Goal: Task Accomplishment & Management: Manage account settings

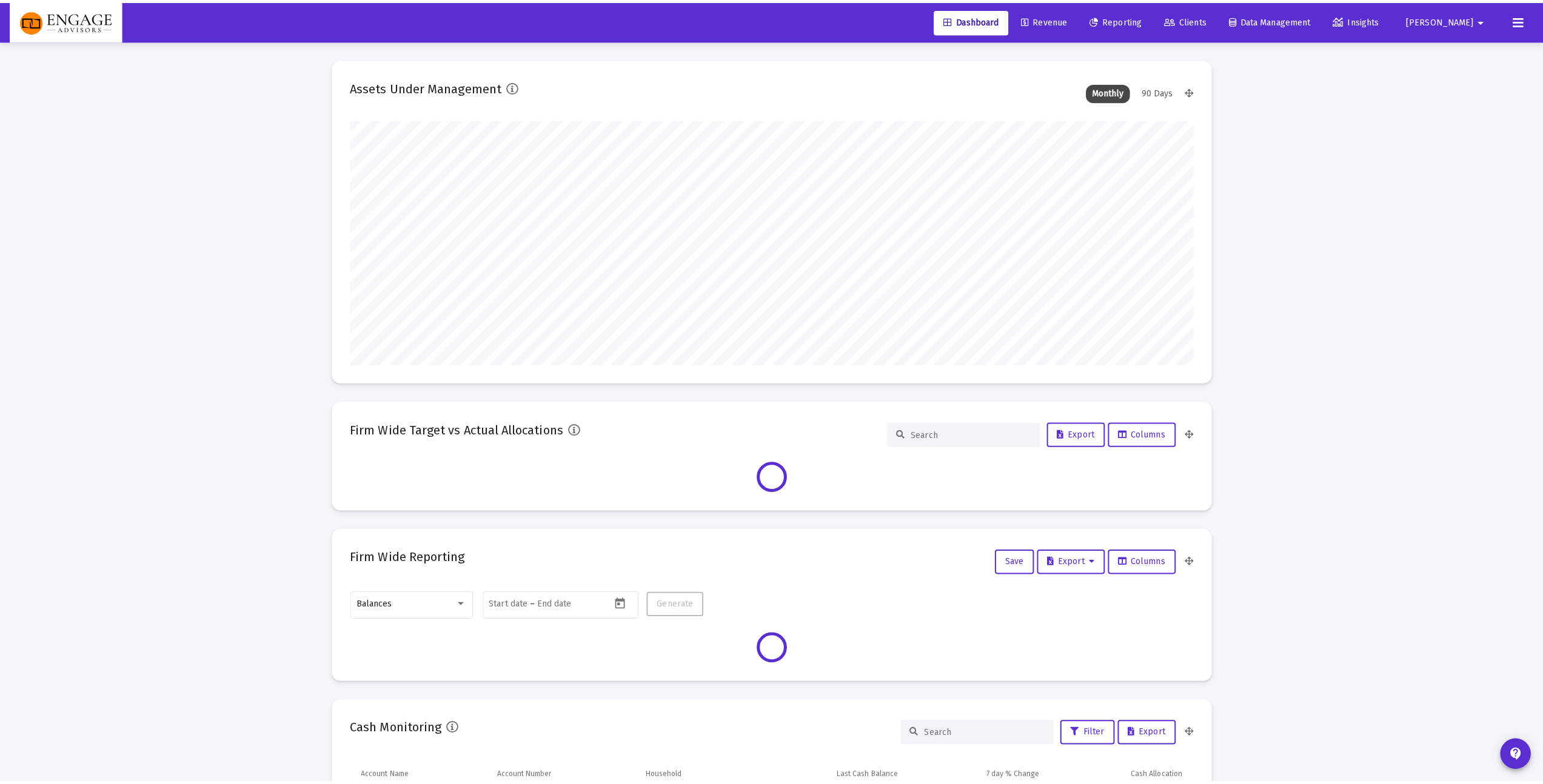
scroll to position [242, 837]
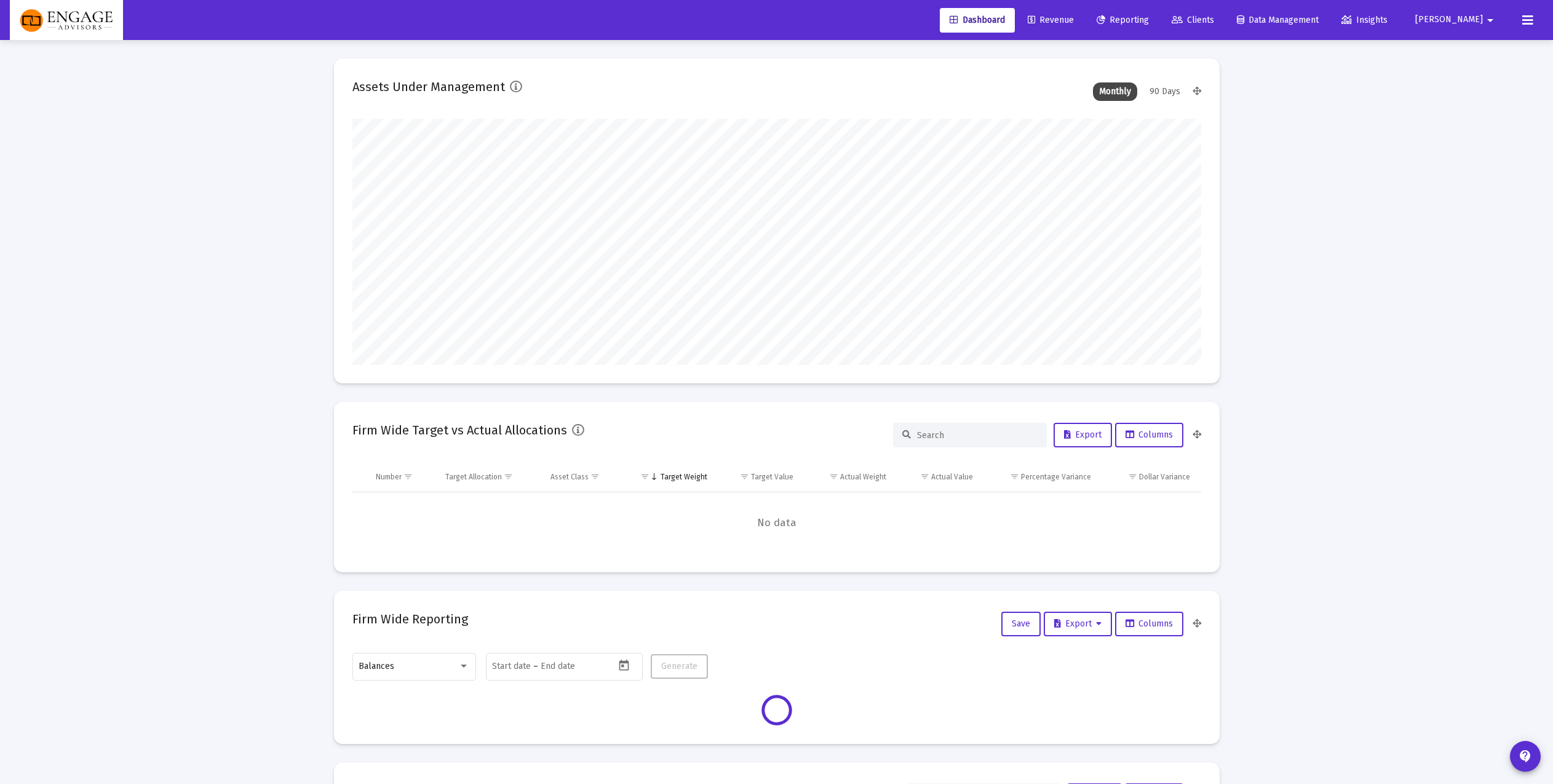
type input "[PERSON_NAME][EMAIL_ADDRESS][DOMAIN_NAME]"
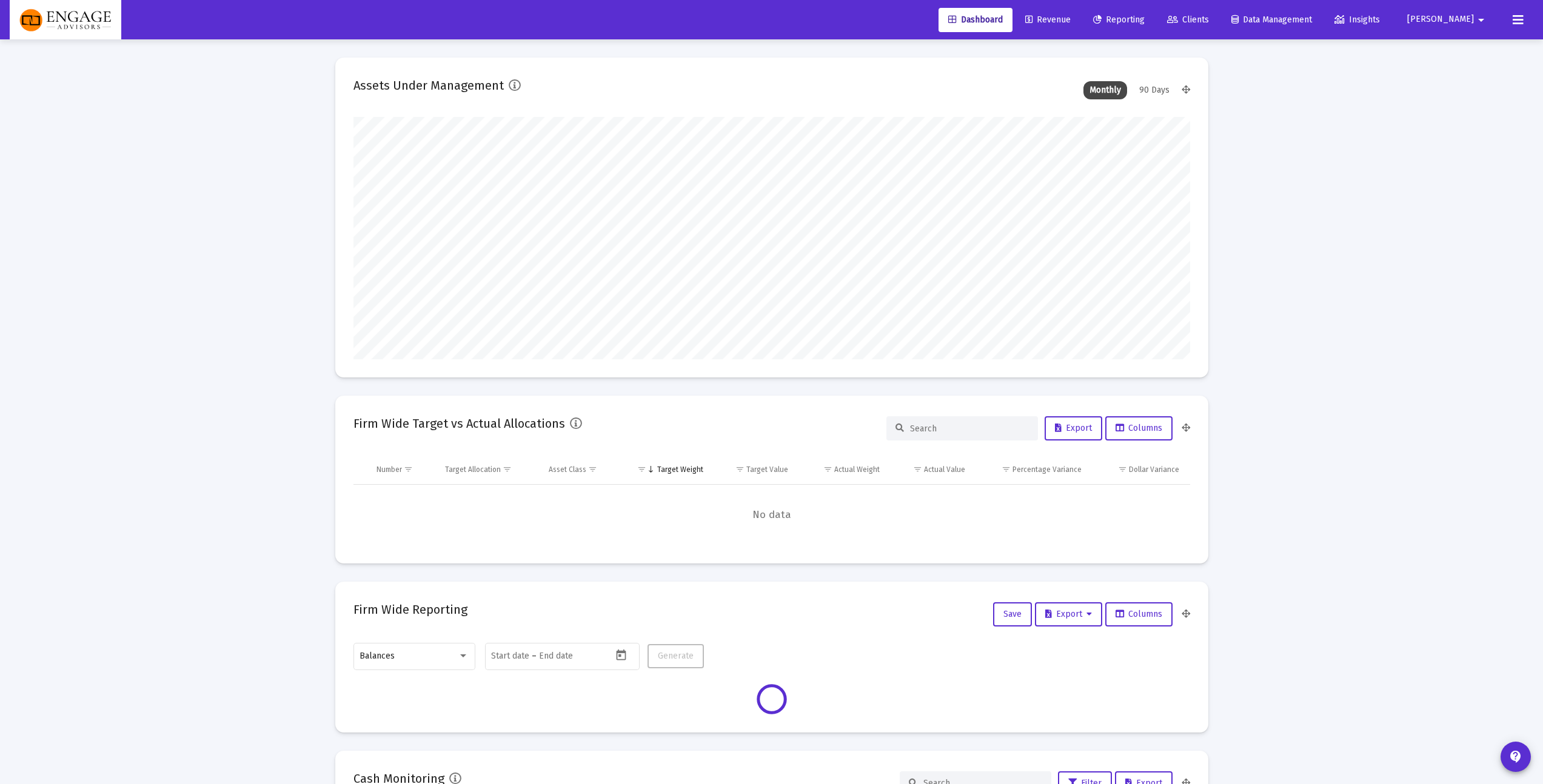
scroll to position [242, 451]
type input "[DATE]"
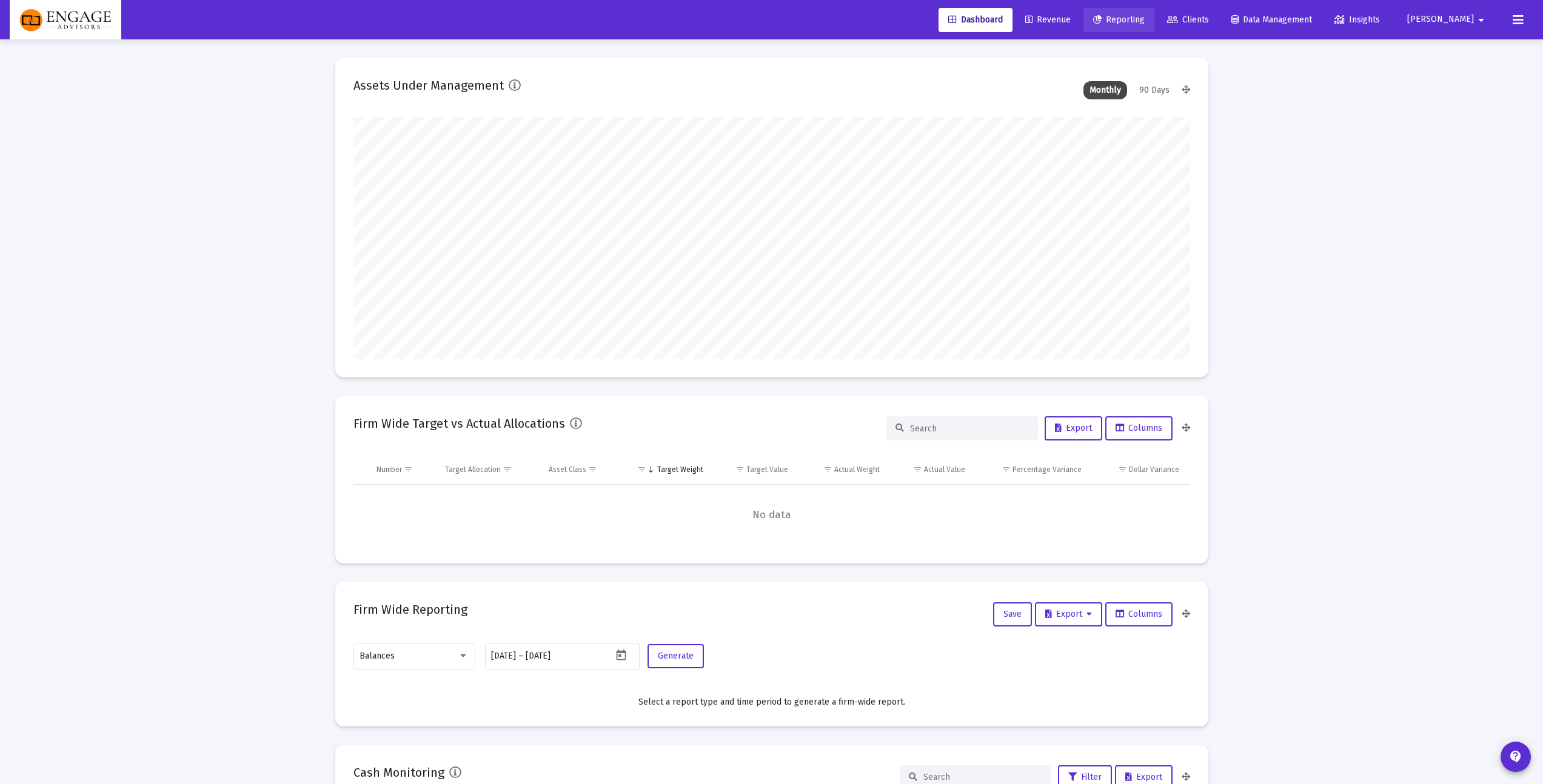
click at [1145, 22] on span "Reporting" at bounding box center [1119, 20] width 52 height 10
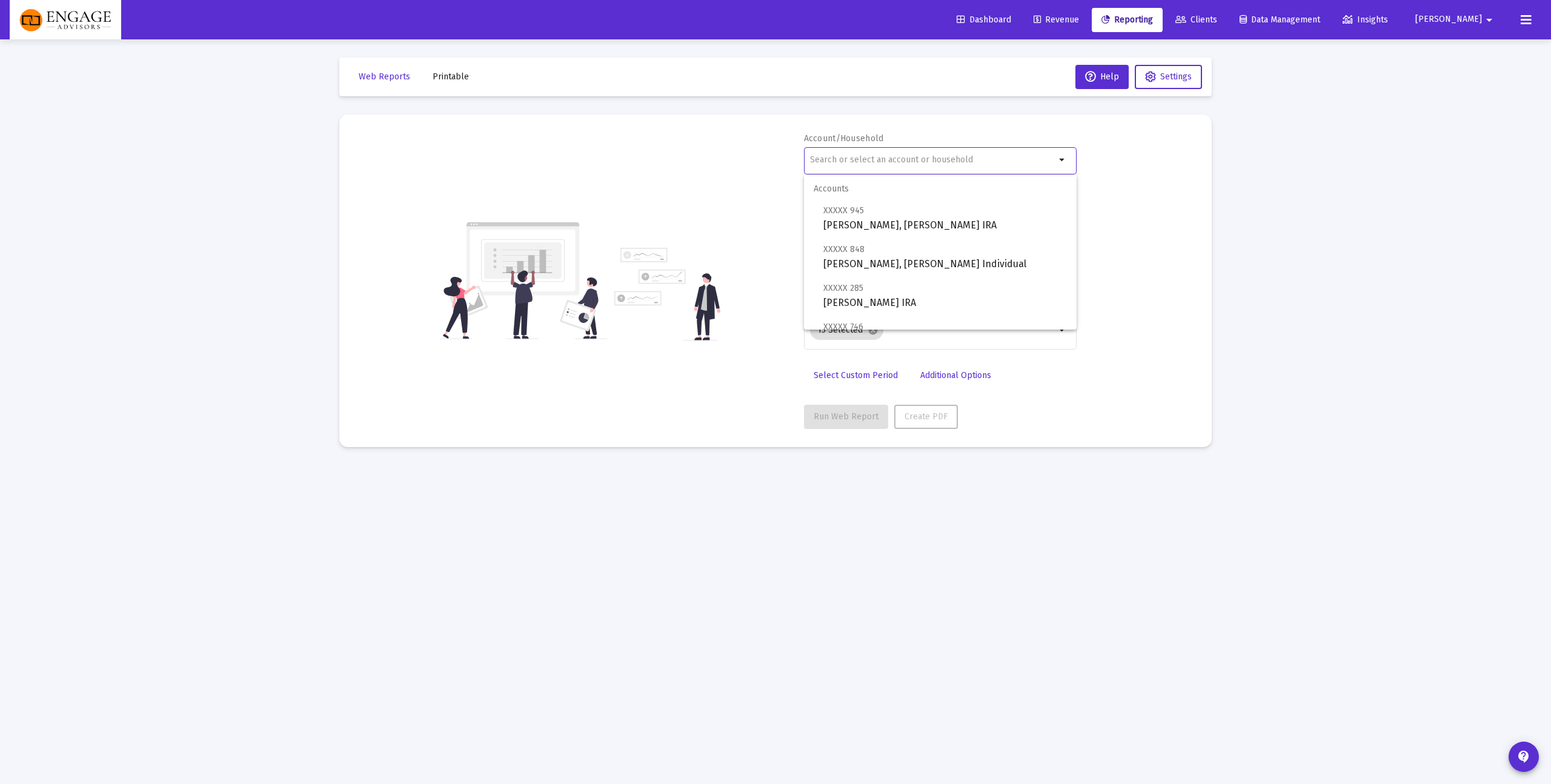
click at [949, 164] on input "text" at bounding box center [932, 160] width 245 height 9
type input "+"
type input "m"
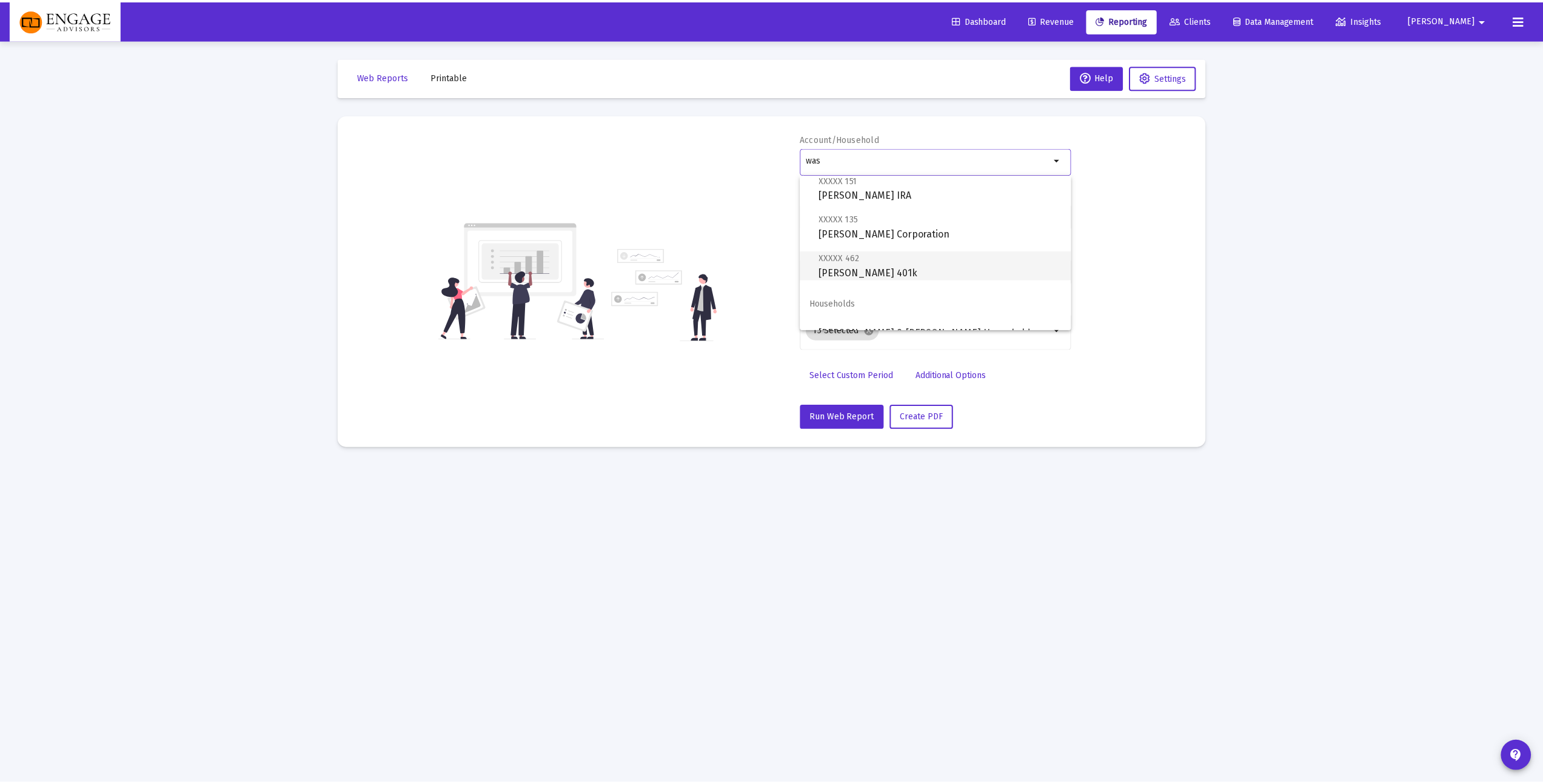
scroll to position [155, 0]
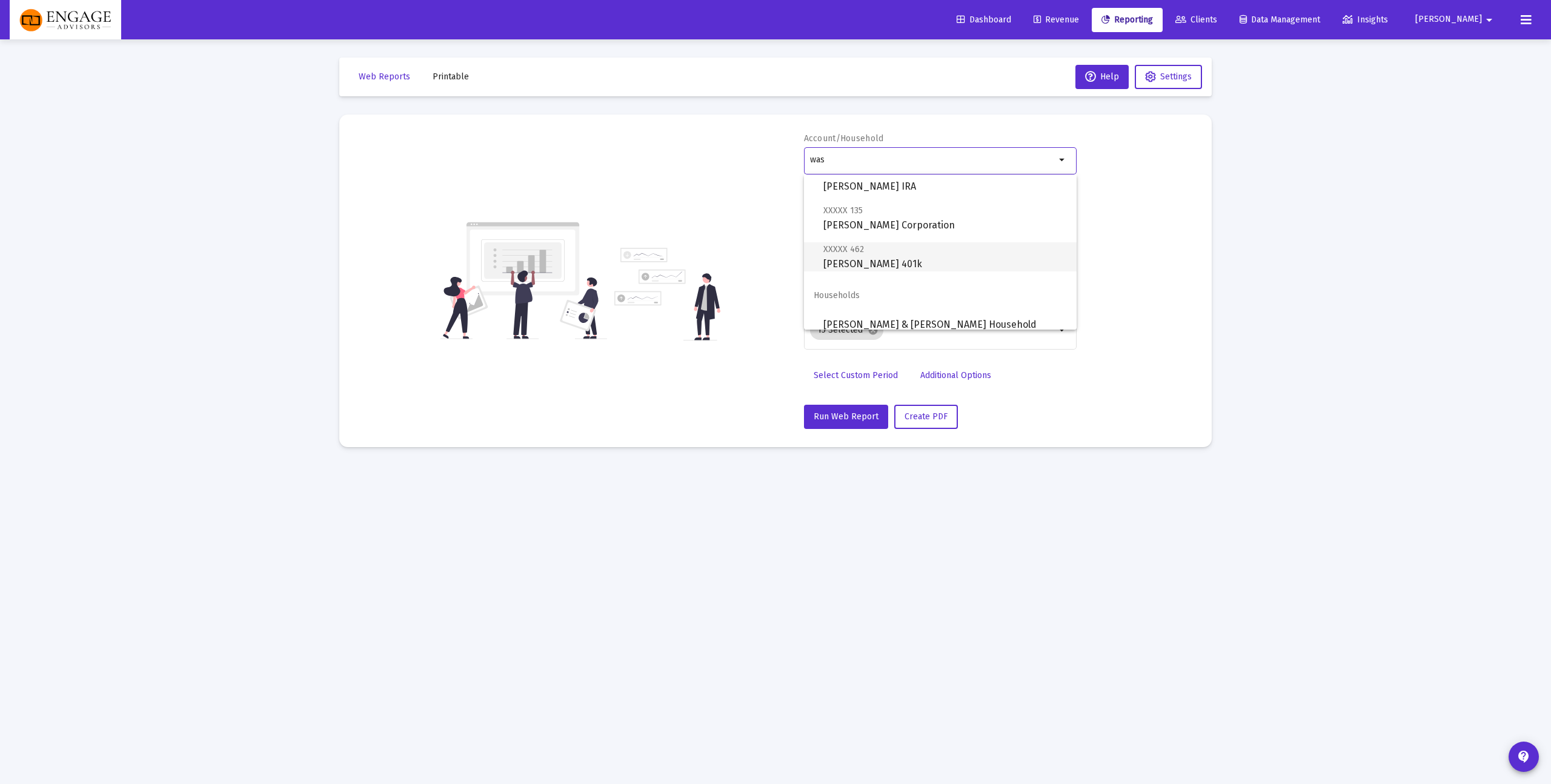
click at [903, 259] on span "XXXXX 462 [PERSON_NAME] 401k" at bounding box center [945, 257] width 244 height 30
type input "[PERSON_NAME] 401k"
click at [1389, 371] on div "Loading... Web Reports Printable Help Settings Account/Household [PERSON_NAME] …" at bounding box center [776, 392] width 1551 height 784
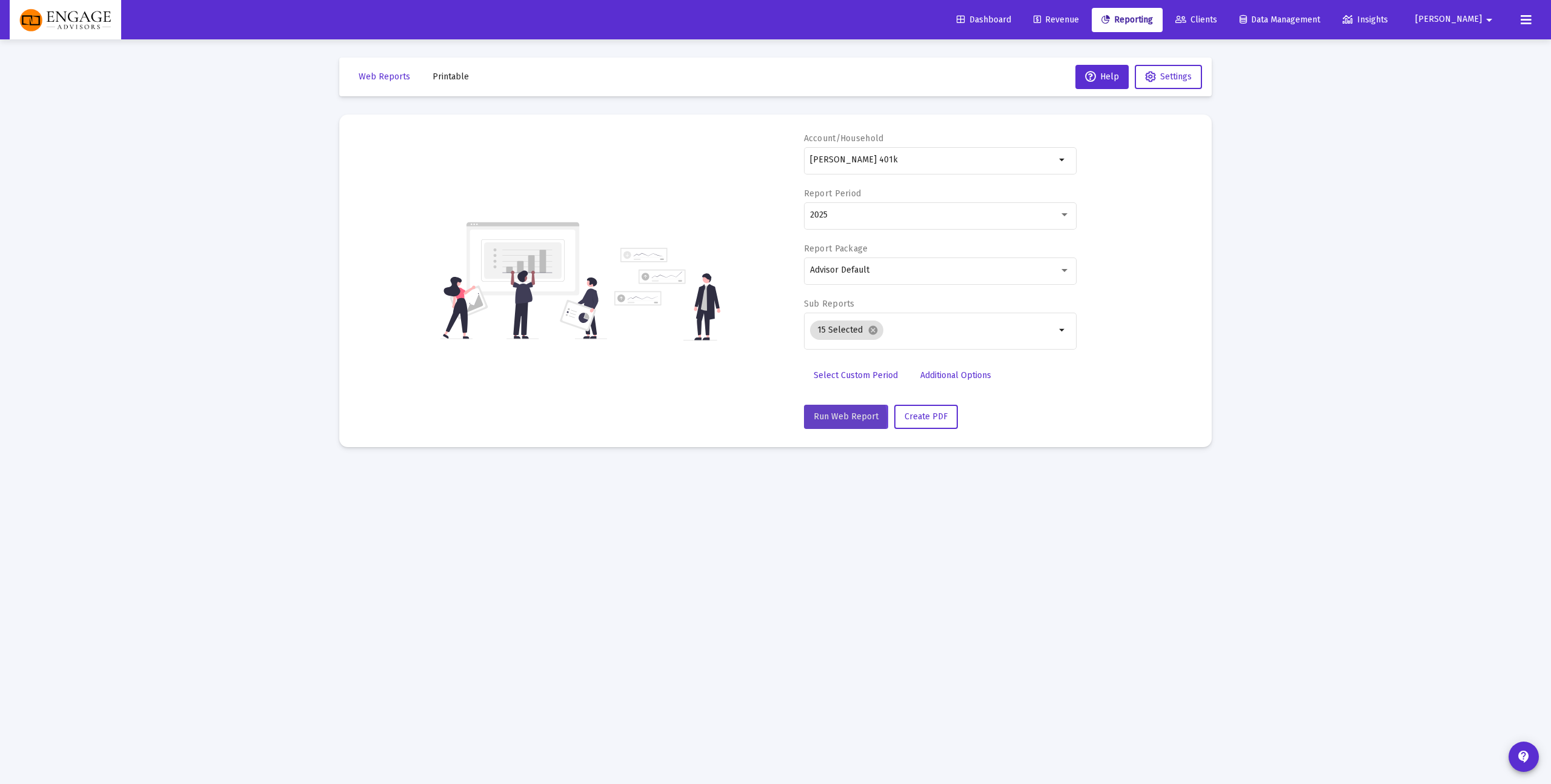
click at [839, 418] on span "Run Web Report" at bounding box center [846, 416] width 65 height 10
select select "View all"
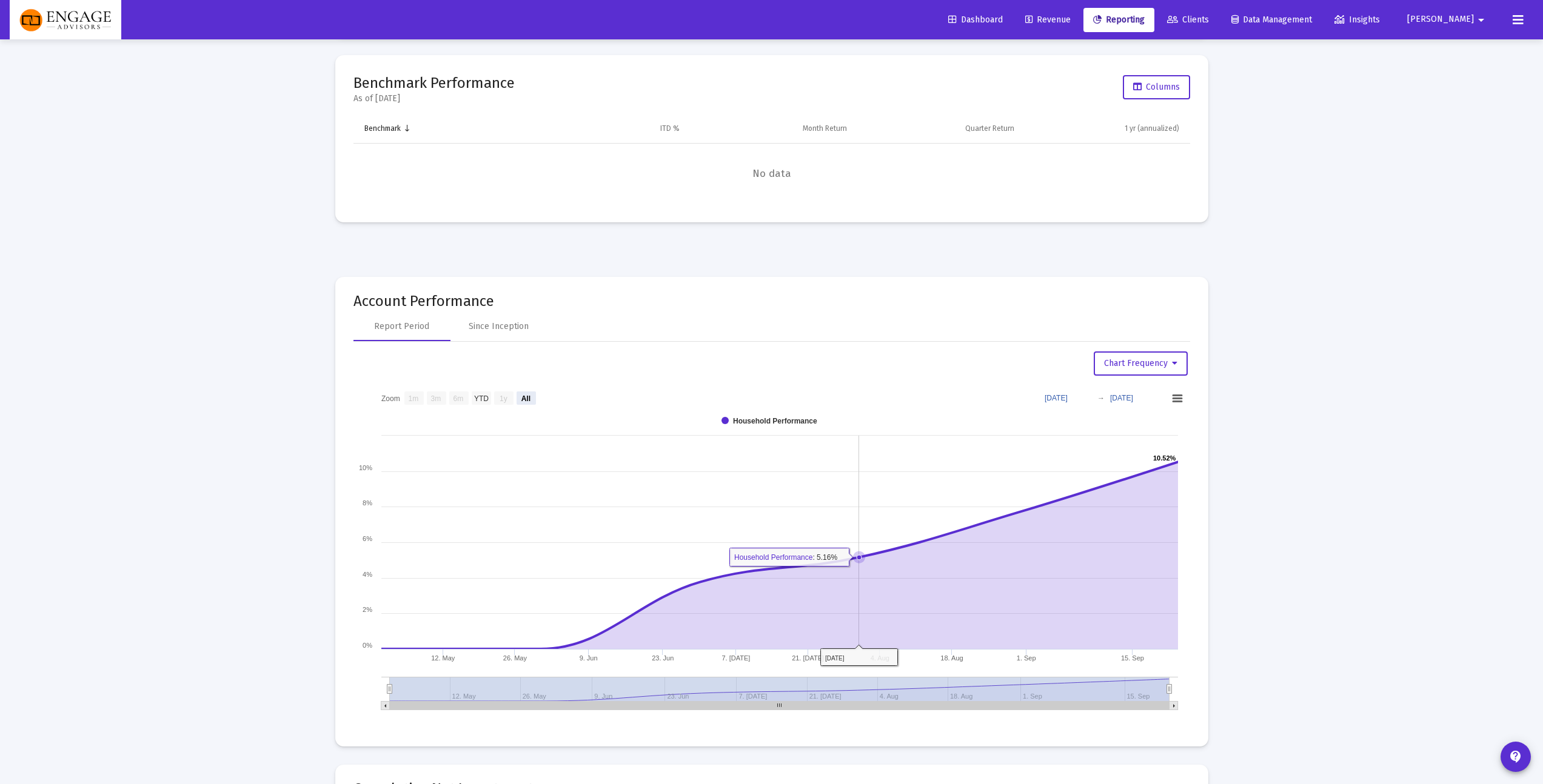
scroll to position [1064, 0]
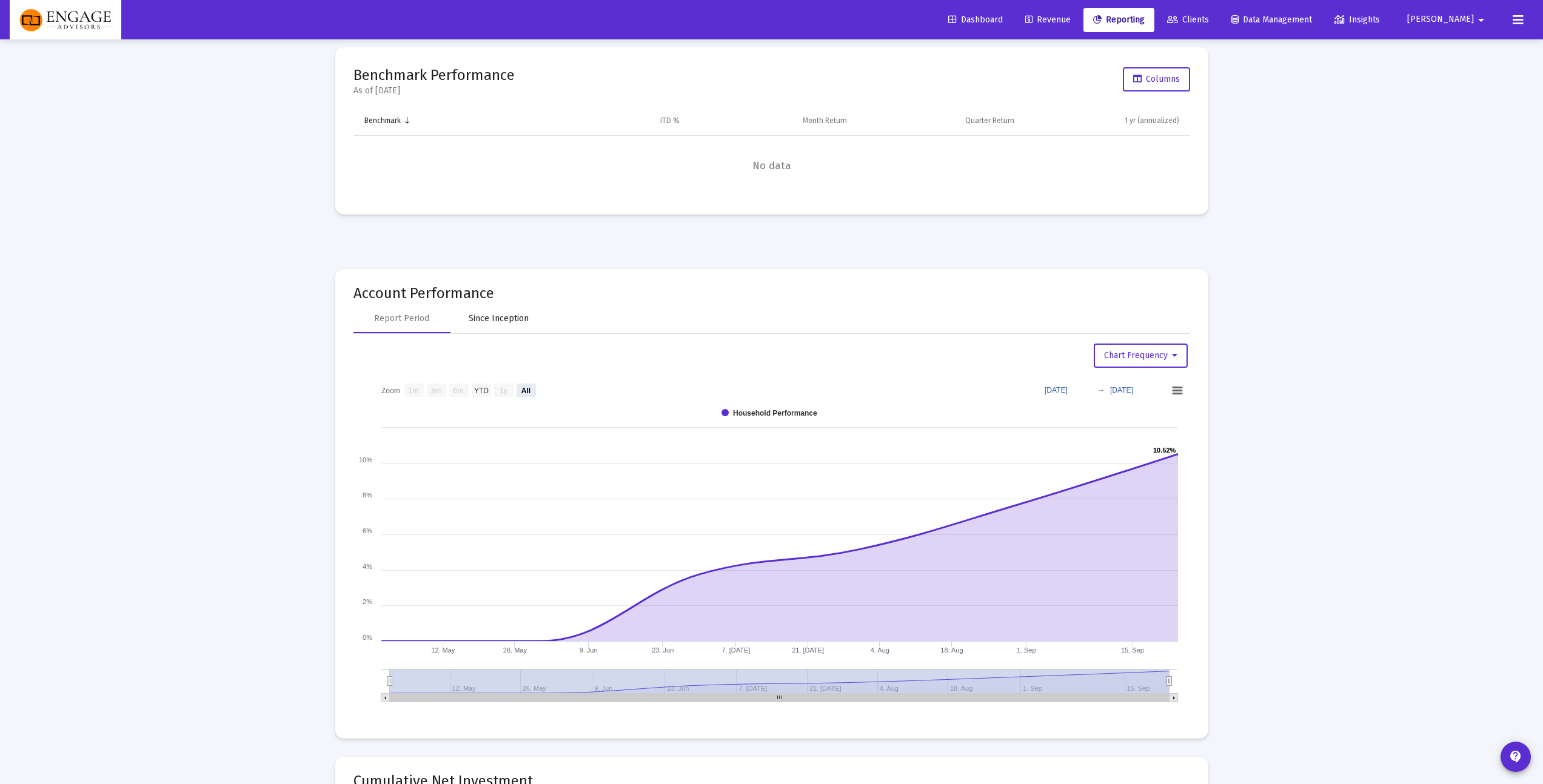
click at [504, 327] on div "Since Inception" at bounding box center [499, 318] width 97 height 29
select select "View all"
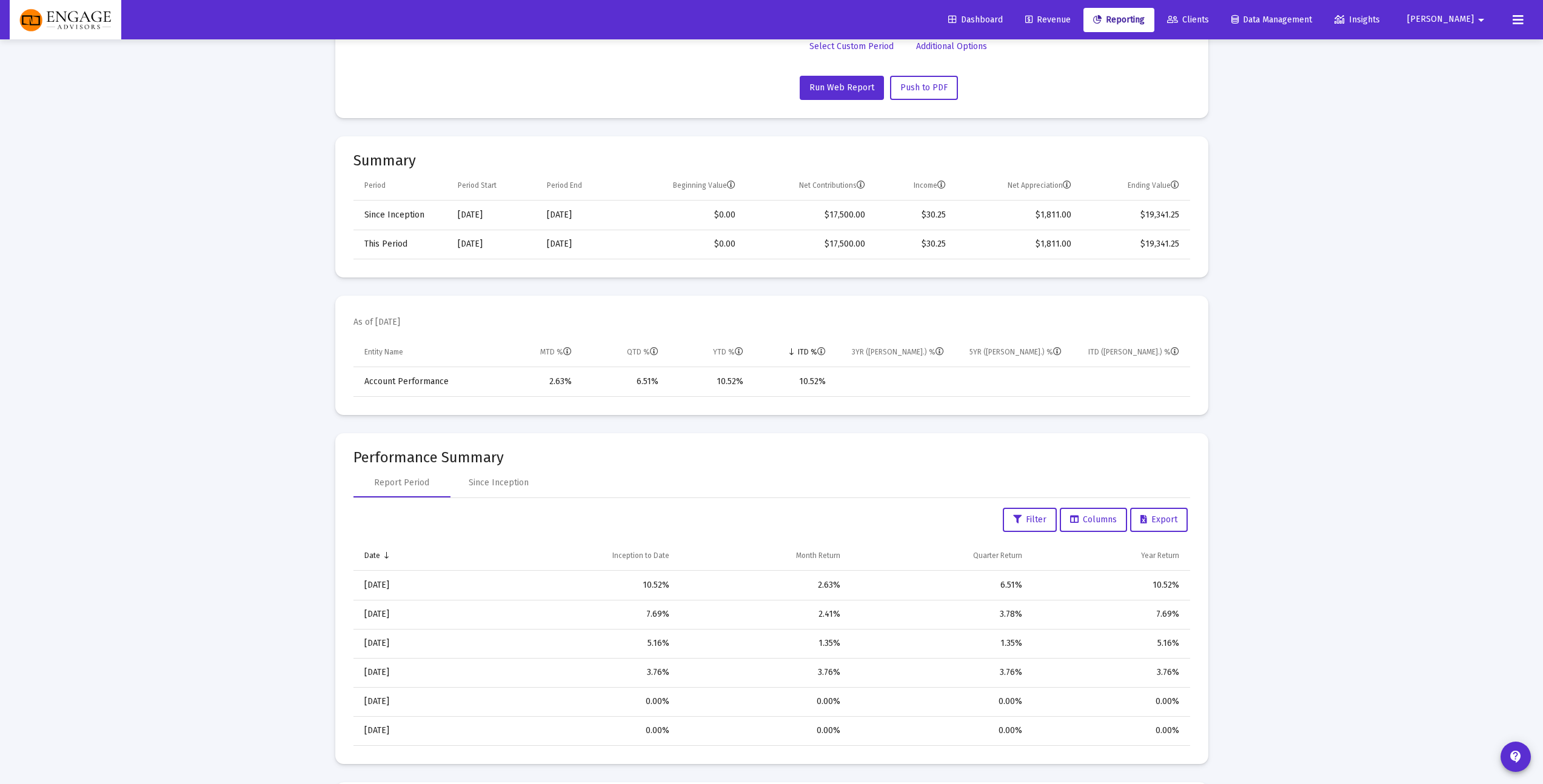
scroll to position [0, 0]
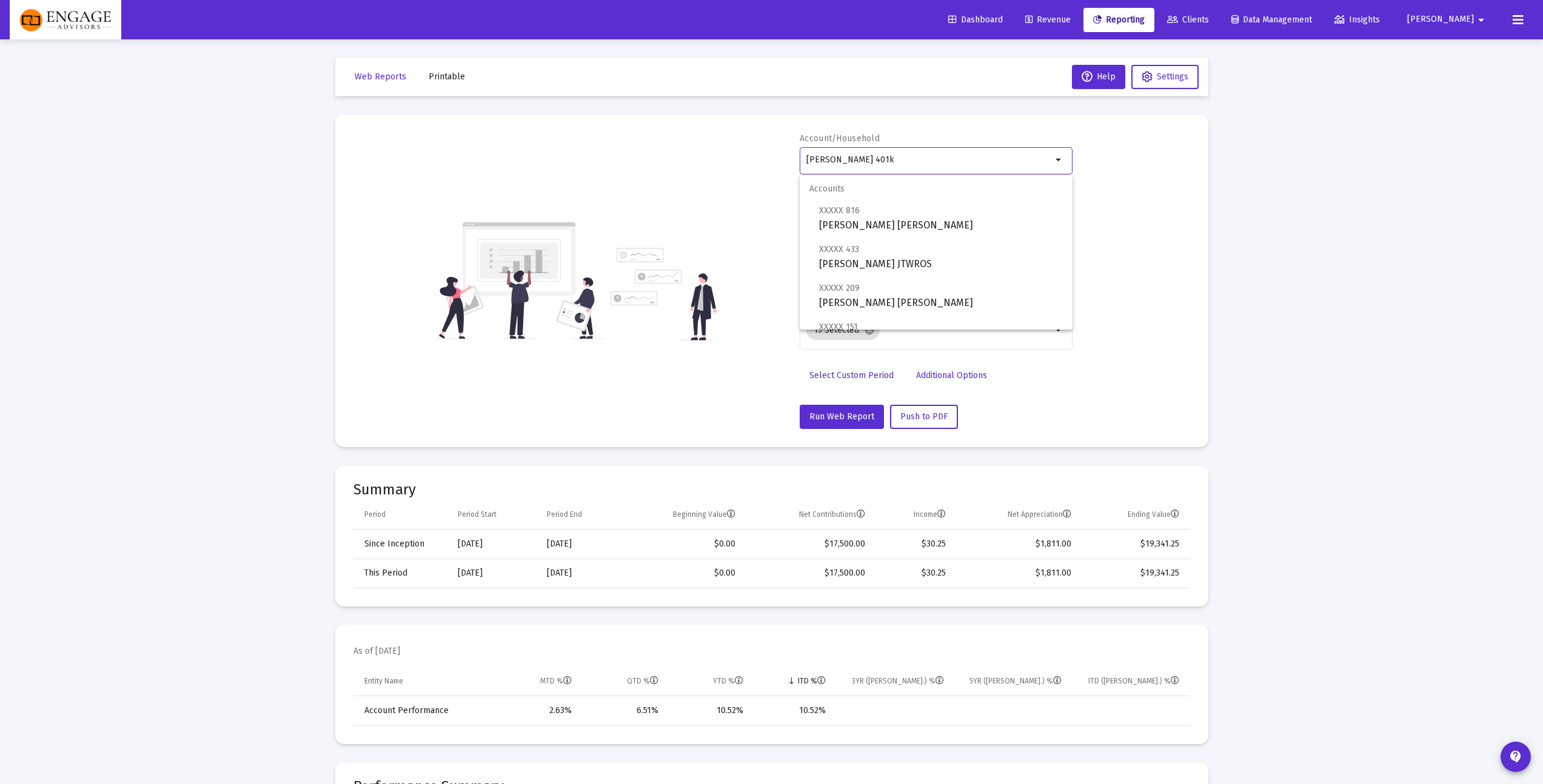
click at [936, 159] on input "[PERSON_NAME] 401k" at bounding box center [929, 160] width 245 height 9
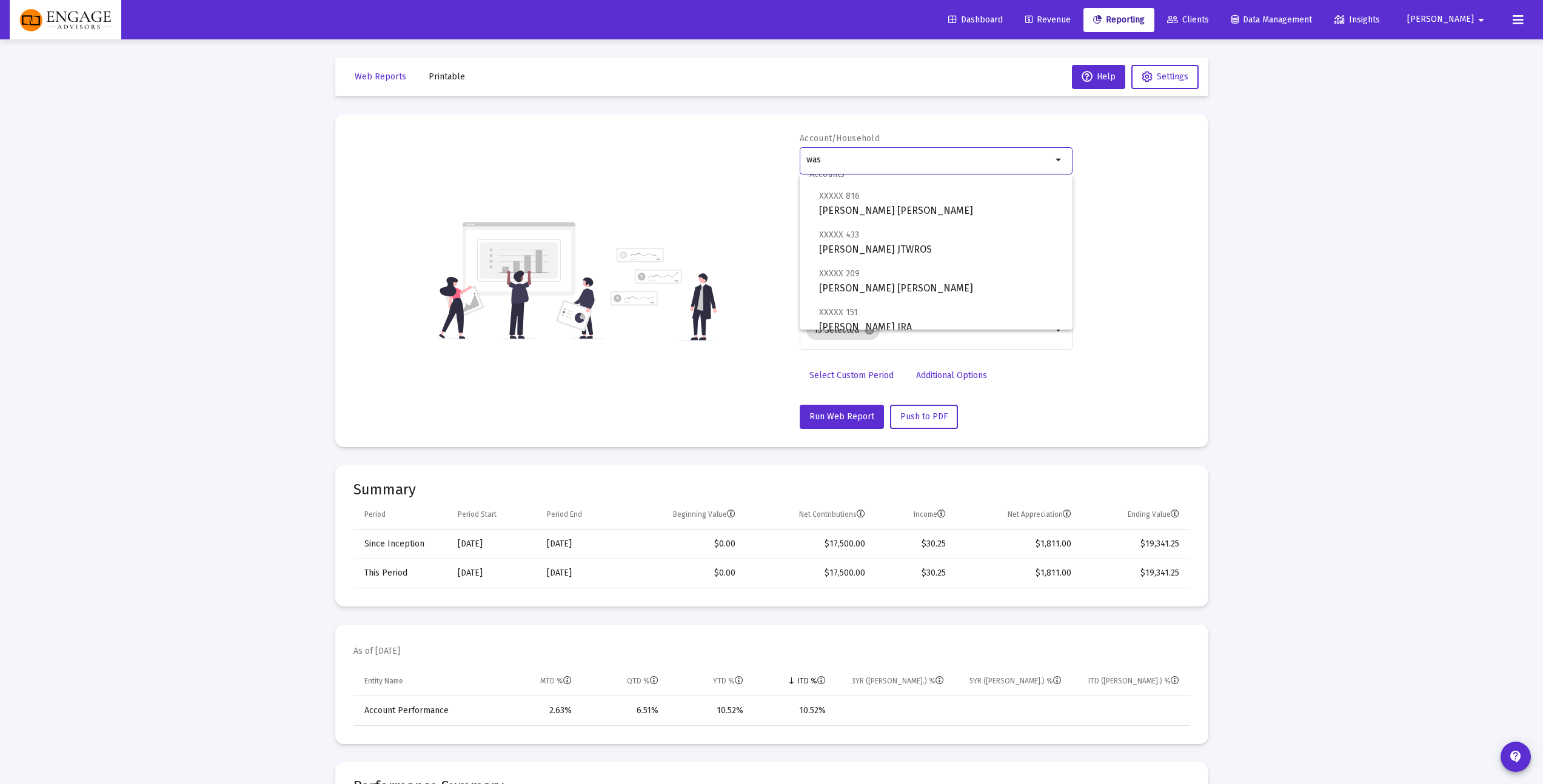
click at [877, 162] on input "was" at bounding box center [929, 160] width 245 height 9
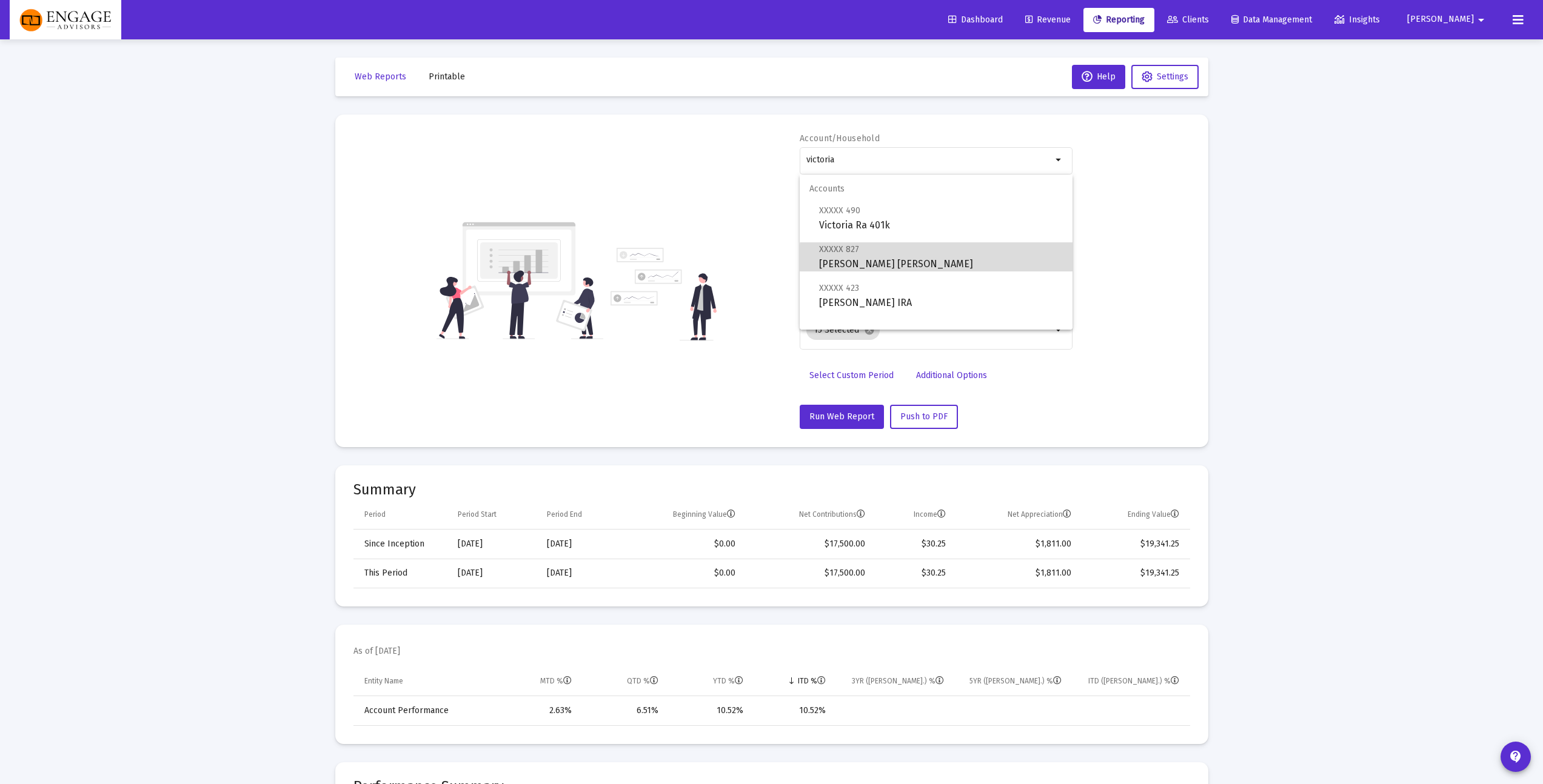
click at [965, 259] on span "XXXXX 827 [PERSON_NAME] [PERSON_NAME]" at bounding box center [940, 257] width 244 height 30
type input "[PERSON_NAME] [PERSON_NAME]"
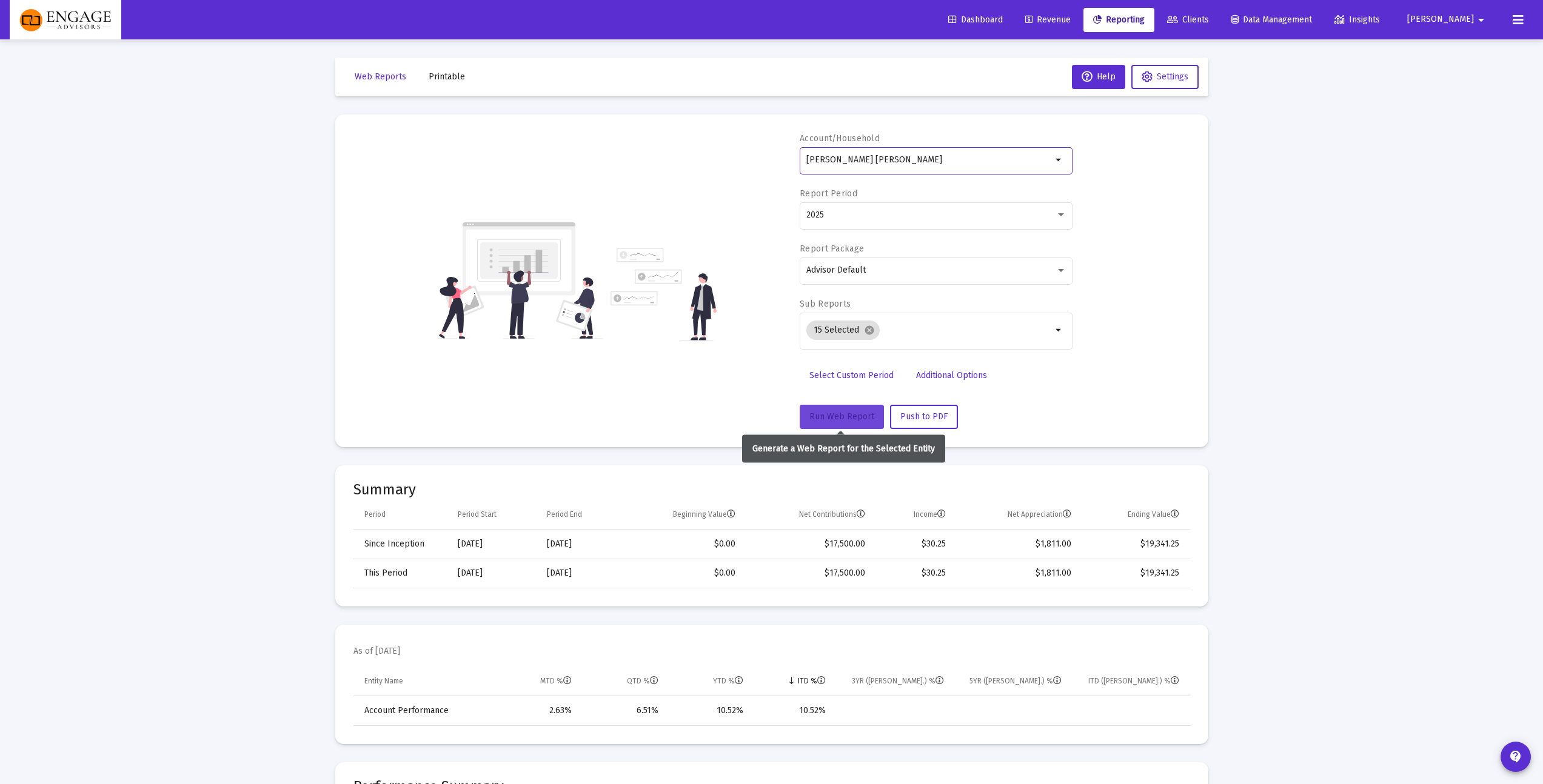
click at [862, 410] on button "Run Web Report" at bounding box center [842, 417] width 85 height 24
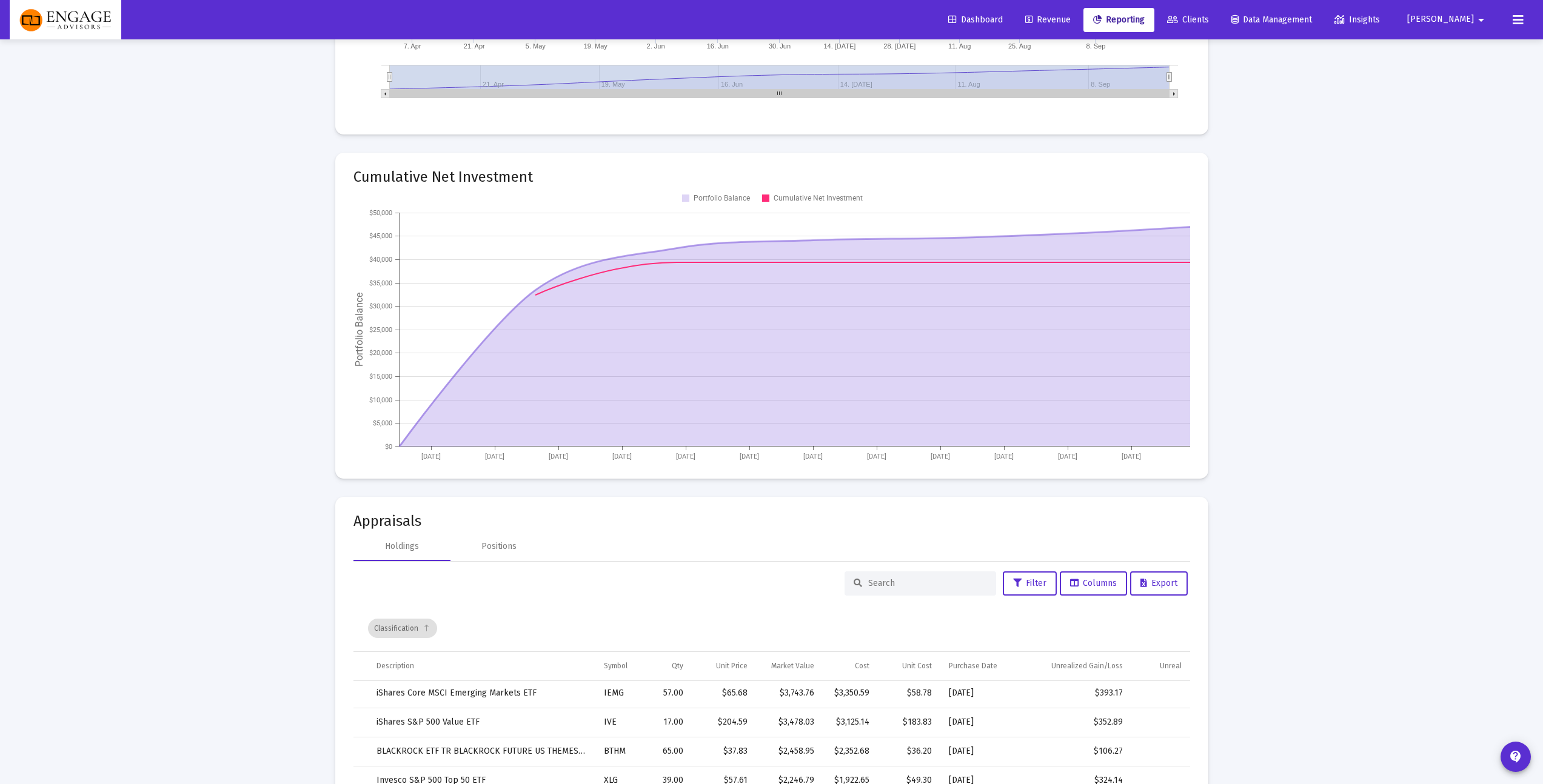
scroll to position [1746, 0]
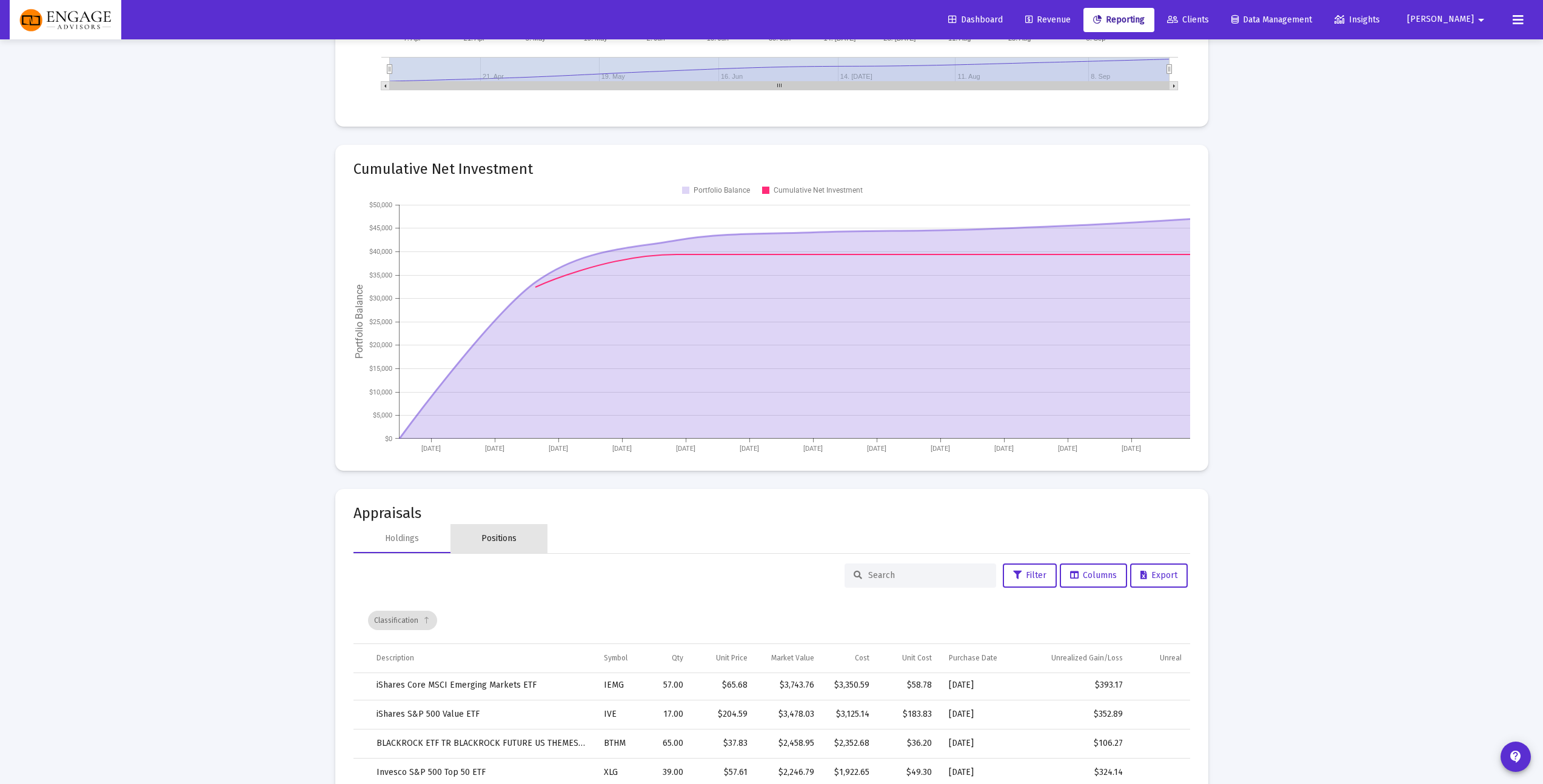
click at [485, 544] on div "Positions" at bounding box center [499, 538] width 97 height 29
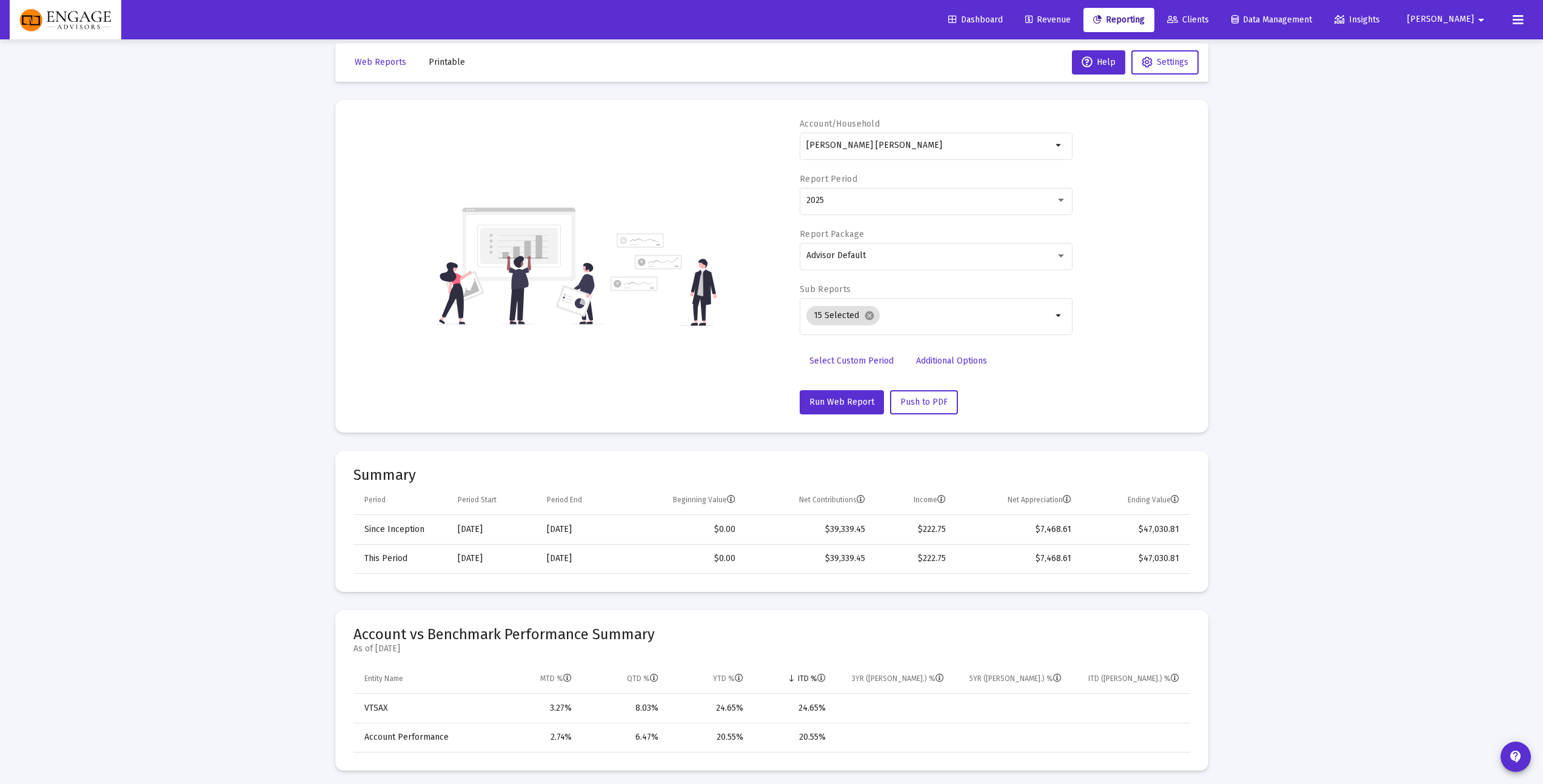
scroll to position [122, 0]
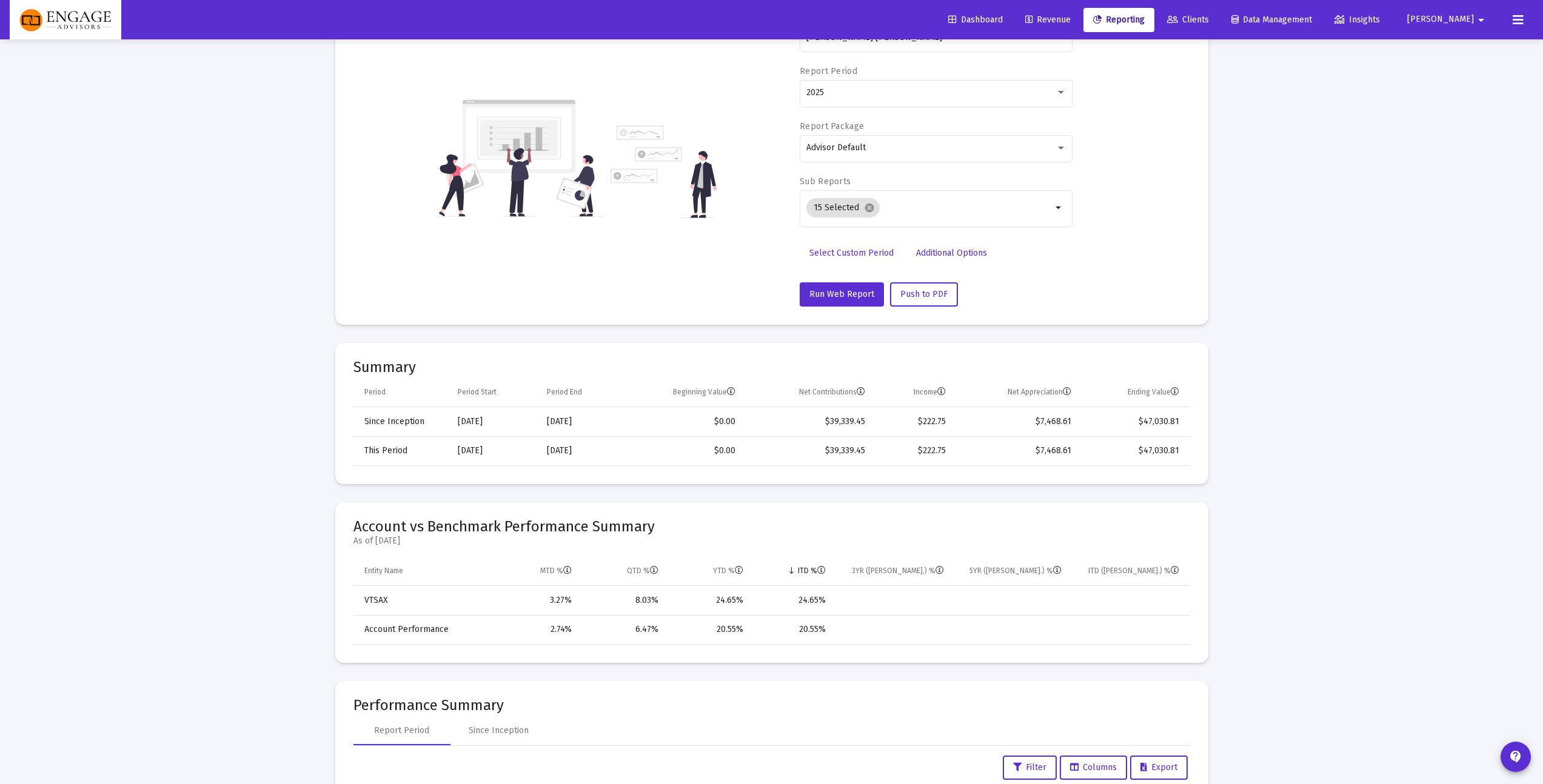
drag, startPoint x: 857, startPoint y: 636, endPoint x: 775, endPoint y: 630, distance: 82.2
click at [775, 630] on tr "Account Performance 2.74% 6.47% 20.55% 20.55%" at bounding box center [772, 629] width 837 height 29
drag, startPoint x: 794, startPoint y: 630, endPoint x: 867, endPoint y: 631, distance: 73.0
click at [865, 630] on tr "Account Performance 2.74% 6.47% 20.55% 20.55%" at bounding box center [772, 629] width 837 height 29
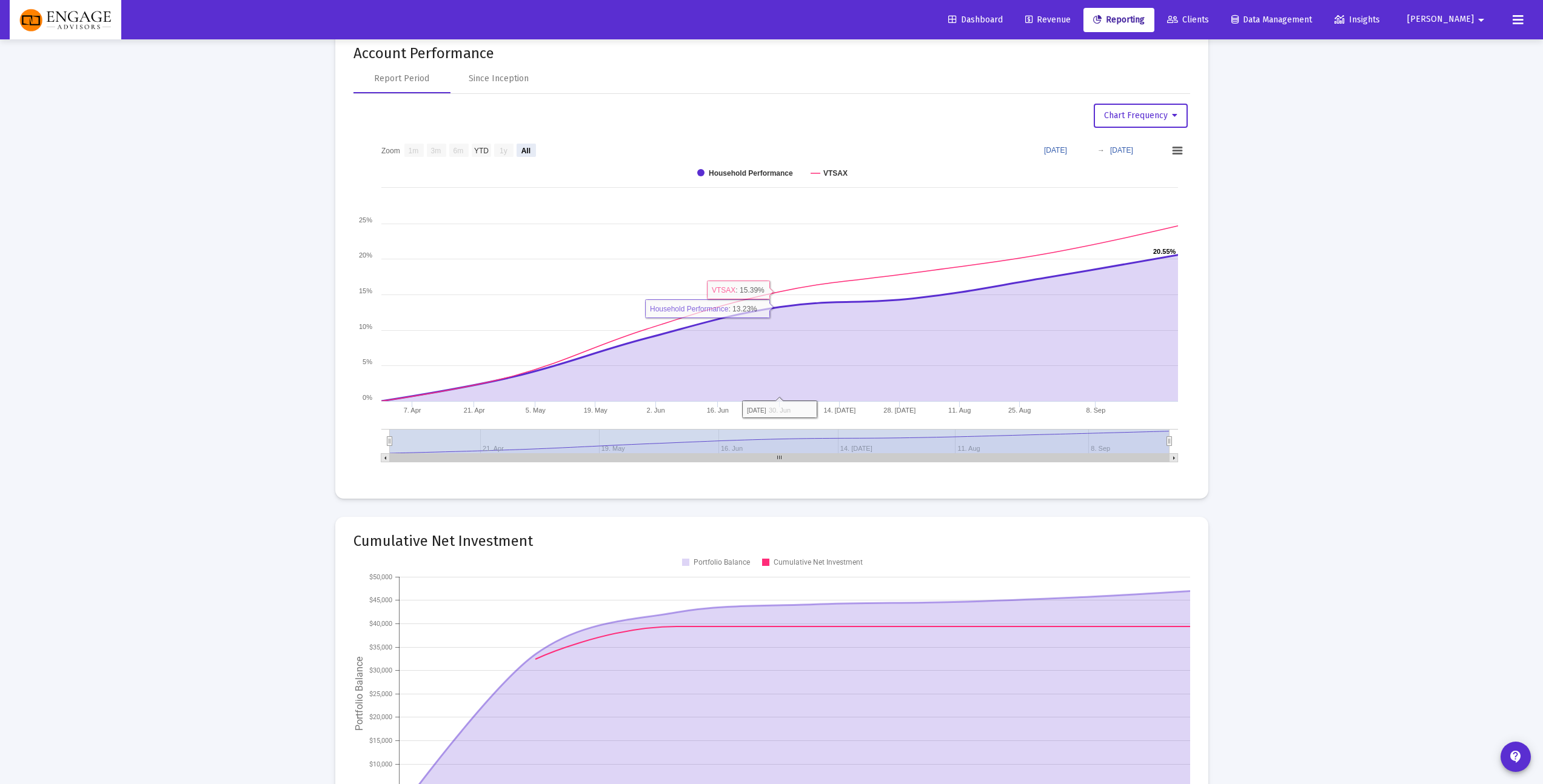
scroll to position [1356, 0]
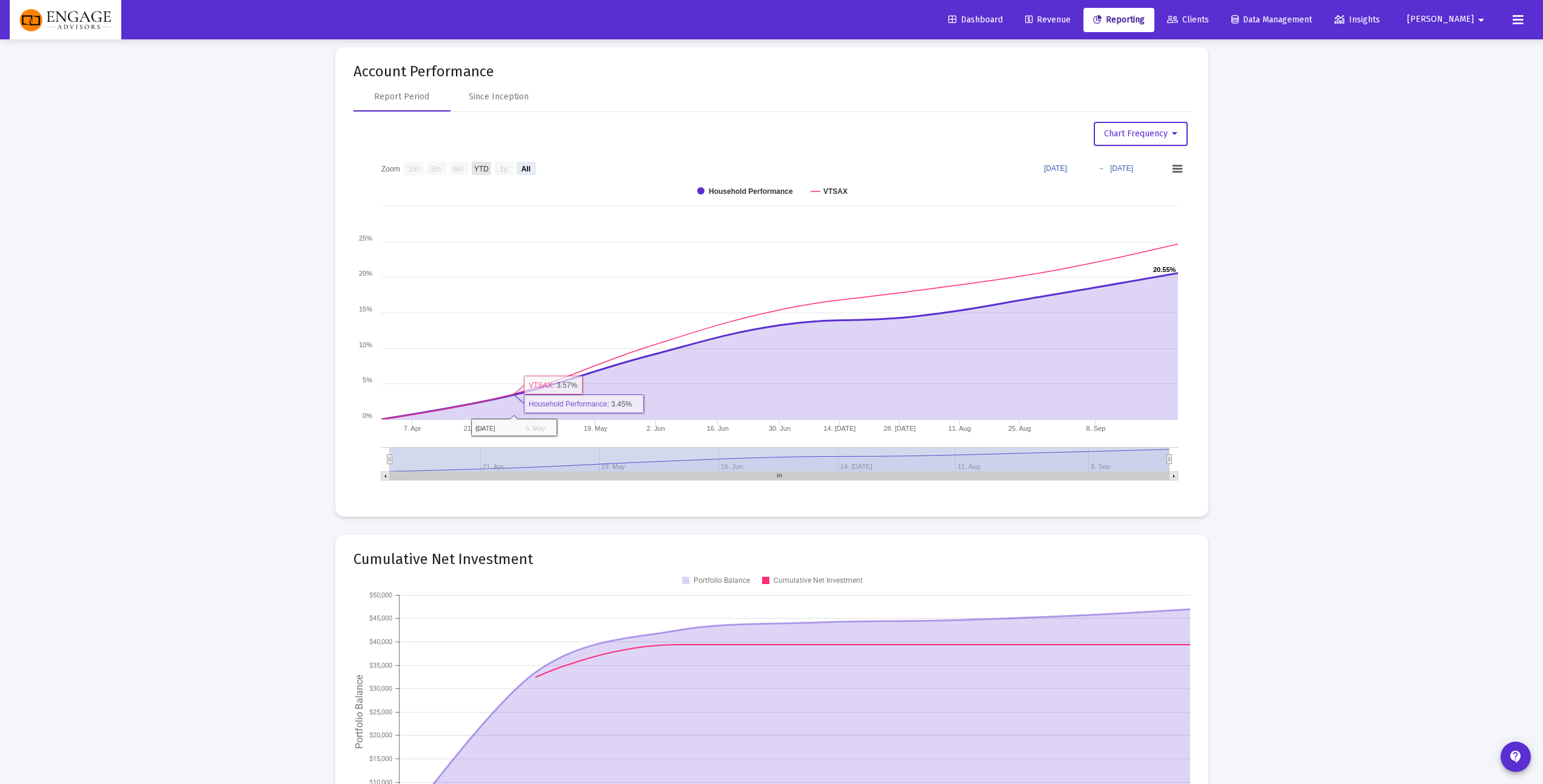
click at [483, 166] on text "YTD" at bounding box center [480, 168] width 15 height 9
click at [478, 167] on text "YTD" at bounding box center [480, 168] width 15 height 9
select select "View year to date"
click at [511, 98] on div "Since Inception" at bounding box center [498, 96] width 60 height 12
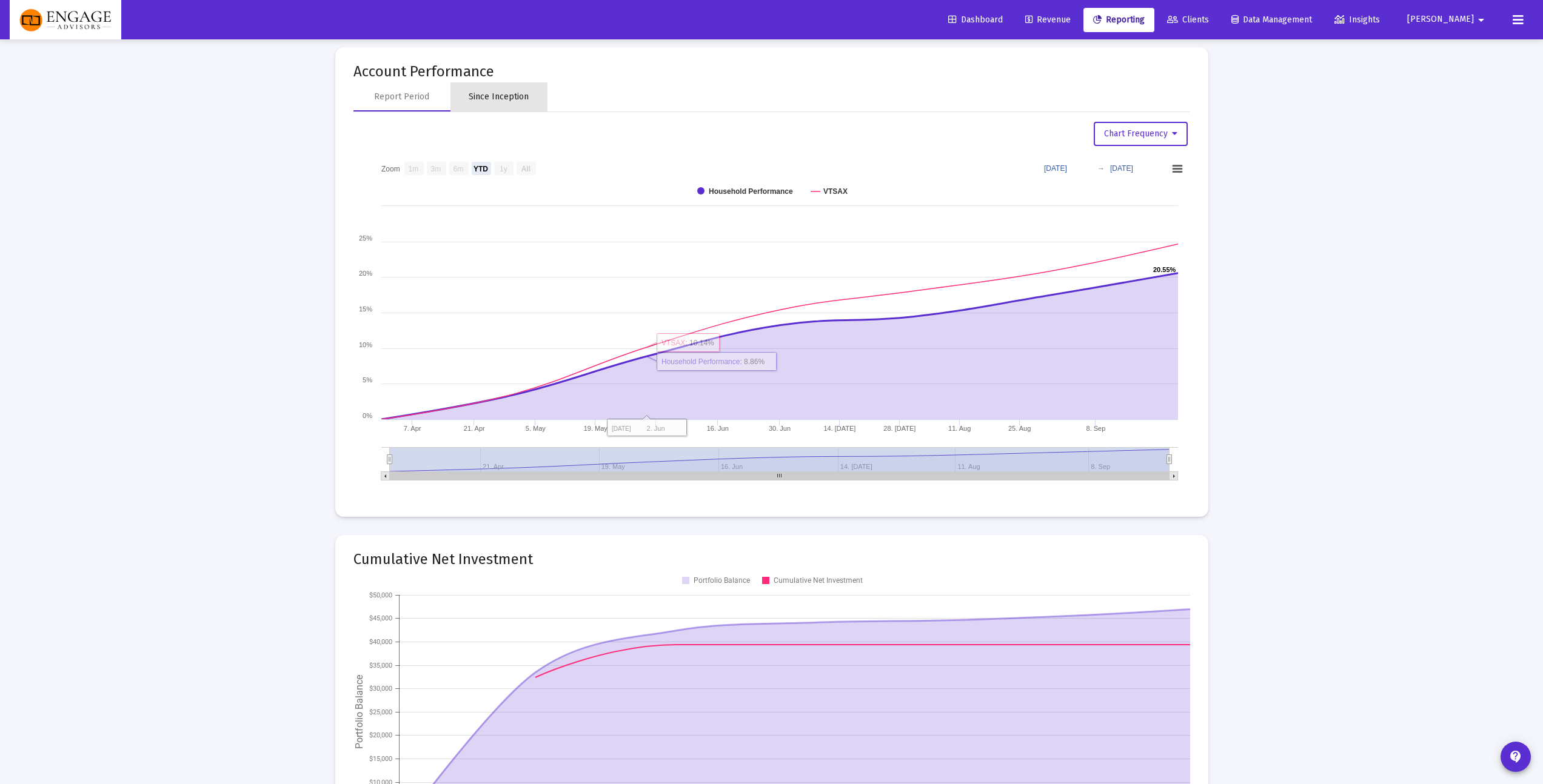
select select "View all"
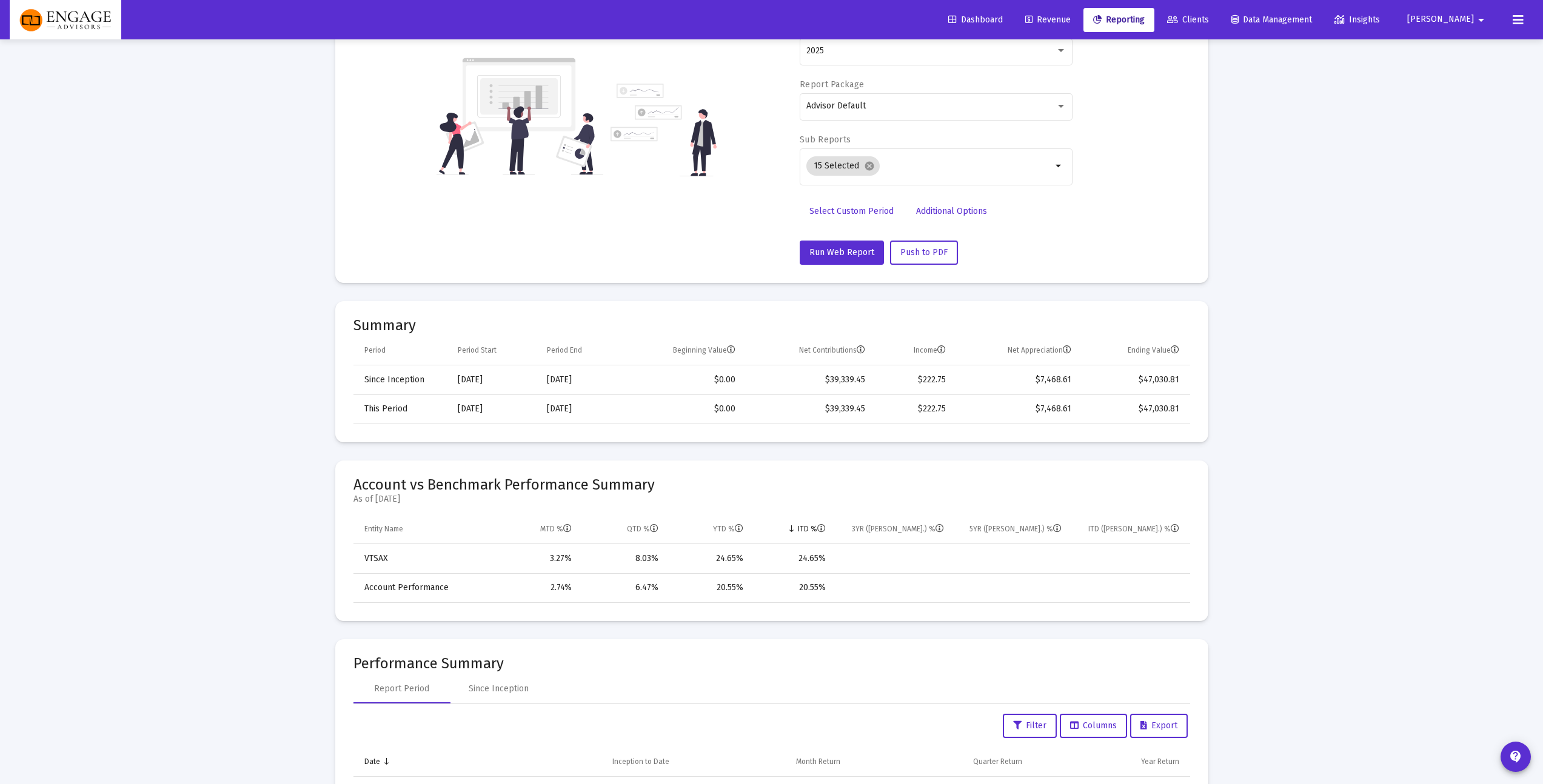
scroll to position [0, 0]
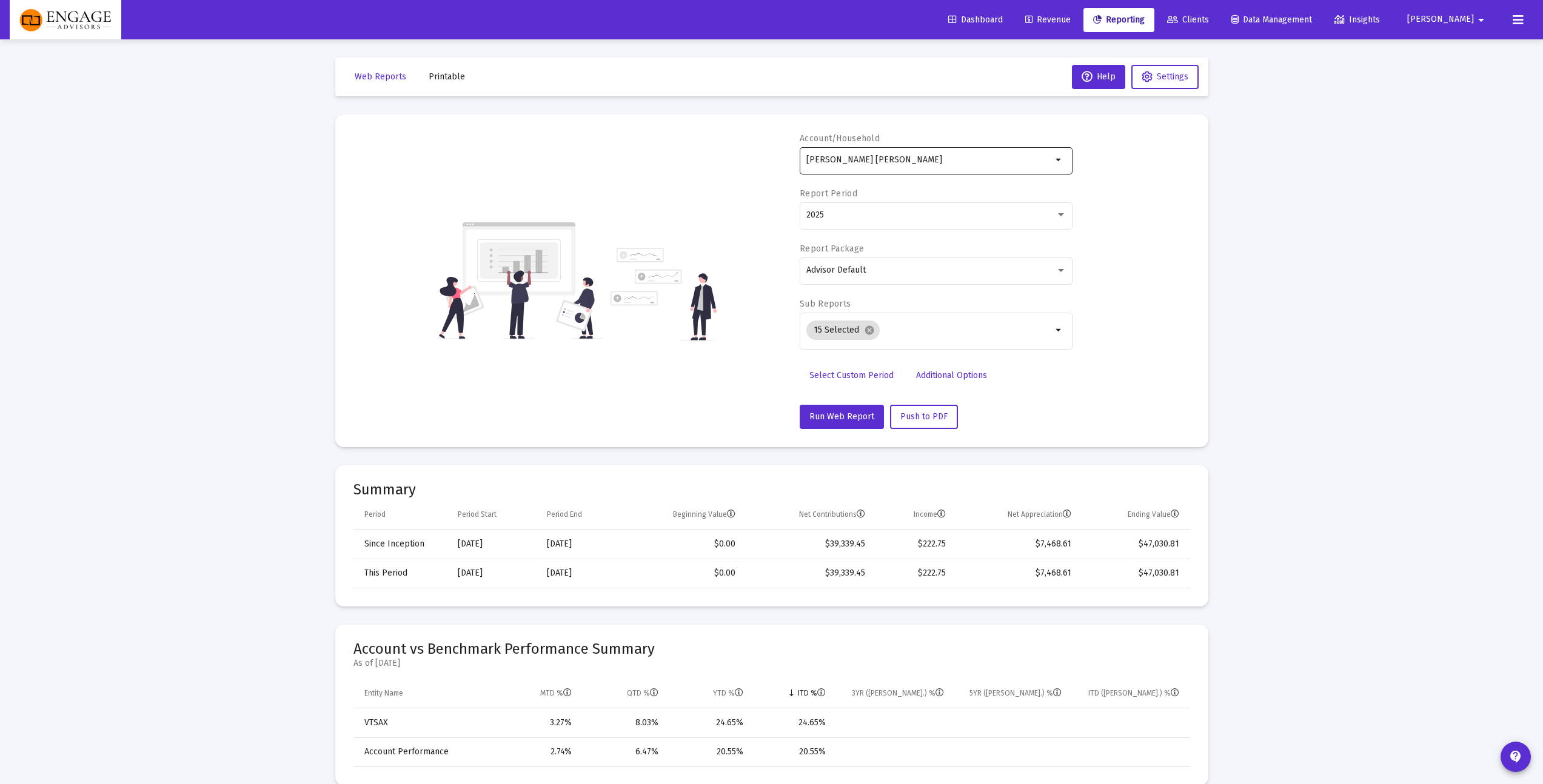
click at [920, 164] on input "[PERSON_NAME] [PERSON_NAME]" at bounding box center [929, 160] width 245 height 9
type input "m"
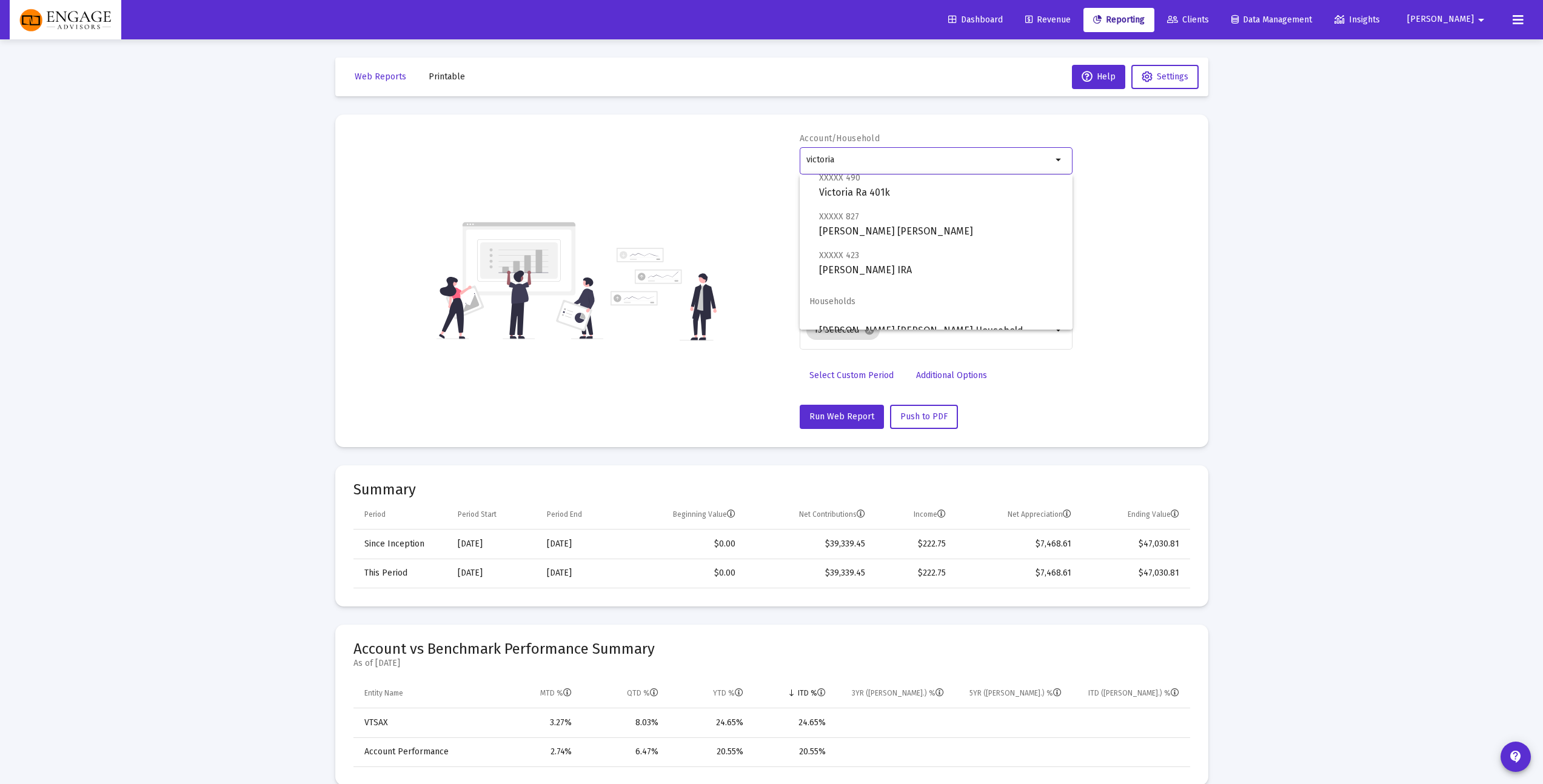
click at [911, 164] on div "victoria" at bounding box center [929, 160] width 245 height 30
type input "v"
click at [939, 256] on span "XXXXX 433 [PERSON_NAME] JTWROS" at bounding box center [940, 247] width 244 height 30
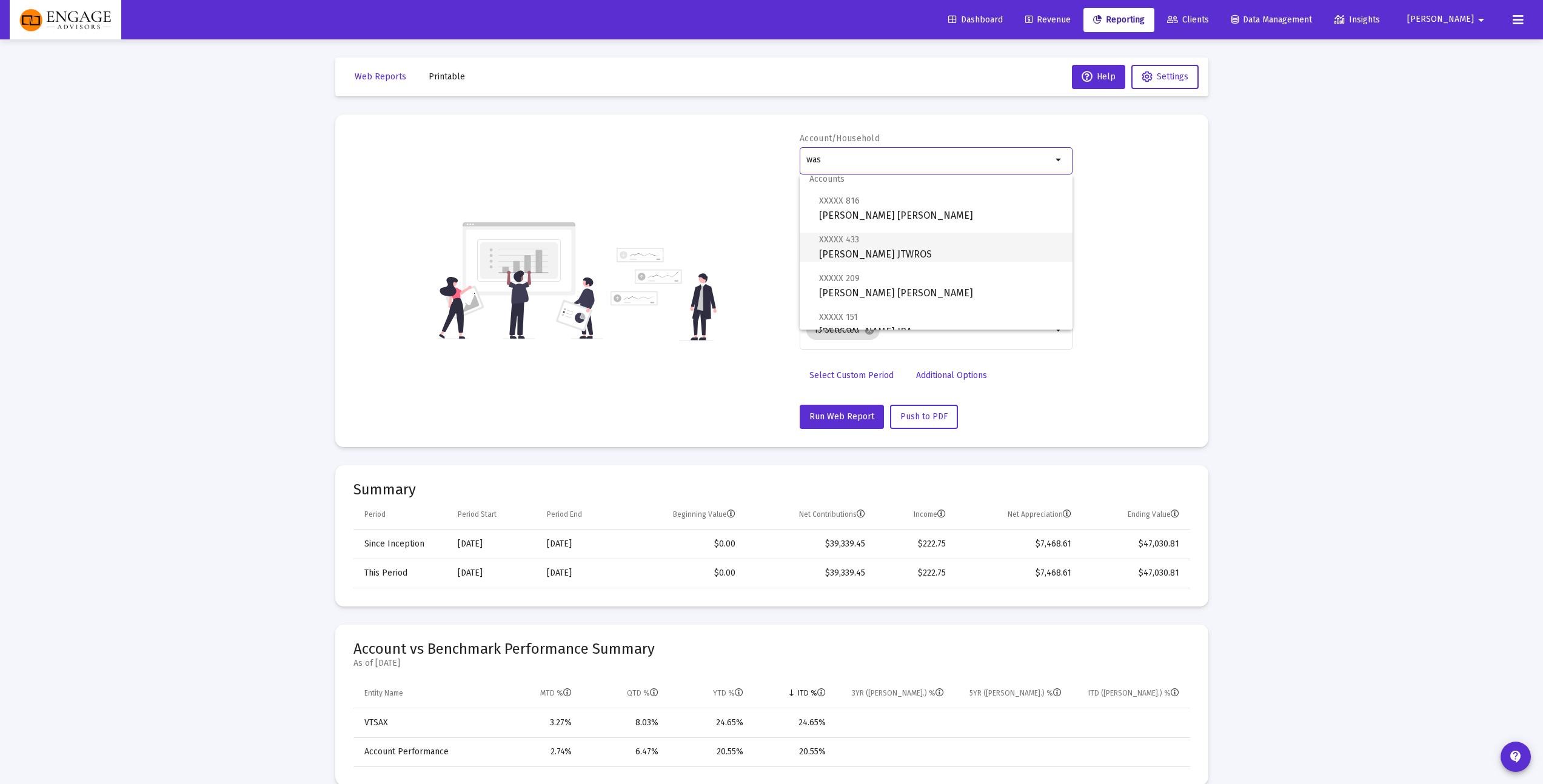
type input "[PERSON_NAME] JTWROS"
click at [820, 416] on span "Run Web Report" at bounding box center [842, 416] width 65 height 10
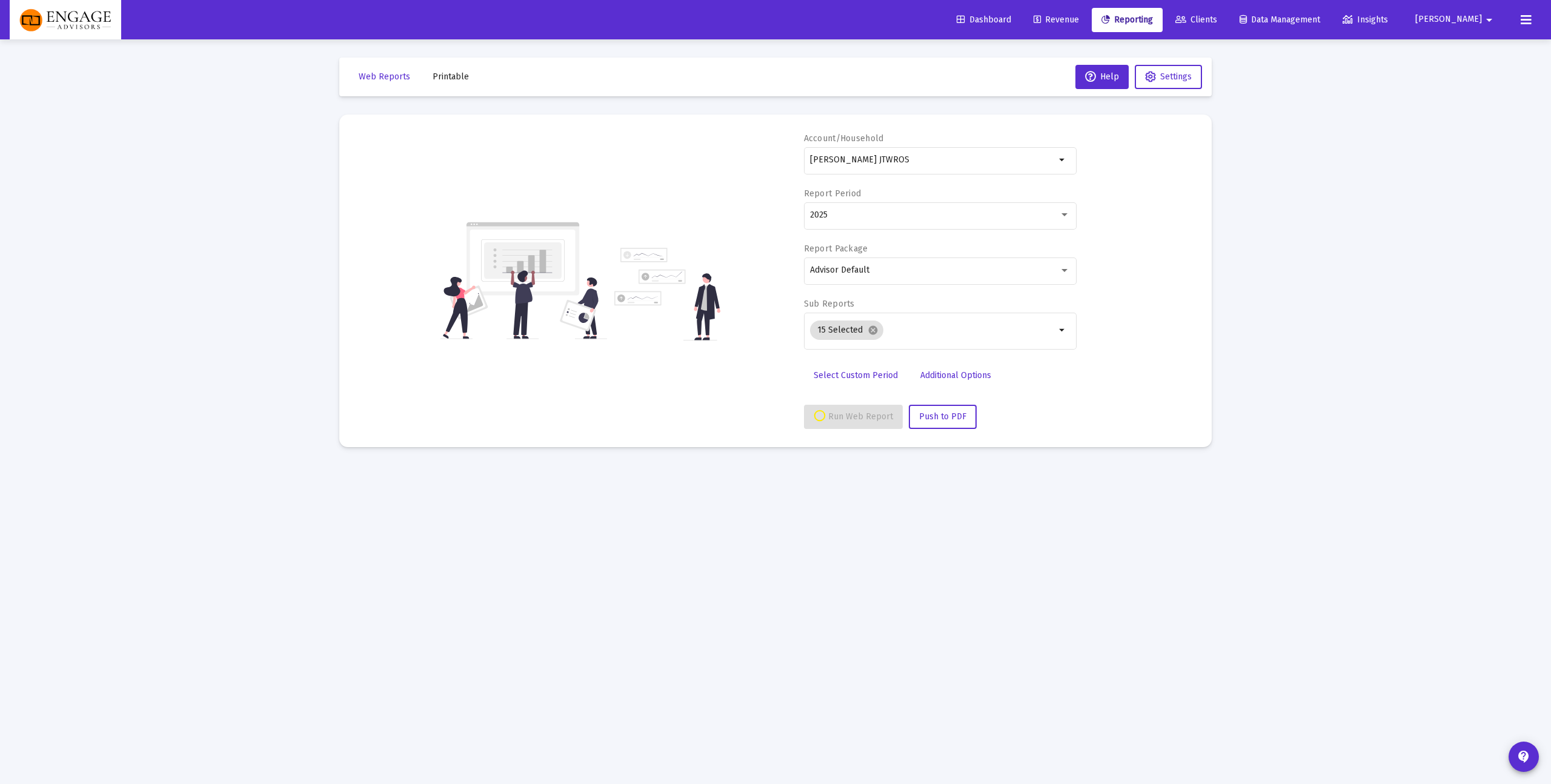
select select "View all"
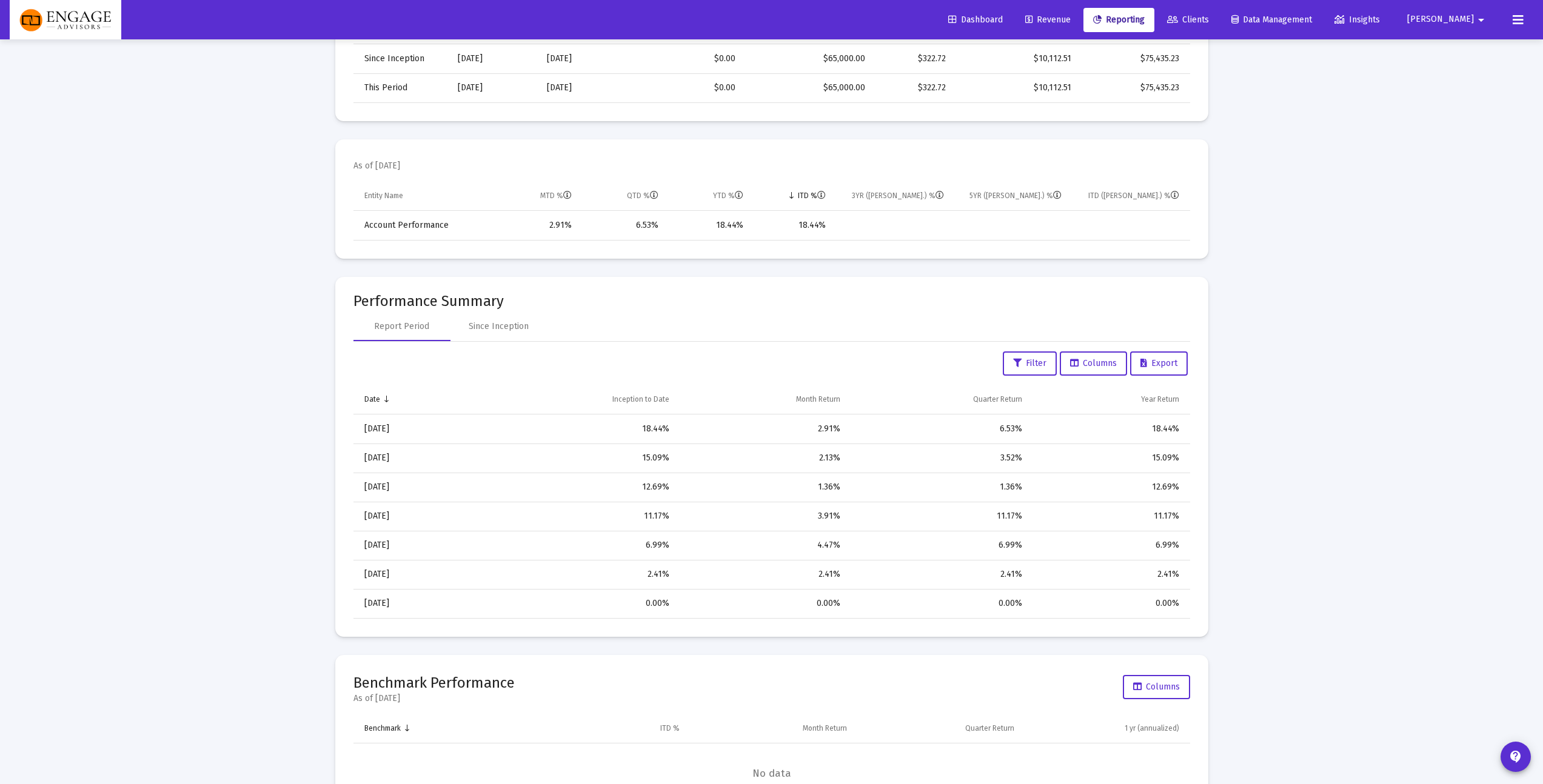
scroll to position [478, 0]
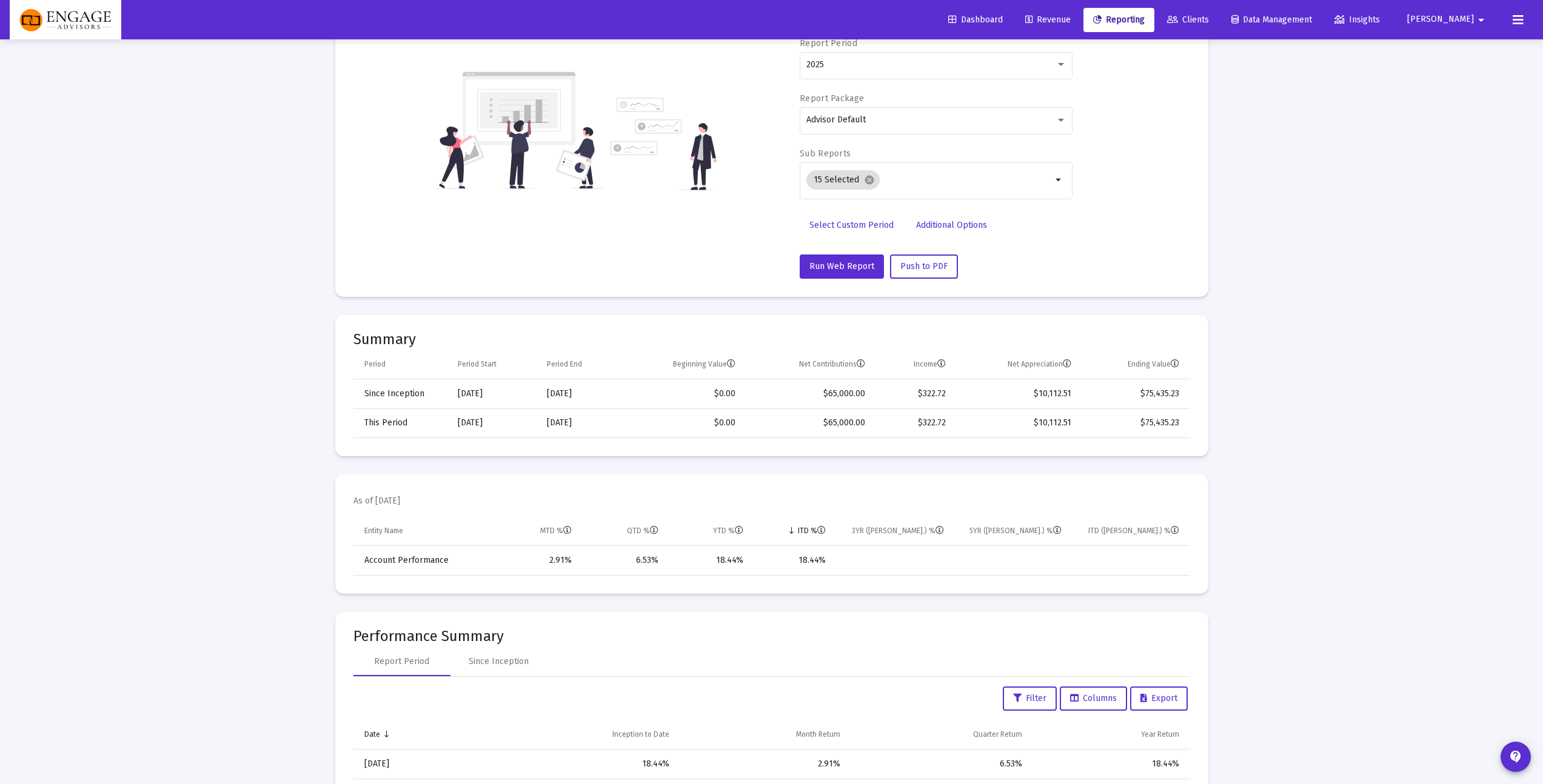
scroll to position [0, 0]
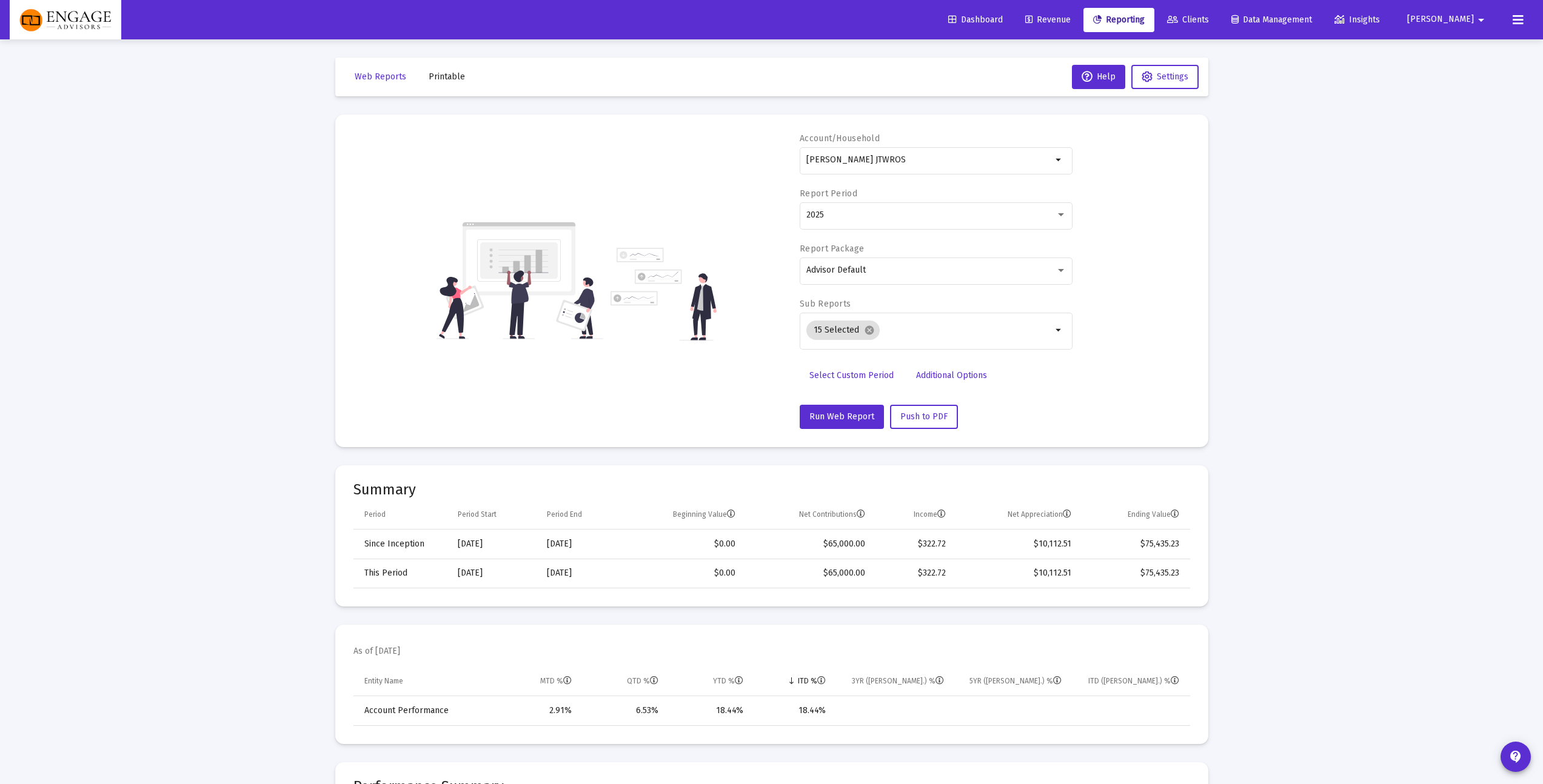
click at [429, 146] on div "Account/Household [PERSON_NAME] JTWROS arrow_drop_down Report Period 2025 Repor…" at bounding box center [772, 280] width 837 height 296
click at [1209, 17] on span "Clients" at bounding box center [1187, 20] width 42 height 10
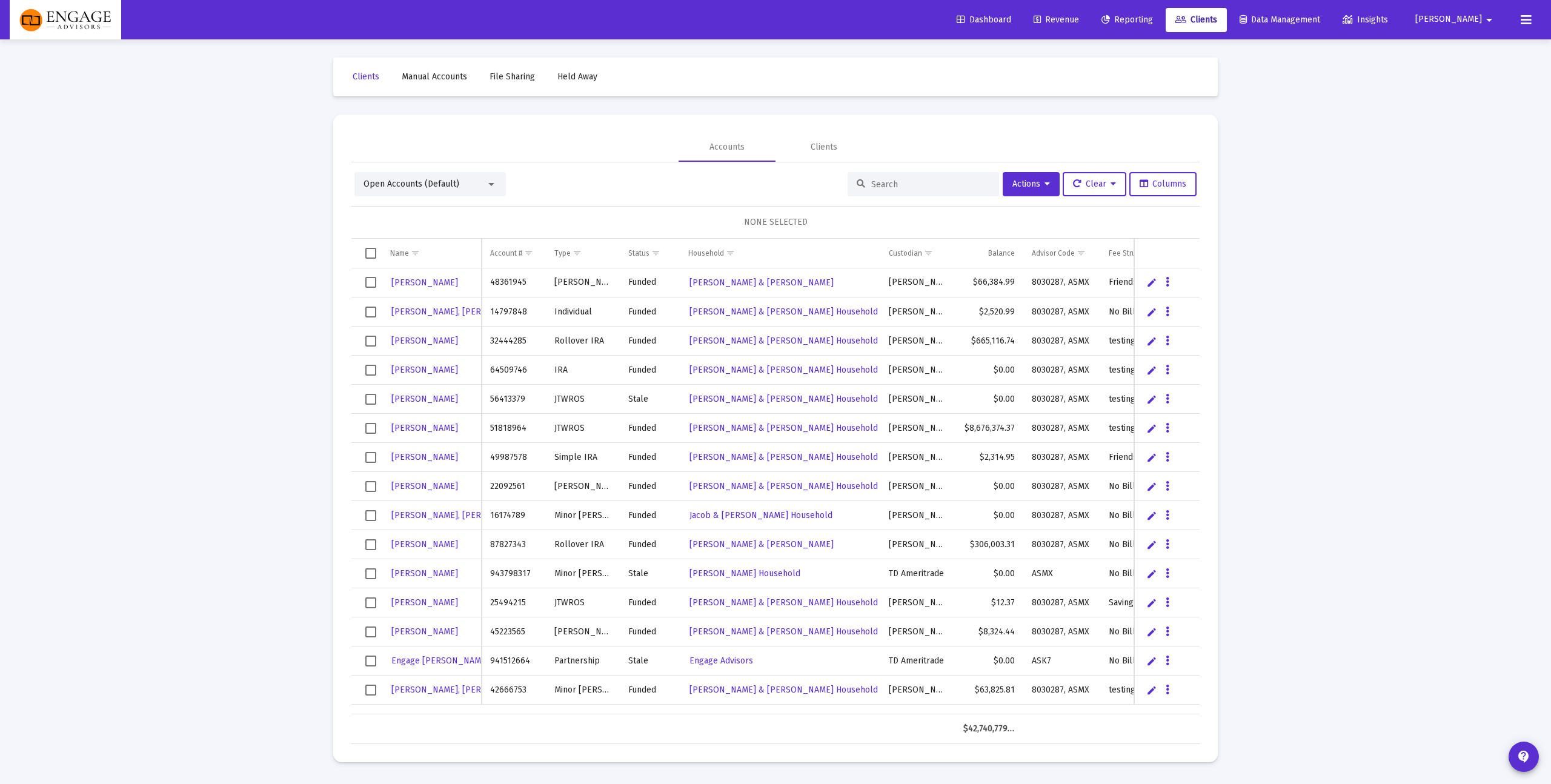
click at [915, 174] on div at bounding box center [923, 184] width 151 height 24
click at [912, 178] on div at bounding box center [923, 184] width 151 height 24
click at [890, 195] on div at bounding box center [923, 184] width 151 height 24
click at [890, 186] on input at bounding box center [931, 184] width 119 height 10
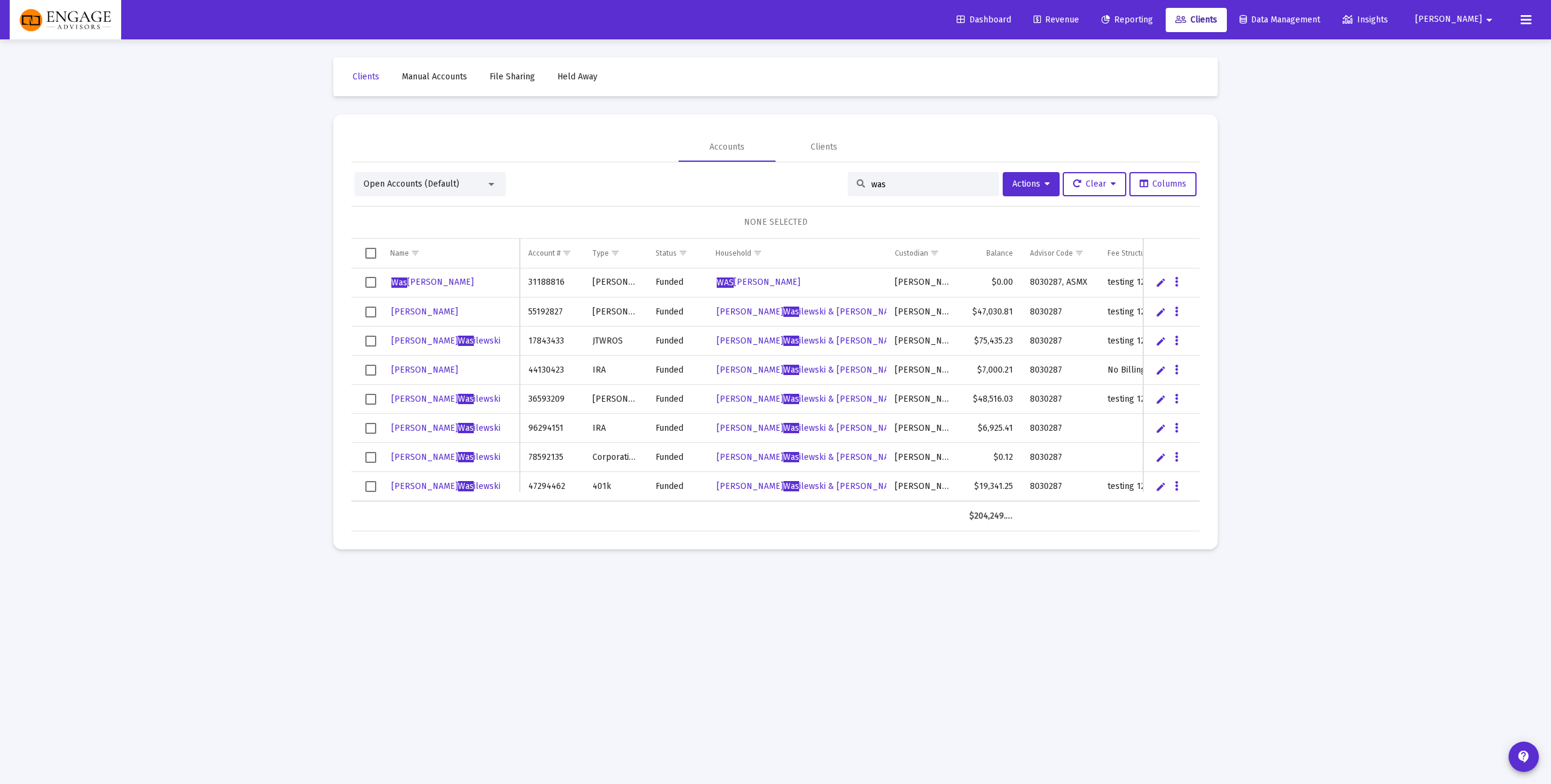
type input "was"
click at [449, 344] on span "[PERSON_NAME]" at bounding box center [446, 341] width 109 height 10
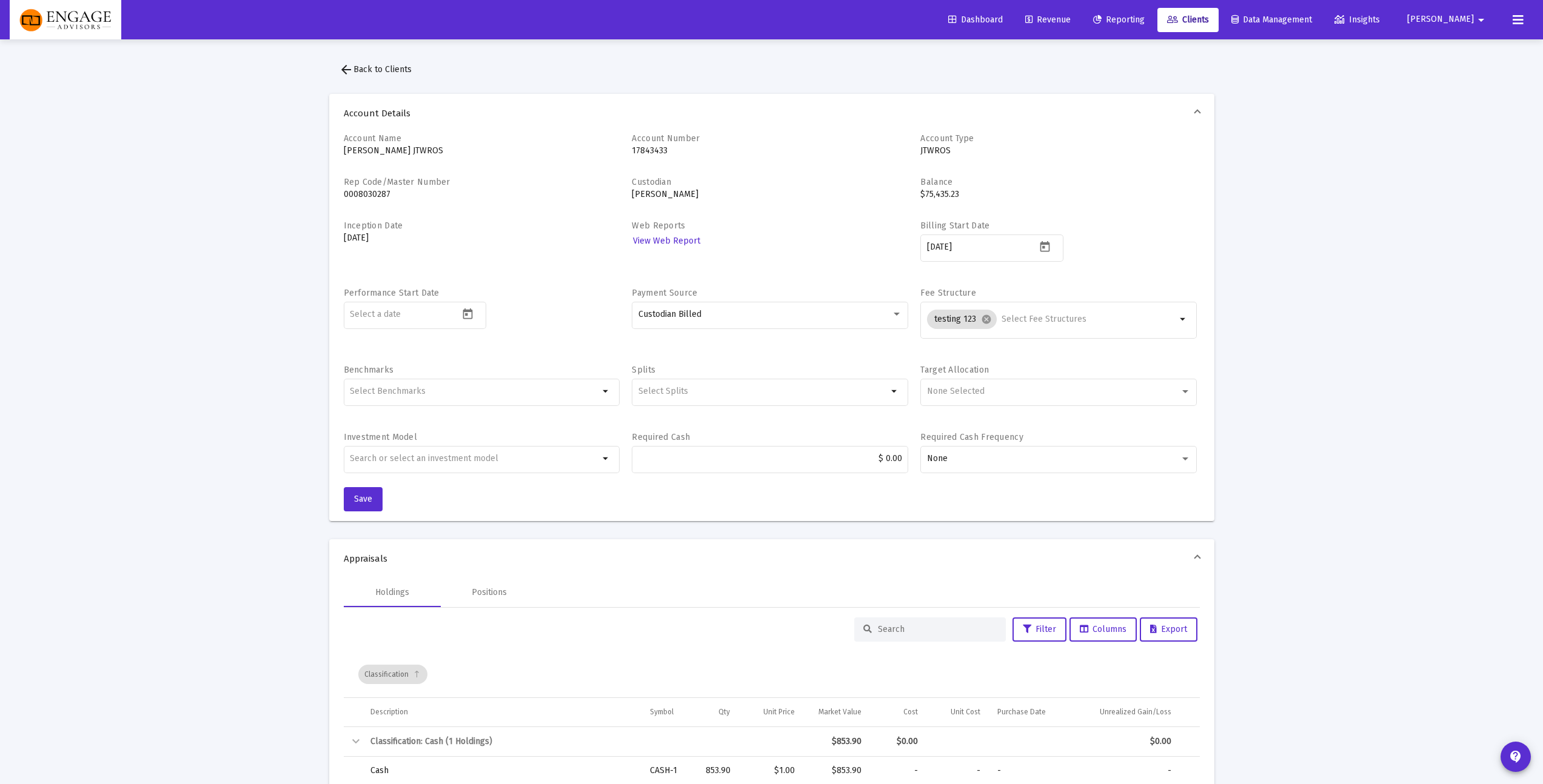
scroll to position [49, 0]
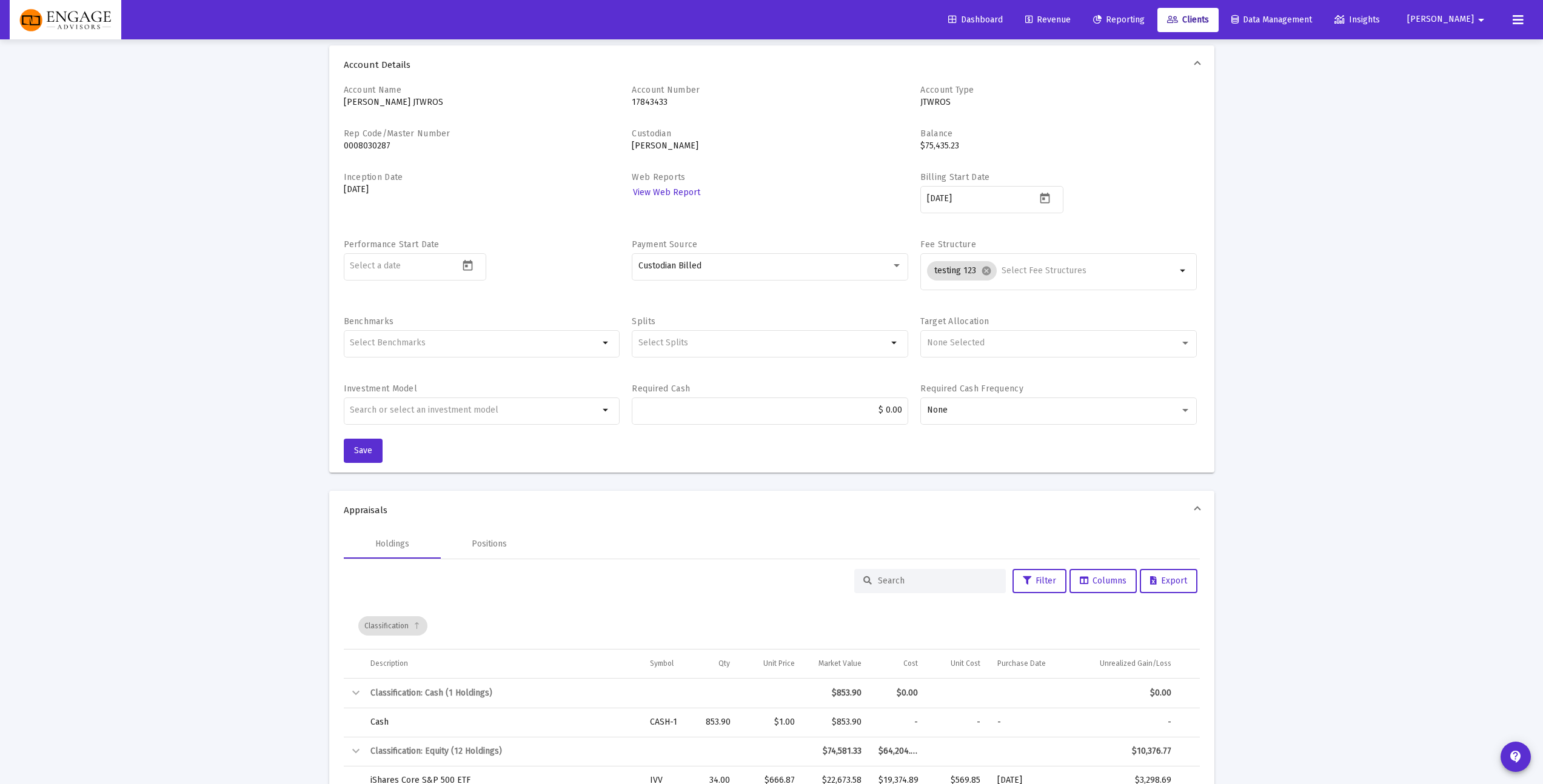
click at [584, 218] on div "Inception Date [DATE]" at bounding box center [482, 199] width 277 height 55
click at [396, 262] on input at bounding box center [404, 266] width 109 height 9
click at [832, 156] on div "Custodian [PERSON_NAME]" at bounding box center [770, 143] width 277 height 31
click at [538, 360] on div "arrow_drop_down" at bounding box center [482, 350] width 277 height 39
click at [537, 338] on input "Selection" at bounding box center [474, 343] width 249 height 9
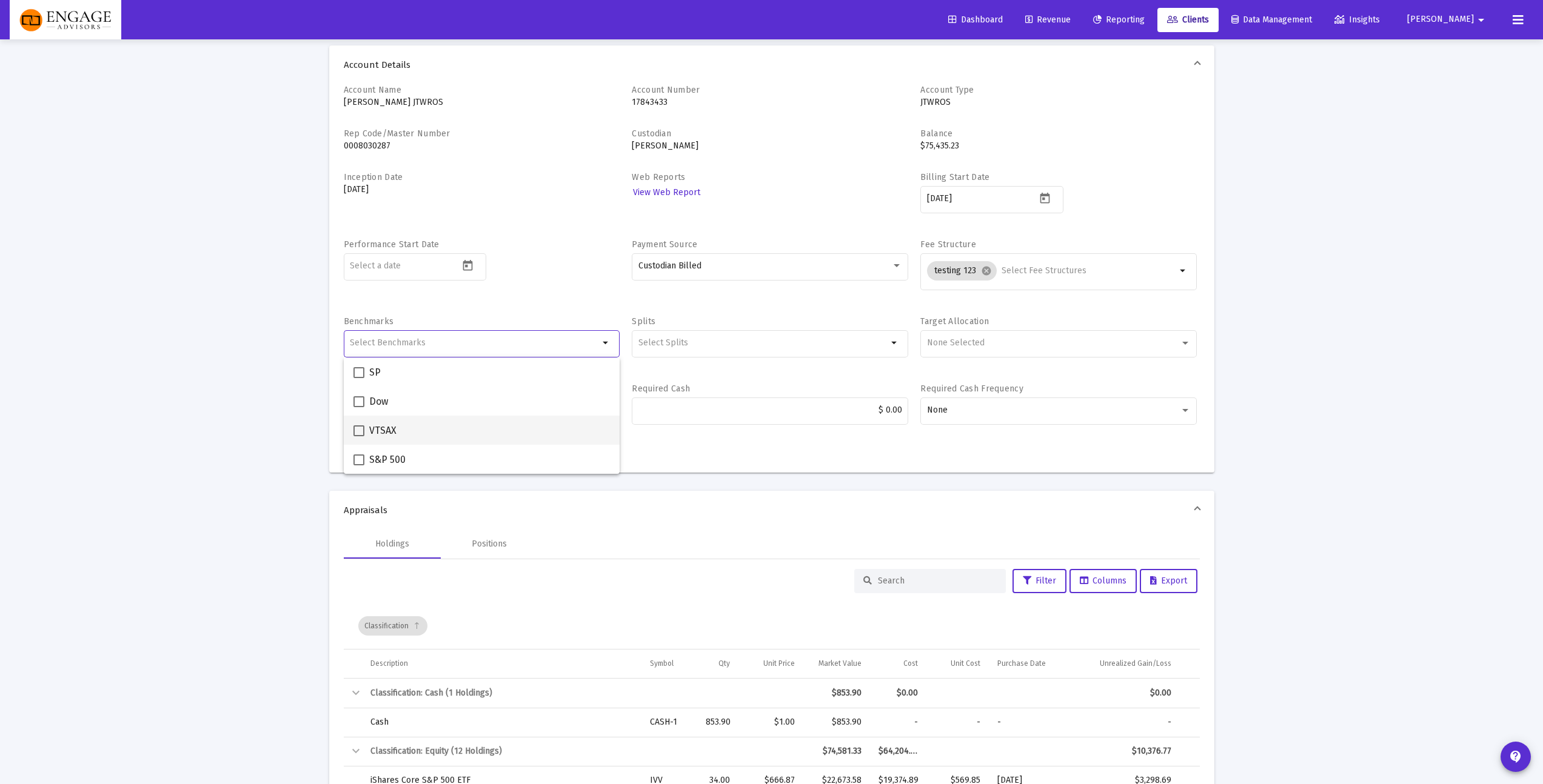
click at [462, 432] on div "VTSAX" at bounding box center [482, 430] width 257 height 29
checkbox input "true"
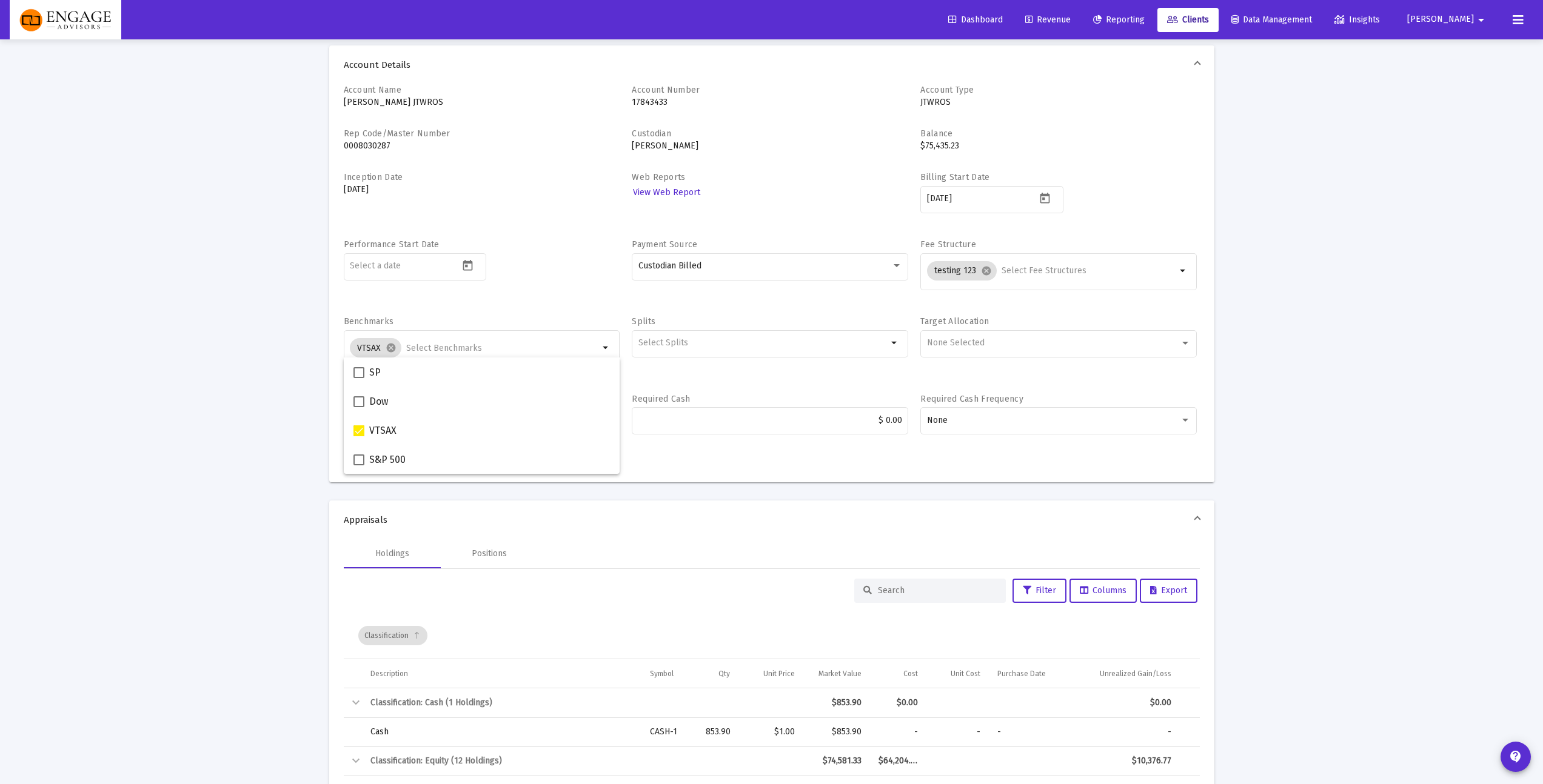
click at [96, 434] on div "Loading... arrow_back Back to Clients Account Details Account Name [PERSON_NAME…" at bounding box center [771, 757] width 1543 height 1612
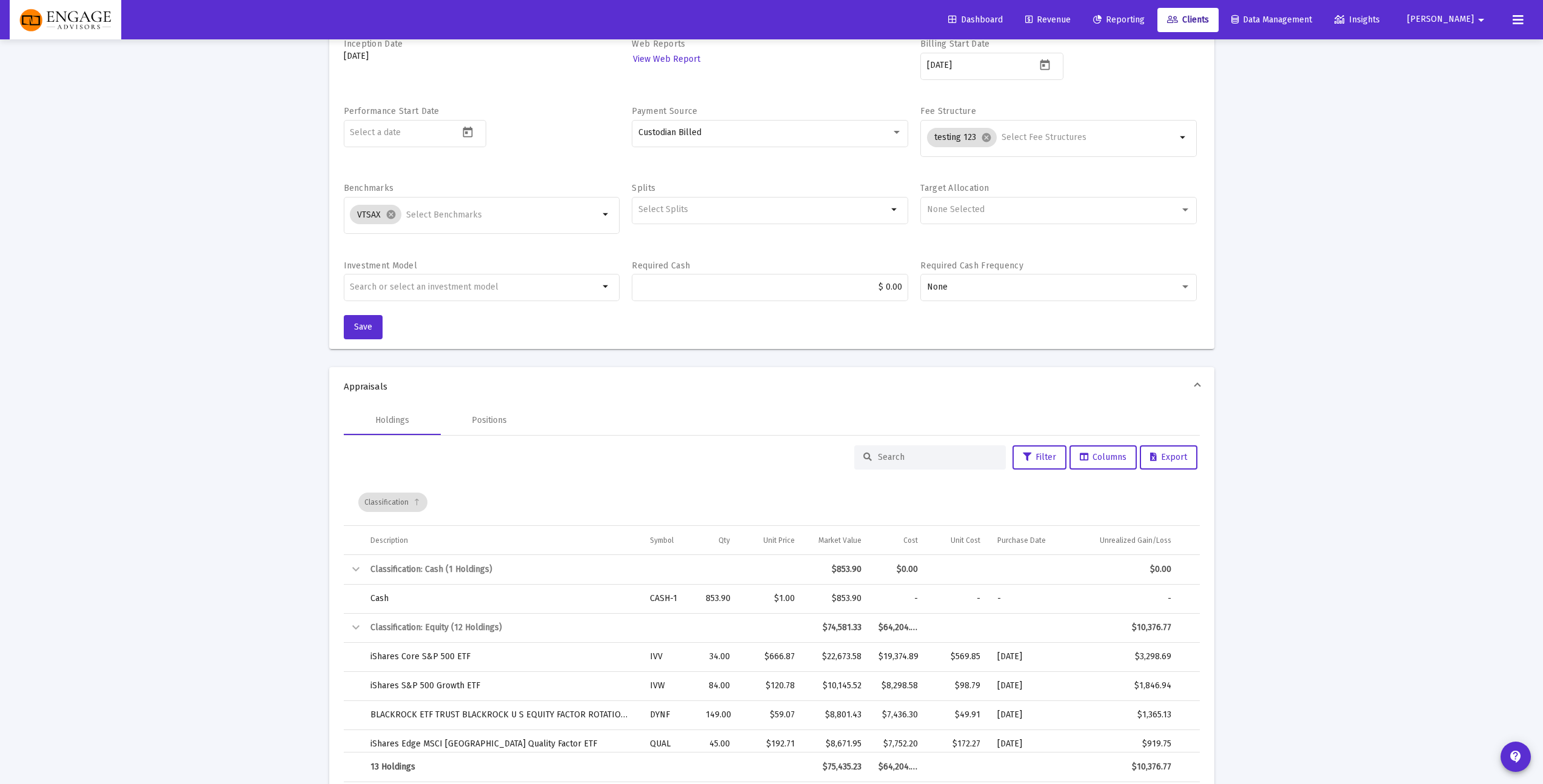
scroll to position [0, 0]
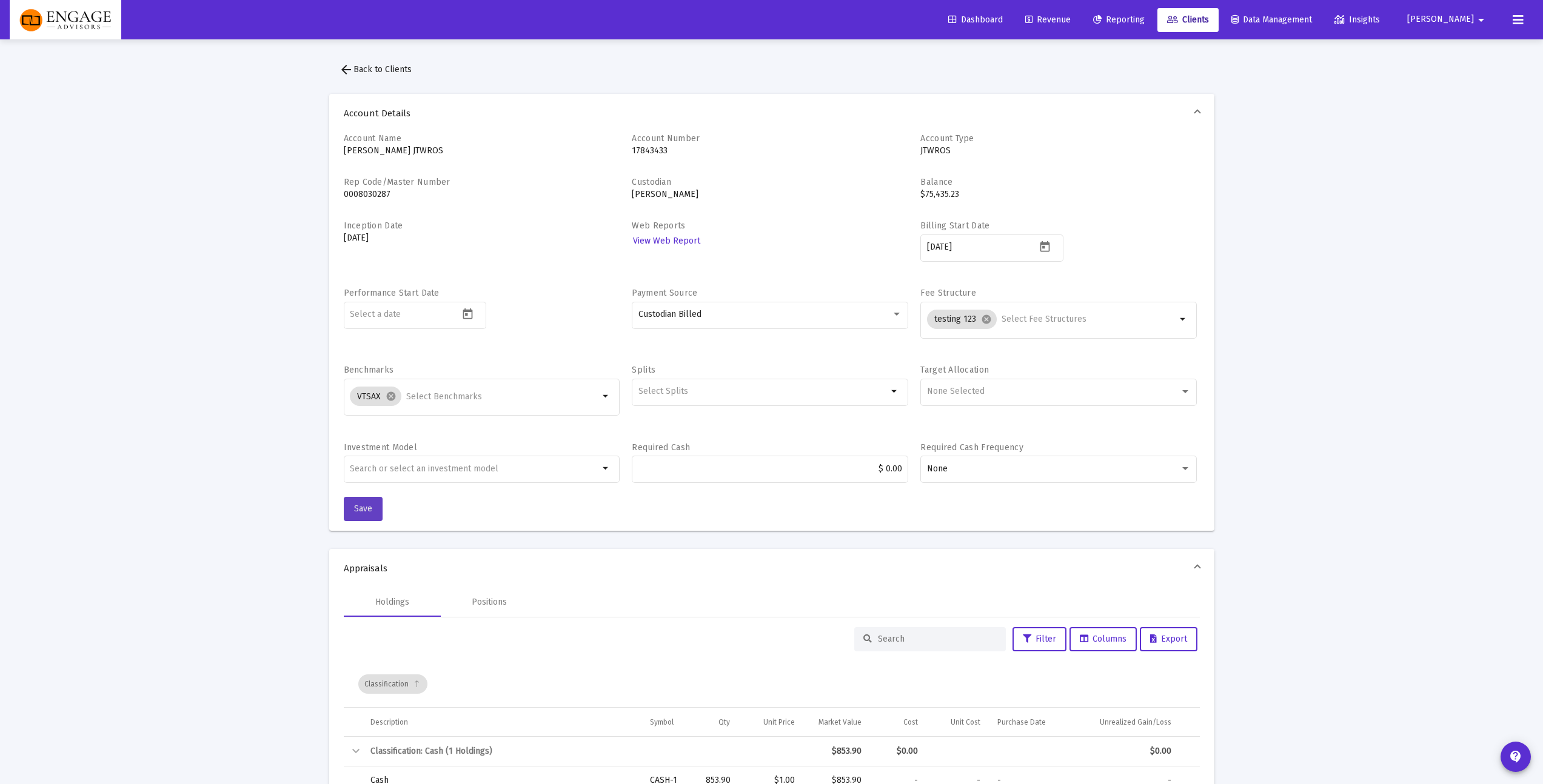
click at [359, 519] on button "Save" at bounding box center [364, 508] width 39 height 24
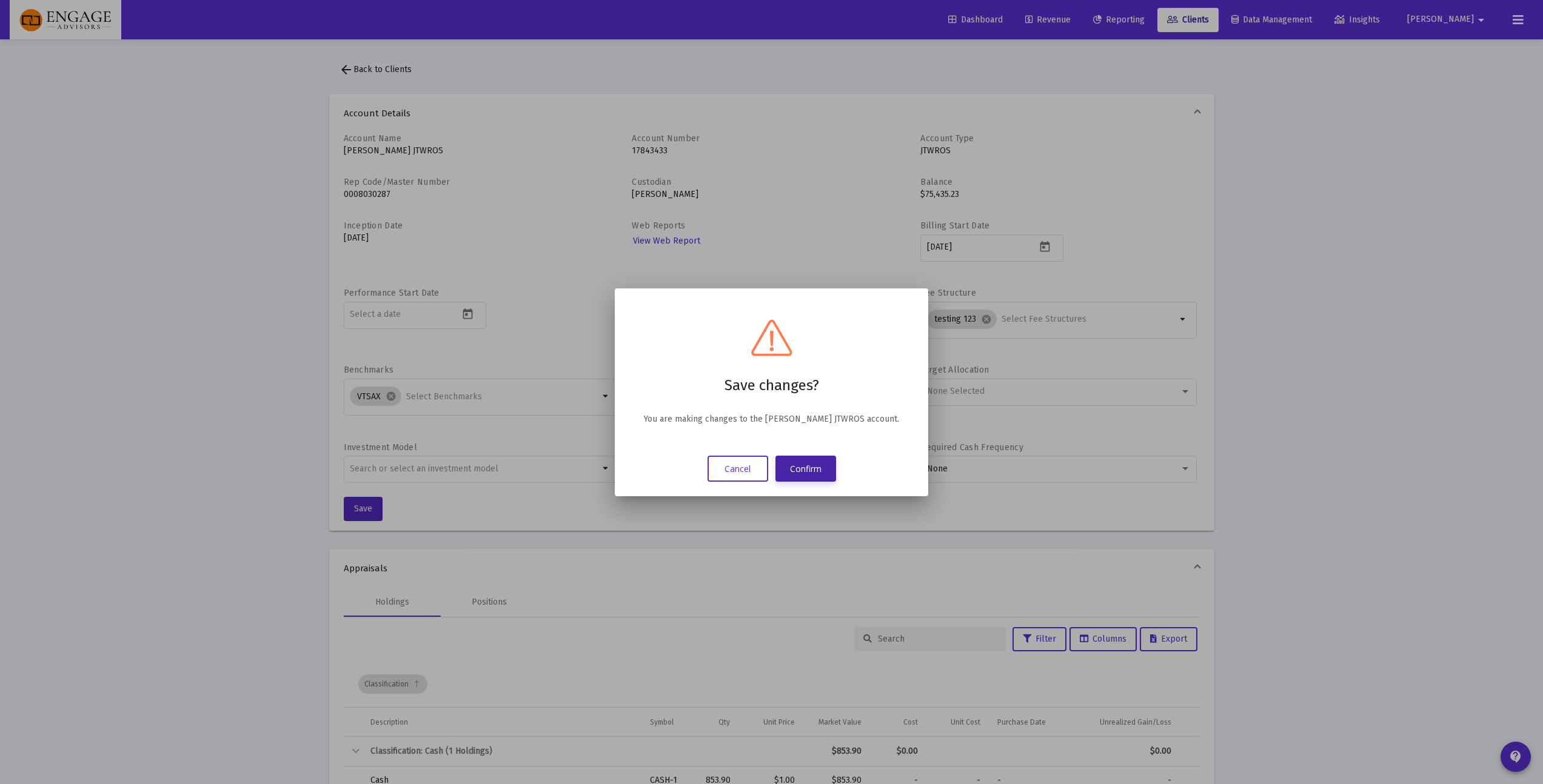
click at [820, 471] on button "Confirm" at bounding box center [805, 468] width 60 height 26
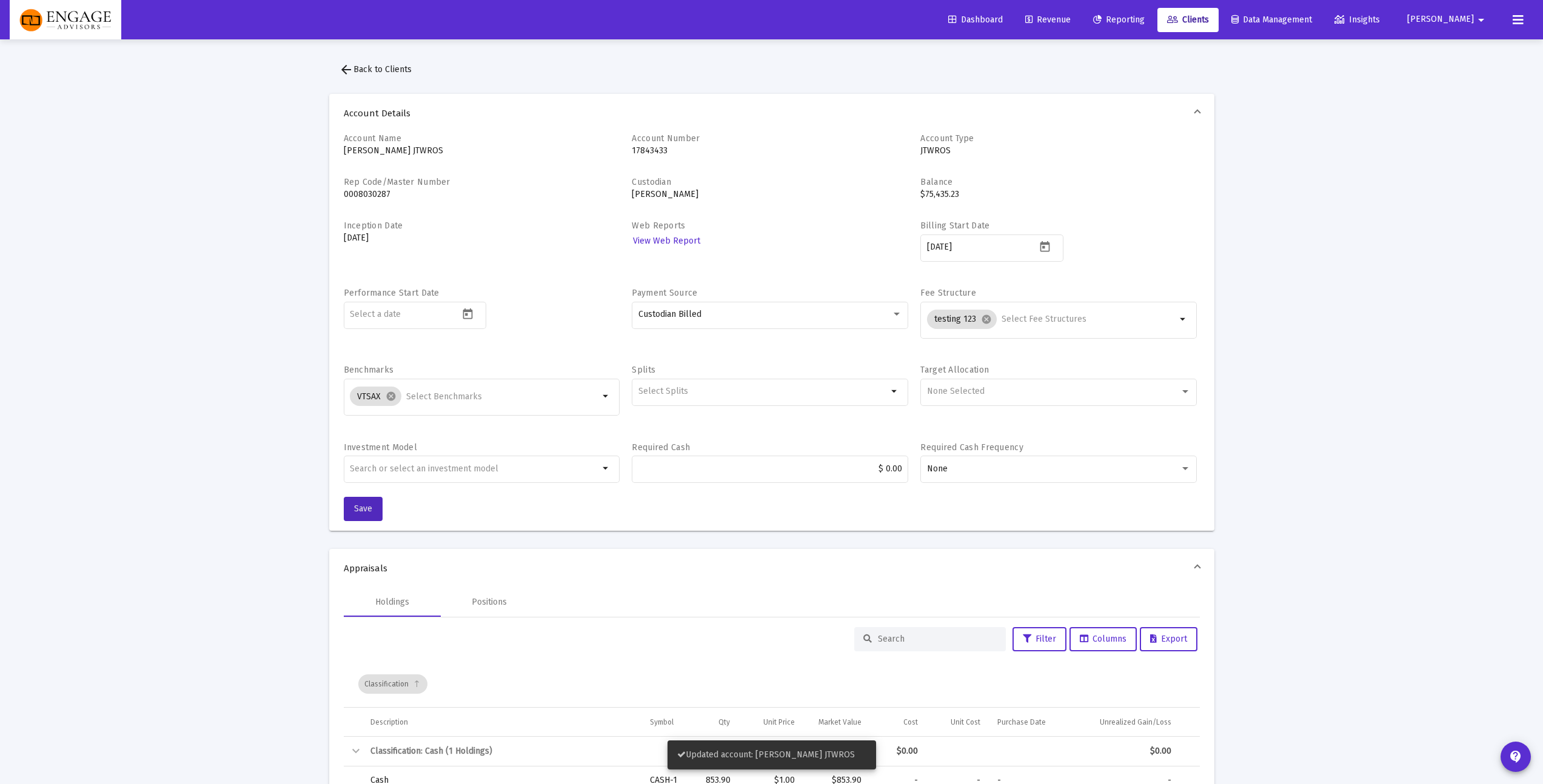
click at [1141, 21] on span "Reporting" at bounding box center [1119, 20] width 52 height 10
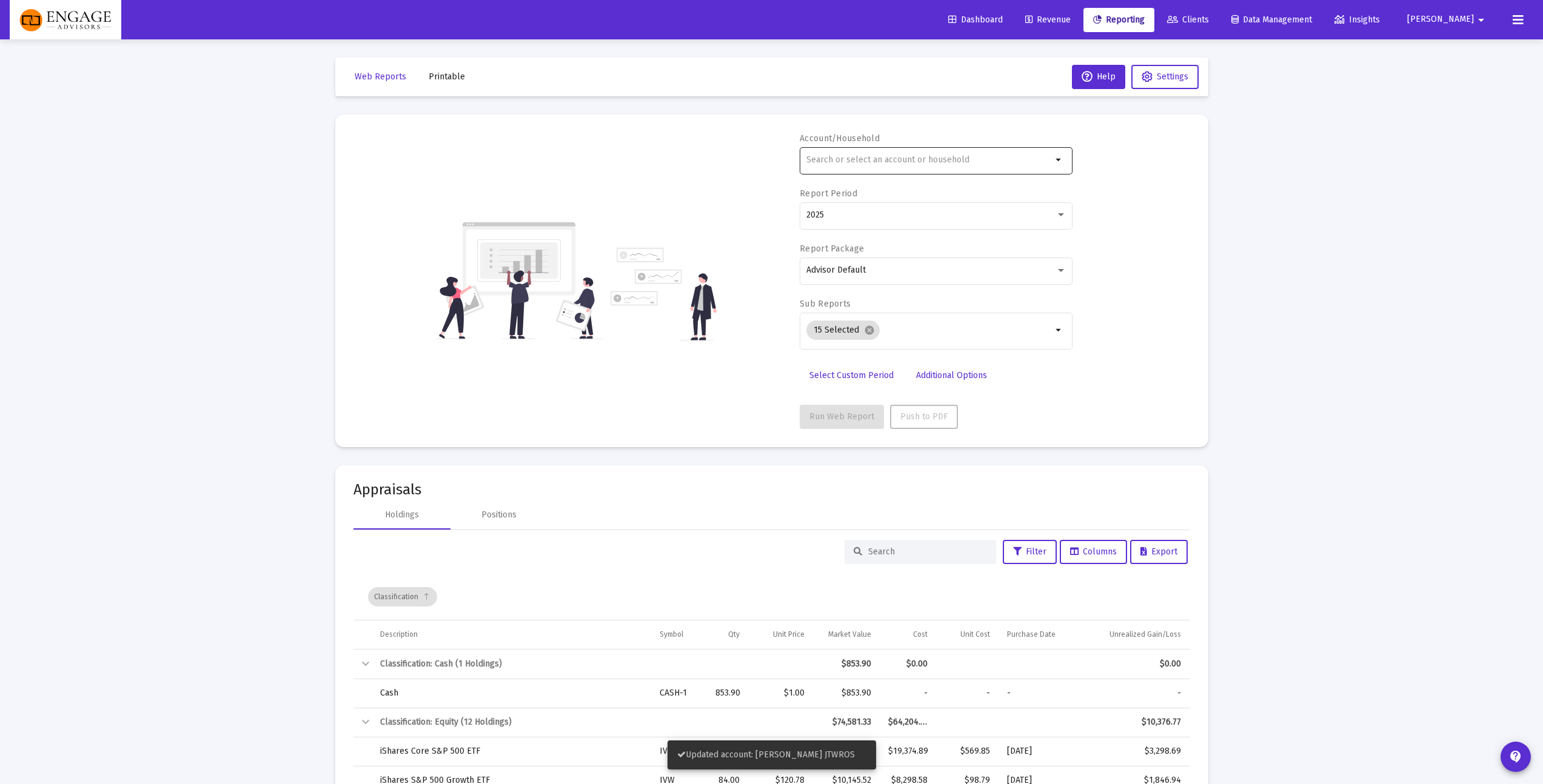
click at [973, 164] on input "text" at bounding box center [929, 160] width 245 height 9
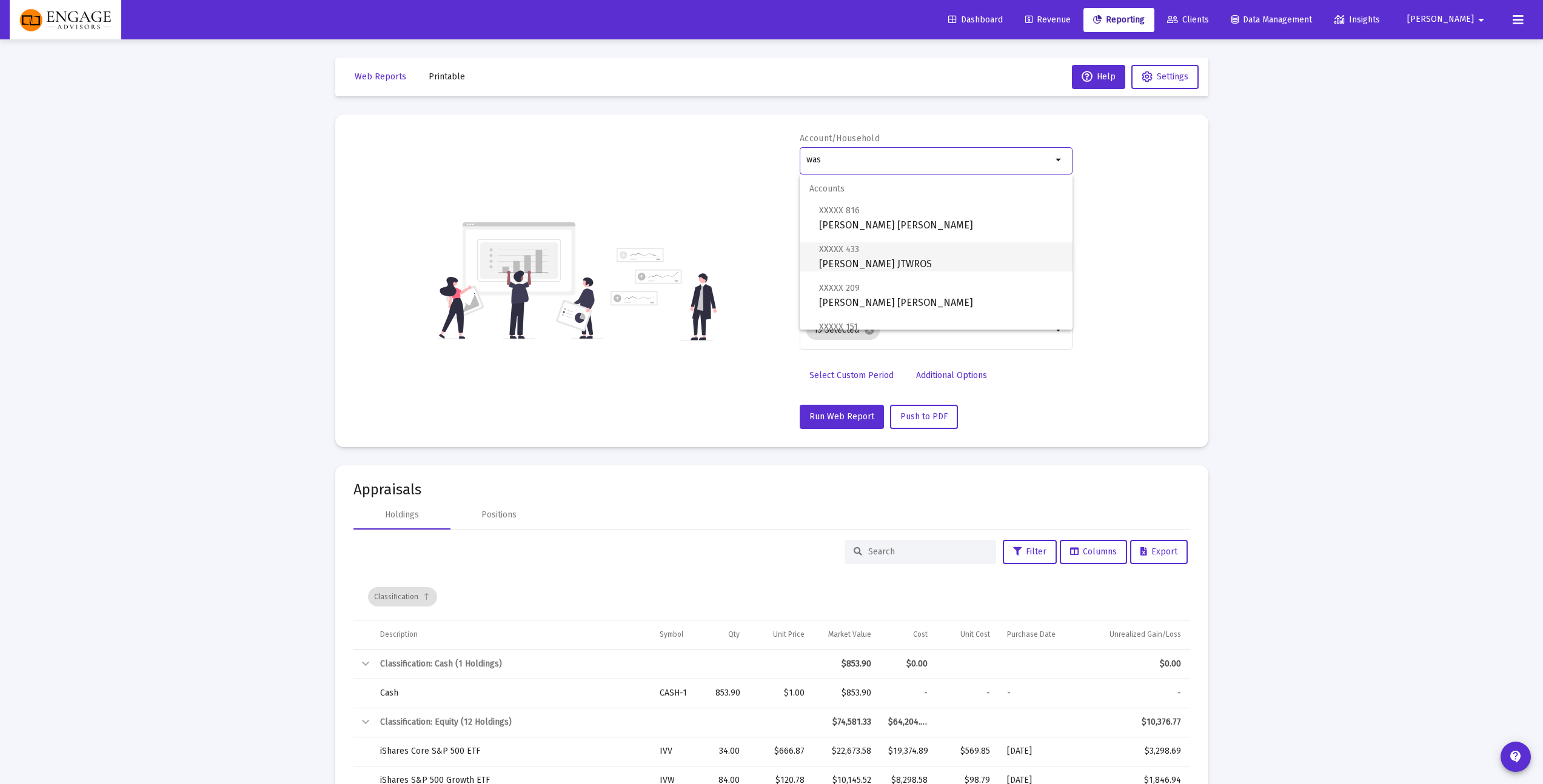
click at [939, 251] on span "XXXXX 433 [PERSON_NAME] JTWROS" at bounding box center [940, 257] width 244 height 30
type input "[PERSON_NAME] JTWROS"
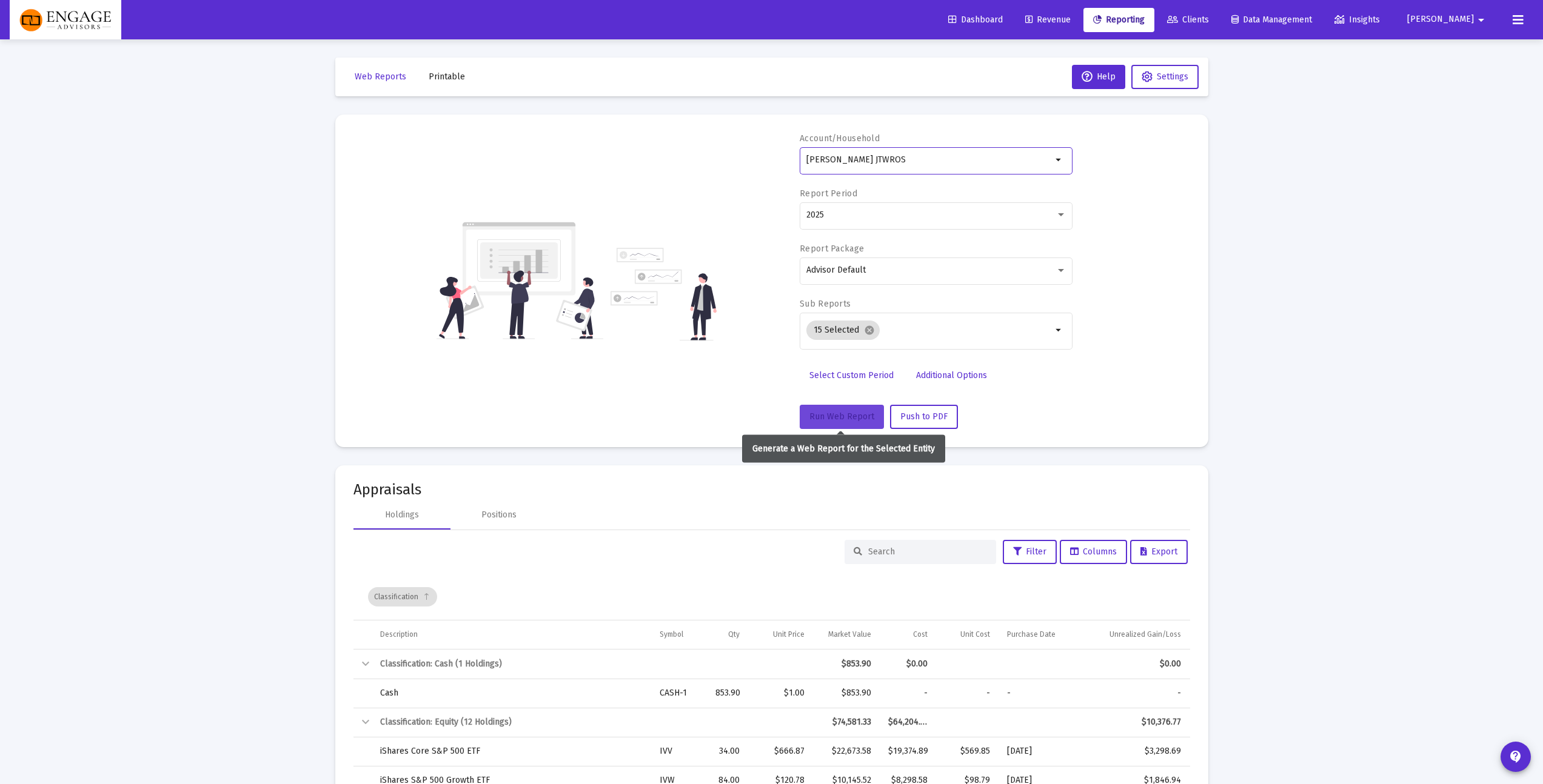
click at [841, 416] on span "Run Web Report" at bounding box center [842, 416] width 65 height 10
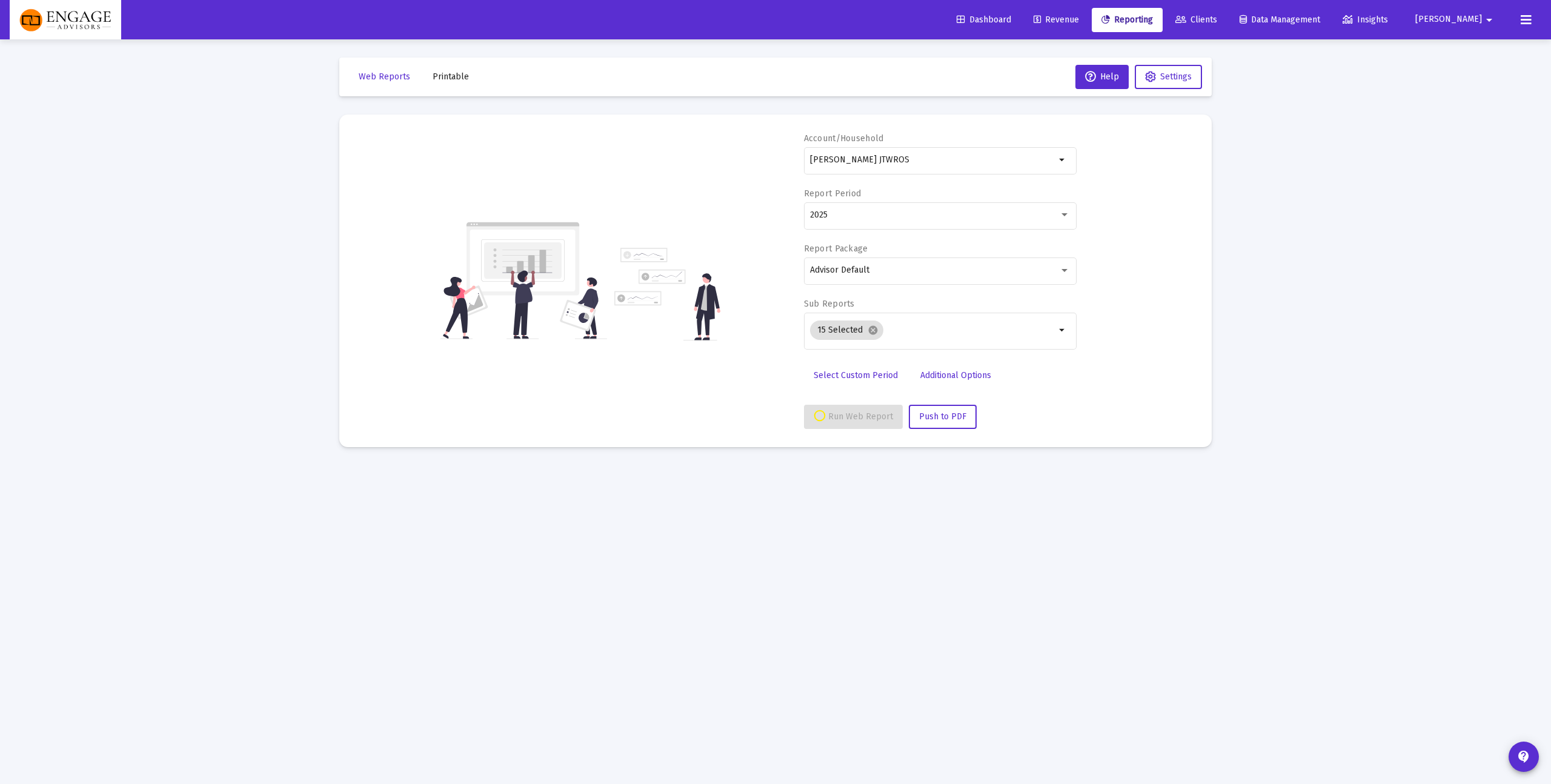
select select "View all"
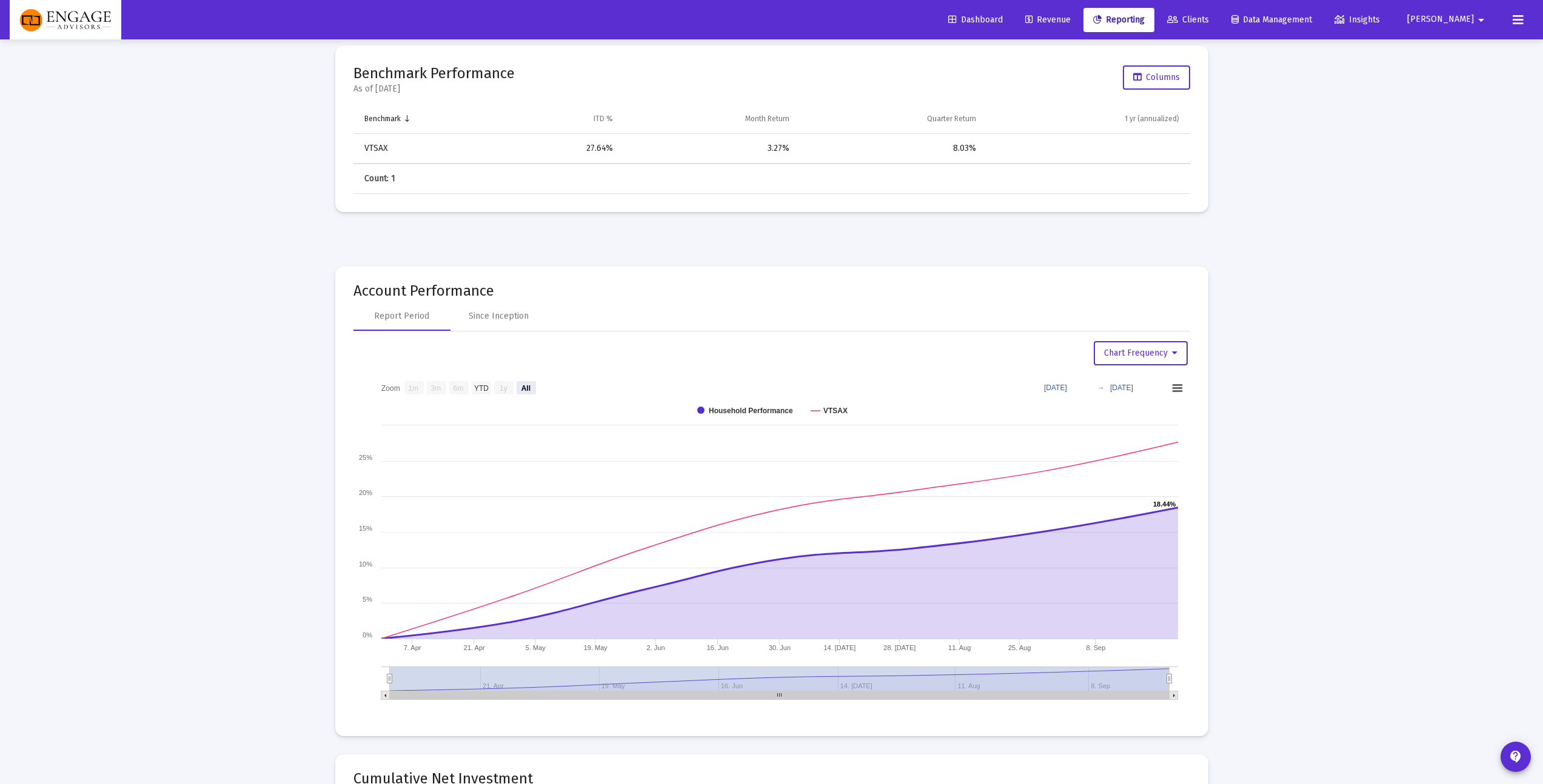
scroll to position [1144, 0]
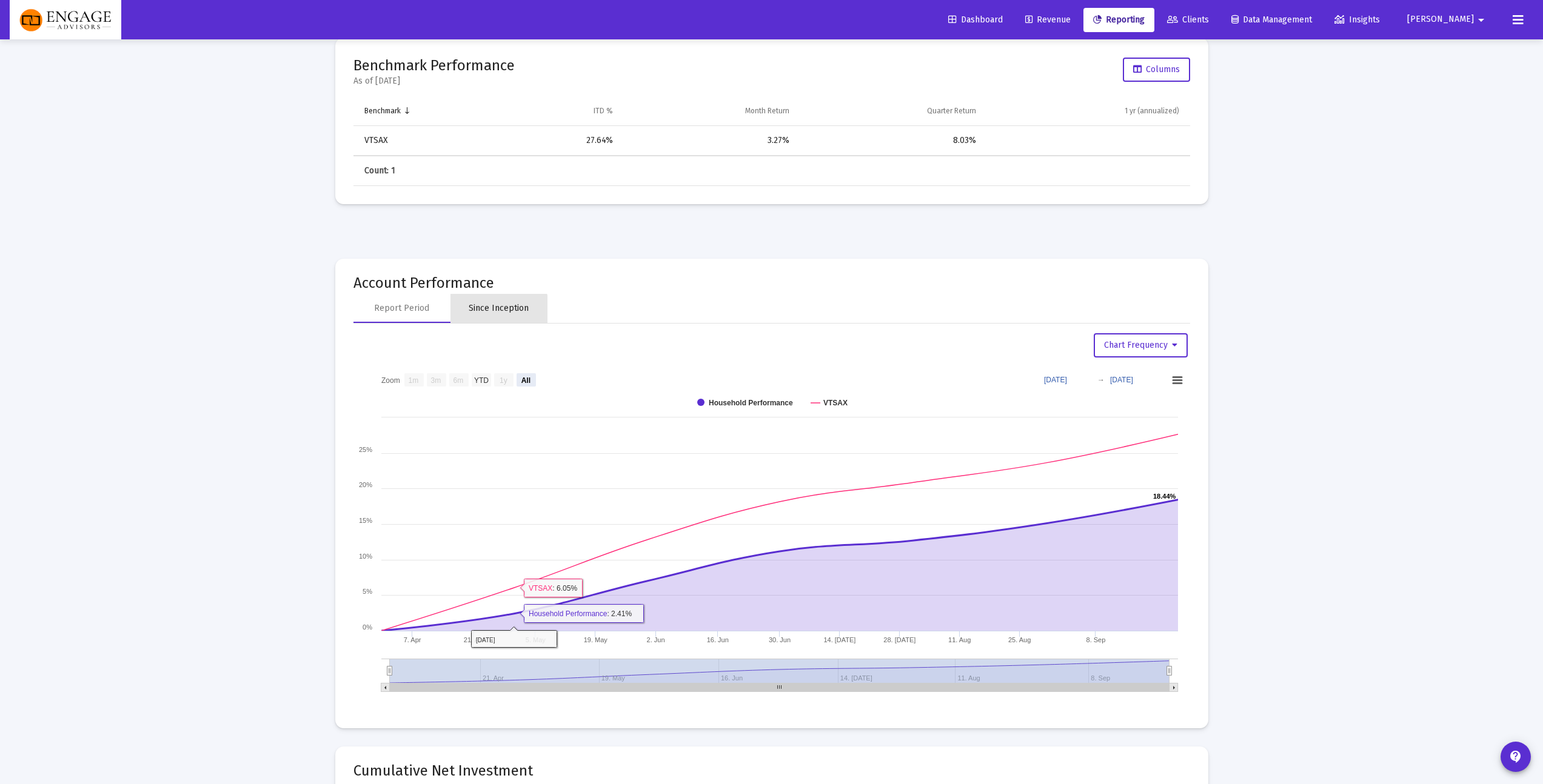
click at [491, 312] on div "Since Inception" at bounding box center [498, 308] width 60 height 12
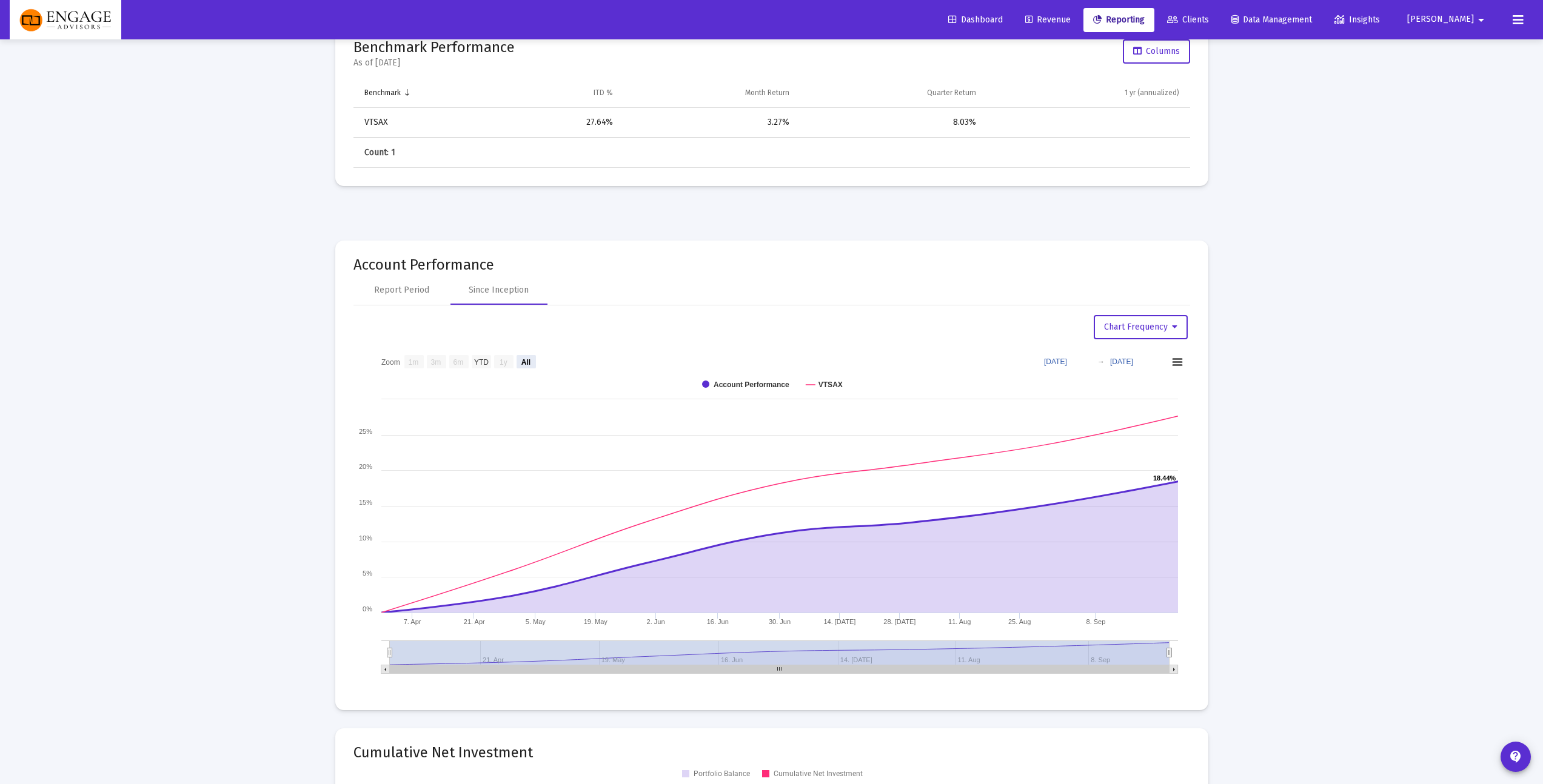
scroll to position [1233, 0]
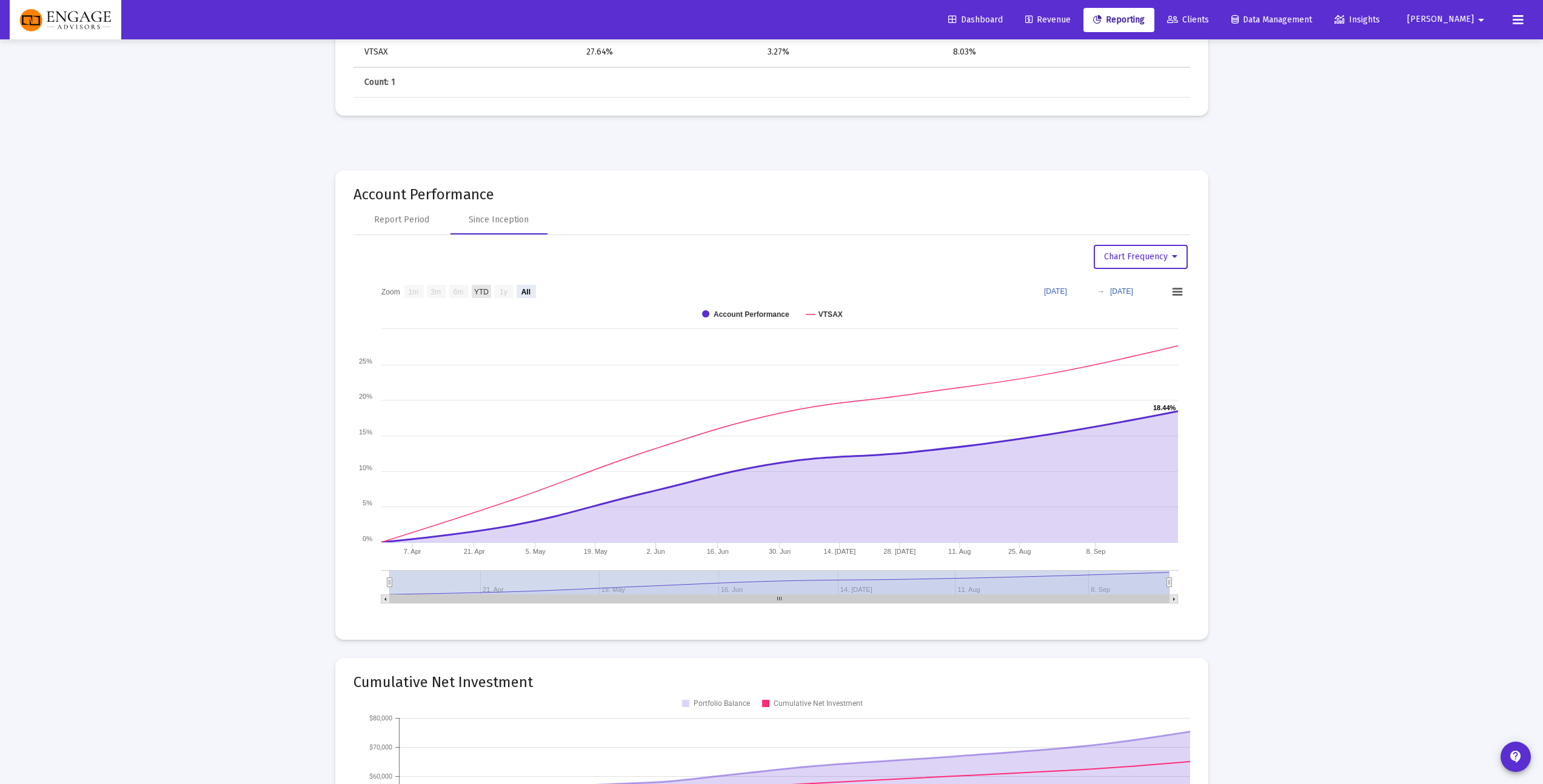
click at [476, 293] on text "YTD" at bounding box center [480, 291] width 15 height 9
select select "View year to date"
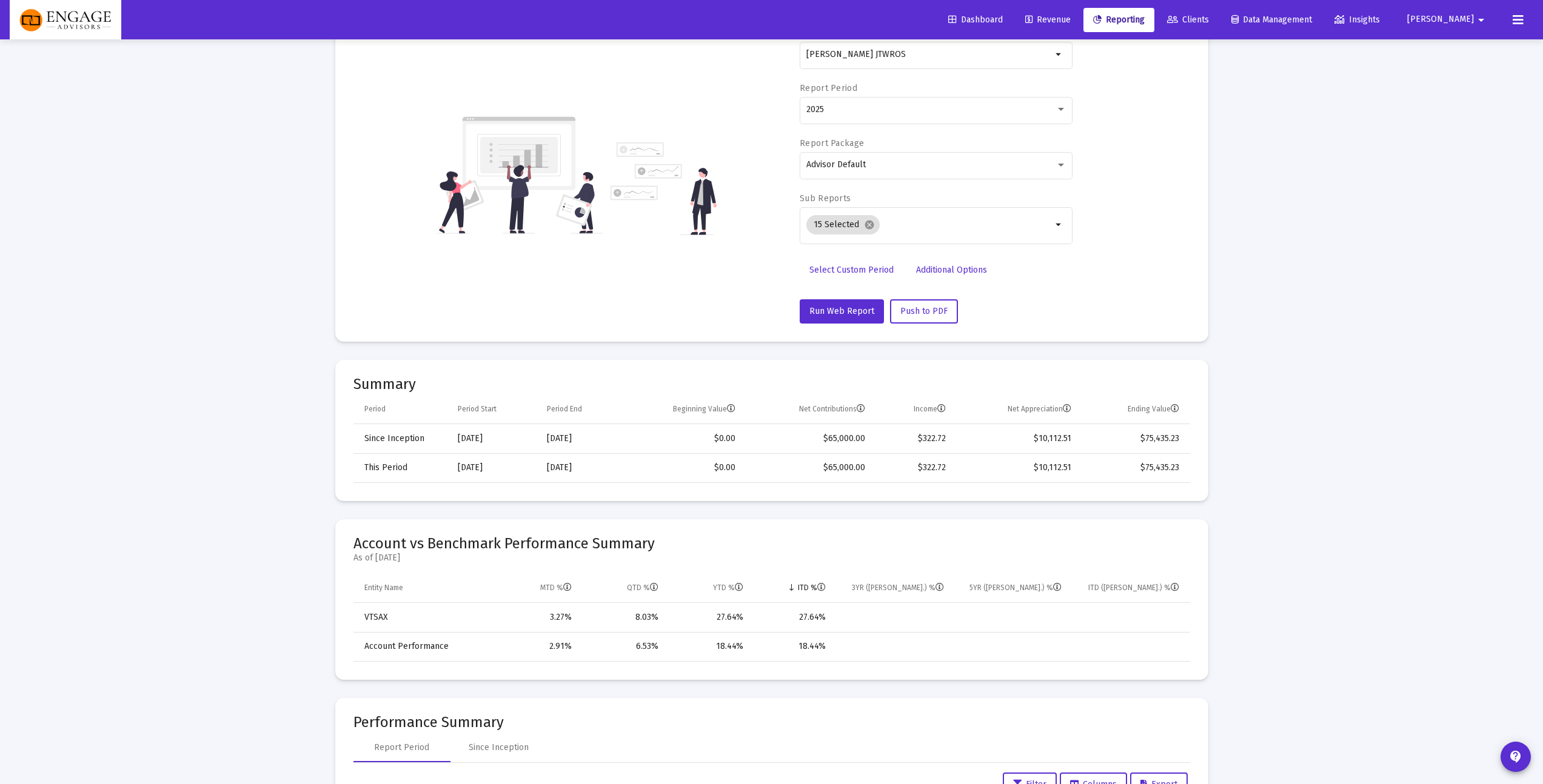
scroll to position [0, 0]
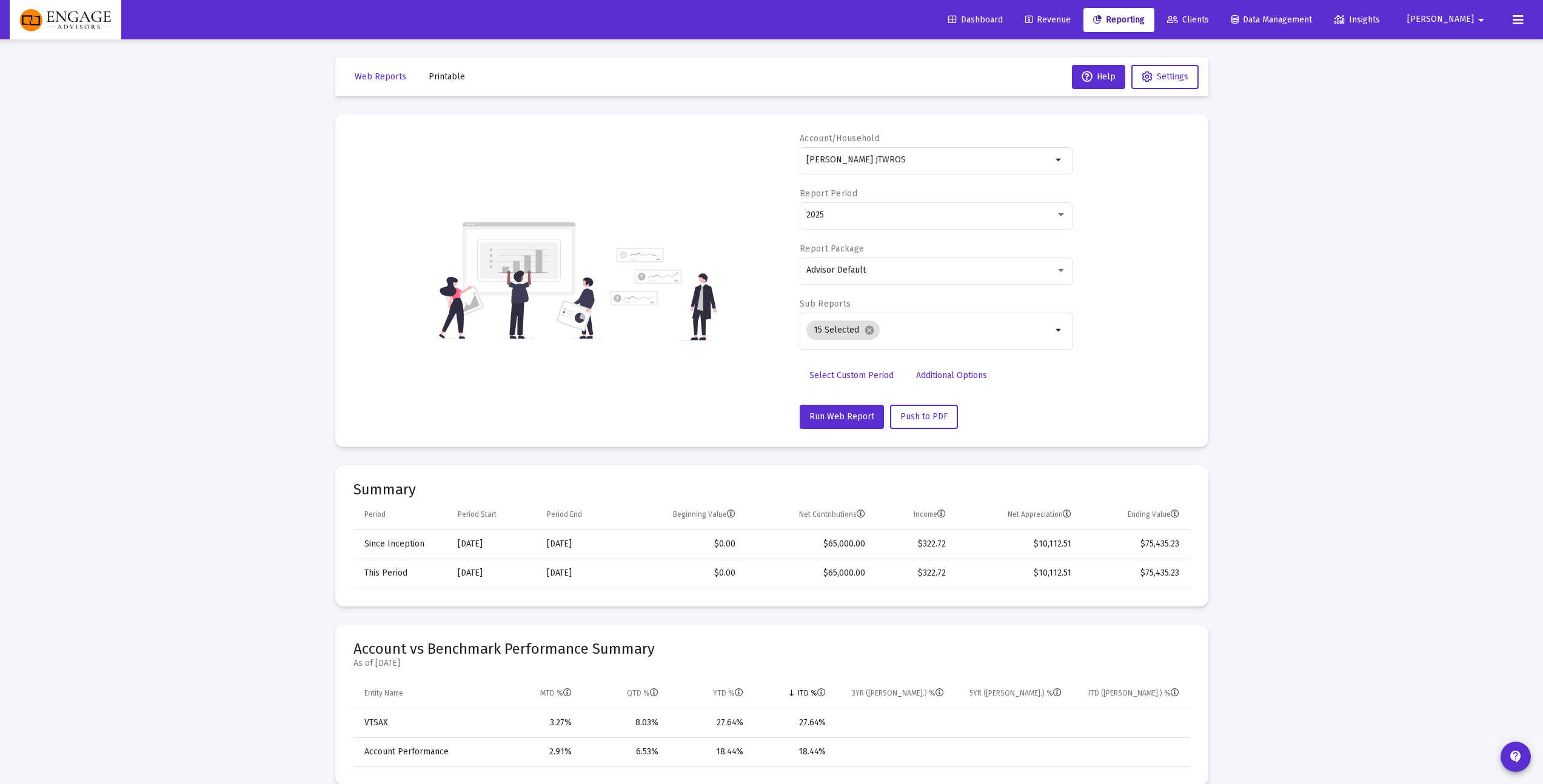
click at [1219, 25] on link "Clients" at bounding box center [1188, 20] width 61 height 24
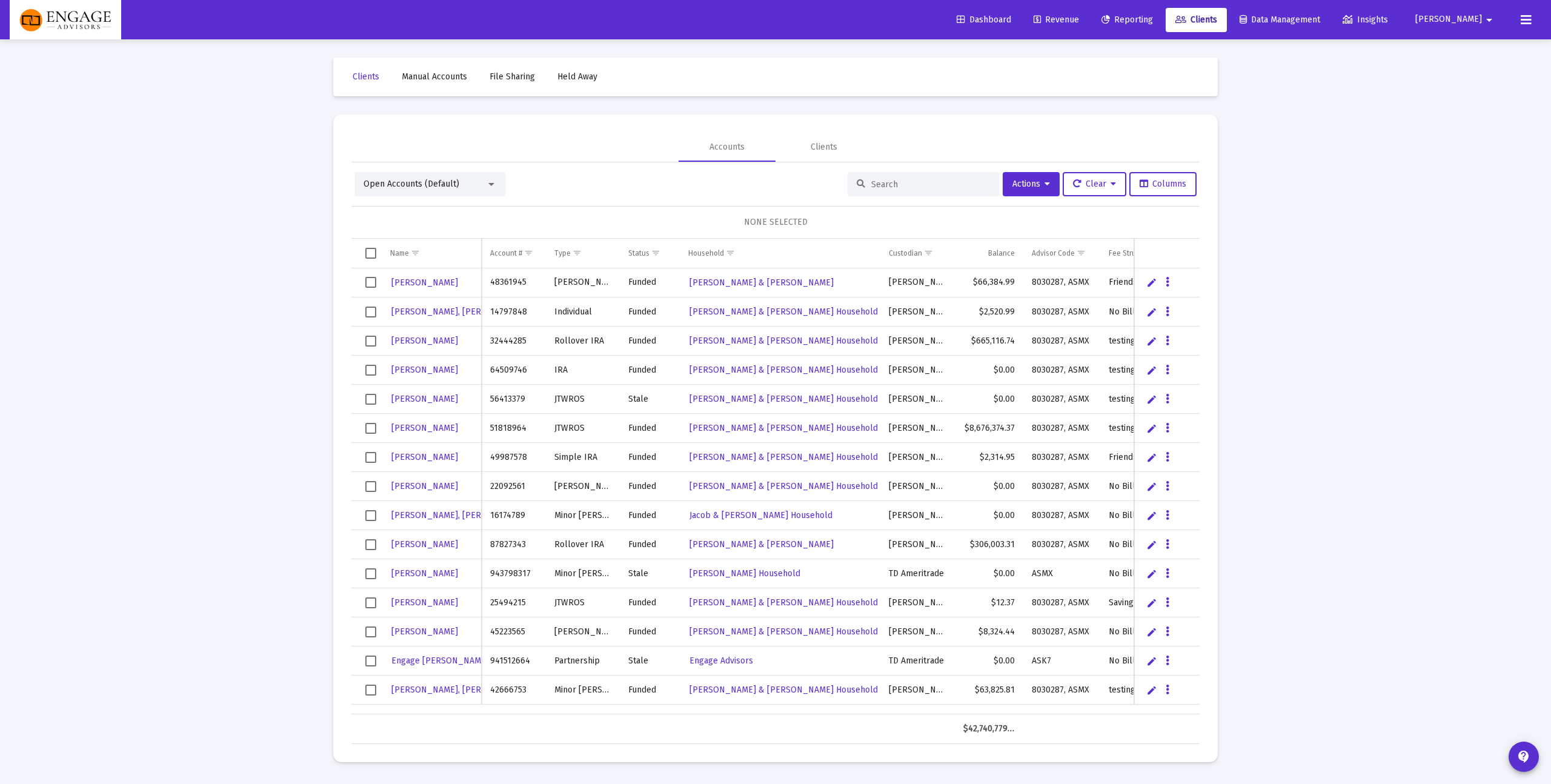
click at [920, 184] on input at bounding box center [931, 184] width 119 height 10
click at [826, 152] on div "Clients" at bounding box center [824, 146] width 27 height 12
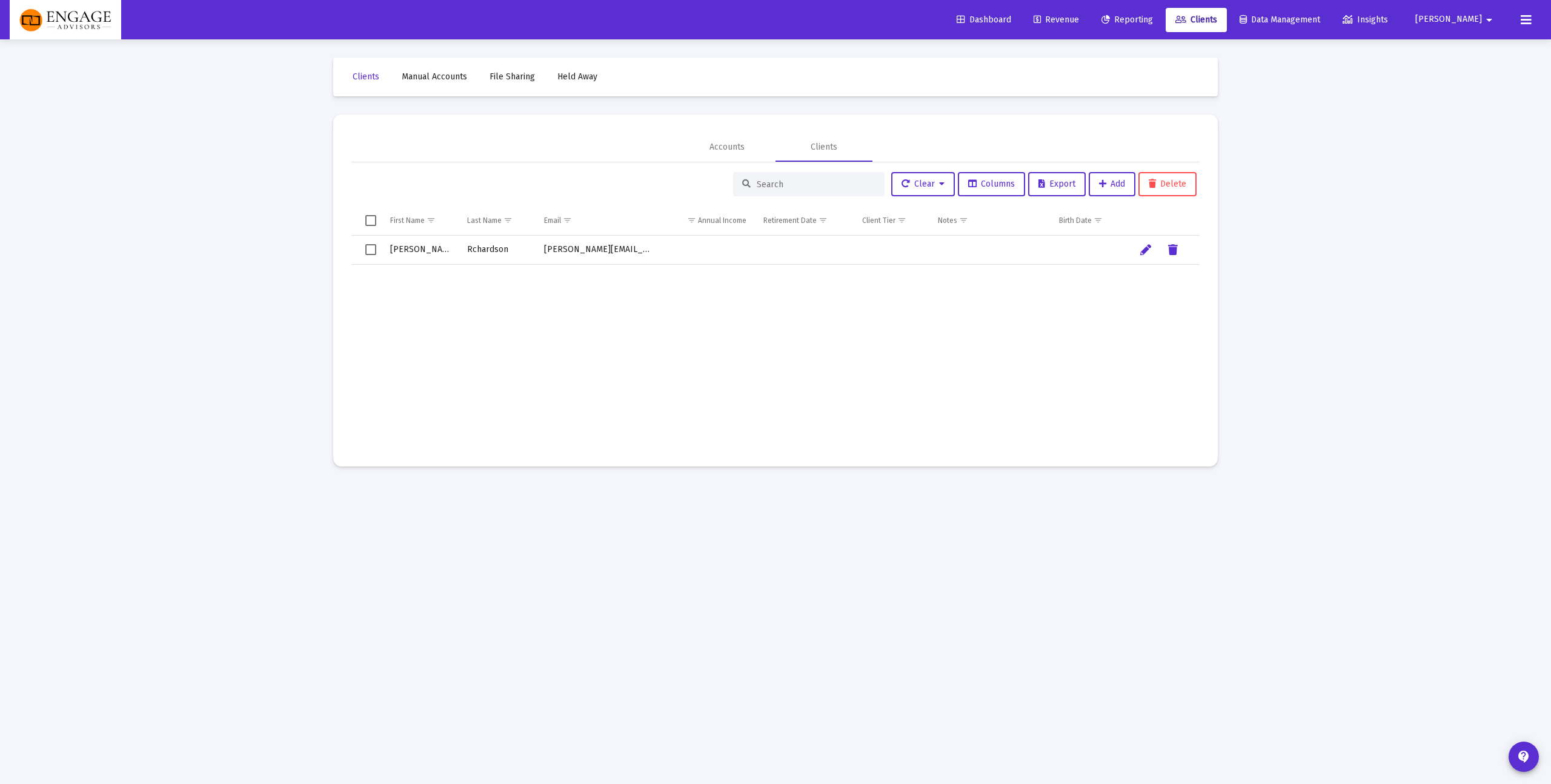
click at [804, 185] on input at bounding box center [816, 184] width 119 height 10
type input "was"
click at [1434, 316] on div "Loading... Clients Manual Accounts File Sharing Held Away Accounts Clients was …" at bounding box center [776, 392] width 1551 height 784
click at [1153, 17] on span "Reporting" at bounding box center [1127, 20] width 52 height 10
select select "View all"
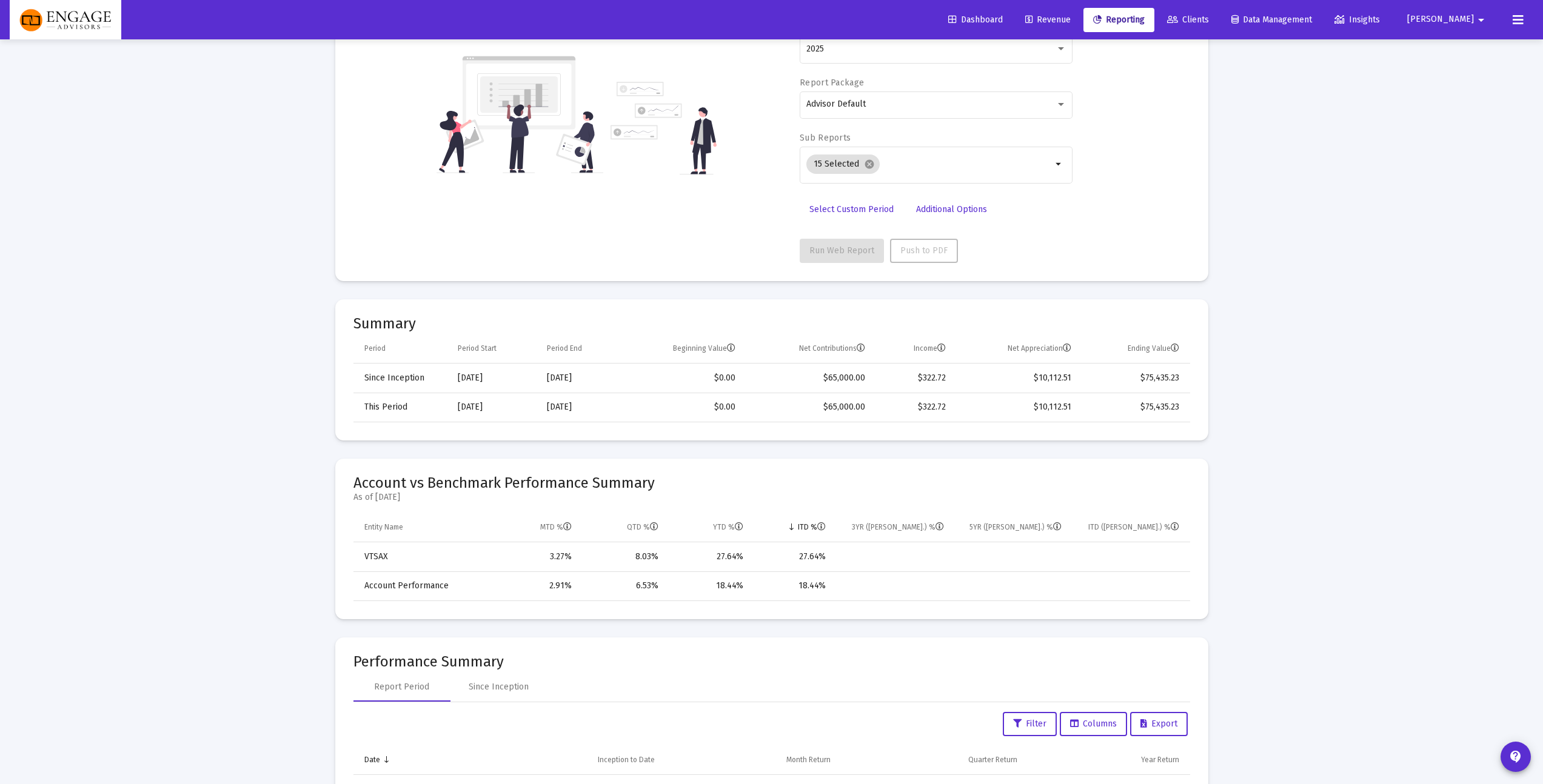
scroll to position [159, 0]
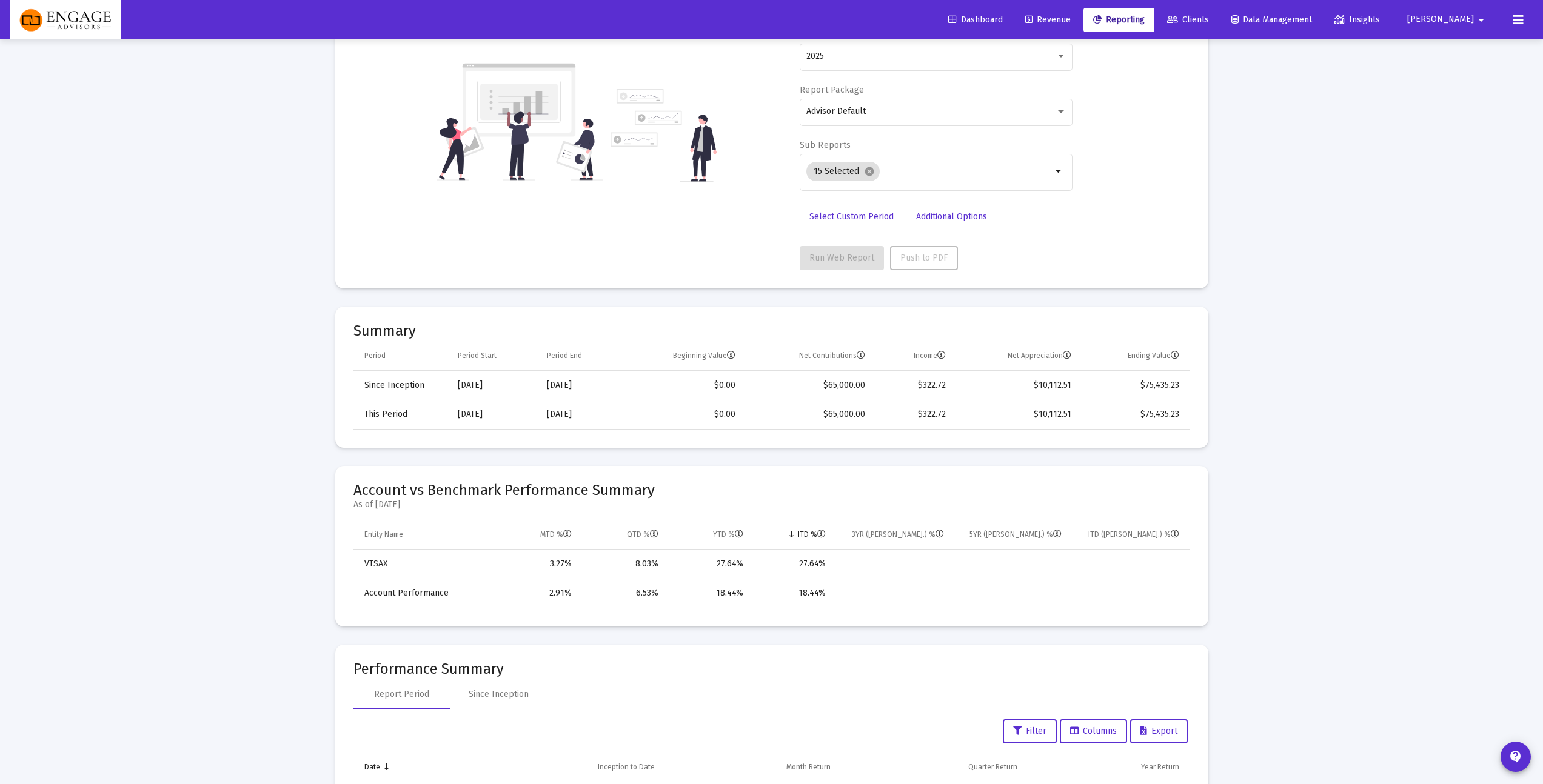
click at [569, 562] on td "3.27%" at bounding box center [537, 564] width 88 height 29
click at [649, 562] on div "8.03%" at bounding box center [623, 563] width 70 height 12
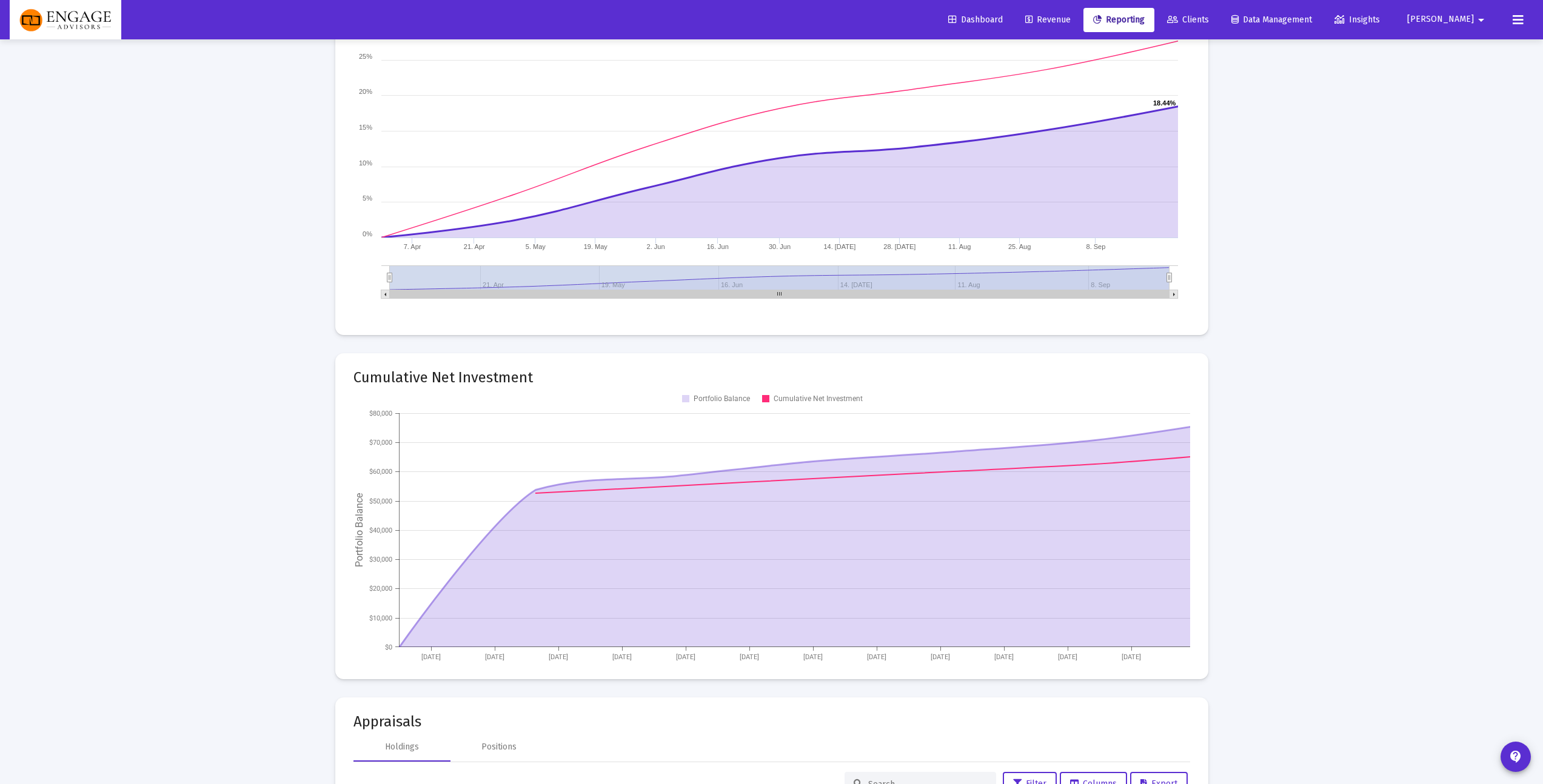
scroll to position [1158, 0]
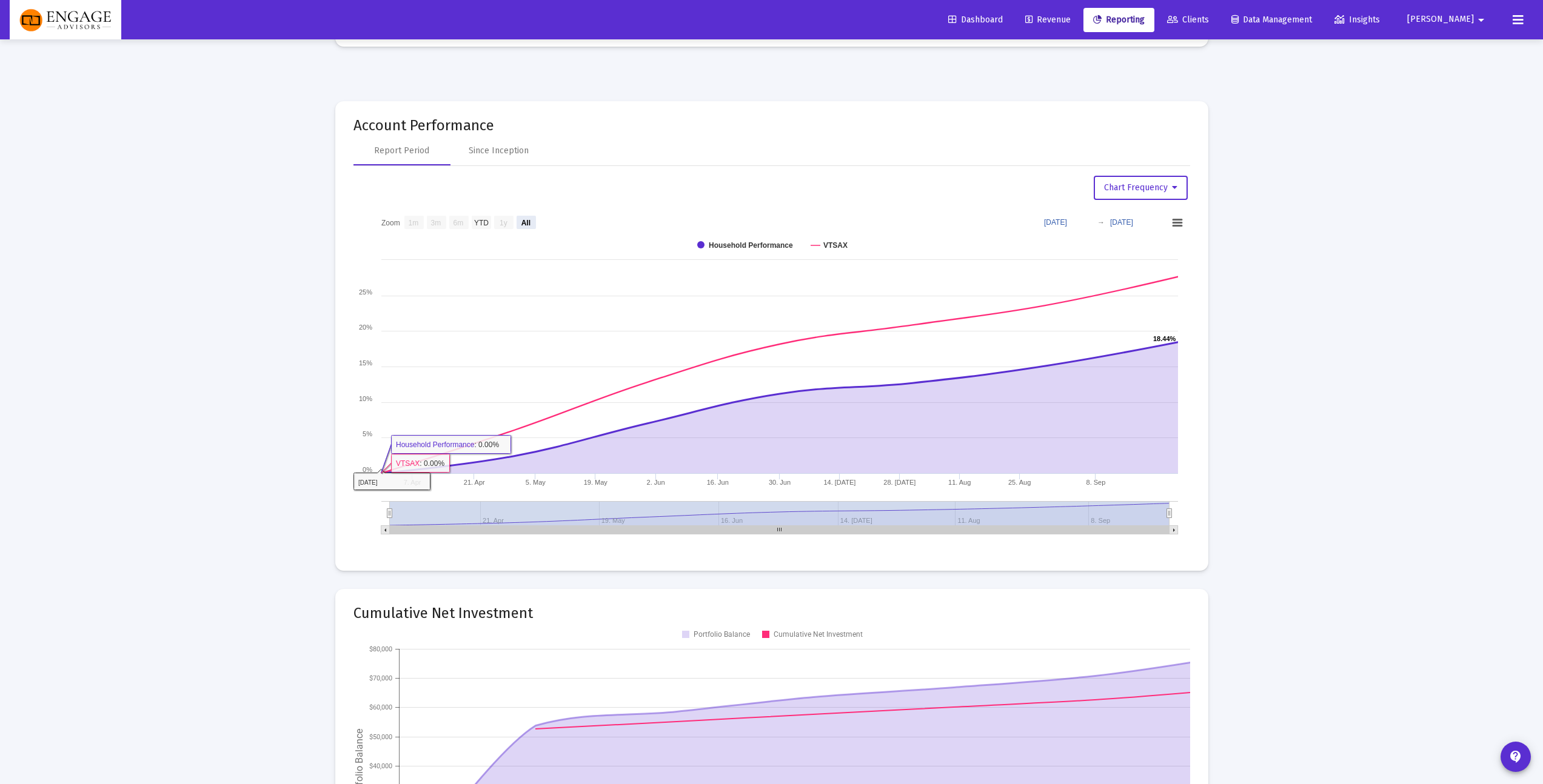
click at [502, 146] on div "Since Inception" at bounding box center [498, 150] width 60 height 12
click at [467, 221] on rect at bounding box center [458, 222] width 20 height 13
click at [441, 228] on rect at bounding box center [436, 222] width 20 height 13
click at [531, 222] on rect at bounding box center [526, 222] width 20 height 13
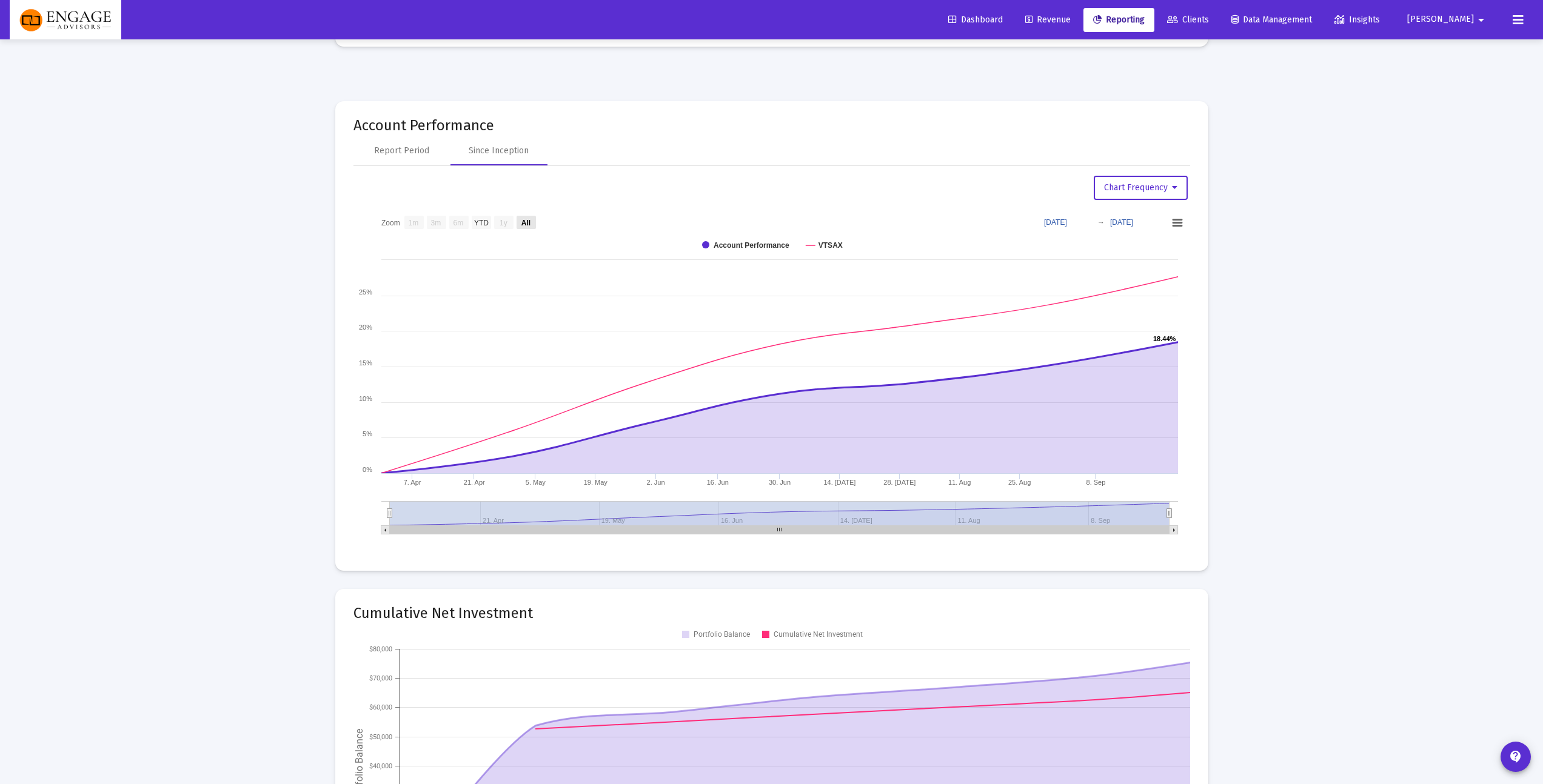
select select "View all"
click at [1132, 190] on span "Chart Frequency" at bounding box center [1141, 187] width 74 height 10
click at [1156, 283] on button "Daily Frequency" at bounding box center [1143, 277] width 103 height 29
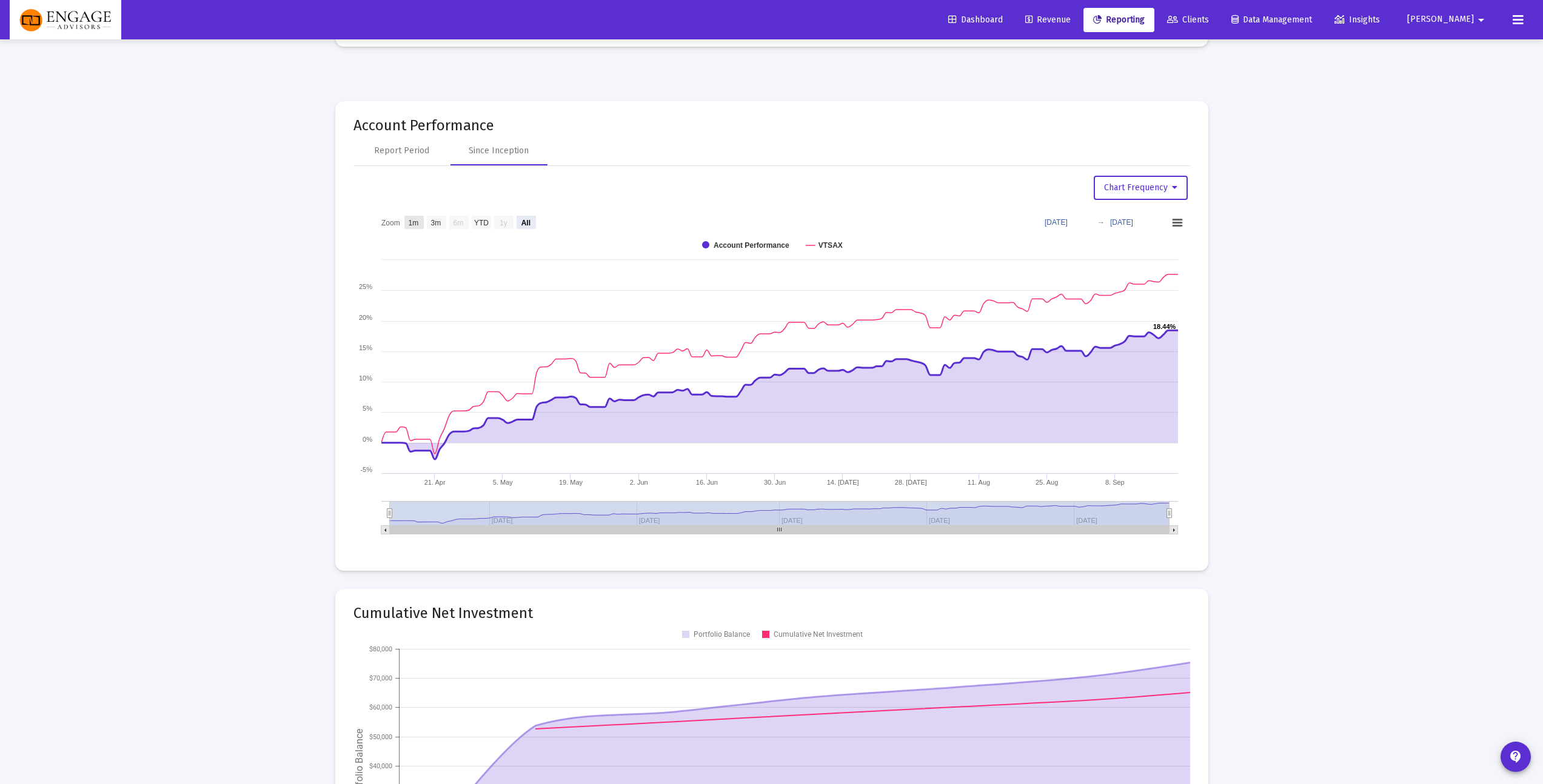
click at [411, 226] on text "1m" at bounding box center [413, 222] width 10 height 9
select select "View 1 month"
type input "[DATE]"
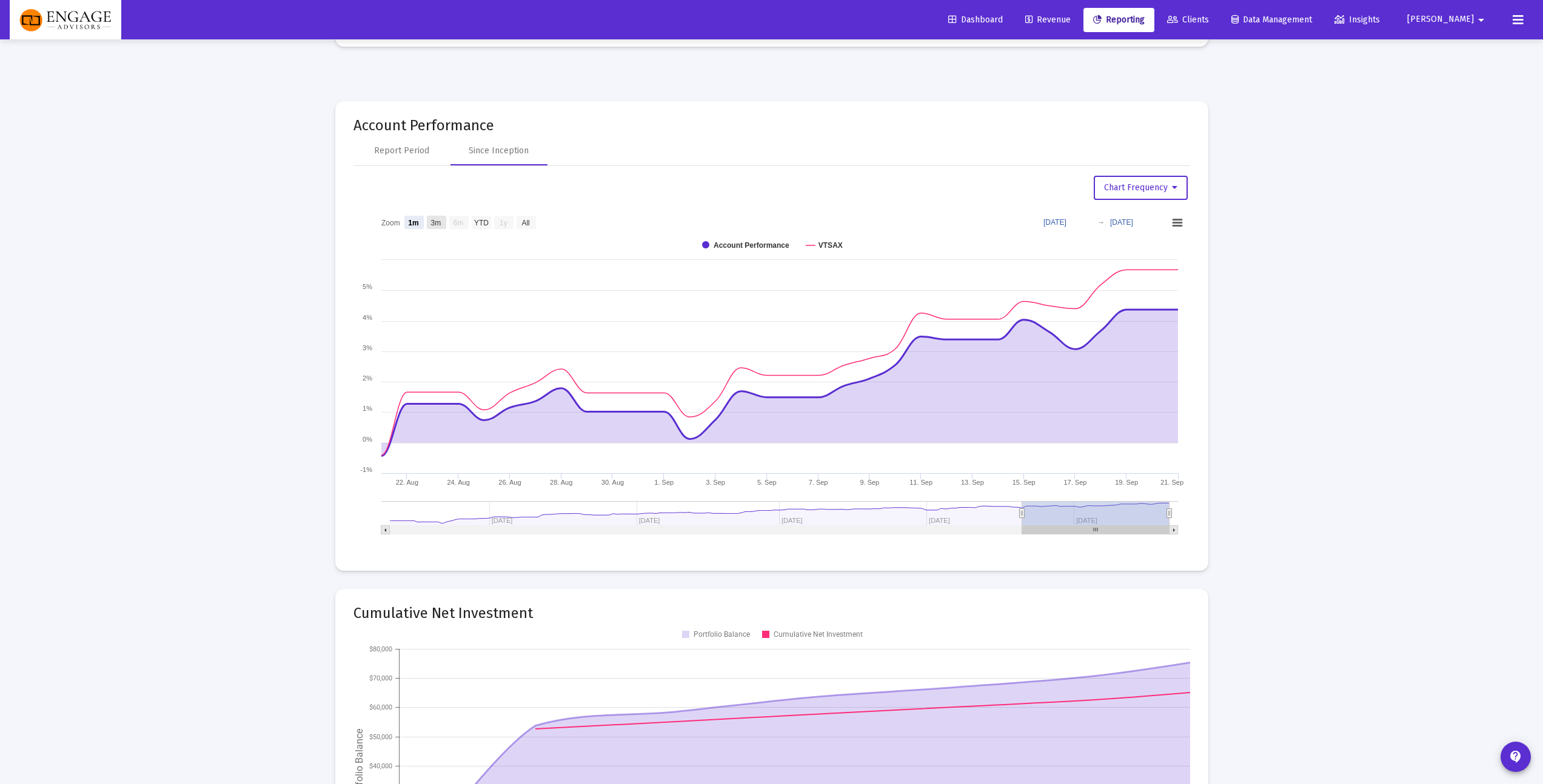
click at [433, 223] on text "3m" at bounding box center [435, 222] width 10 height 9
select select "View 3 months"
type input "[DATE]"
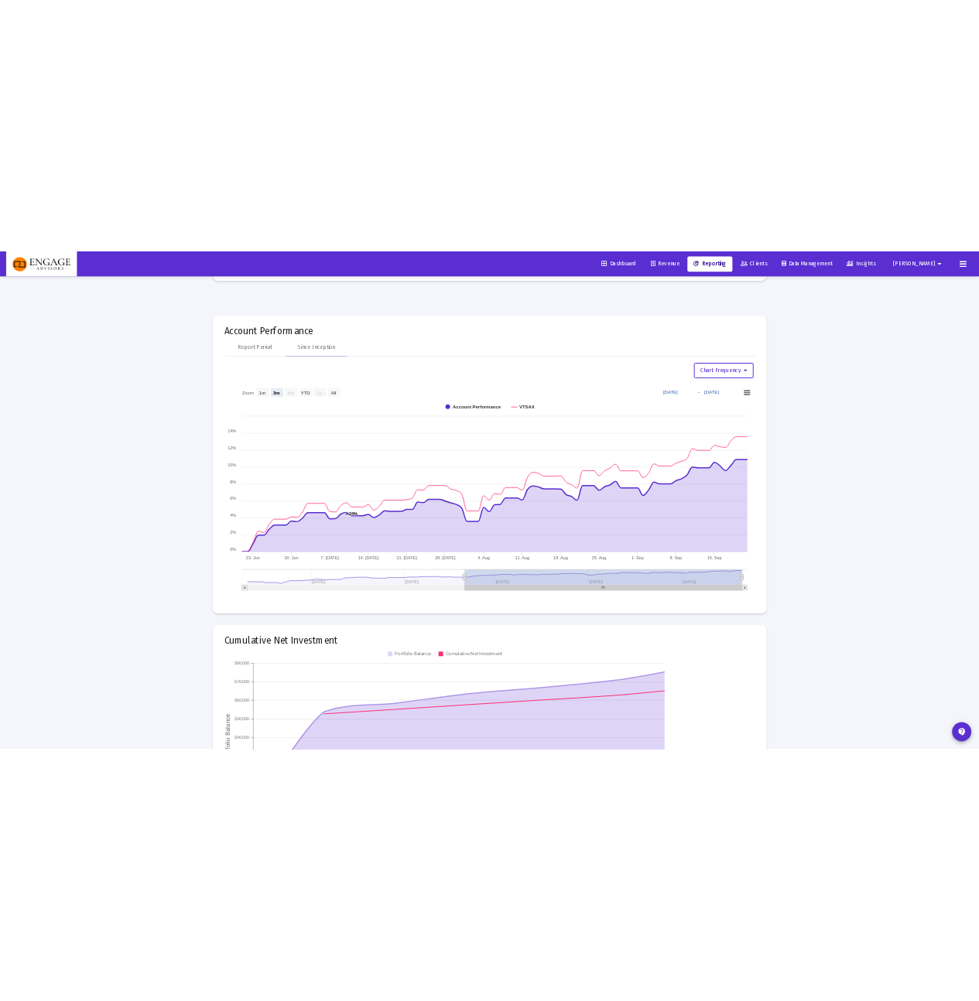
scroll to position [1526, 0]
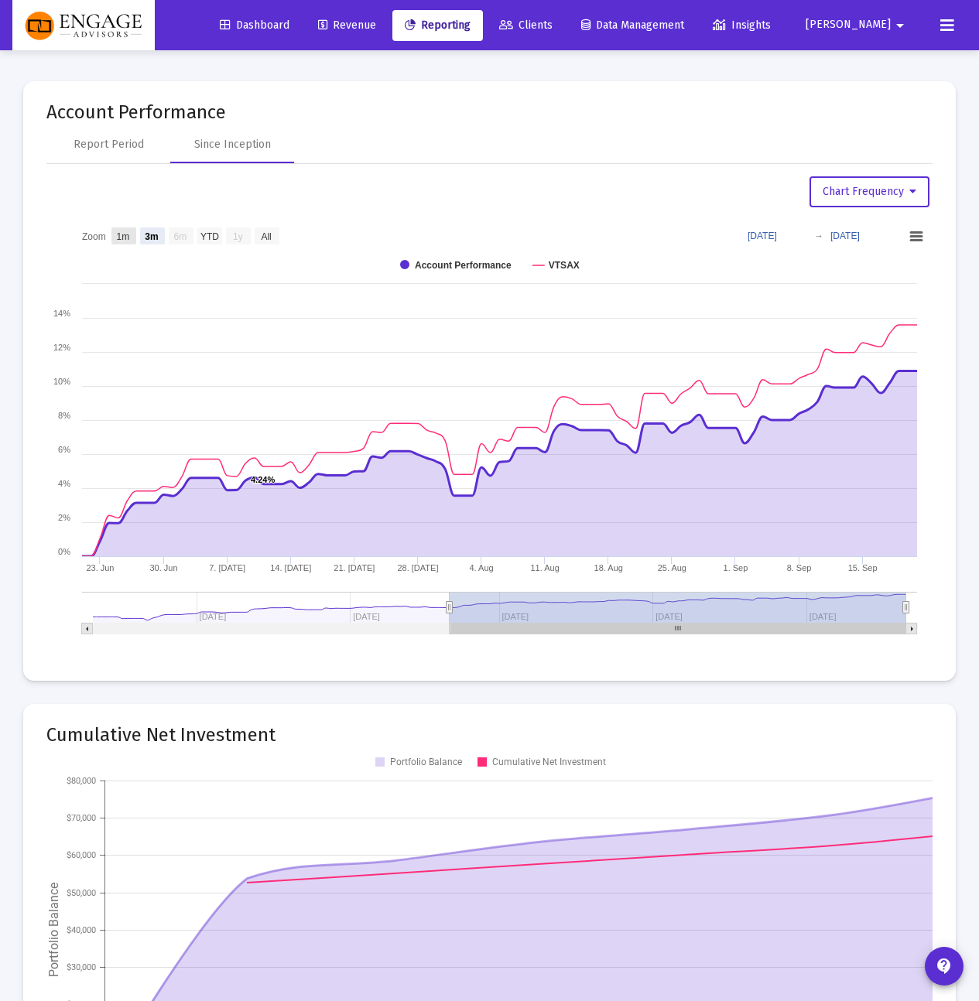
click at [123, 237] on text "1m" at bounding box center [123, 236] width 13 height 11
select select "View 1 month"
type input "[DATE]"
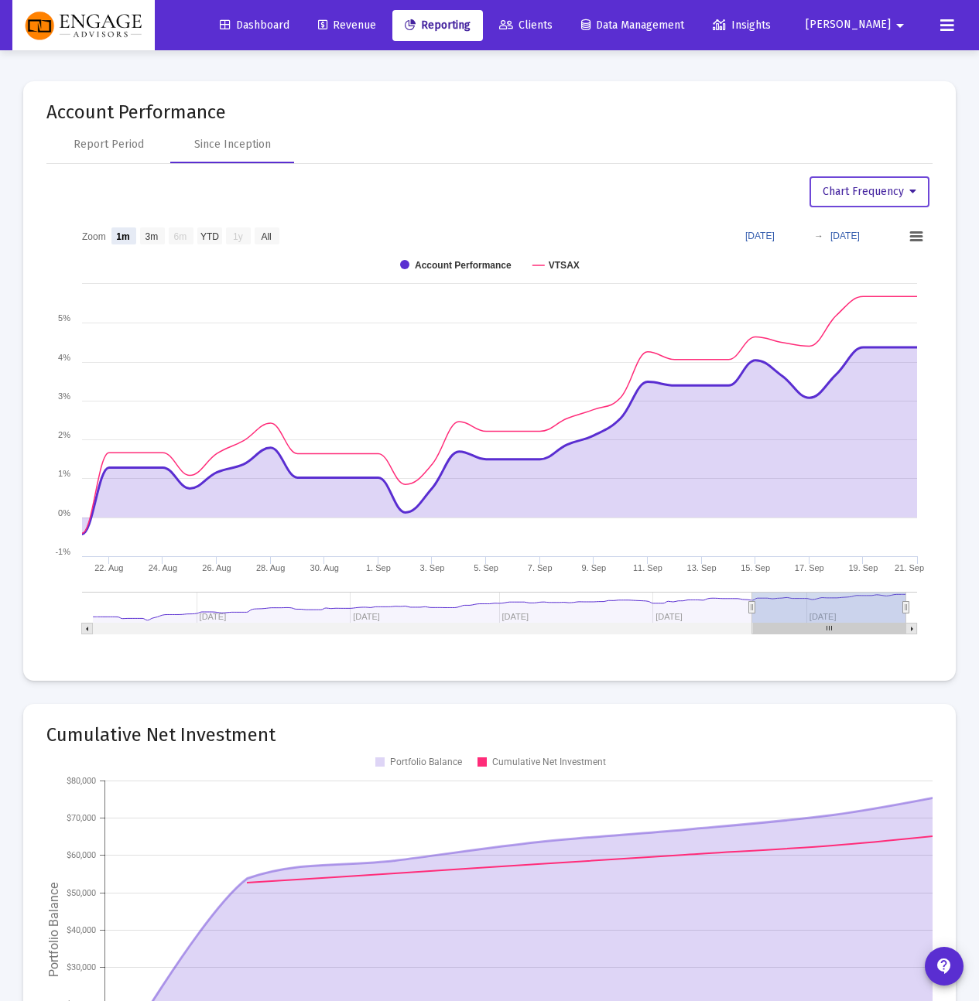
click at [893, 192] on span "Chart Frequency" at bounding box center [869, 191] width 94 height 13
click at [883, 256] on button "Weekly Frequency" at bounding box center [868, 269] width 120 height 37
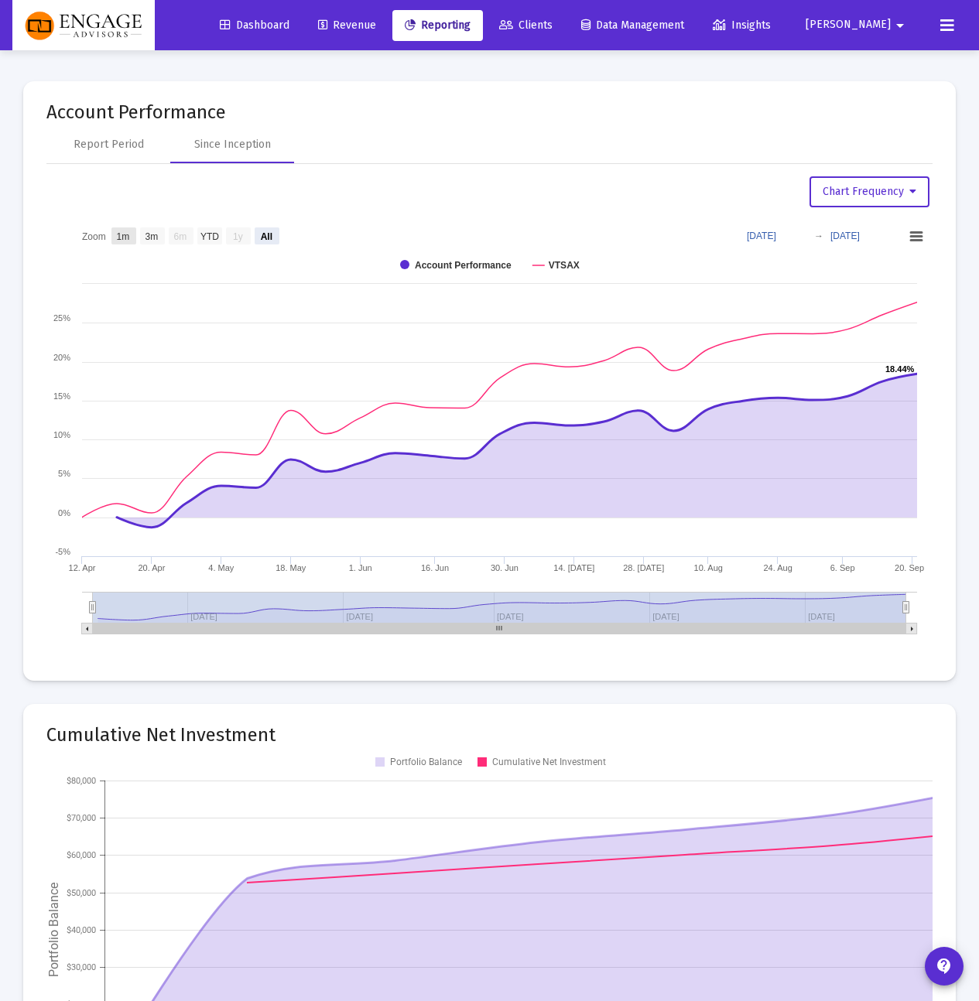
click at [132, 240] on rect at bounding box center [123, 235] width 25 height 17
select select "View 1 month"
type input "[DATE]"
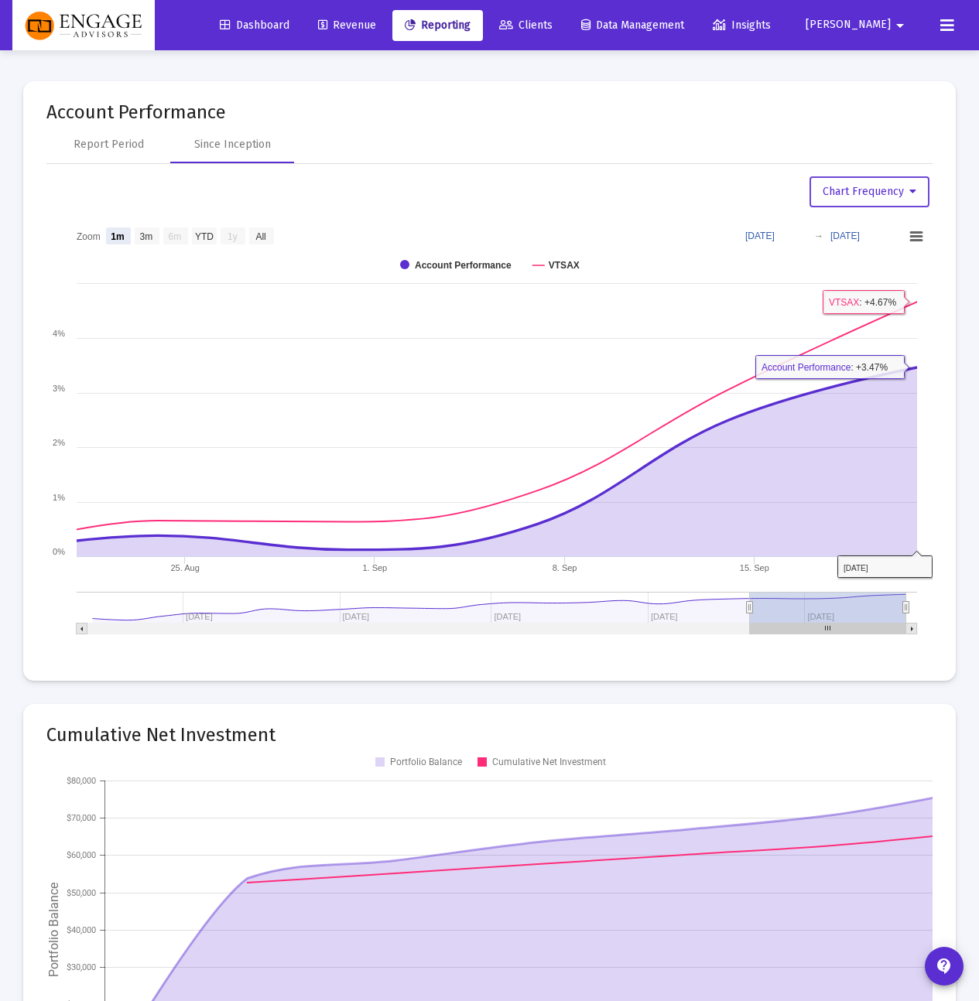
click at [915, 186] on icon at bounding box center [912, 191] width 7 height 11
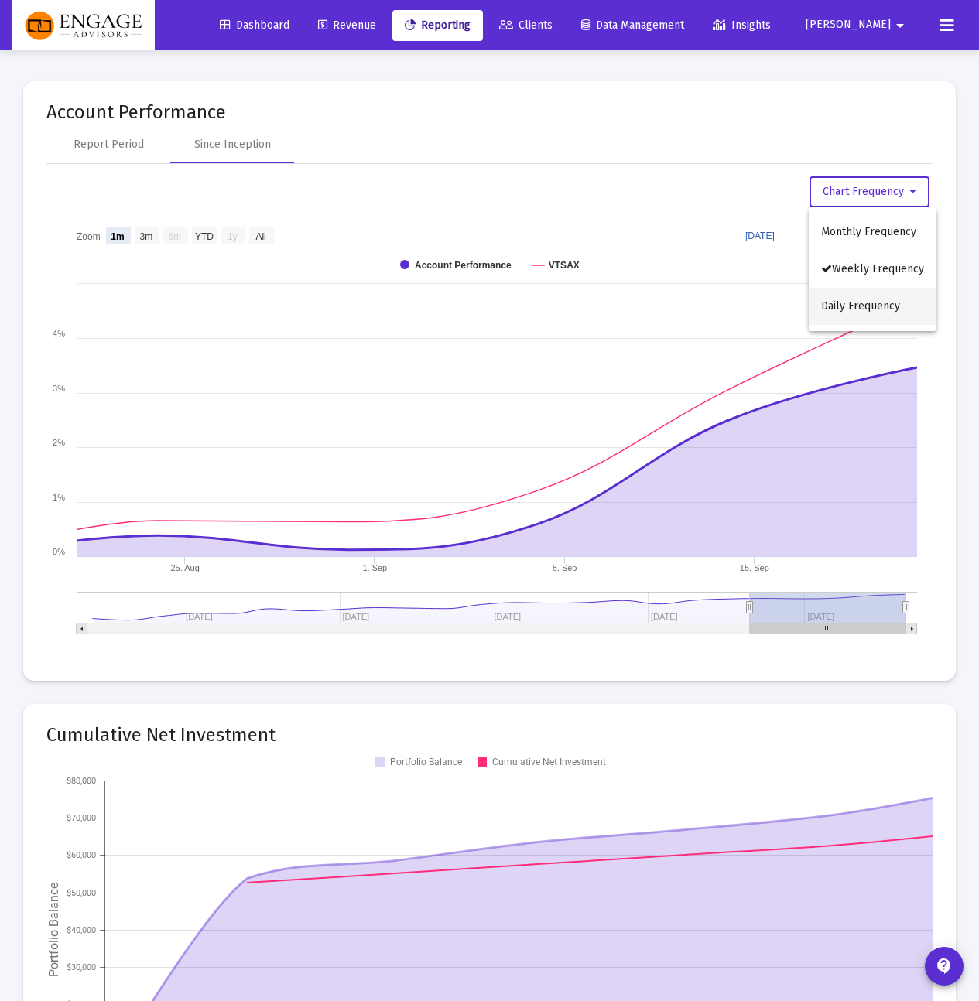
click at [892, 303] on button "Daily Frequency" at bounding box center [872, 306] width 128 height 37
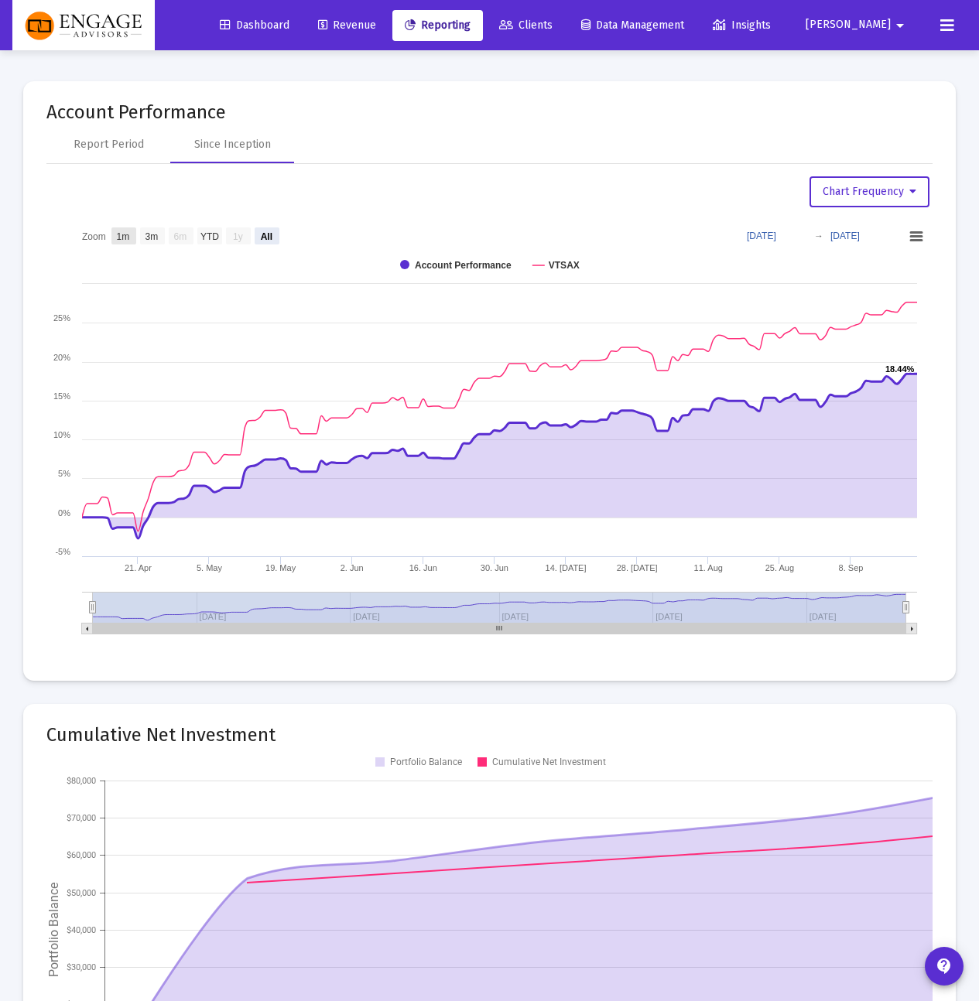
click at [117, 234] on text "1m" at bounding box center [123, 236] width 13 height 11
select select "View 1 month"
type input "[DATE]"
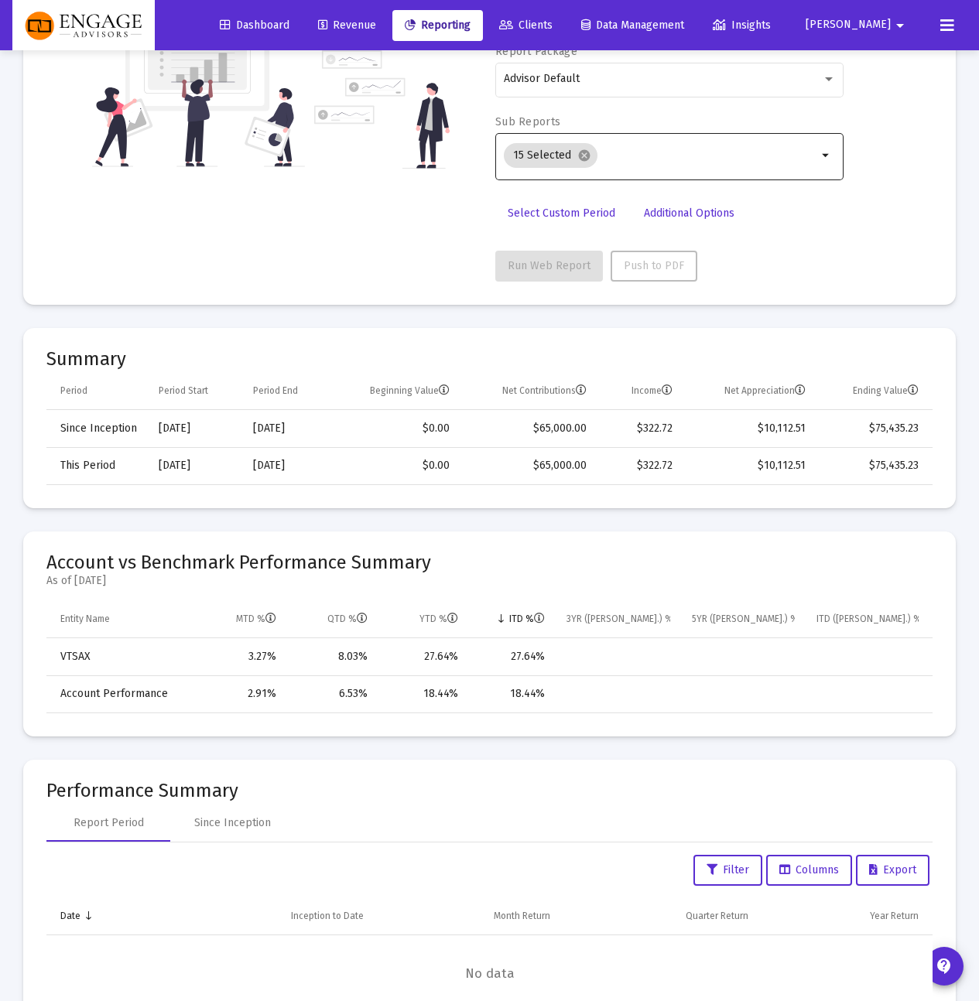
scroll to position [17, 0]
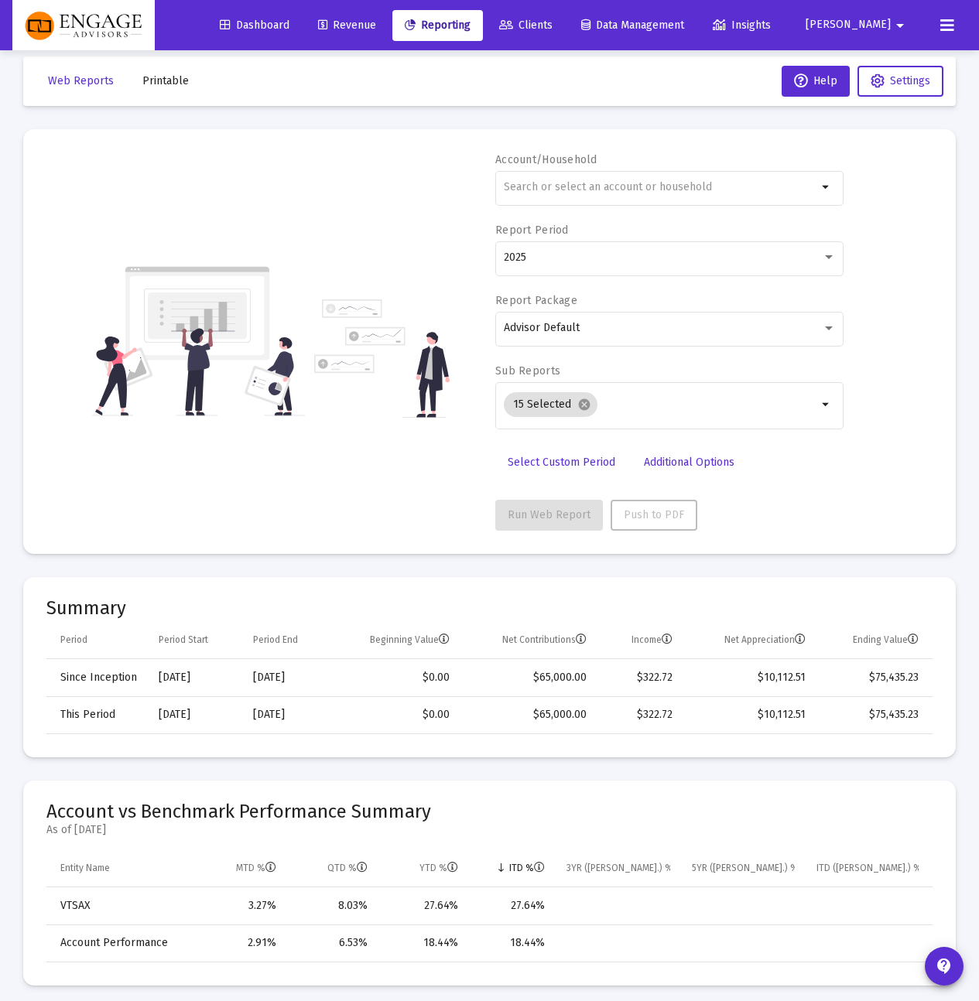
click at [911, 323] on div "Account/Household arrow_drop_down Report Period 2025 Report Package Advisor Def…" at bounding box center [489, 341] width 886 height 378
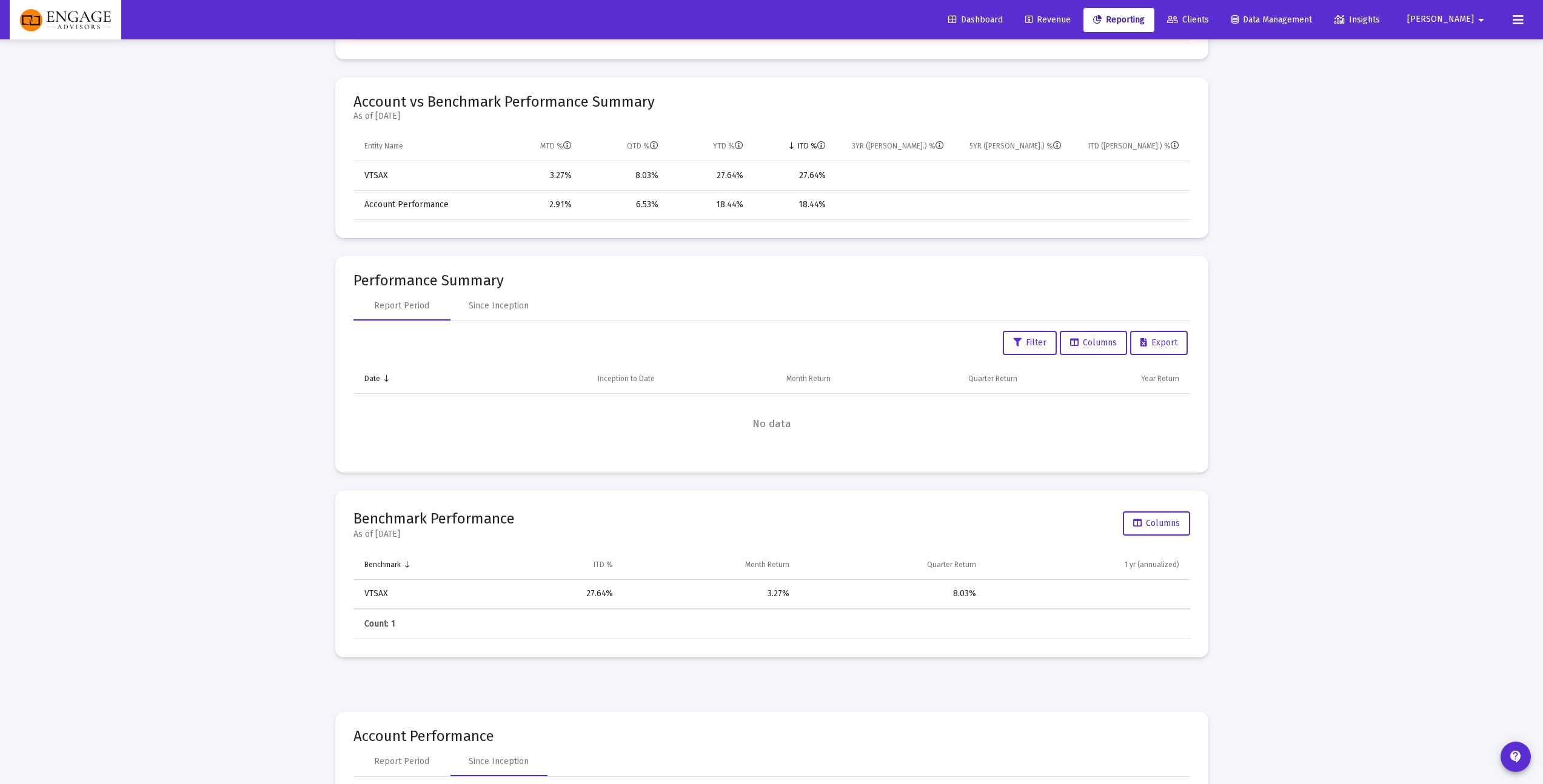
scroll to position [592, 0]
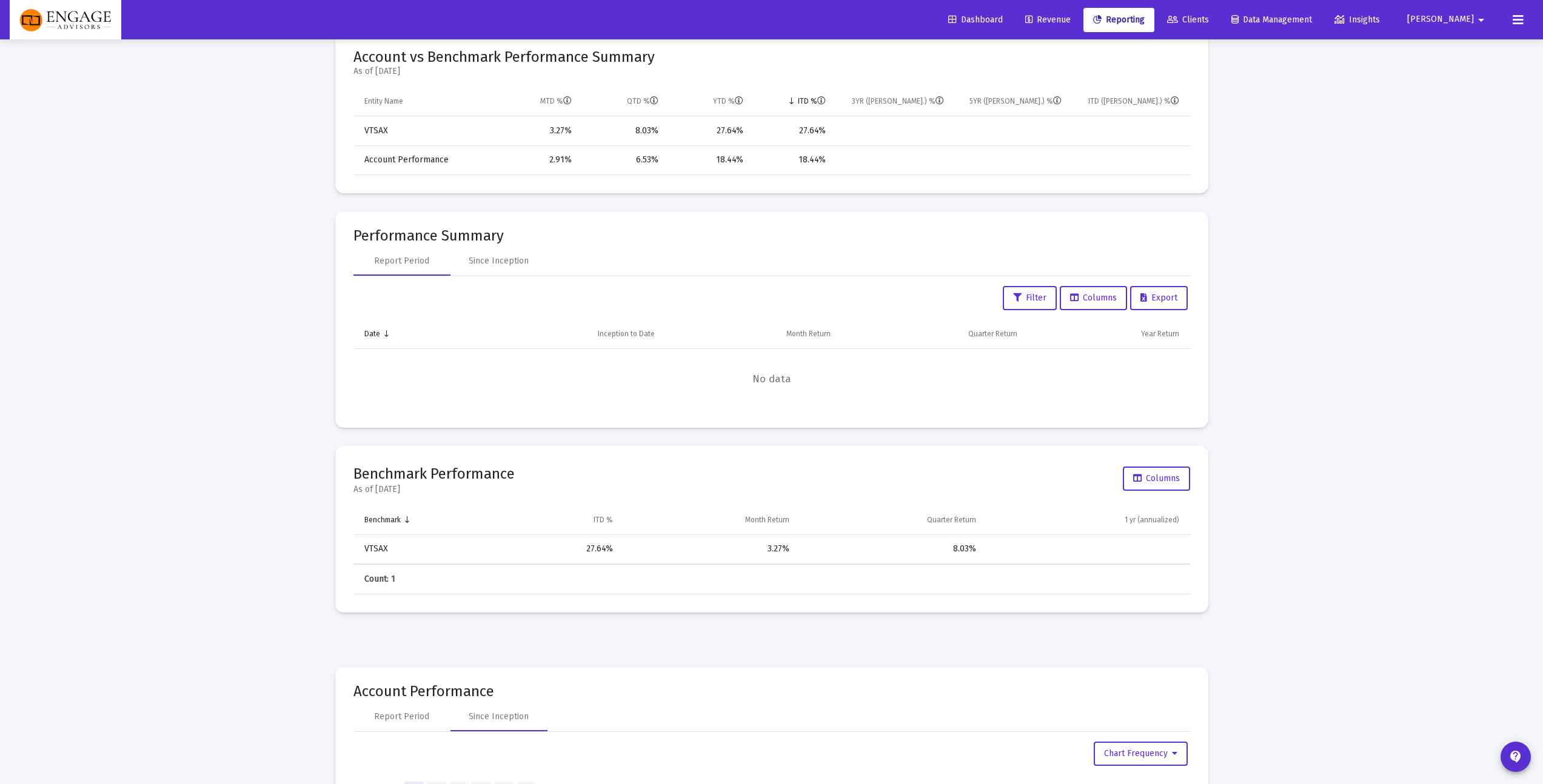
drag, startPoint x: 432, startPoint y: 566, endPoint x: 425, endPoint y: 558, distance: 10.6
click at [429, 562] on div "Benchmark ITD % Month Return Quarter Return 1 yr (annualized) VTSAX 27.64% 3.27…" at bounding box center [772, 550] width 837 height 89
drag, startPoint x: 347, startPoint y: 545, endPoint x: 294, endPoint y: 540, distance: 53.2
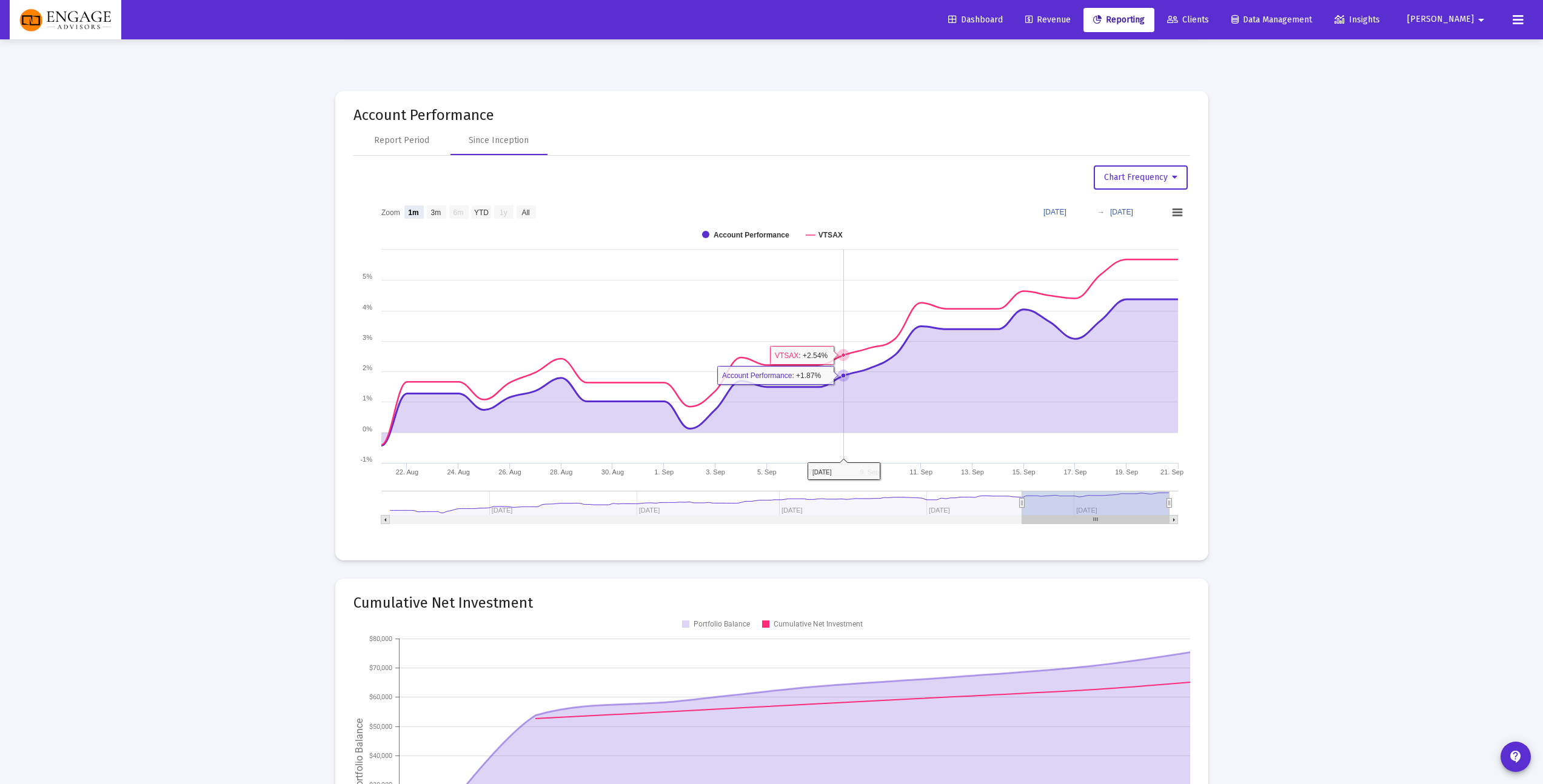
scroll to position [1169, 0]
click at [479, 213] on text "YTD" at bounding box center [480, 211] width 15 height 9
select select "View year to date"
type input "[DATE]"
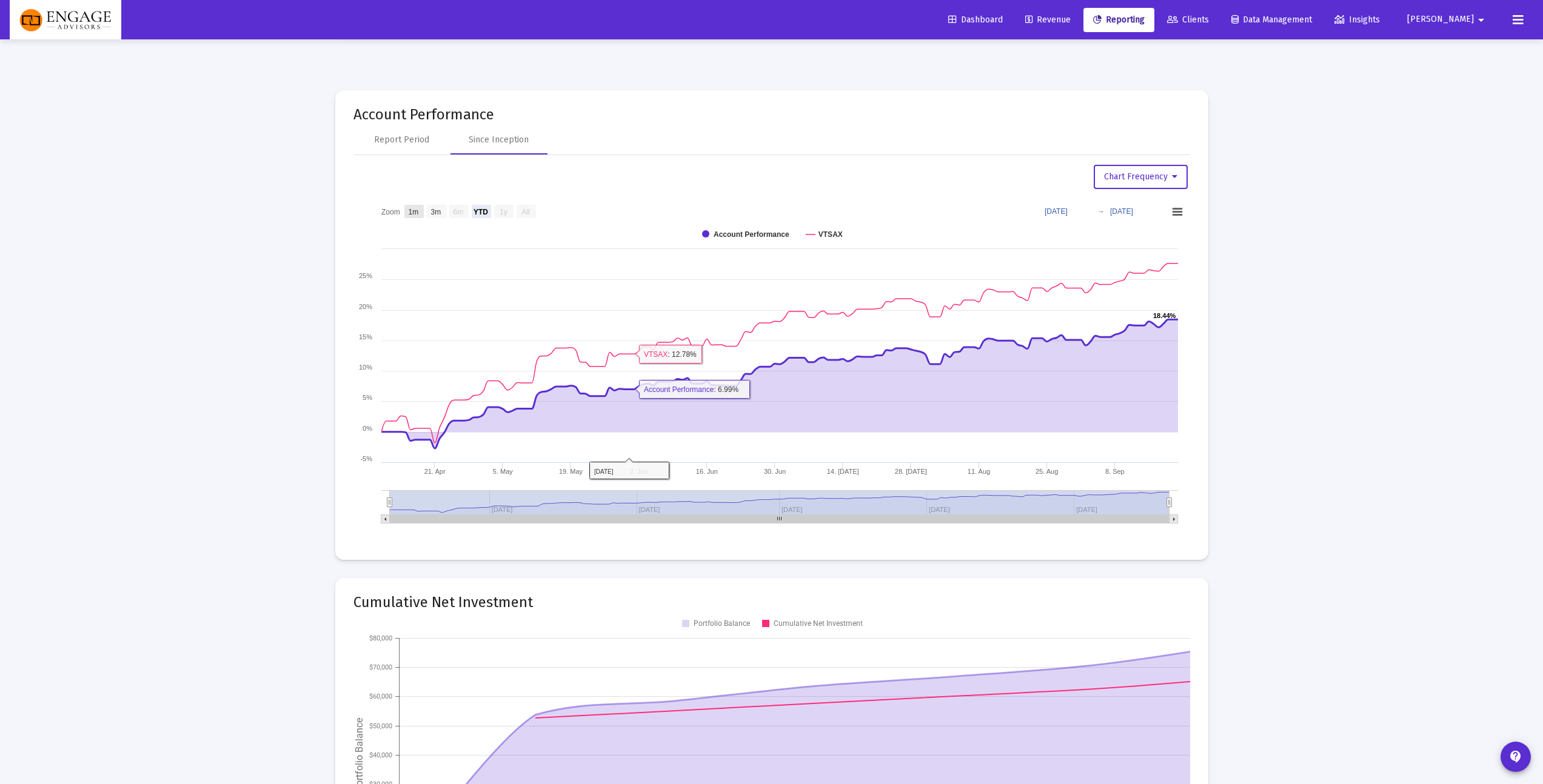
click at [411, 209] on text "1m" at bounding box center [413, 211] width 10 height 9
select select "View 1 month"
type input "[DATE]"
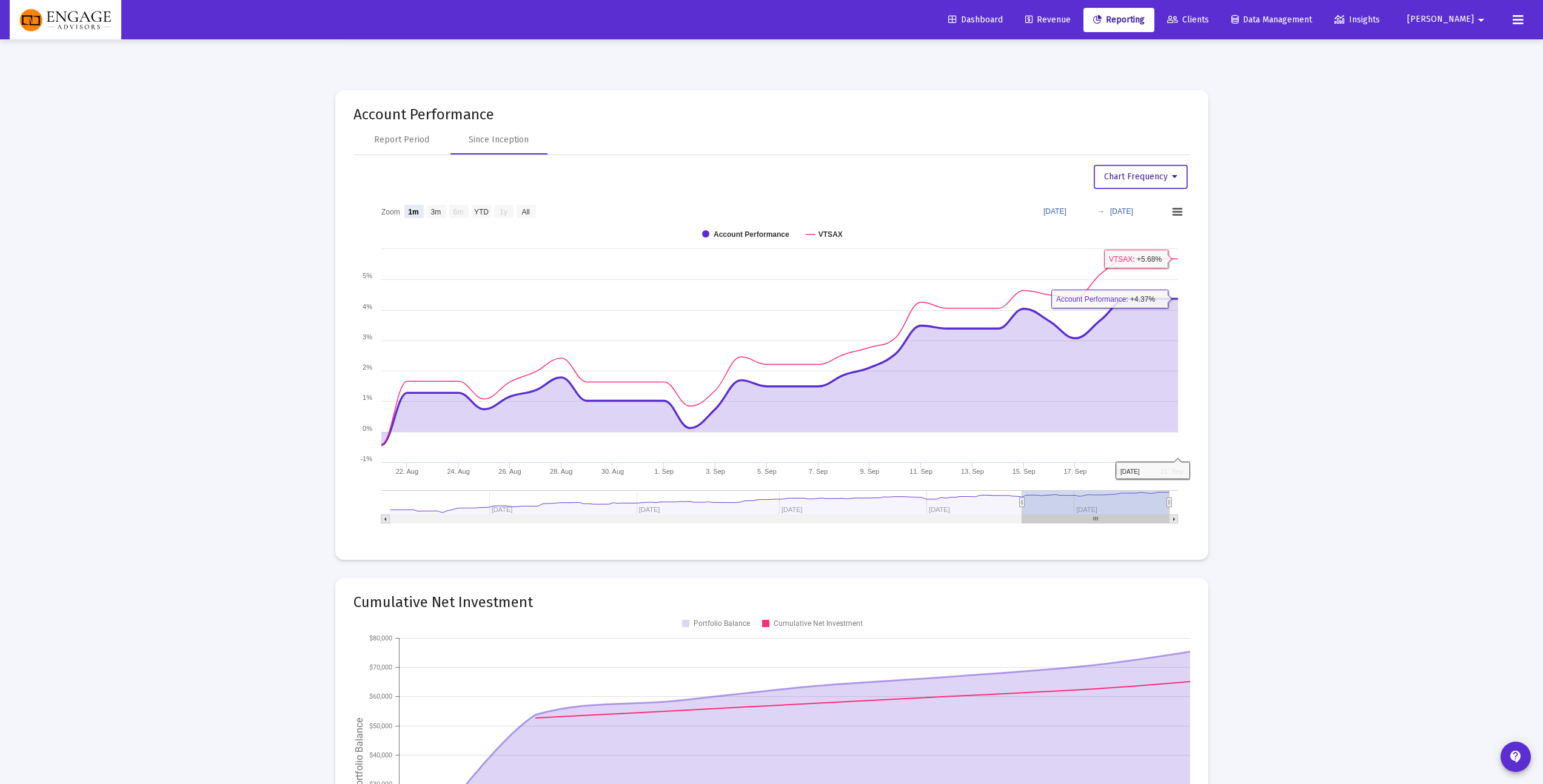
click at [1160, 177] on span "Chart Frequency" at bounding box center [1141, 176] width 74 height 10
click at [1151, 232] on button "Weekly Frequency" at bounding box center [1139, 237] width 94 height 29
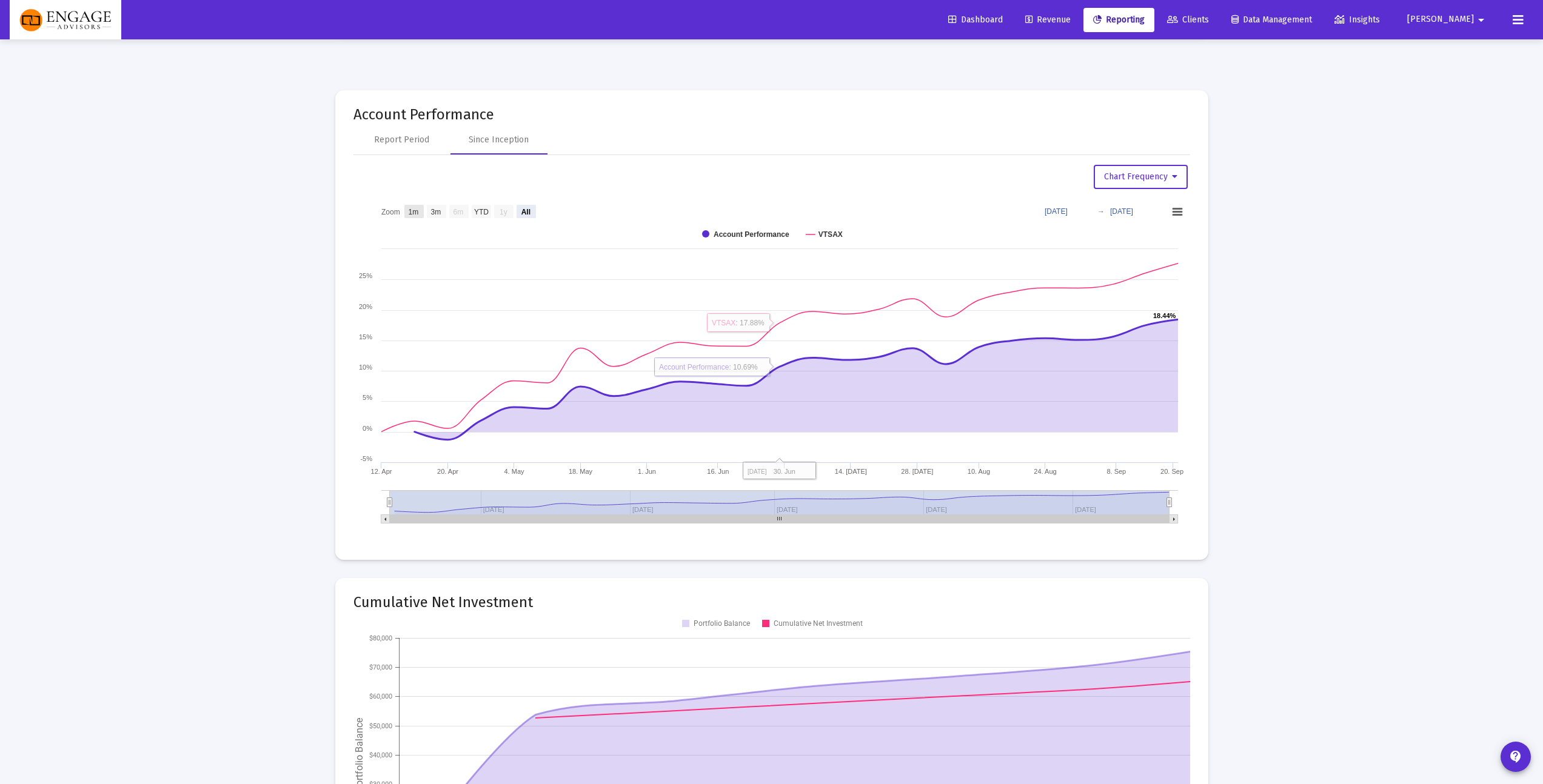
click at [412, 215] on rect at bounding box center [414, 211] width 20 height 13
select select "View 1 month"
type input "[DATE]"
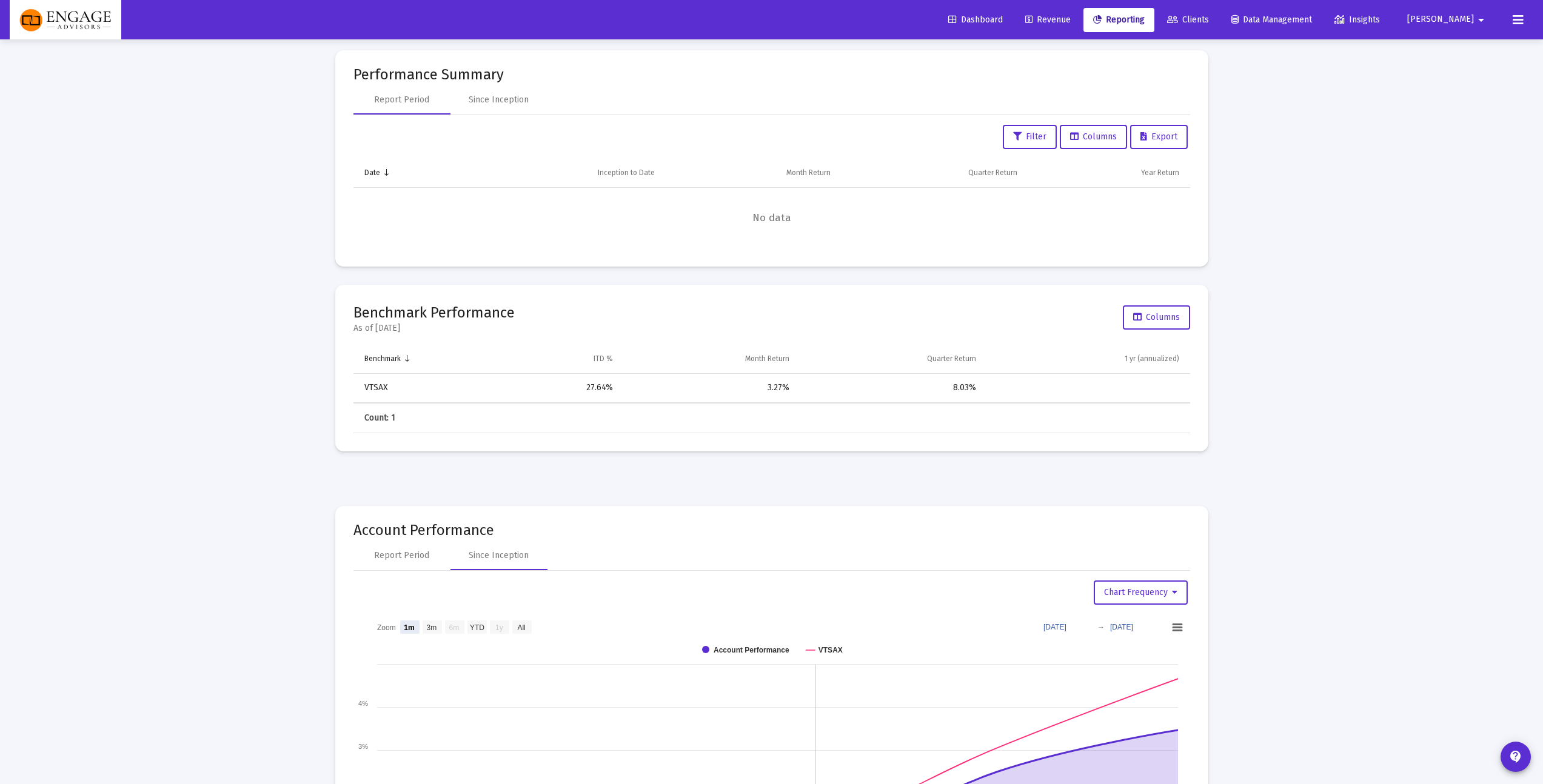
scroll to position [930, 0]
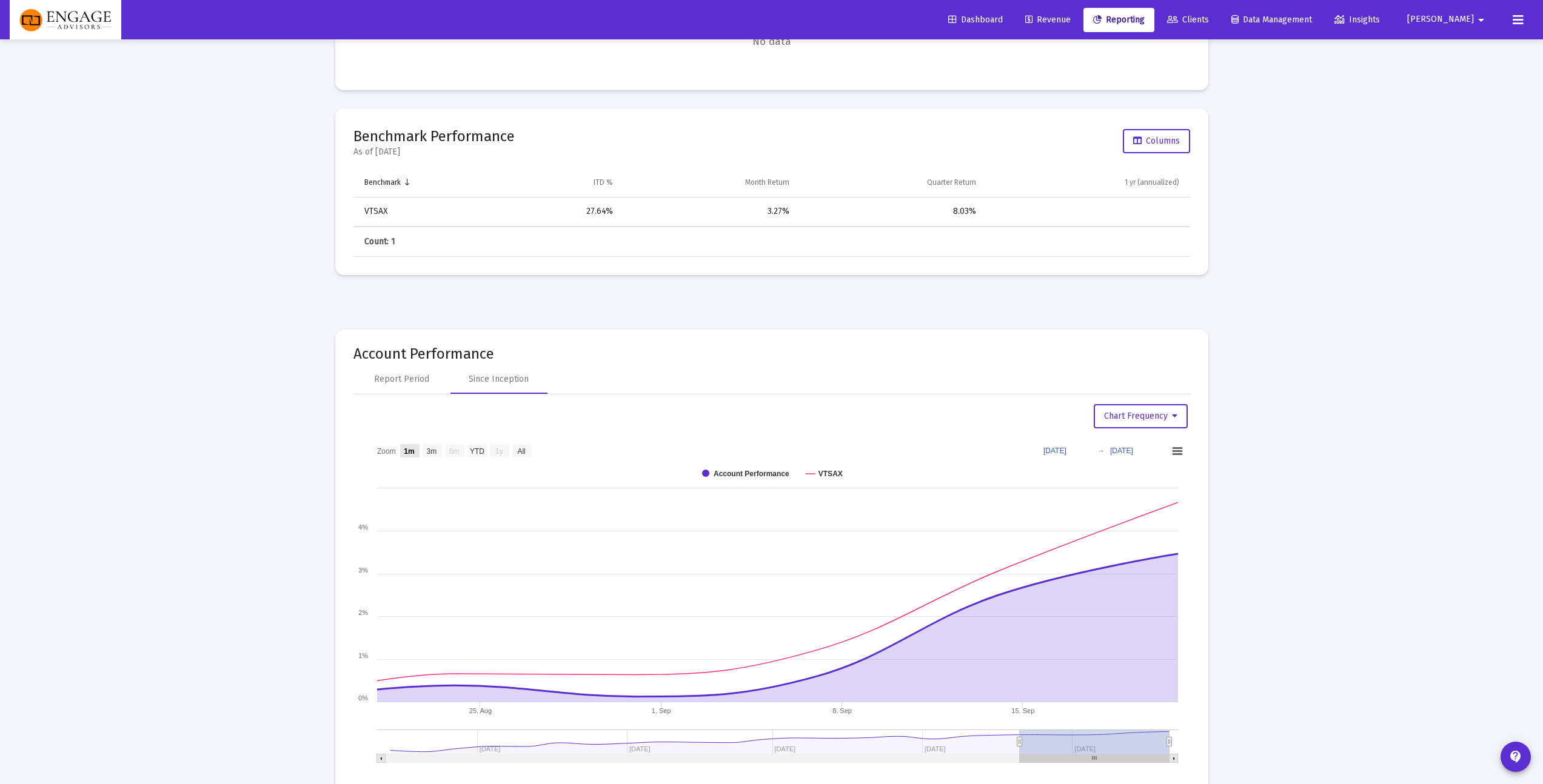
click at [410, 449] on text "1m" at bounding box center [408, 451] width 10 height 9
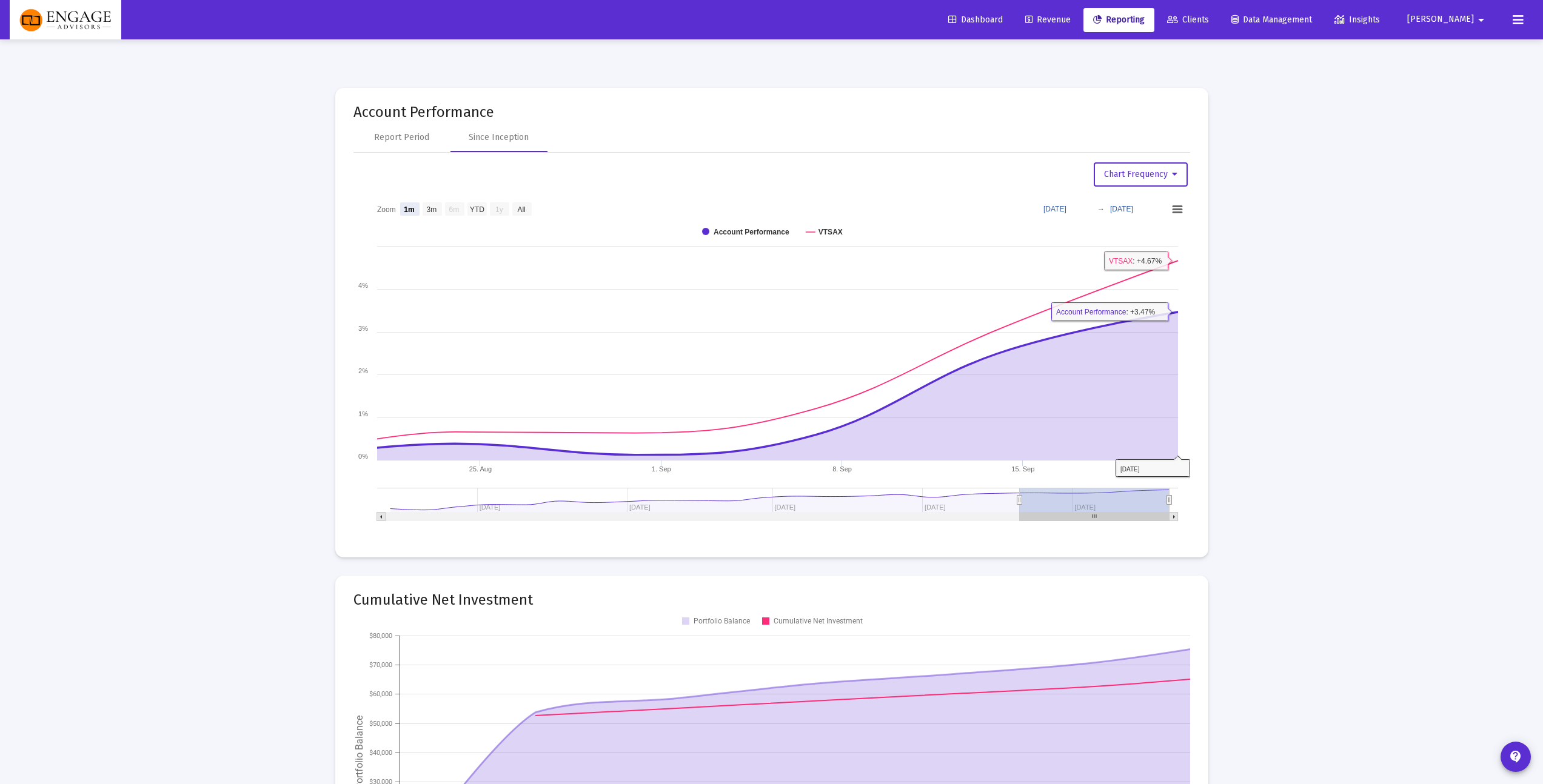
scroll to position [1163, 0]
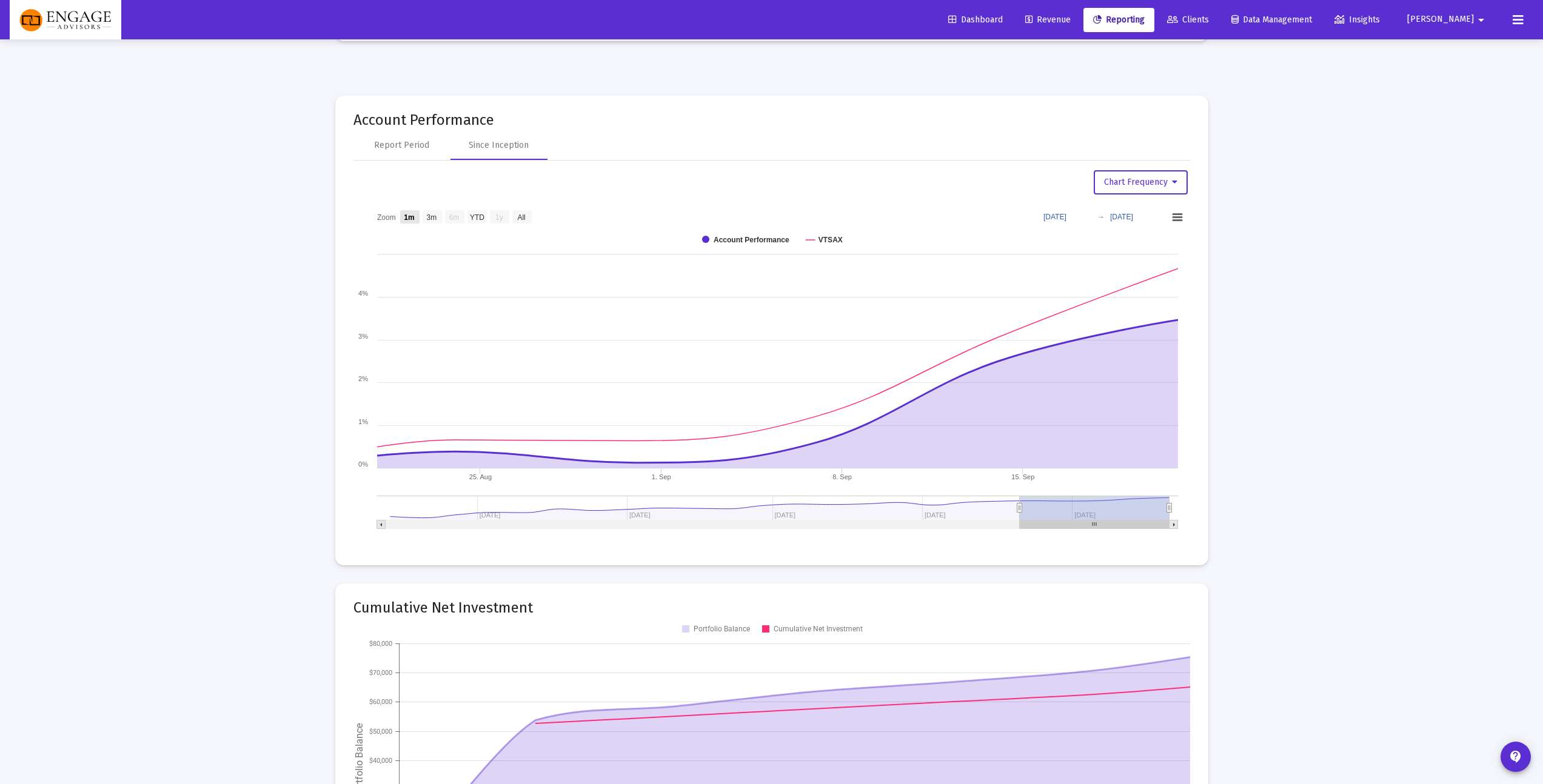
click at [406, 213] on text "1m" at bounding box center [408, 217] width 10 height 9
select select "View 1 month"
click at [1114, 185] on span "Chart Frequency" at bounding box center [1141, 182] width 74 height 10
click at [1135, 273] on button "Daily Frequency" at bounding box center [1143, 272] width 100 height 29
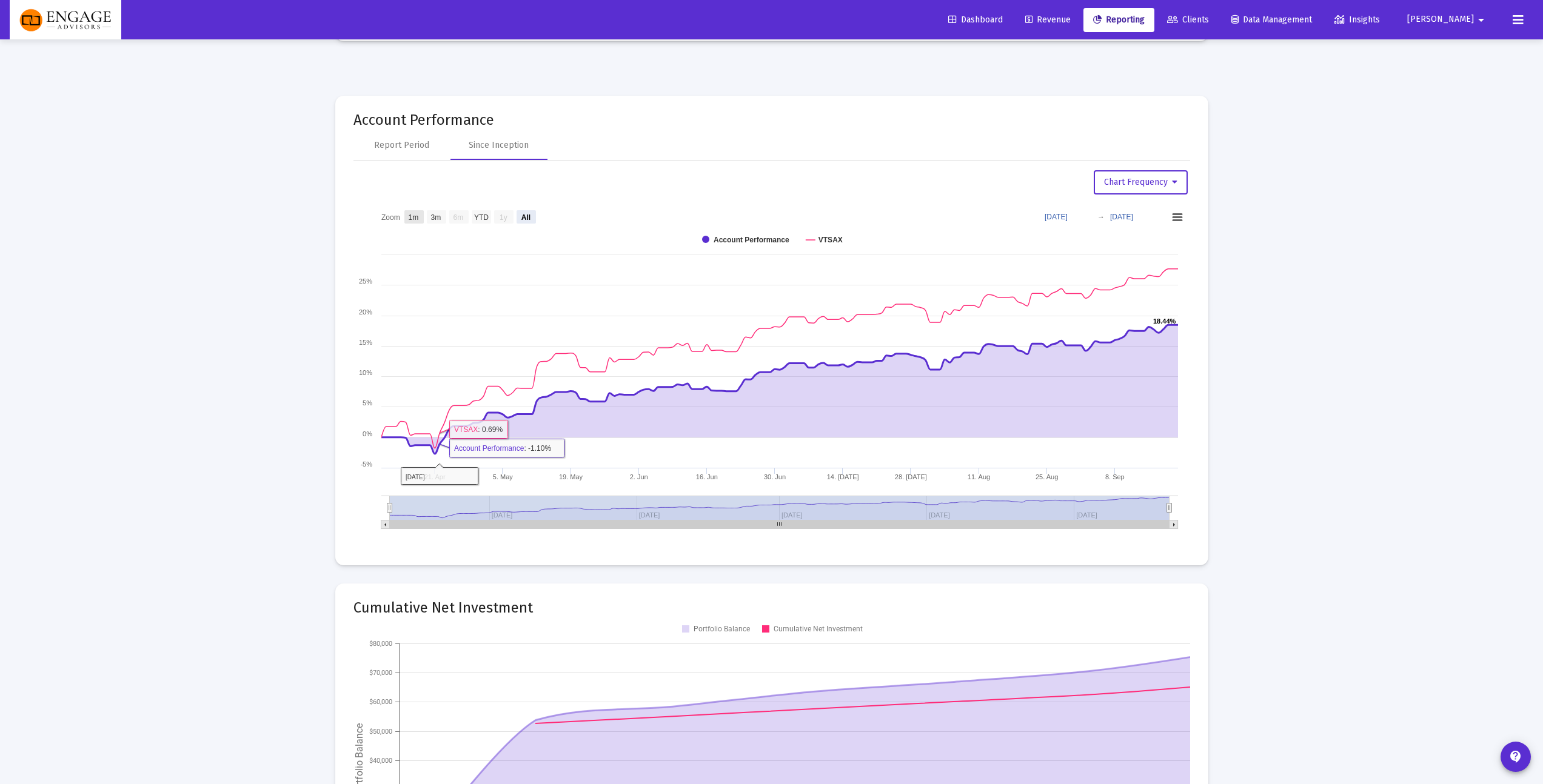
click at [418, 213] on text "1m" at bounding box center [413, 217] width 10 height 9
select select "View 1 month"
type input "[DATE]"
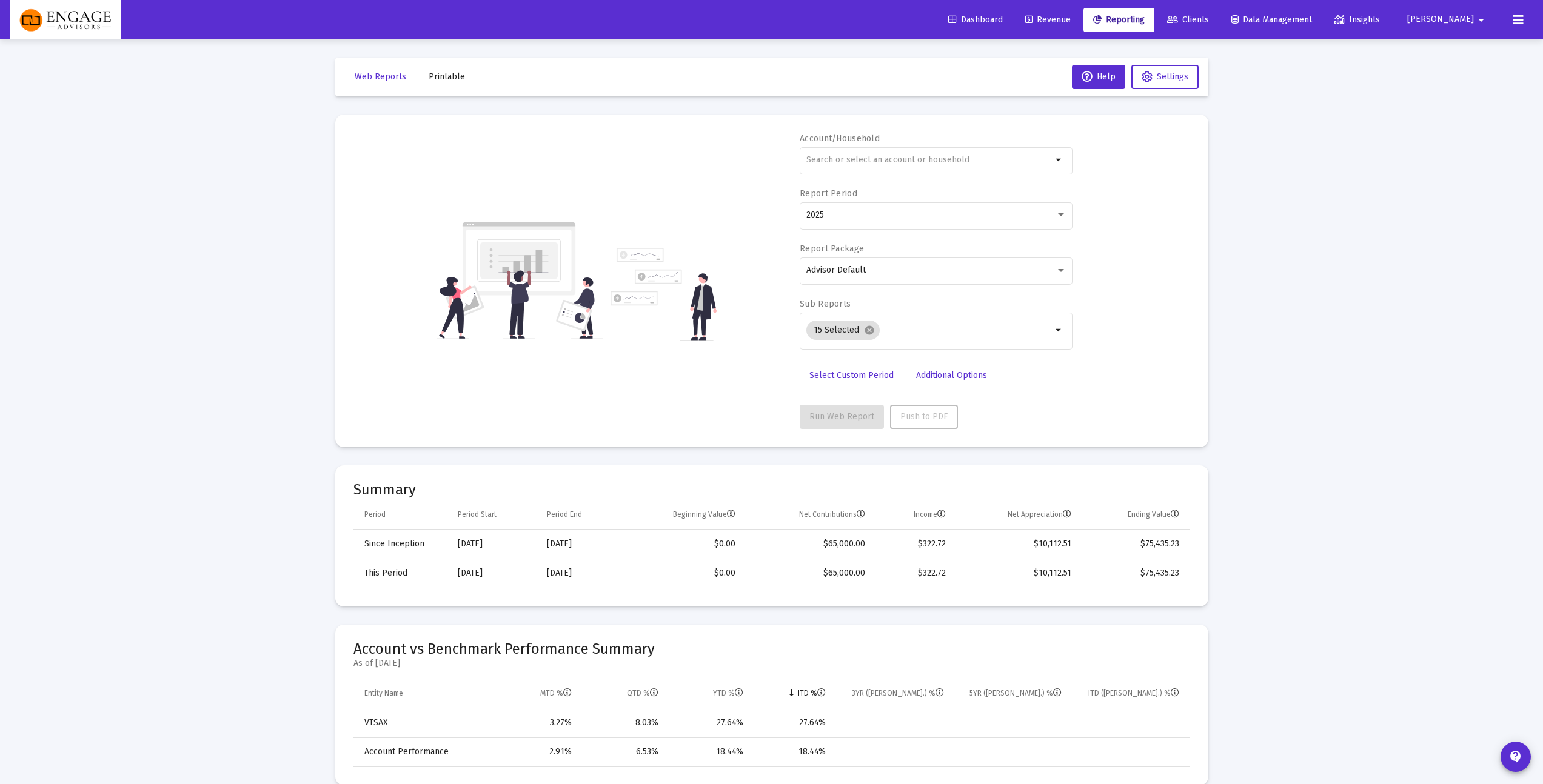
scroll to position [23, 0]
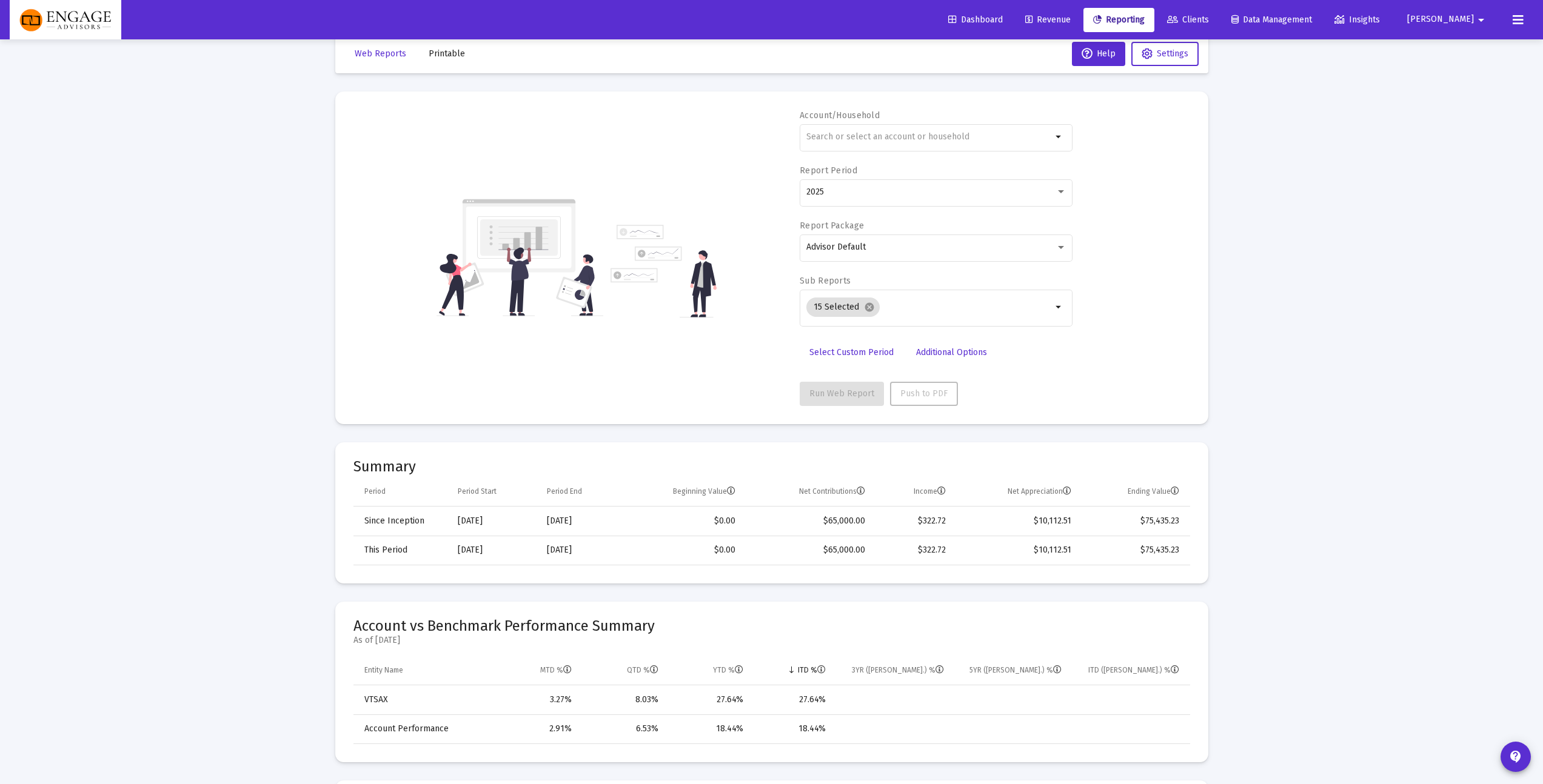
click at [381, 694] on td "VTSAX" at bounding box center [423, 699] width 139 height 29
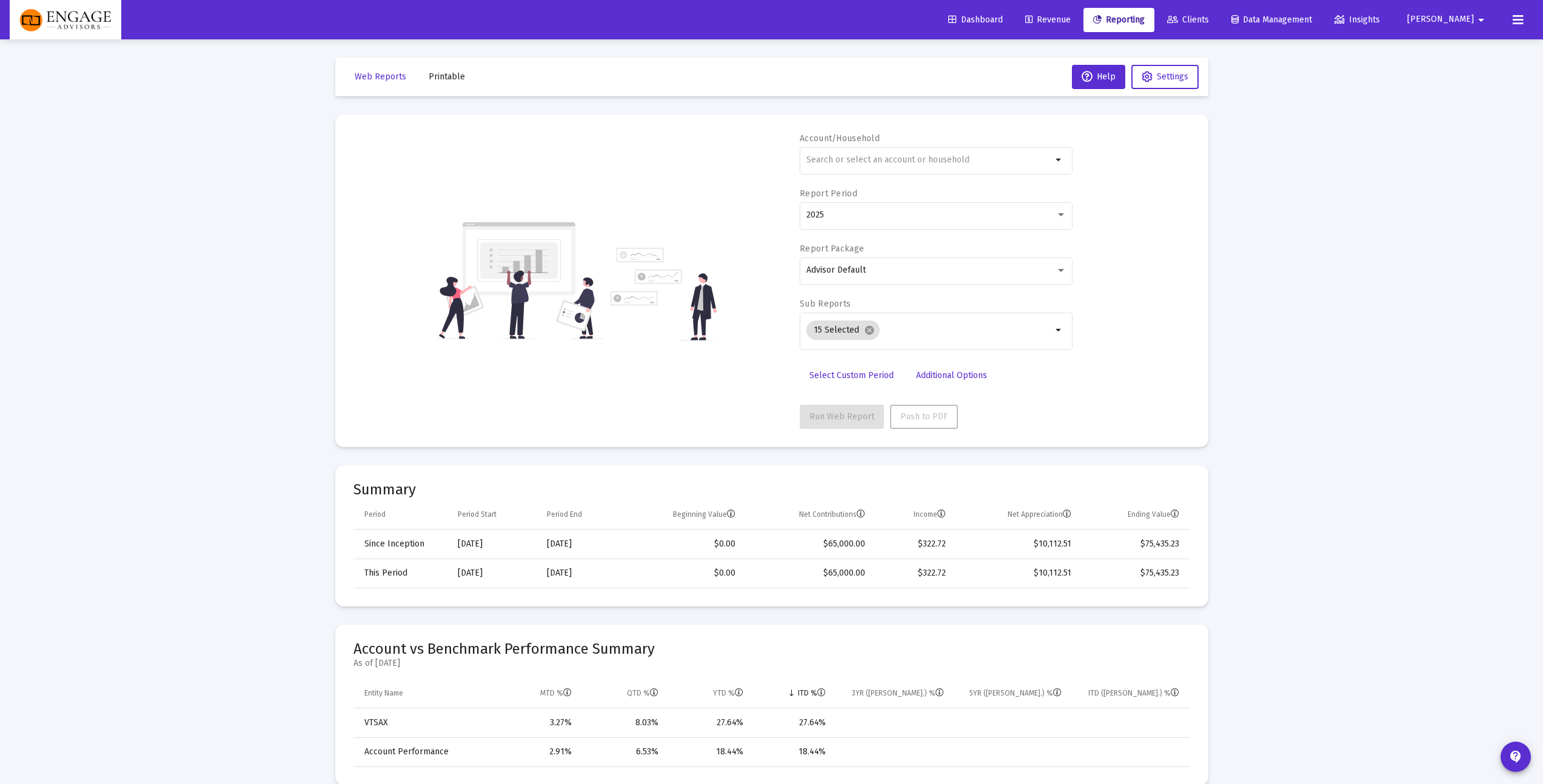
click at [1209, 15] on span "Clients" at bounding box center [1187, 20] width 42 height 10
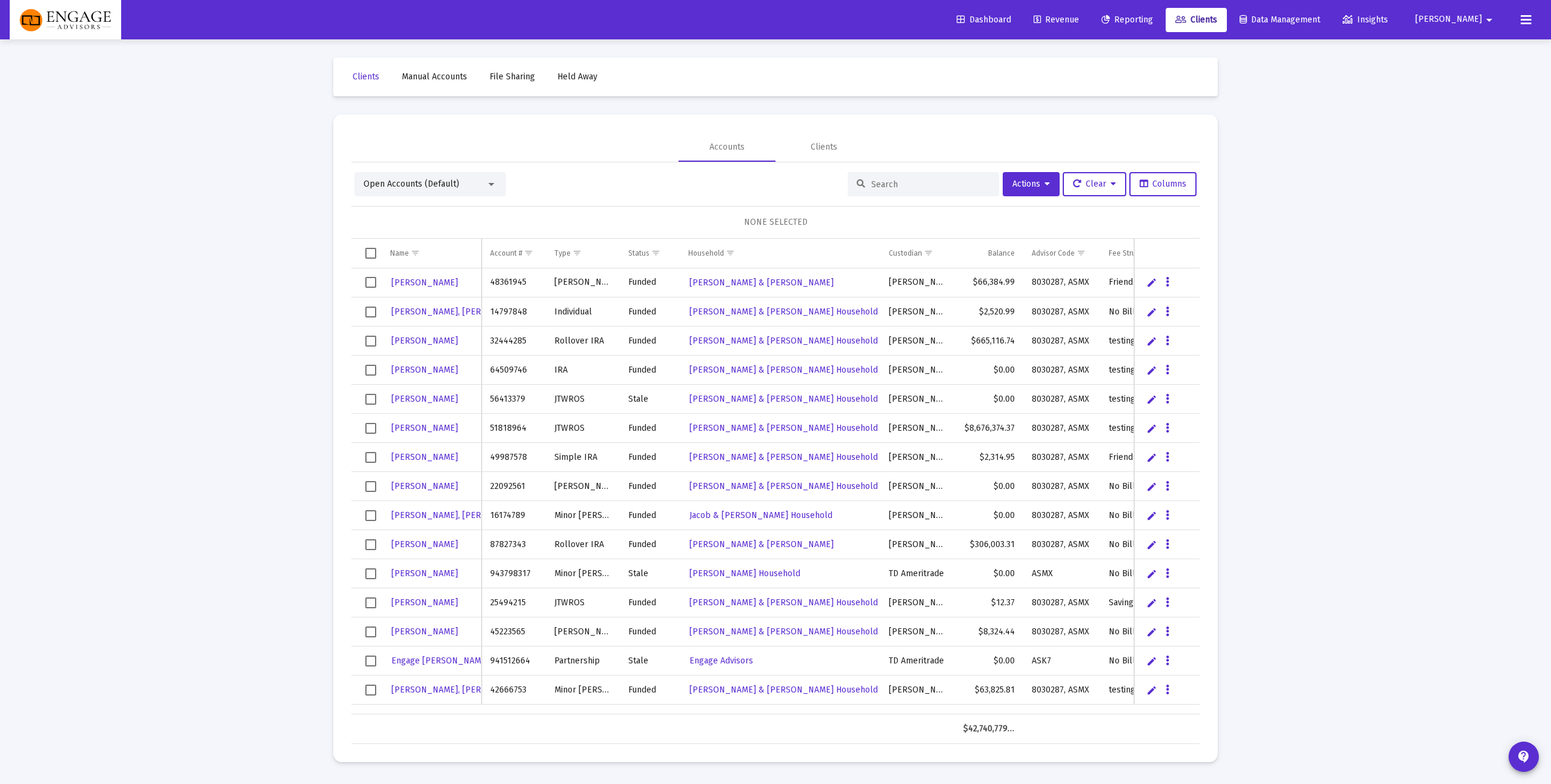
click at [918, 170] on div "Open Accounts (Default) Actions Clear Columns NONE SELECTED Name Name Account #…" at bounding box center [776, 453] width 848 height 582
click at [905, 185] on input at bounding box center [931, 184] width 119 height 10
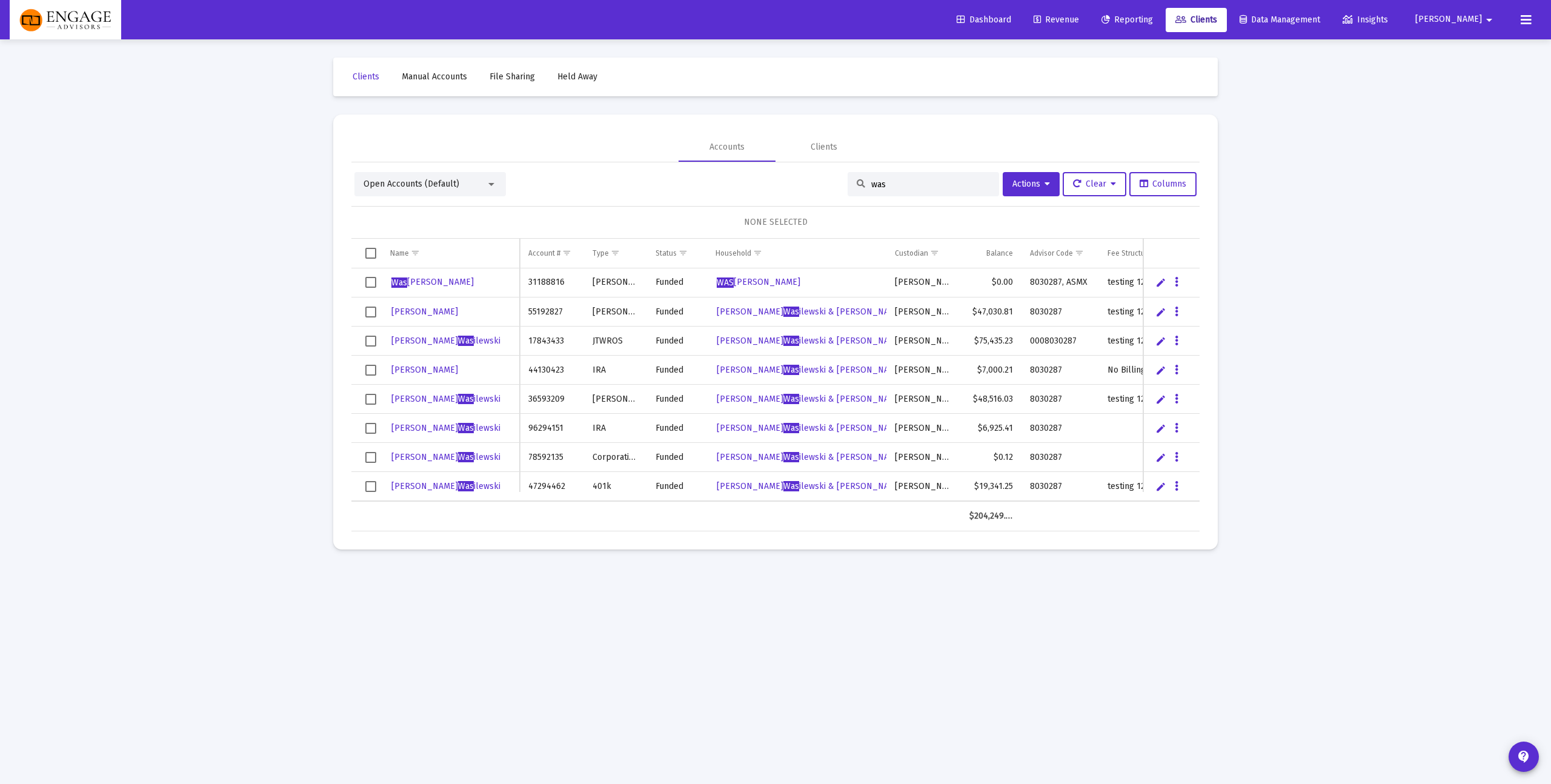
type input "was"
click at [457, 338] on span "[PERSON_NAME]" at bounding box center [446, 341] width 109 height 10
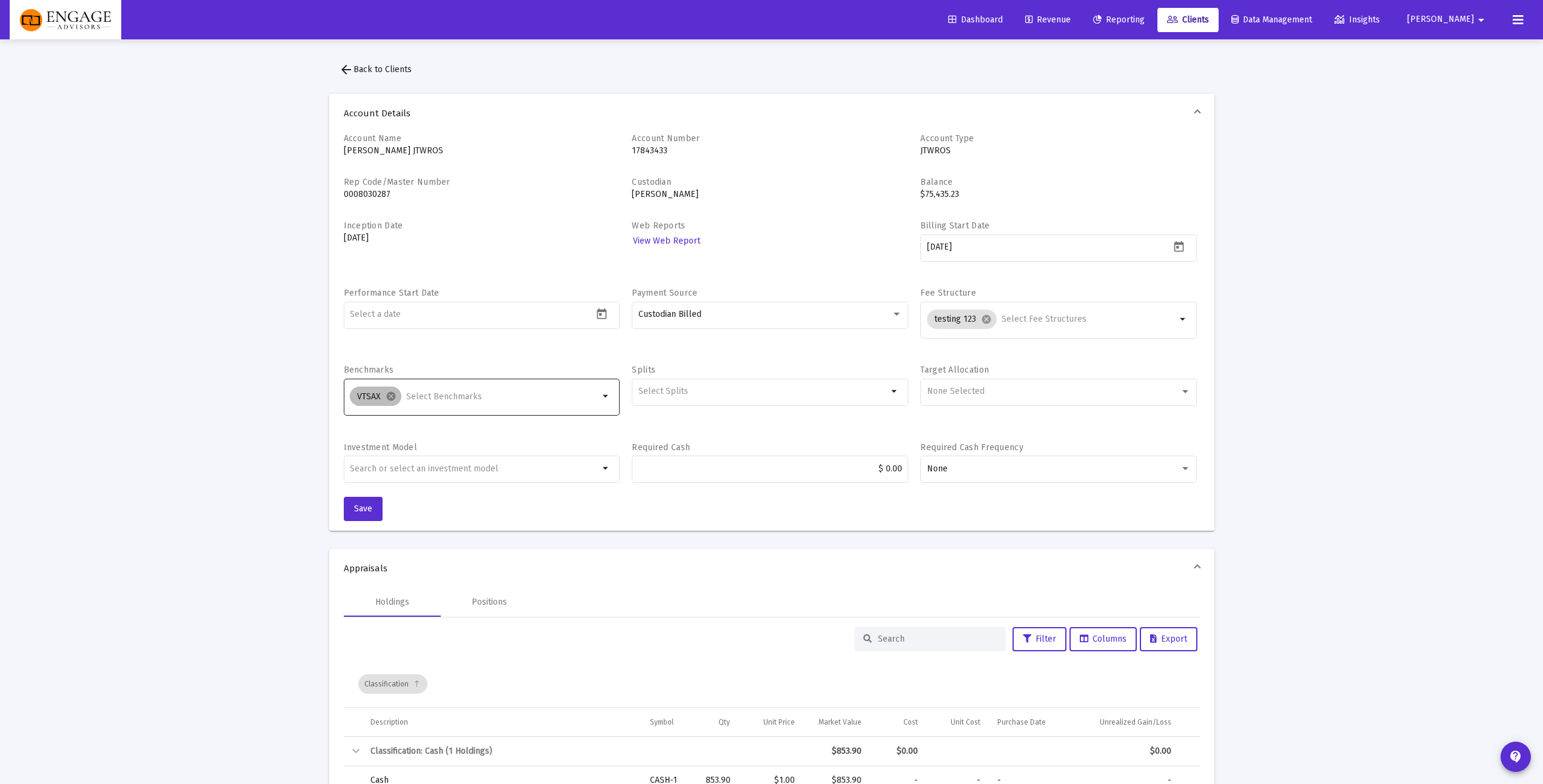
click at [522, 405] on div "VTSAX cancel" at bounding box center [474, 396] width 254 height 24
click at [394, 396] on mat-icon "cancel" at bounding box center [391, 396] width 11 height 11
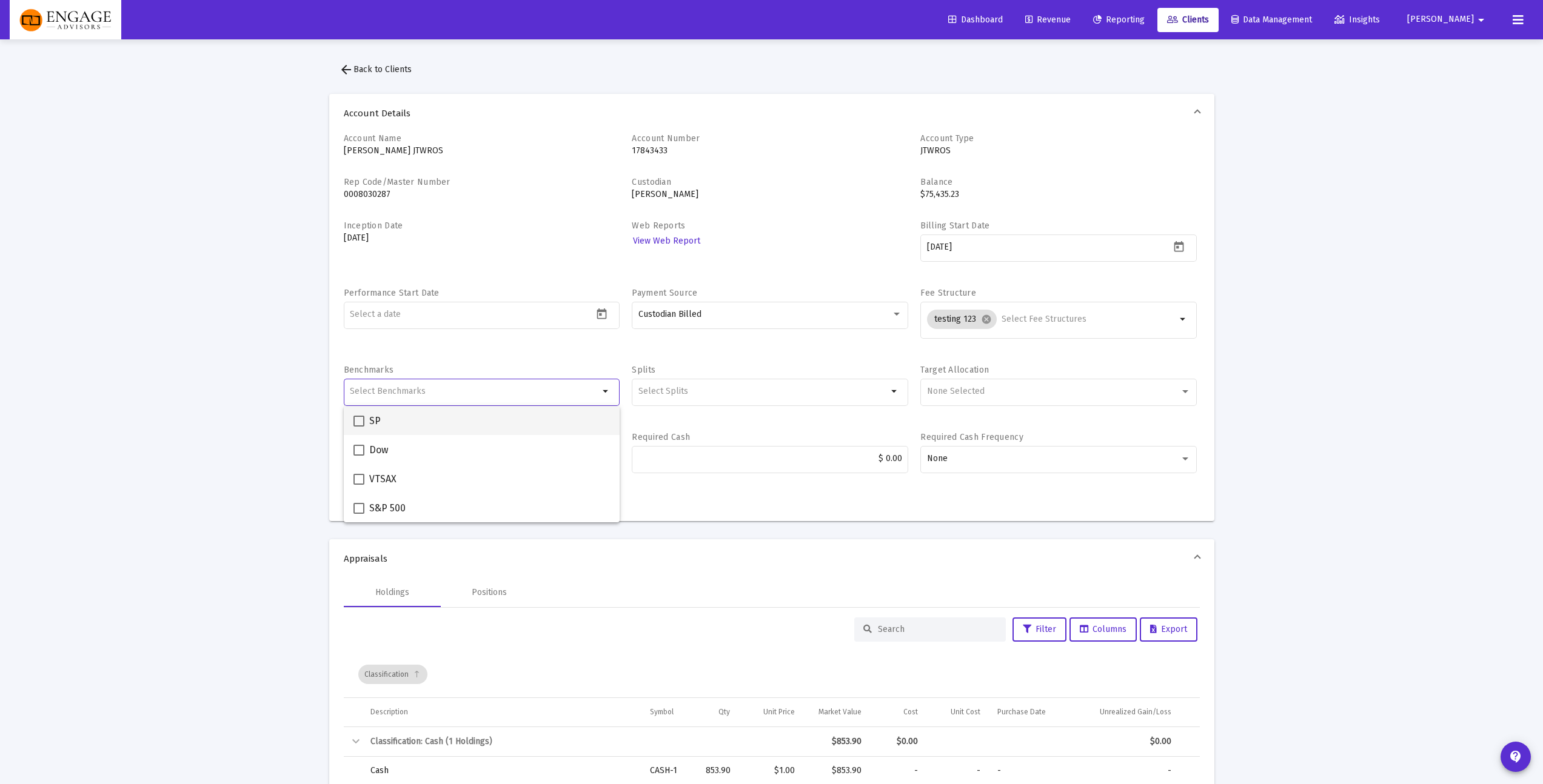
click at [357, 416] on span at bounding box center [359, 421] width 11 height 11
click at [358, 427] on input "SP" at bounding box center [358, 427] width 1 height 1
checkbox input "true"
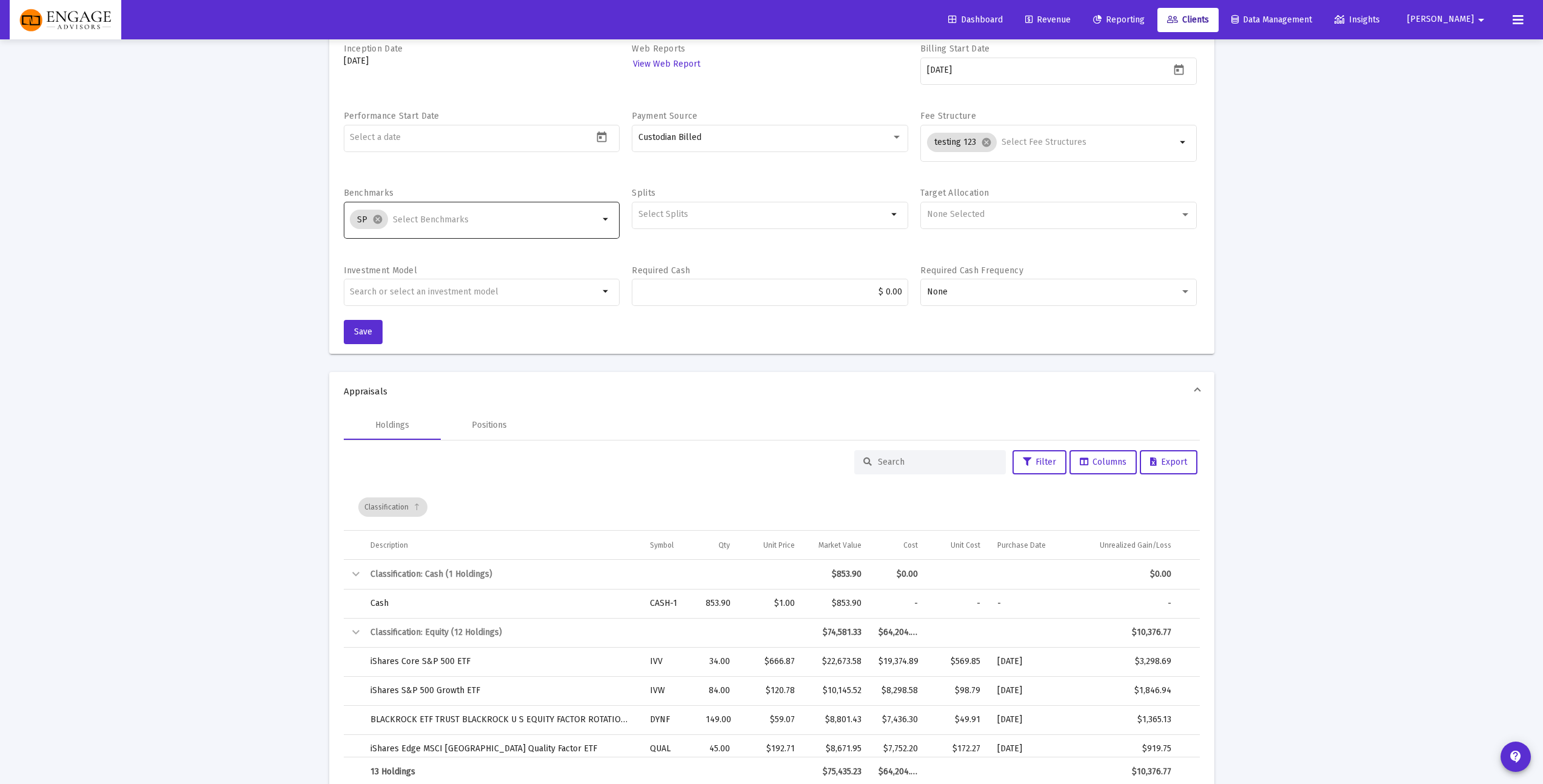
scroll to position [185, 0]
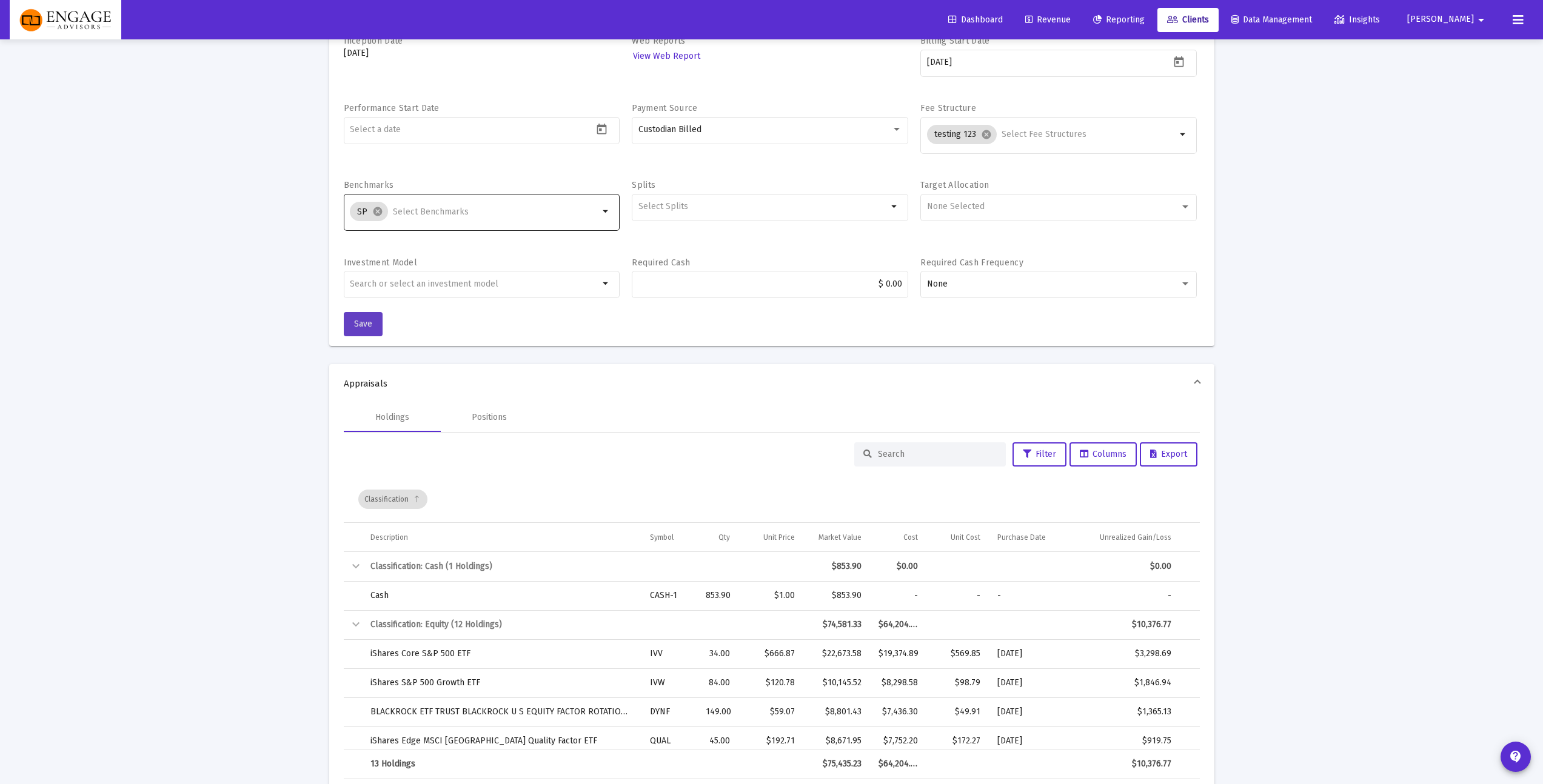
click at [349, 329] on button "Save" at bounding box center [364, 323] width 39 height 24
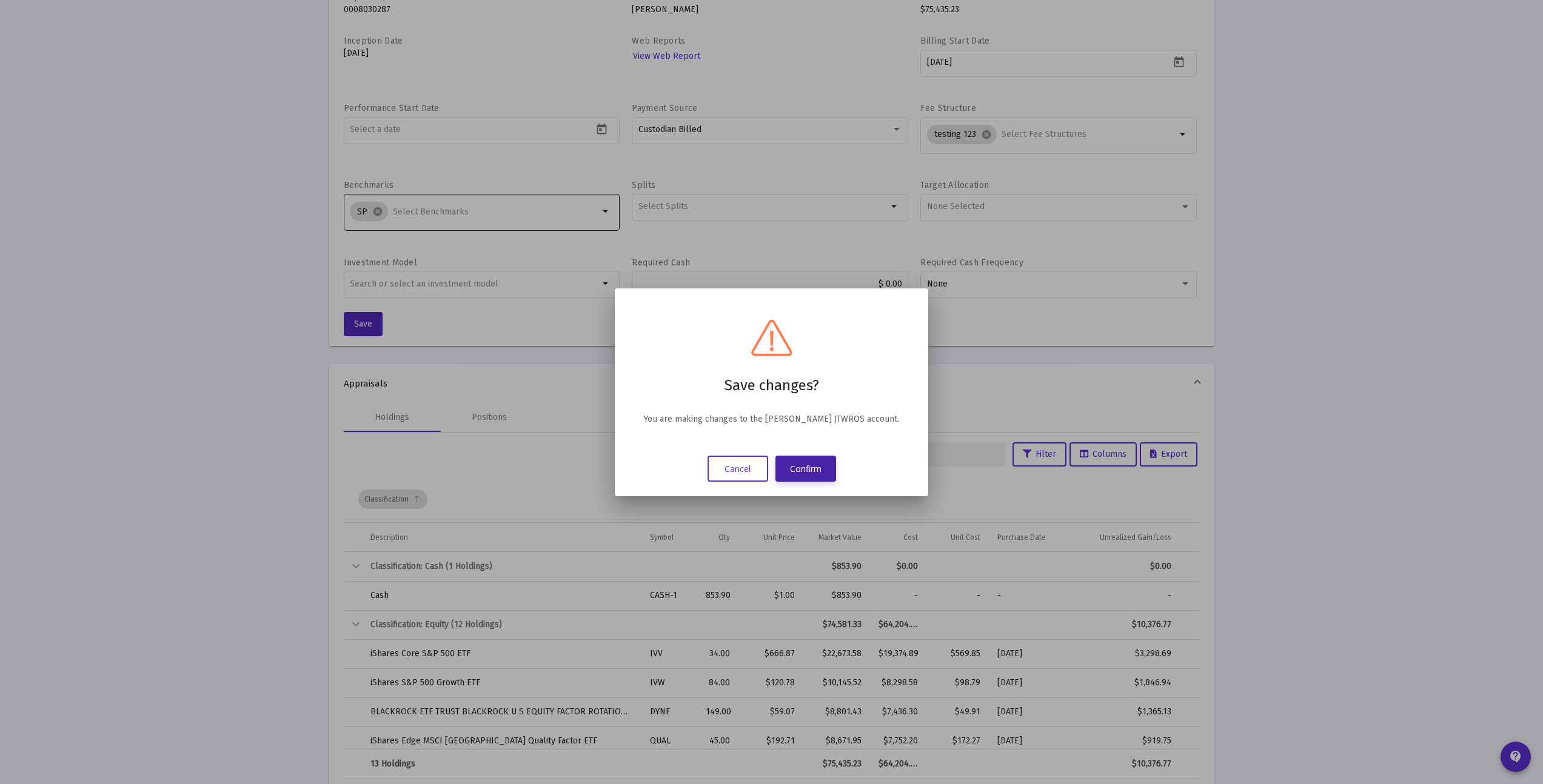
click at [810, 467] on button "Confirm" at bounding box center [805, 468] width 60 height 26
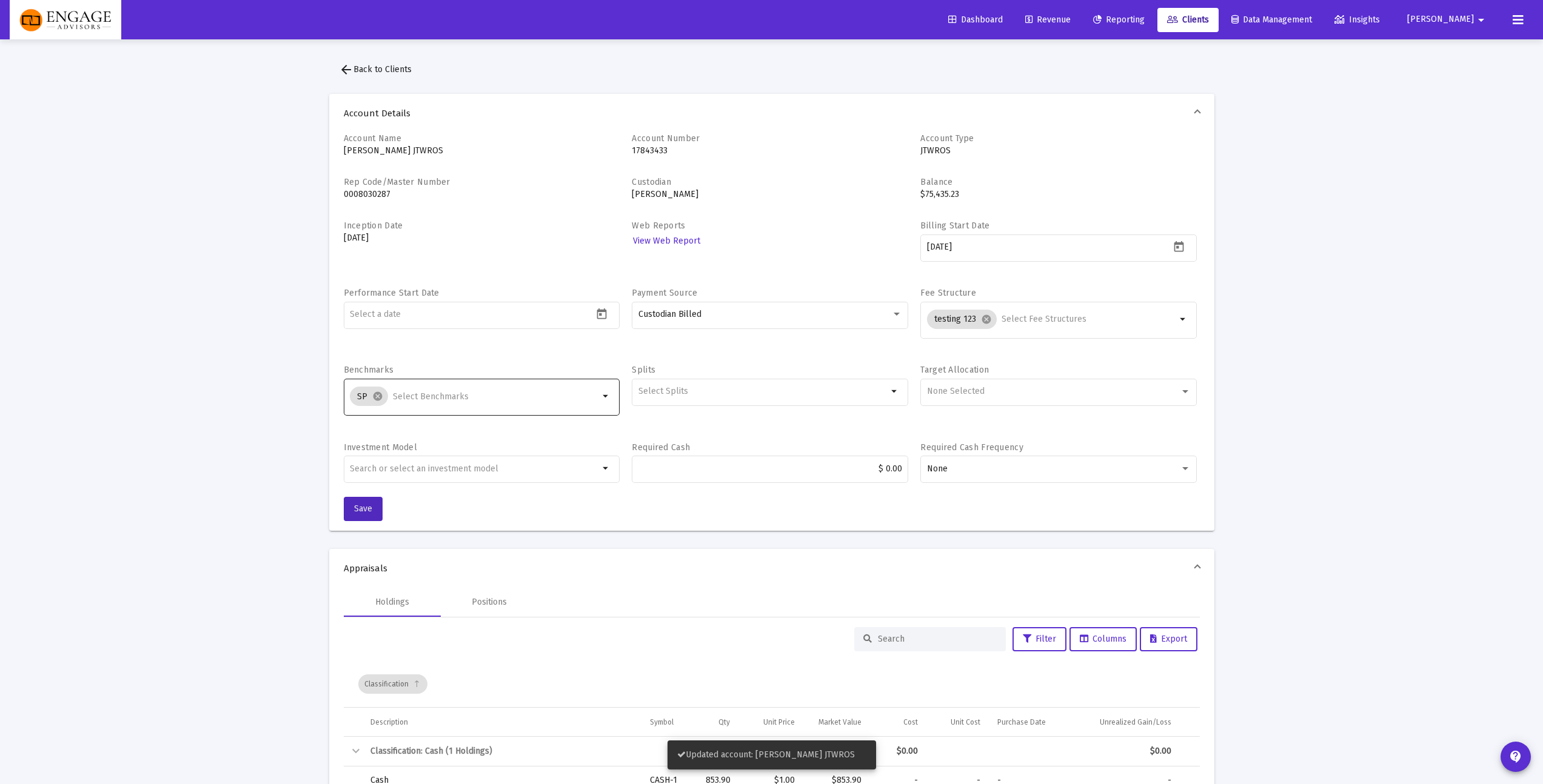
click at [1154, 11] on link "Reporting" at bounding box center [1118, 20] width 71 height 24
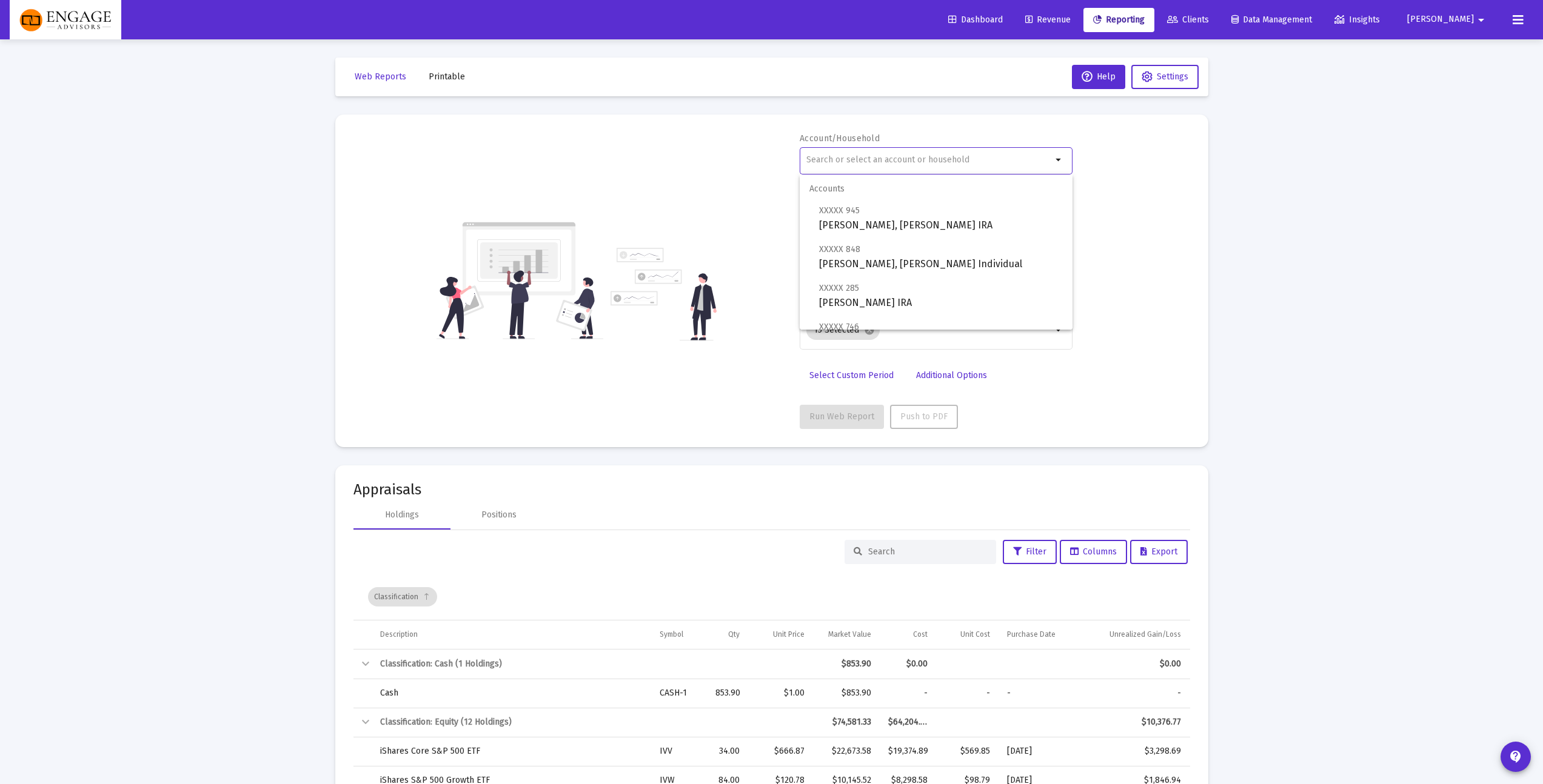
click at [880, 160] on input "text" at bounding box center [929, 160] width 245 height 9
click at [911, 257] on span "XXXXX 433 [PERSON_NAME] JTWROS" at bounding box center [940, 257] width 244 height 30
type input "[PERSON_NAME] JTWROS"
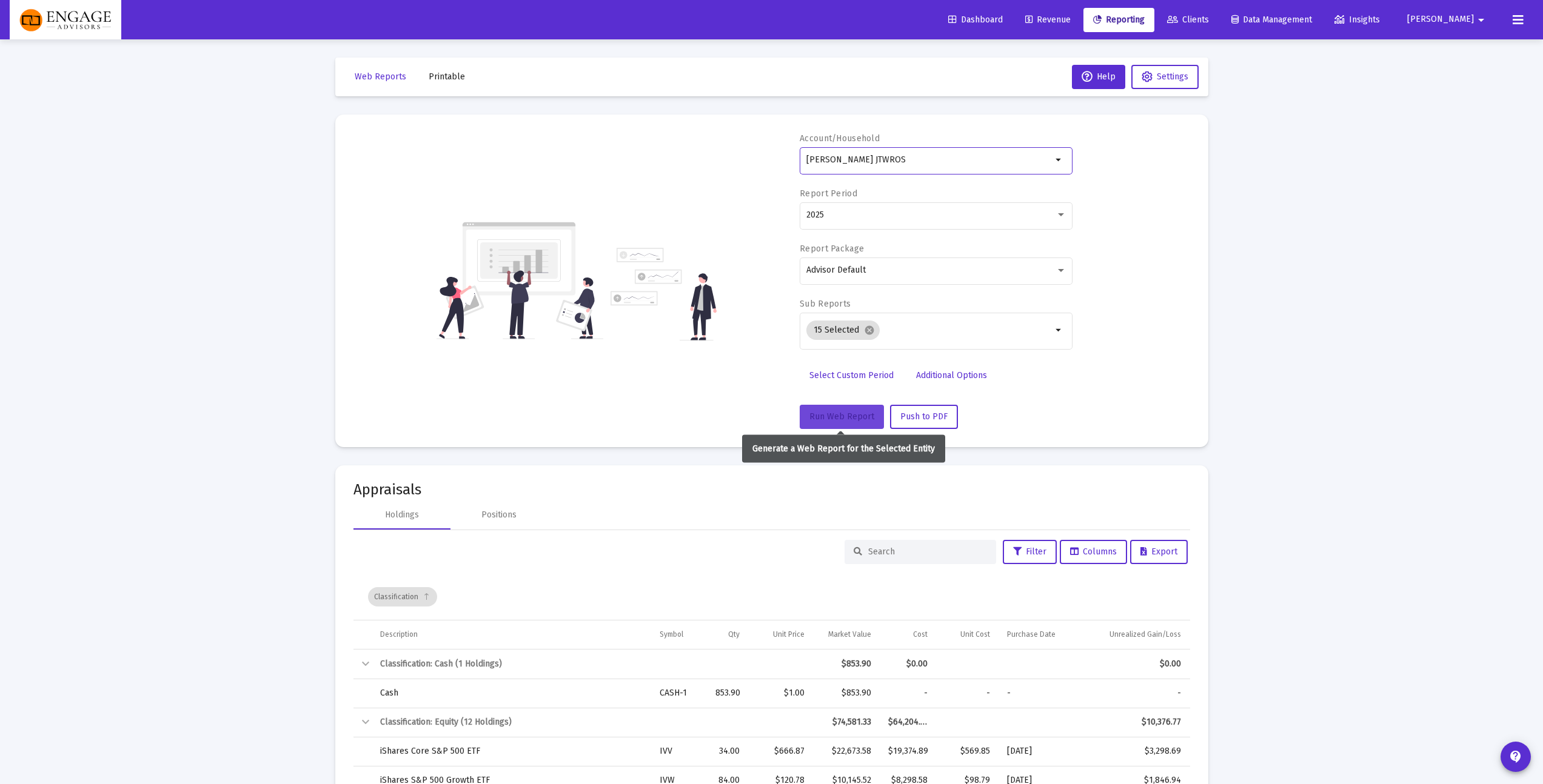
click at [814, 411] on span "Run Web Report" at bounding box center [842, 416] width 65 height 10
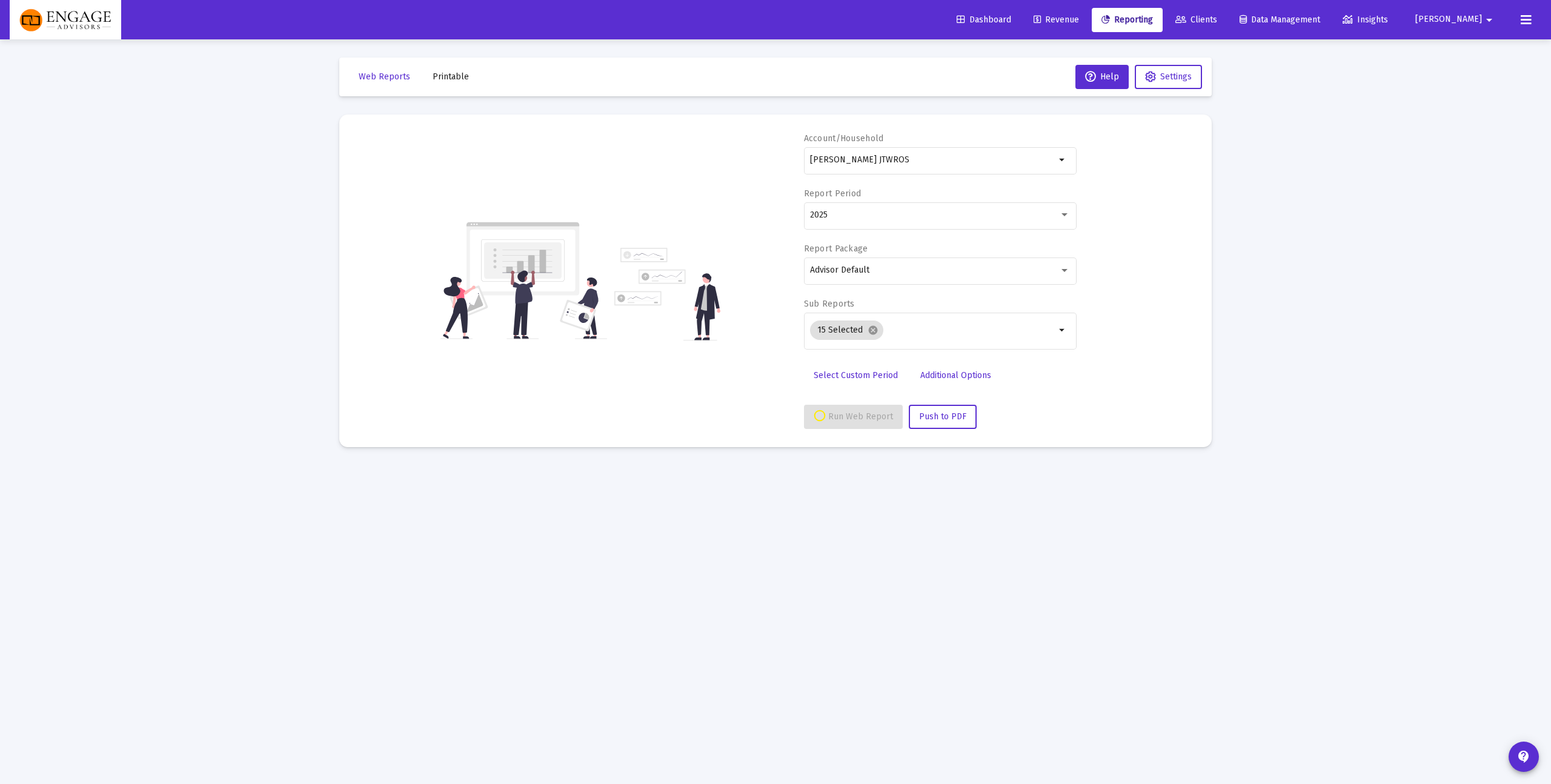
select select "View all"
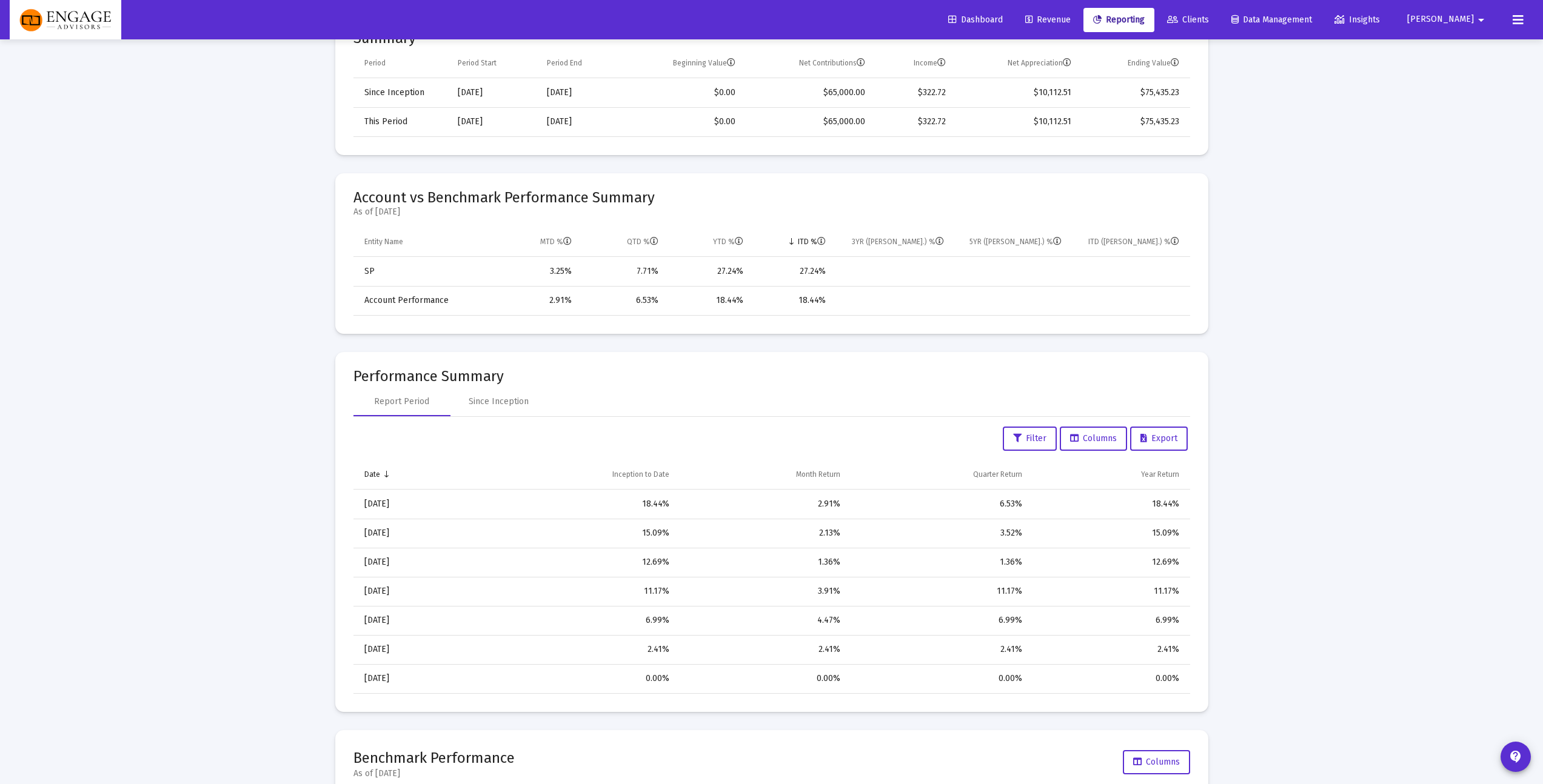
scroll to position [459, 0]
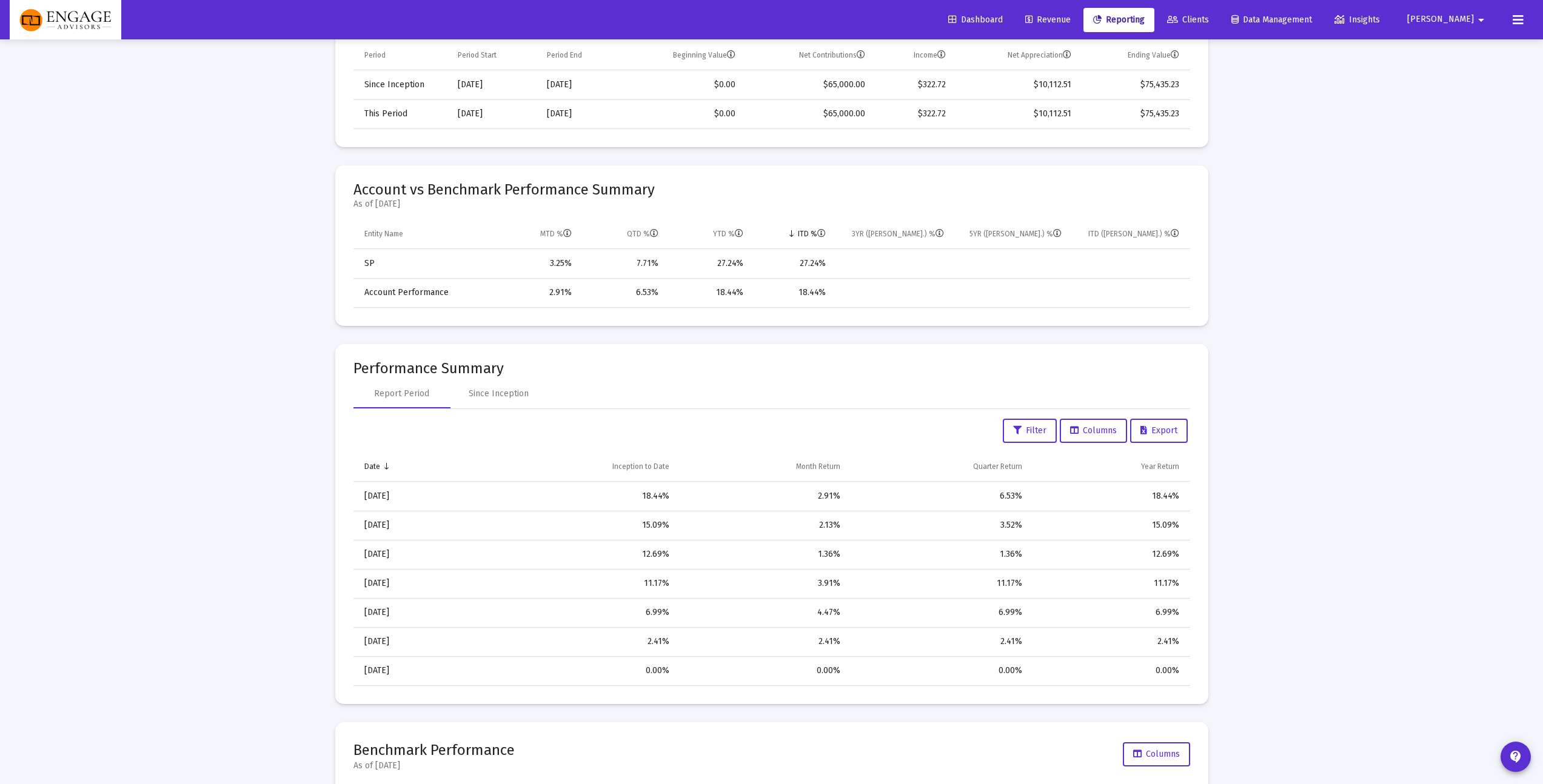
drag, startPoint x: 551, startPoint y: 261, endPoint x: 580, endPoint y: 269, distance: 30.1
click at [551, 261] on div "3.25%" at bounding box center [537, 263] width 71 height 12
drag, startPoint x: 584, startPoint y: 299, endPoint x: 529, endPoint y: 296, distance: 55.1
click at [529, 296] on tr "Account Performance 2.91% 6.53% 18.44% 18.44%" at bounding box center [772, 292] width 837 height 29
click at [735, 297] on div "18.44%" at bounding box center [709, 292] width 68 height 12
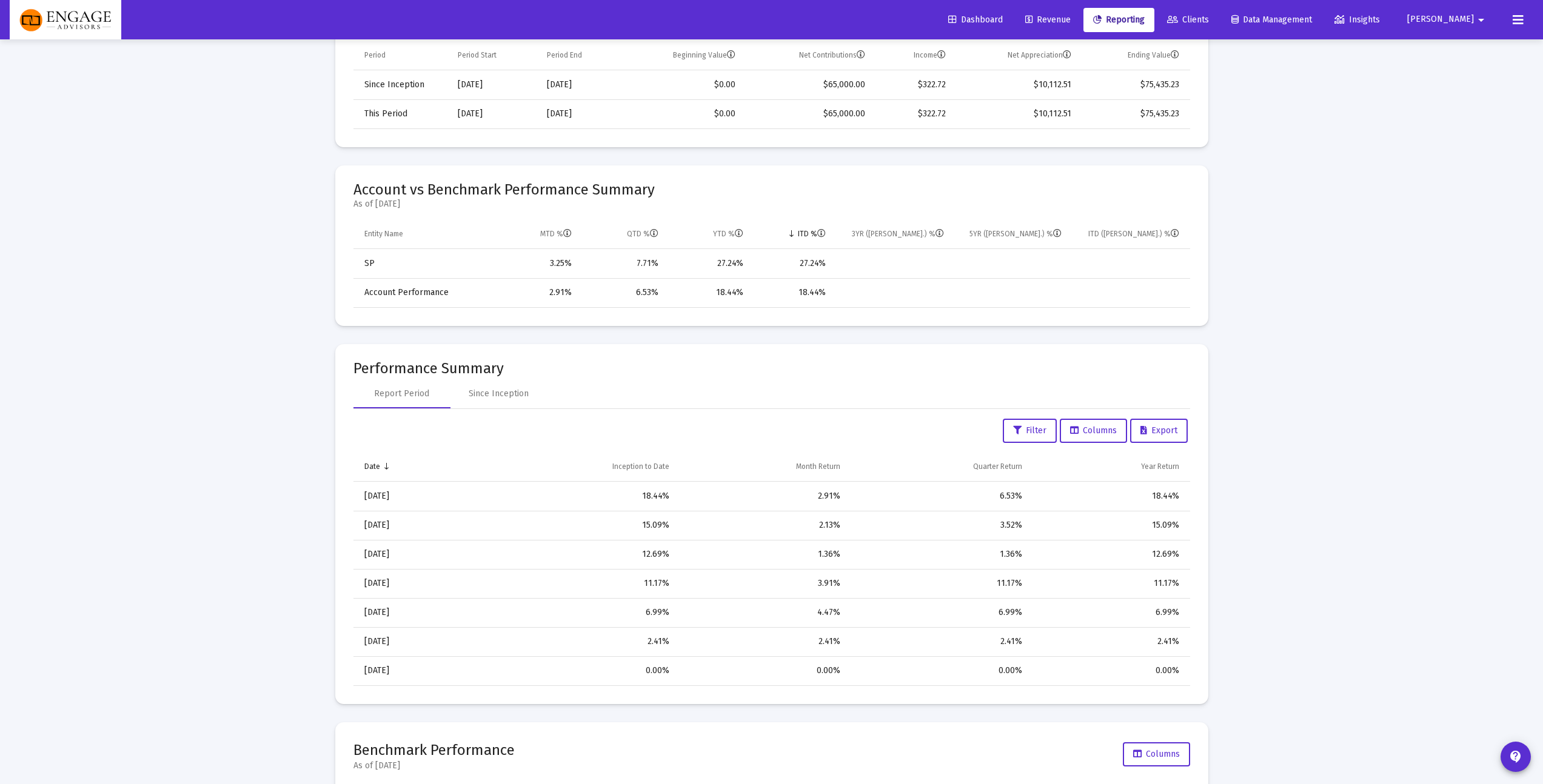
drag, startPoint x: 755, startPoint y: 291, endPoint x: 726, endPoint y: 291, distance: 29.0
click at [726, 291] on tr "Account Performance 2.91% 6.53% 18.44% 18.44%" at bounding box center [772, 292] width 837 height 29
drag, startPoint x: 844, startPoint y: 298, endPoint x: 752, endPoint y: 285, distance: 92.9
click at [752, 285] on tr "Account Performance 2.91% 6.53% 18.44% 18.44%" at bounding box center [772, 292] width 837 height 29
drag, startPoint x: 820, startPoint y: 288, endPoint x: 864, endPoint y: 290, distance: 44.0
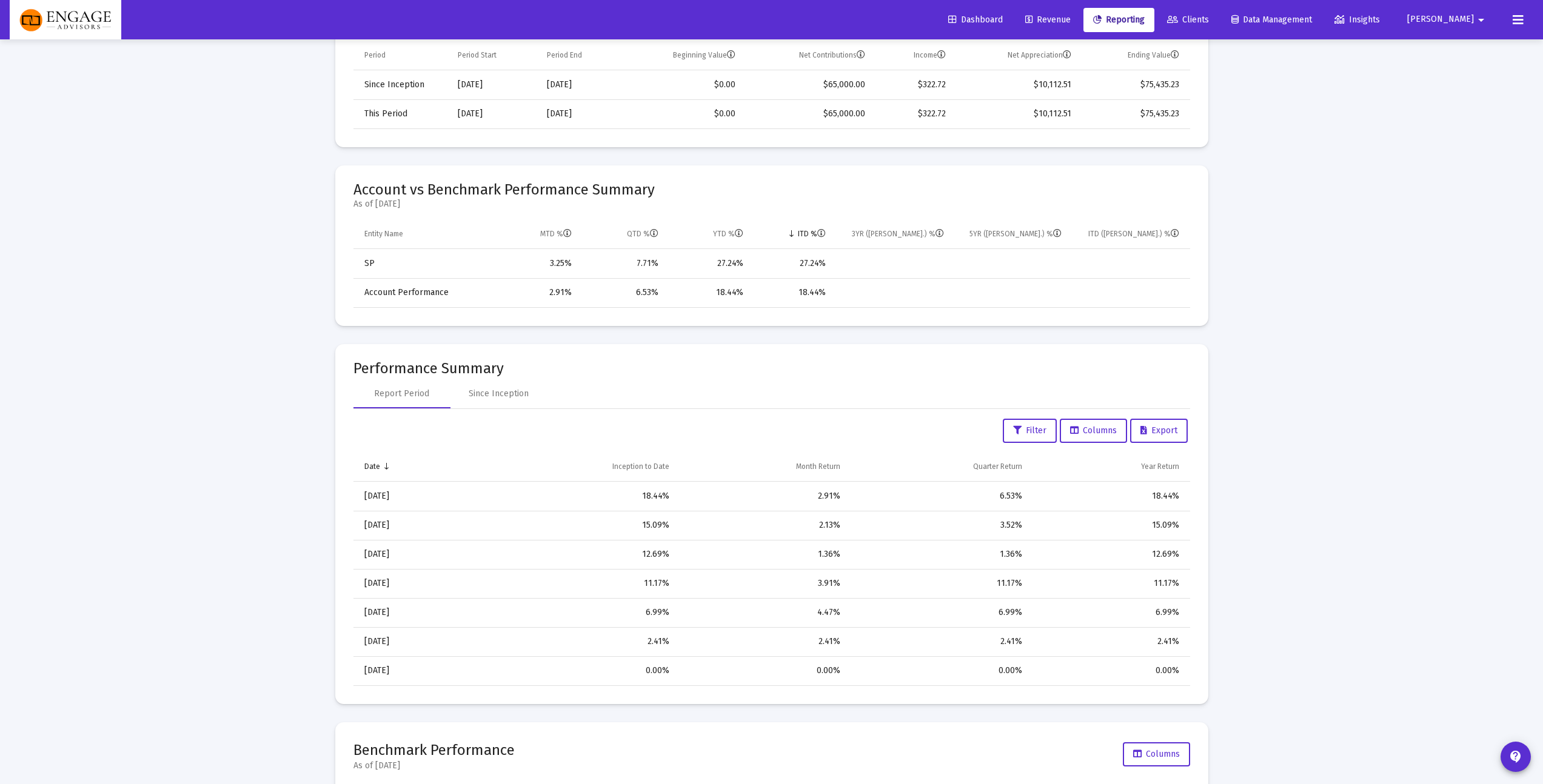
click at [850, 288] on tr "Account Performance 2.91% 6.53% 18.44% 18.44%" at bounding box center [772, 292] width 837 height 29
click at [870, 283] on td "Data grid" at bounding box center [893, 292] width 118 height 29
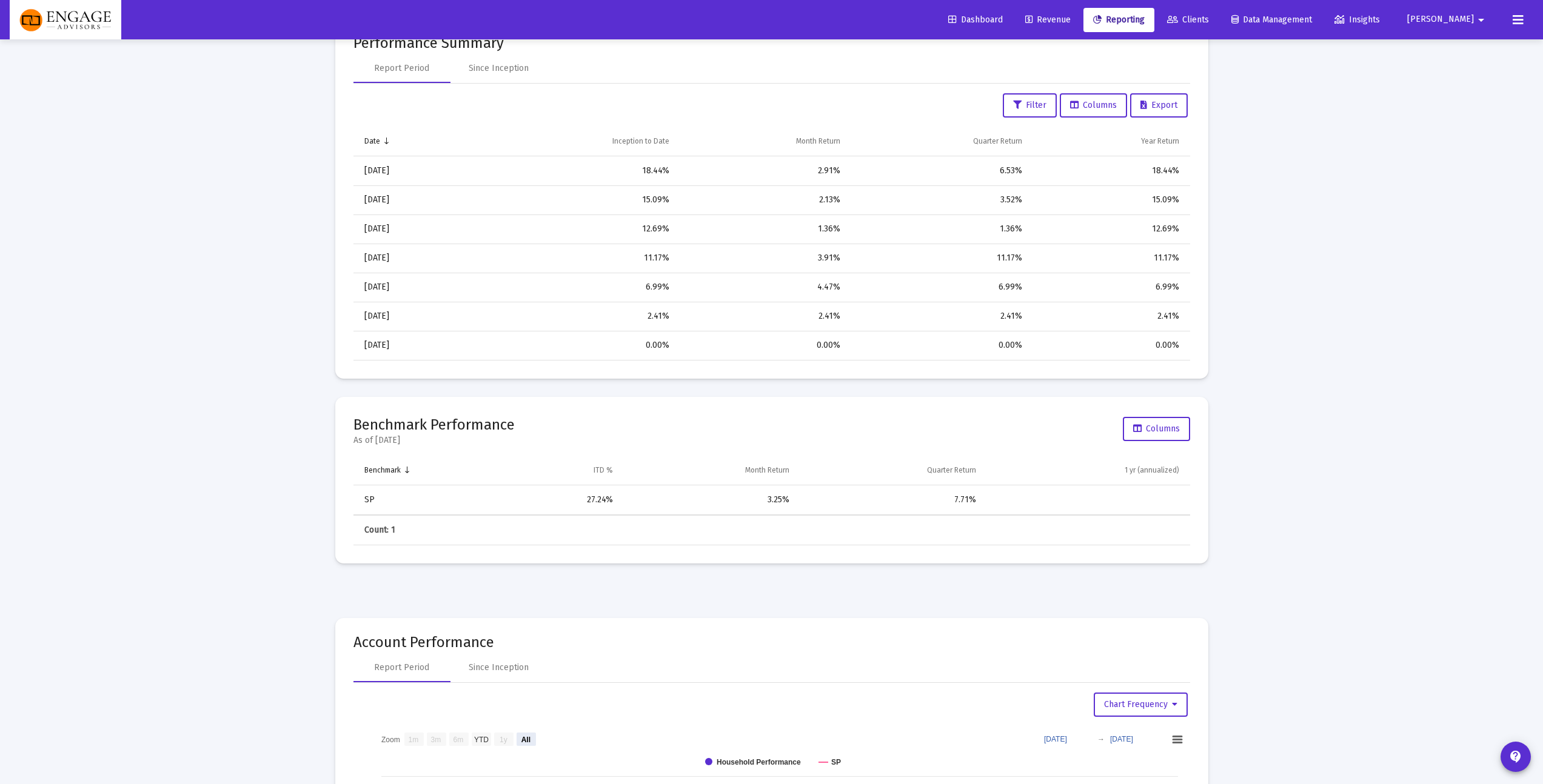
scroll to position [935, 0]
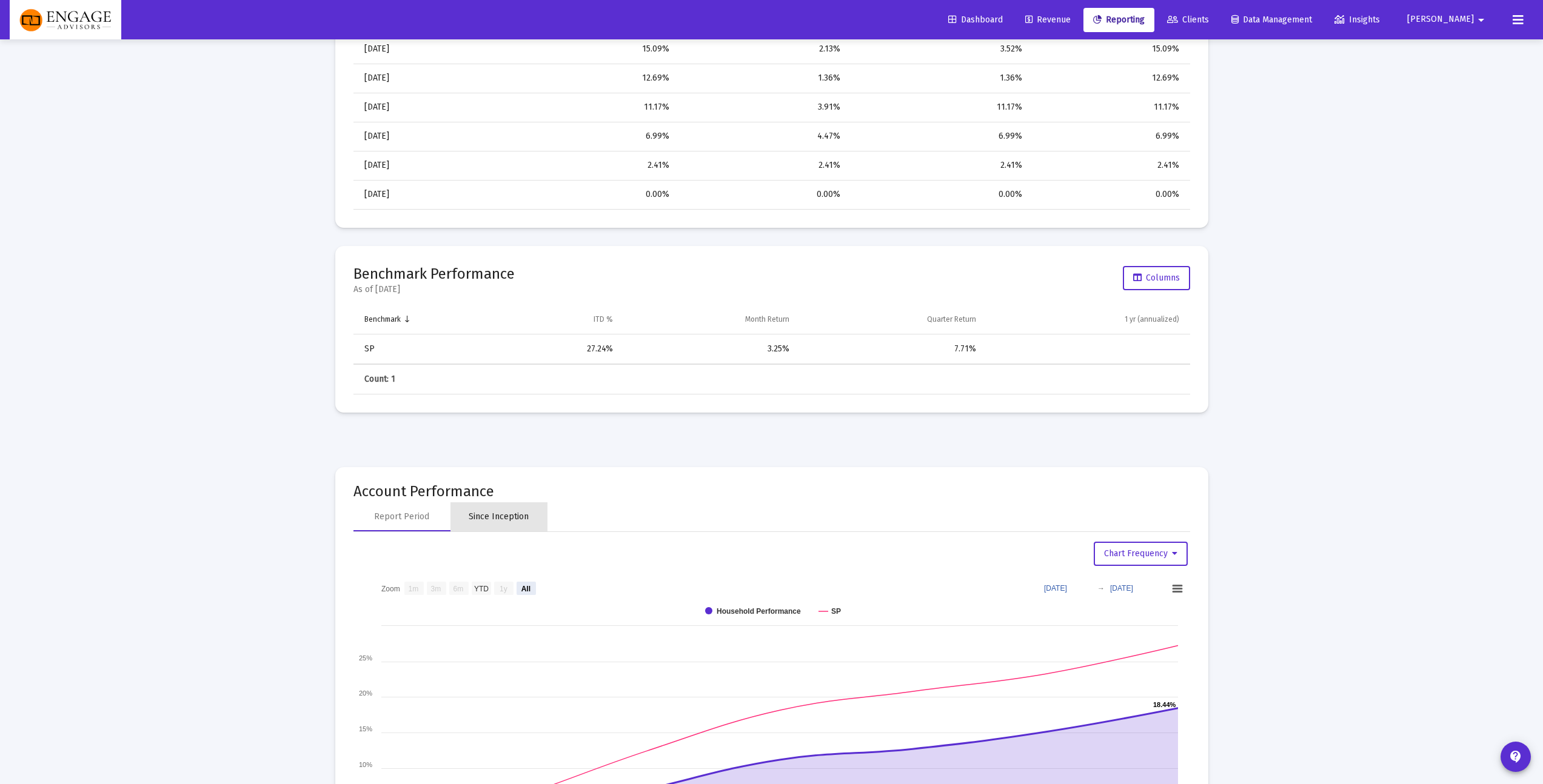
click at [505, 511] on div "Since Inception" at bounding box center [498, 516] width 60 height 12
select select "View all"
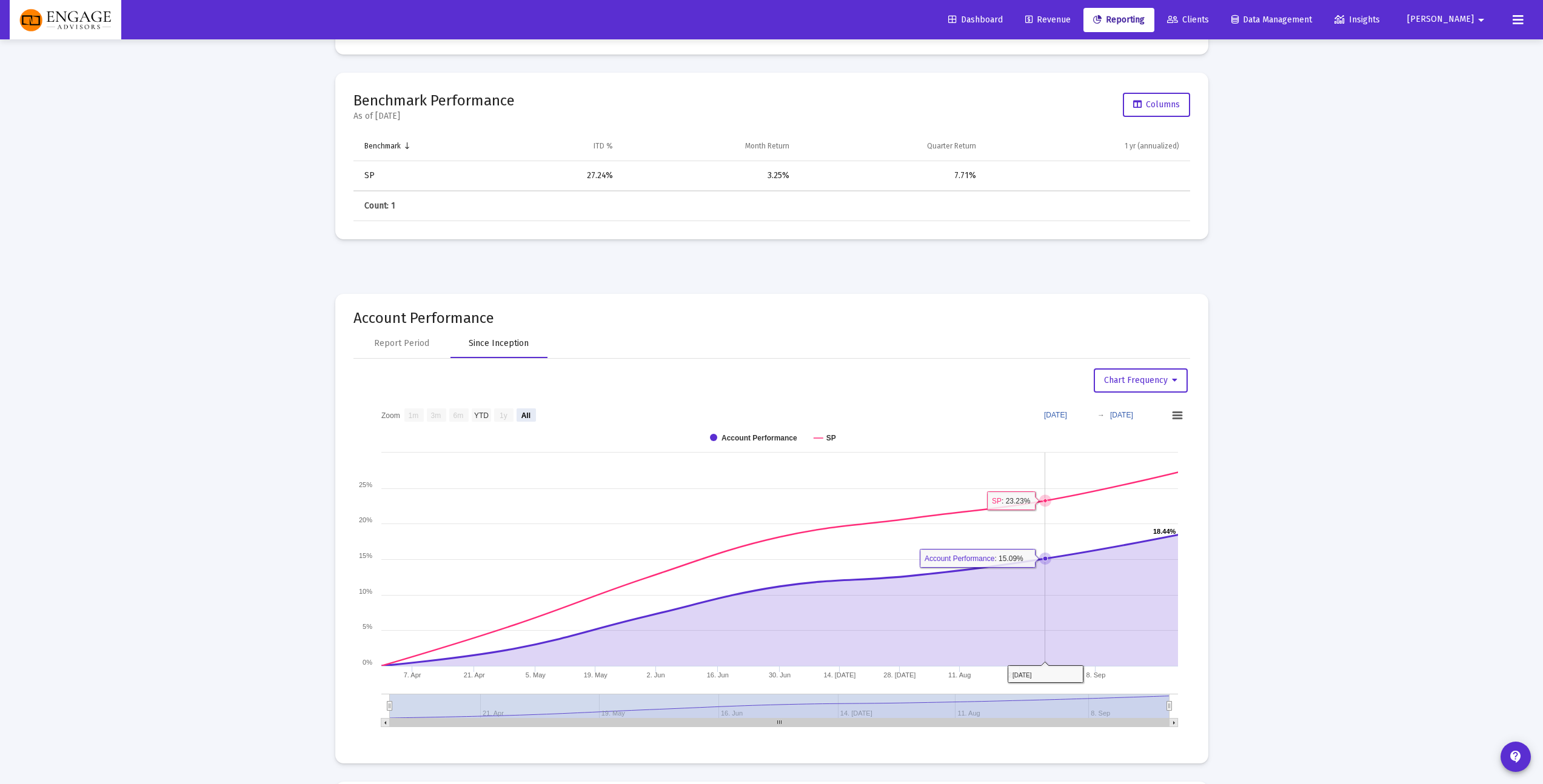
scroll to position [1117, 0]
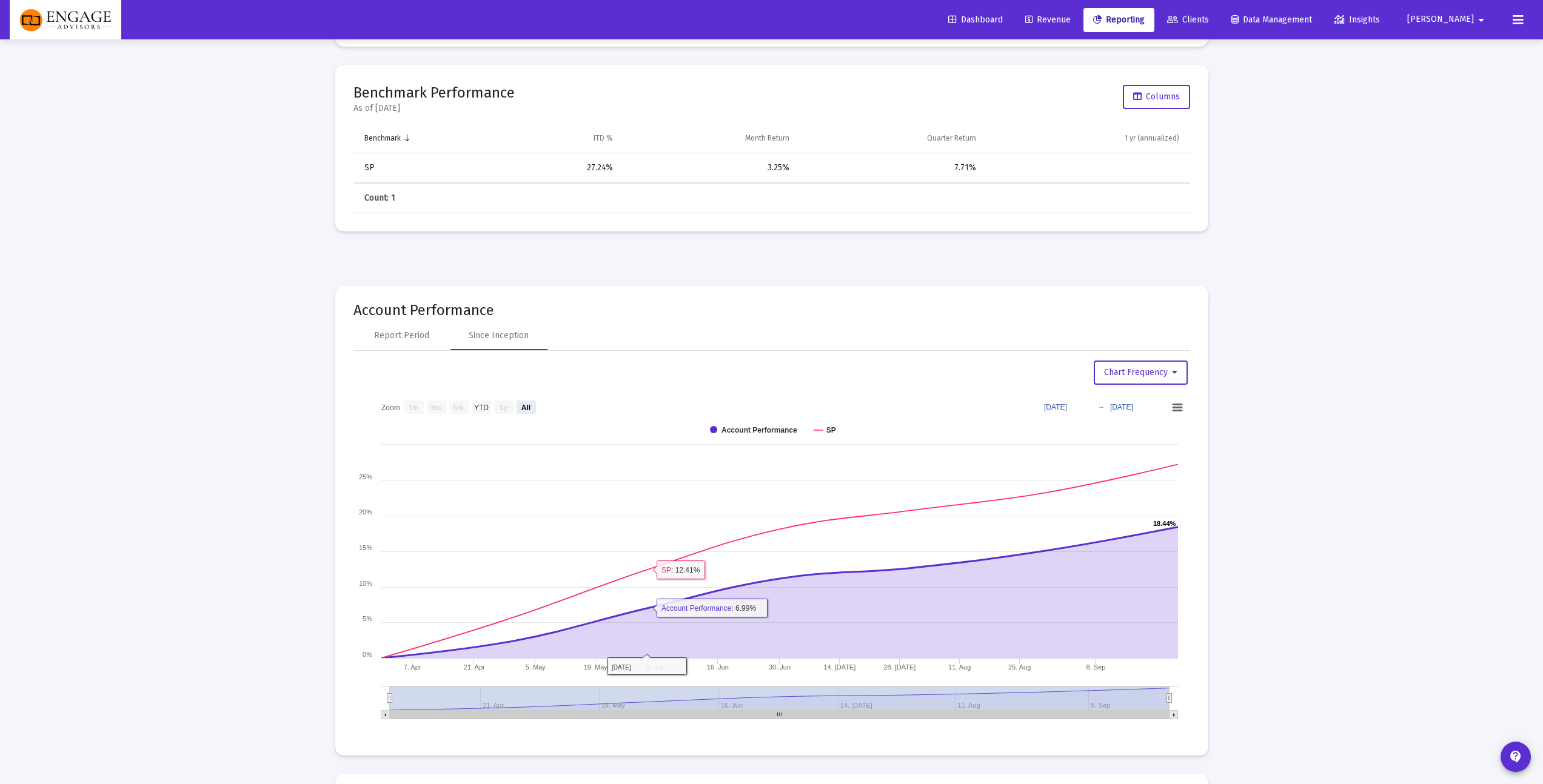
click at [548, 412] on rect at bounding box center [772, 561] width 837 height 333
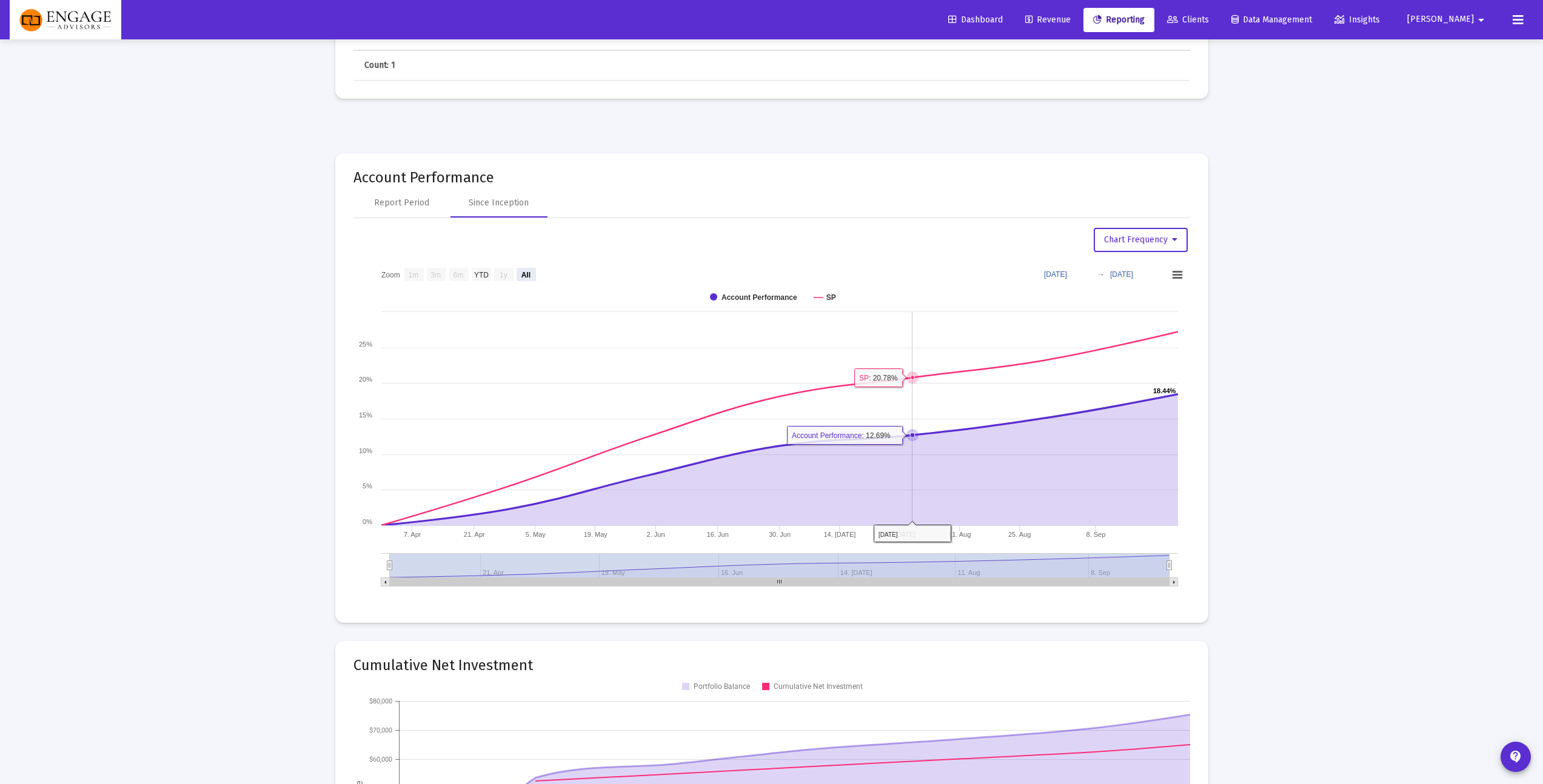
scroll to position [1257, 0]
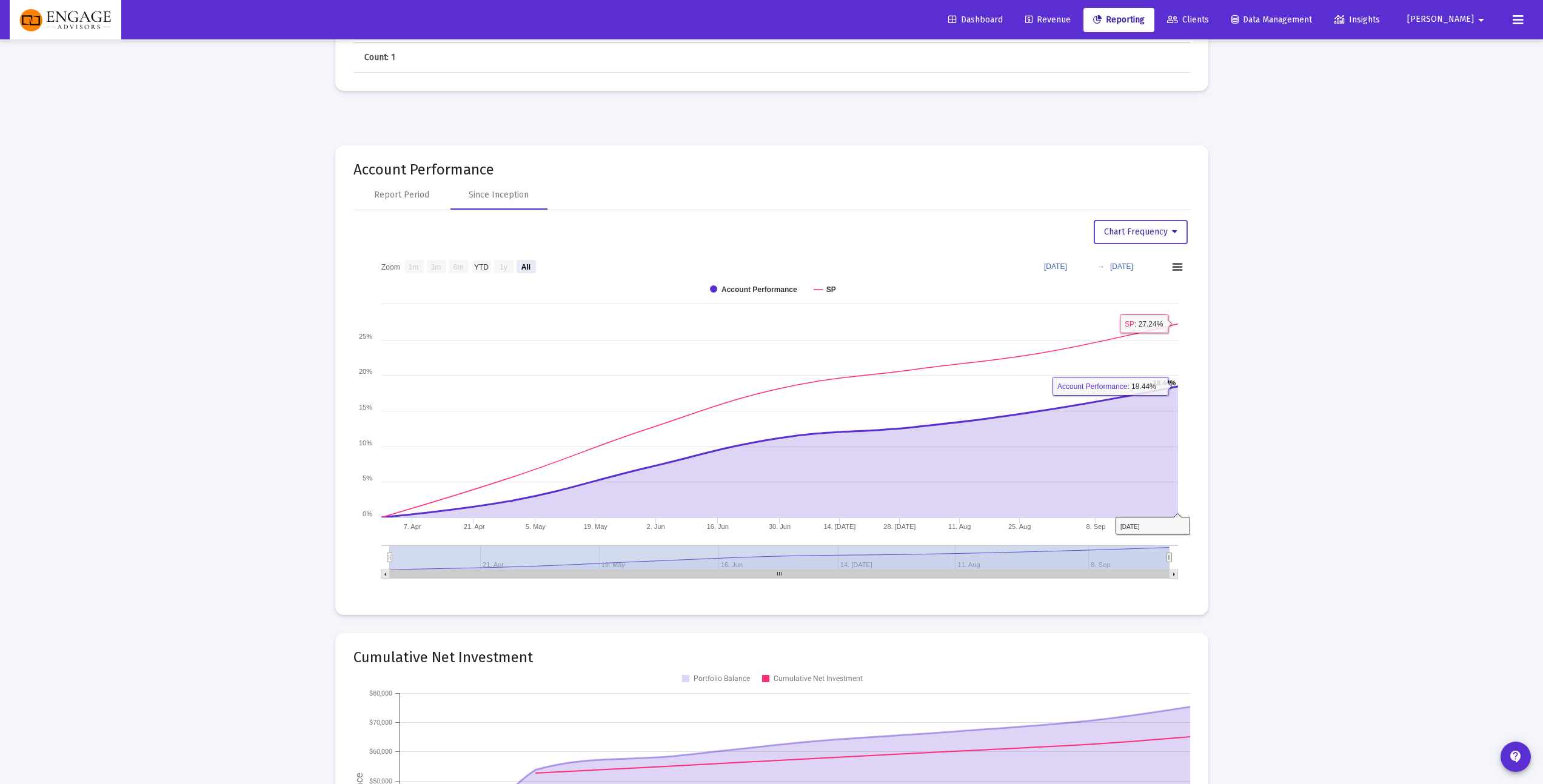
click at [1138, 240] on button "Chart Frequency" at bounding box center [1141, 232] width 94 height 24
click at [1137, 321] on button "Daily Frequency" at bounding box center [1143, 321] width 103 height 29
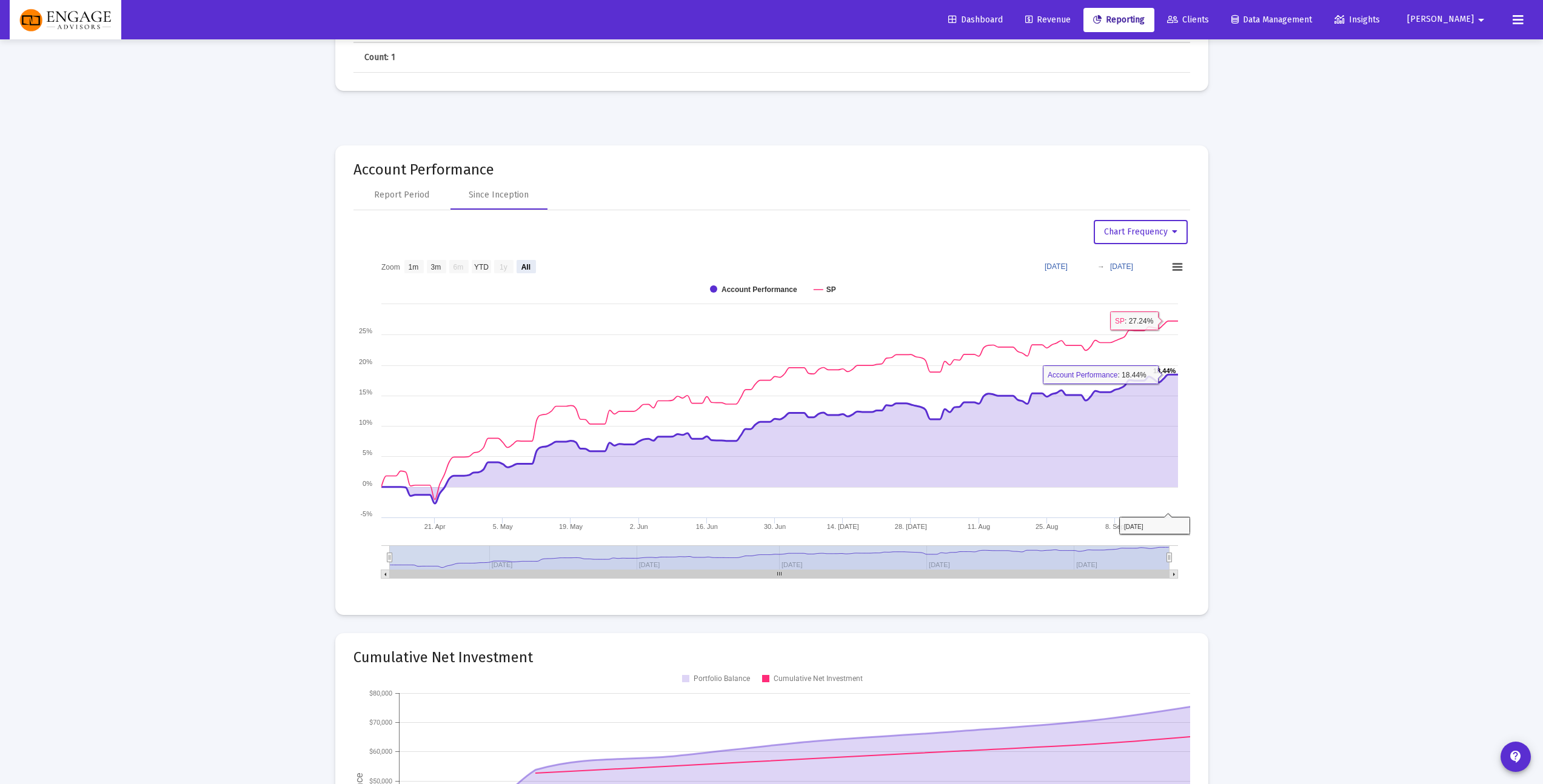
click at [415, 269] on text "1m" at bounding box center [413, 266] width 10 height 9
select select "View 1 month"
type input "[DATE]"
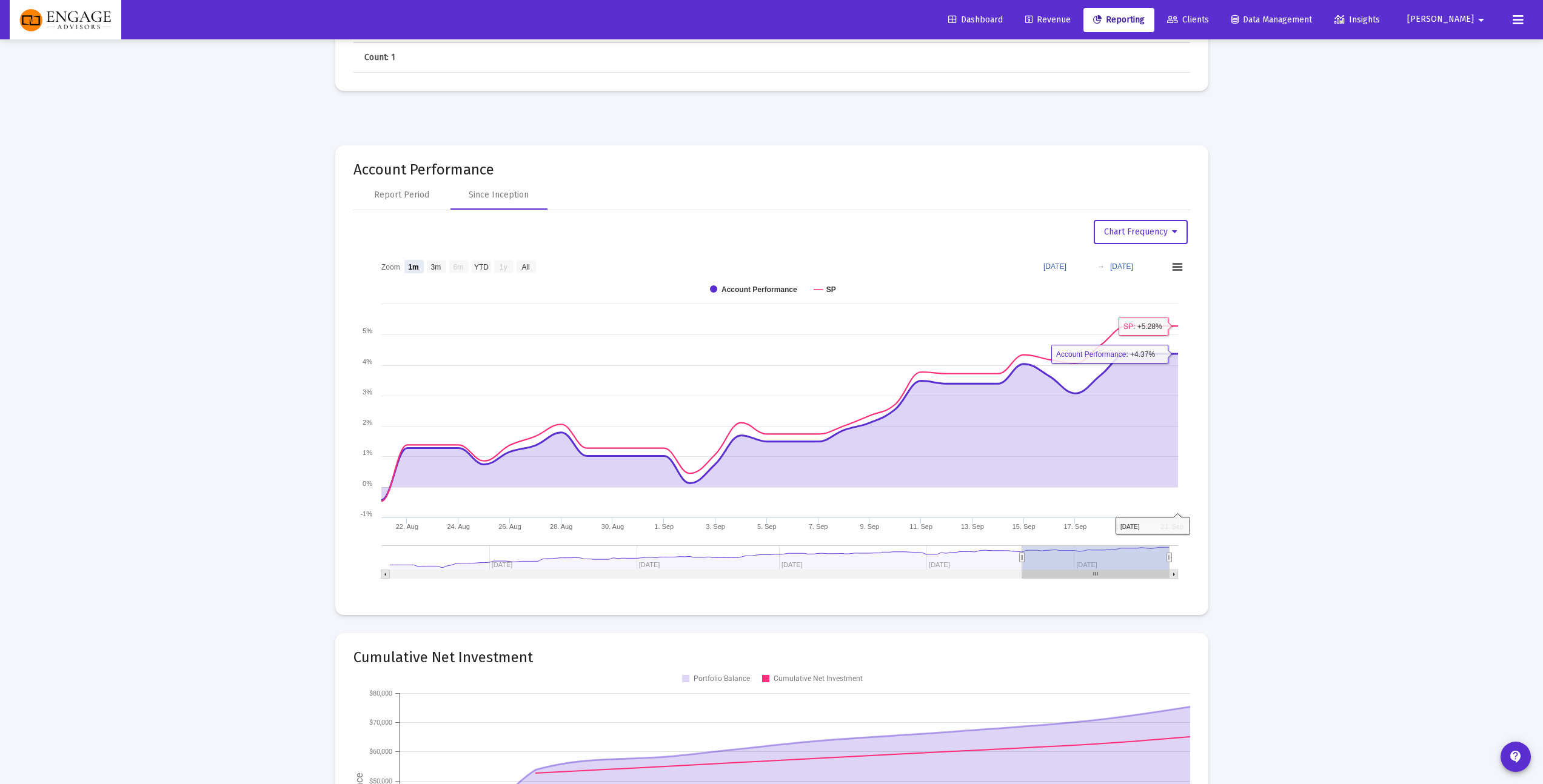
click at [1179, 268] on rect at bounding box center [1176, 266] width 15 height 13
click at [407, 190] on div "Report Period" at bounding box center [401, 194] width 55 height 12
select select "View all"
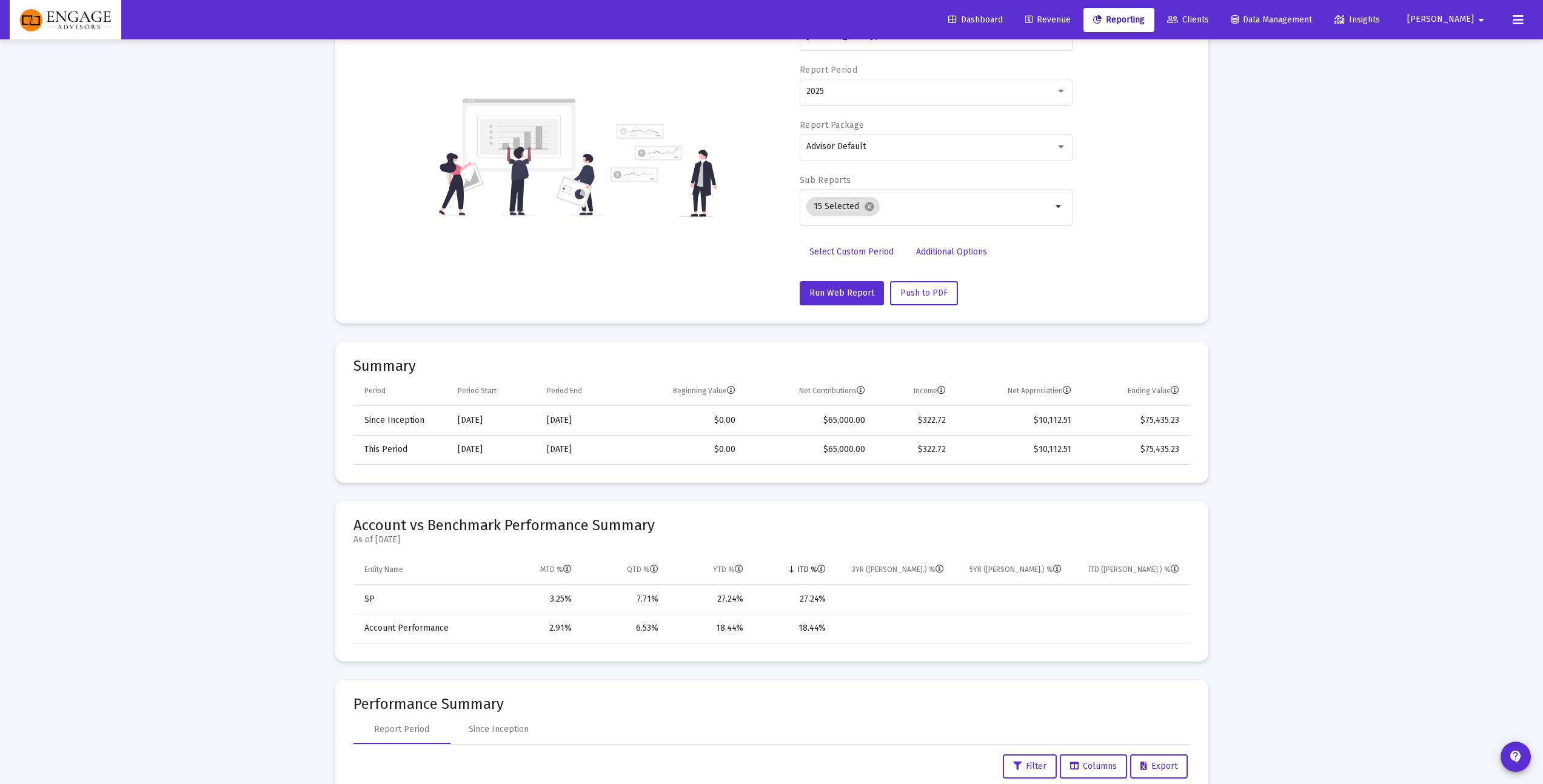
scroll to position [0, 0]
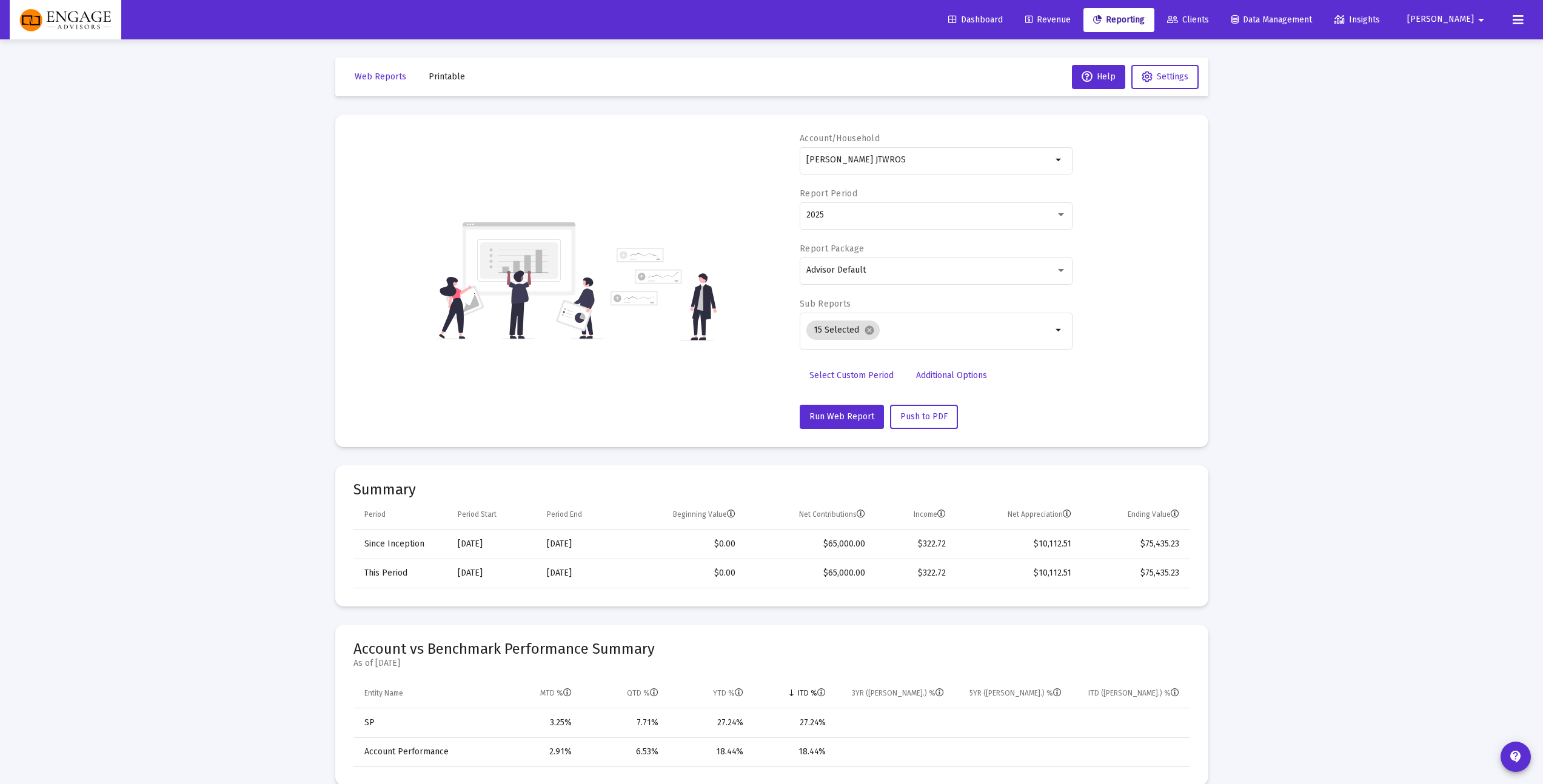
click at [1176, 300] on div "Account/Household [PERSON_NAME] JTWROS arrow_drop_down Report Period 2025 Repor…" at bounding box center [772, 280] width 837 height 296
click at [1178, 261] on div "Account/Household [PERSON_NAME] JTWROS arrow_drop_down Report Period 2025 Repor…" at bounding box center [772, 280] width 837 height 296
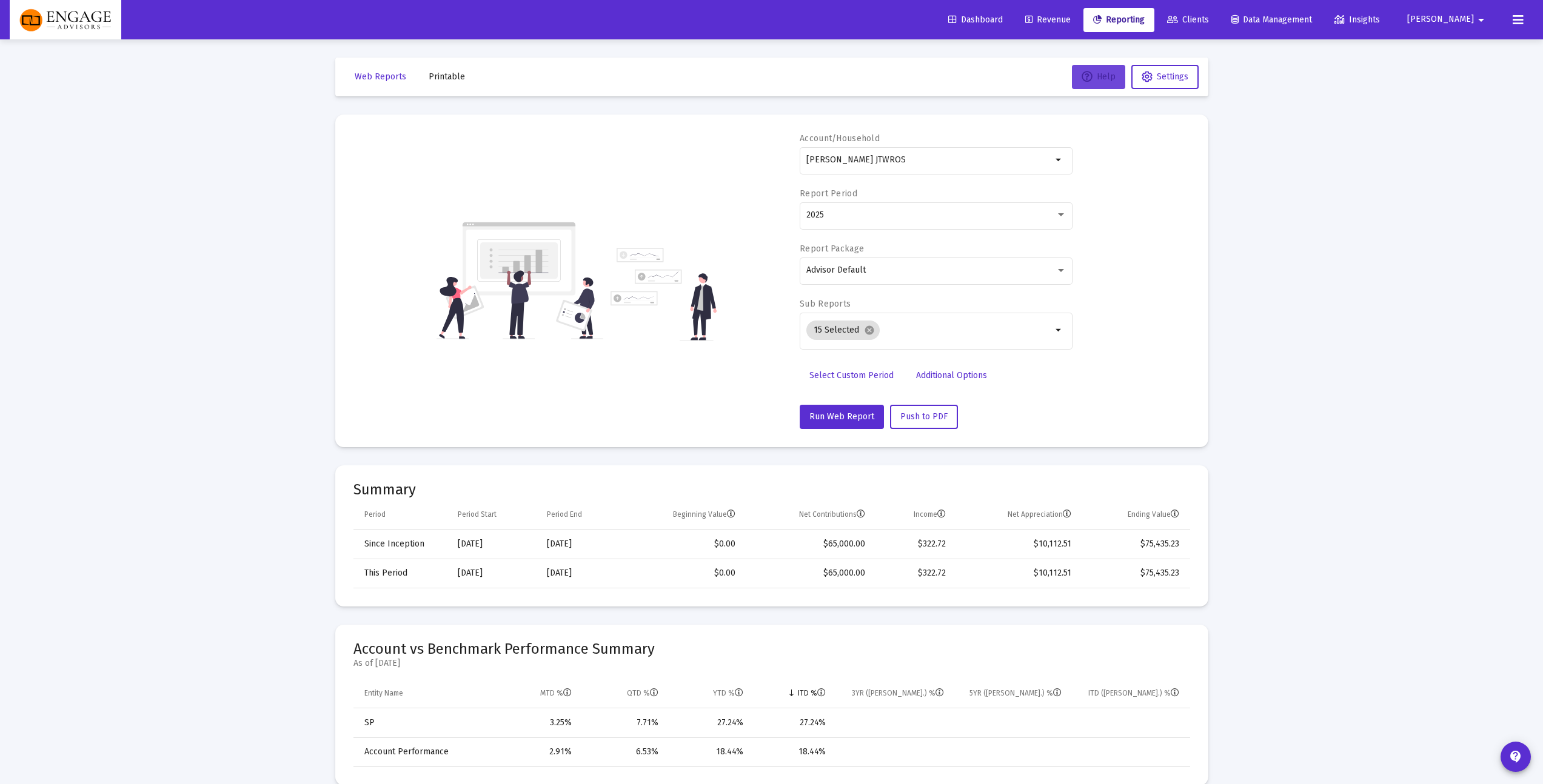
click at [1116, 79] on button "Help" at bounding box center [1099, 77] width 53 height 24
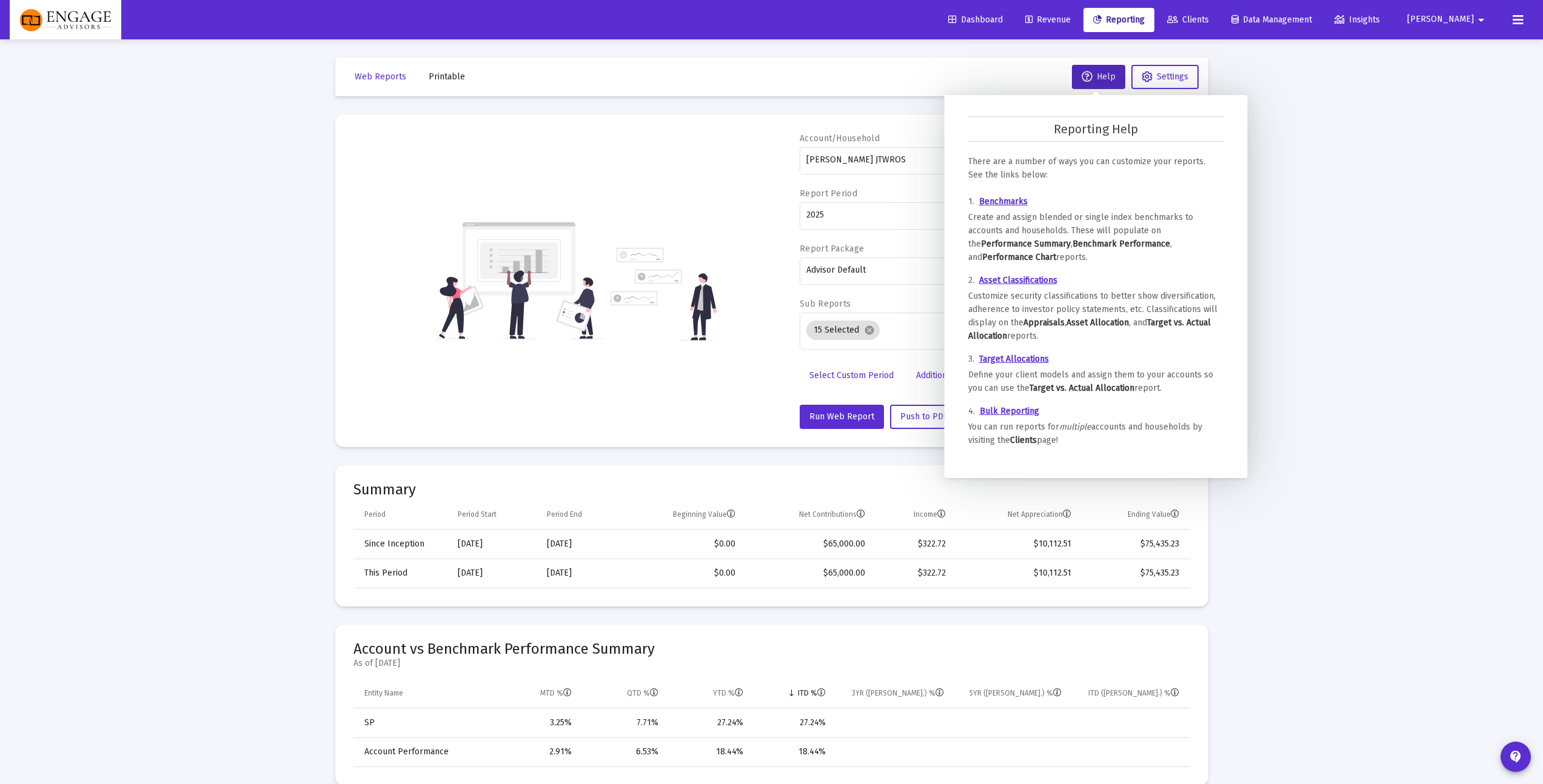
click at [987, 204] on link "Benchmarks" at bounding box center [1003, 201] width 49 height 10
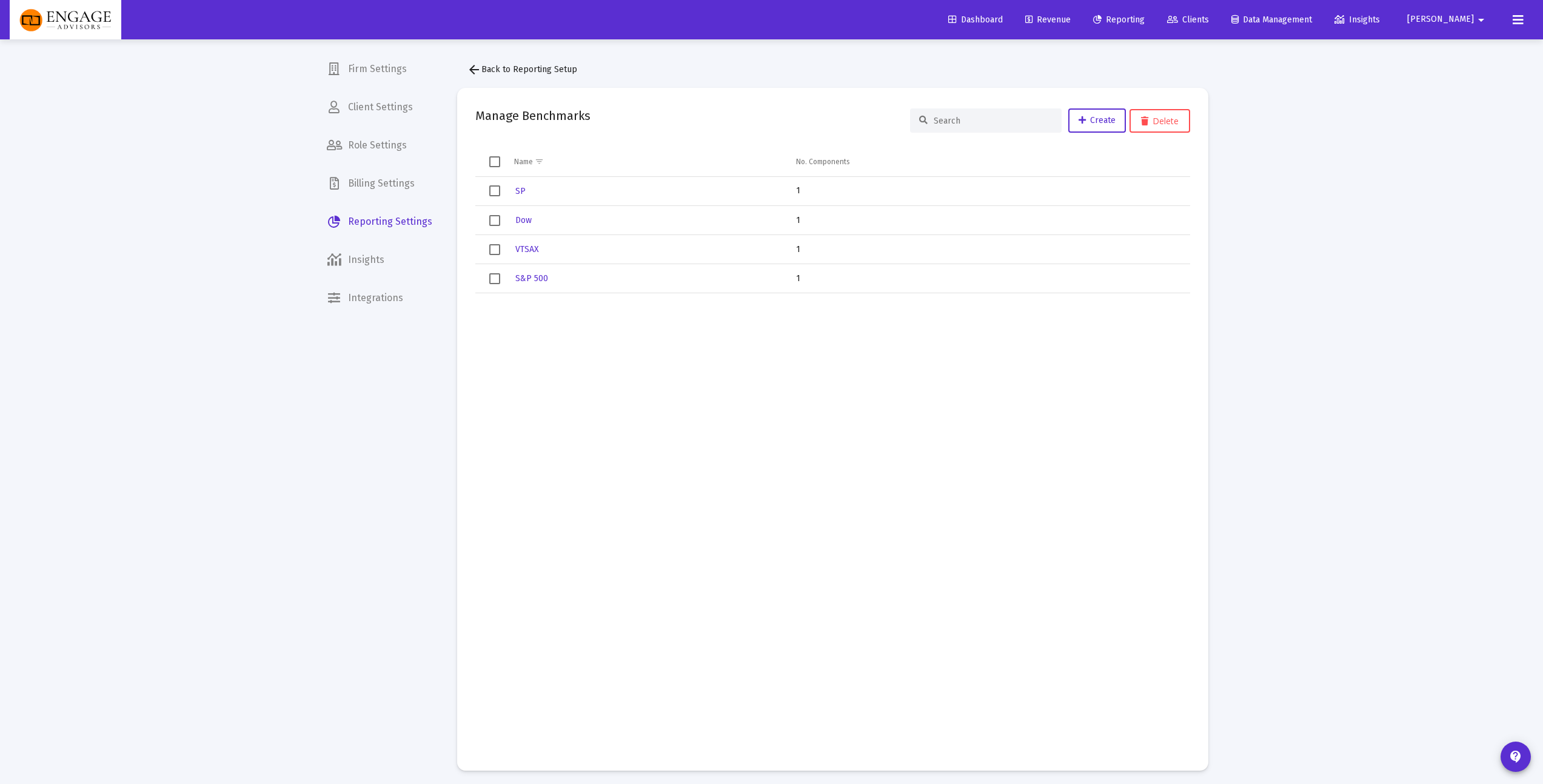
click at [719, 449] on td "Data grid" at bounding box center [647, 522] width 283 height 459
click at [527, 252] on span "VTSAX" at bounding box center [527, 249] width 24 height 10
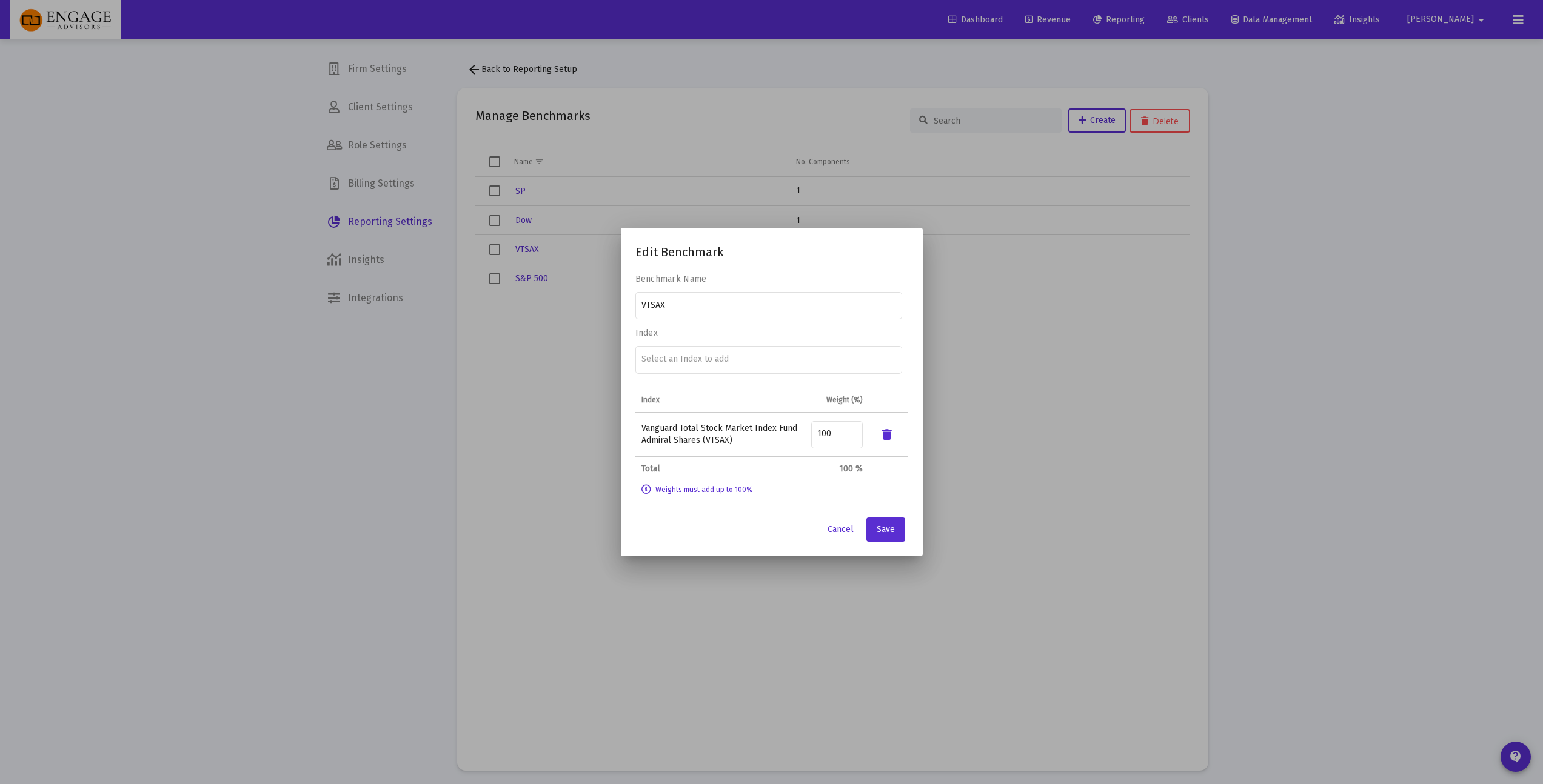
drag, startPoint x: 784, startPoint y: 422, endPoint x: 786, endPoint y: 434, distance: 12.2
click at [786, 434] on td "Vanguard Total Stock Market Index Fund Admiral Shares (VTSAX)" at bounding box center [720, 435] width 170 height 44
click at [840, 442] on div "100" at bounding box center [837, 434] width 39 height 30
type input "99"
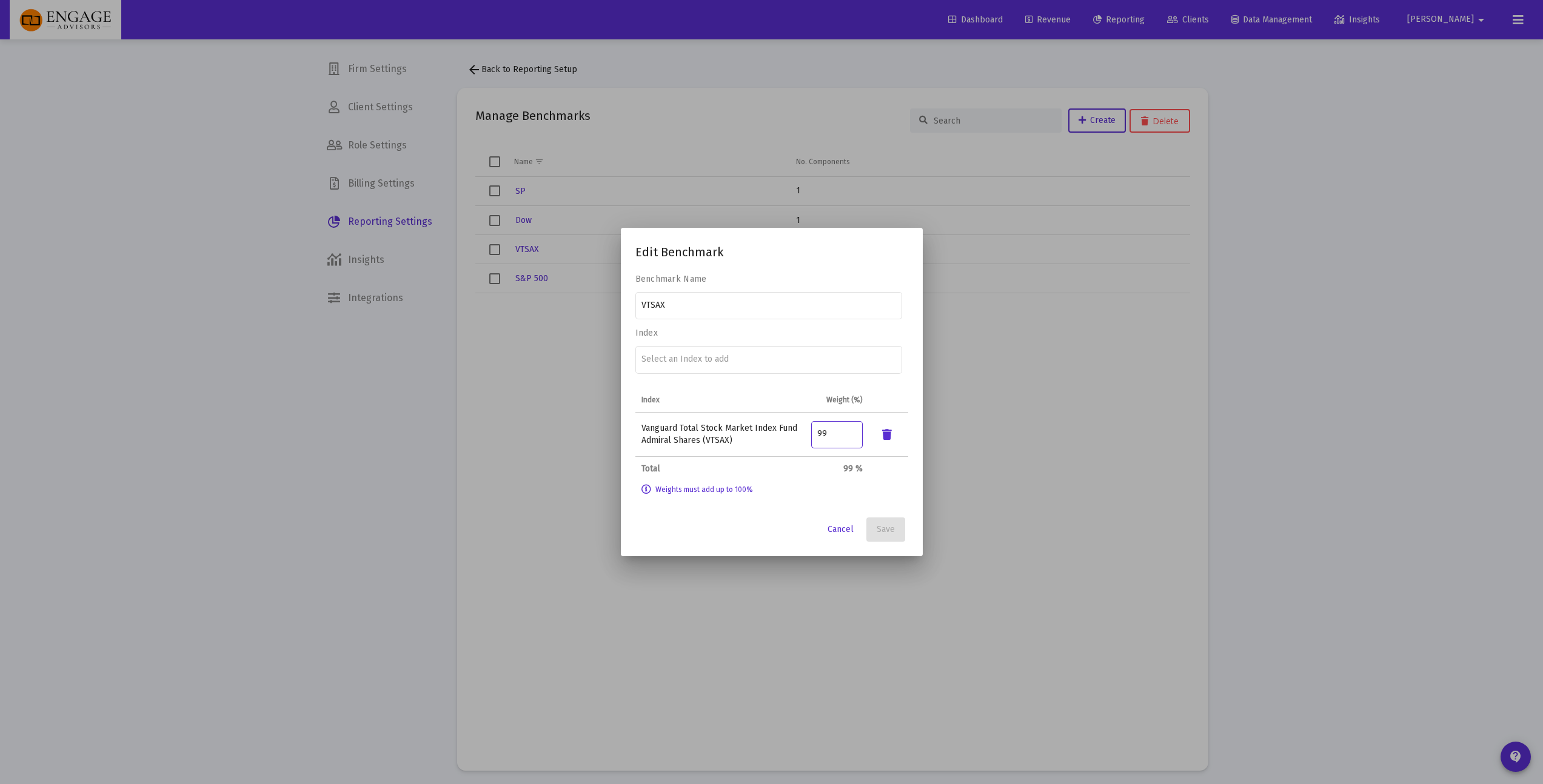
click at [850, 437] on input "99" at bounding box center [837, 434] width 39 height 9
click at [835, 439] on div "99" at bounding box center [837, 434] width 39 height 30
click at [703, 299] on div "VTSAX" at bounding box center [768, 305] width 254 height 30
click at [701, 305] on input "VTSAX" at bounding box center [768, 305] width 254 height 9
click at [701, 304] on input "VTSAX" at bounding box center [768, 305] width 254 height 9
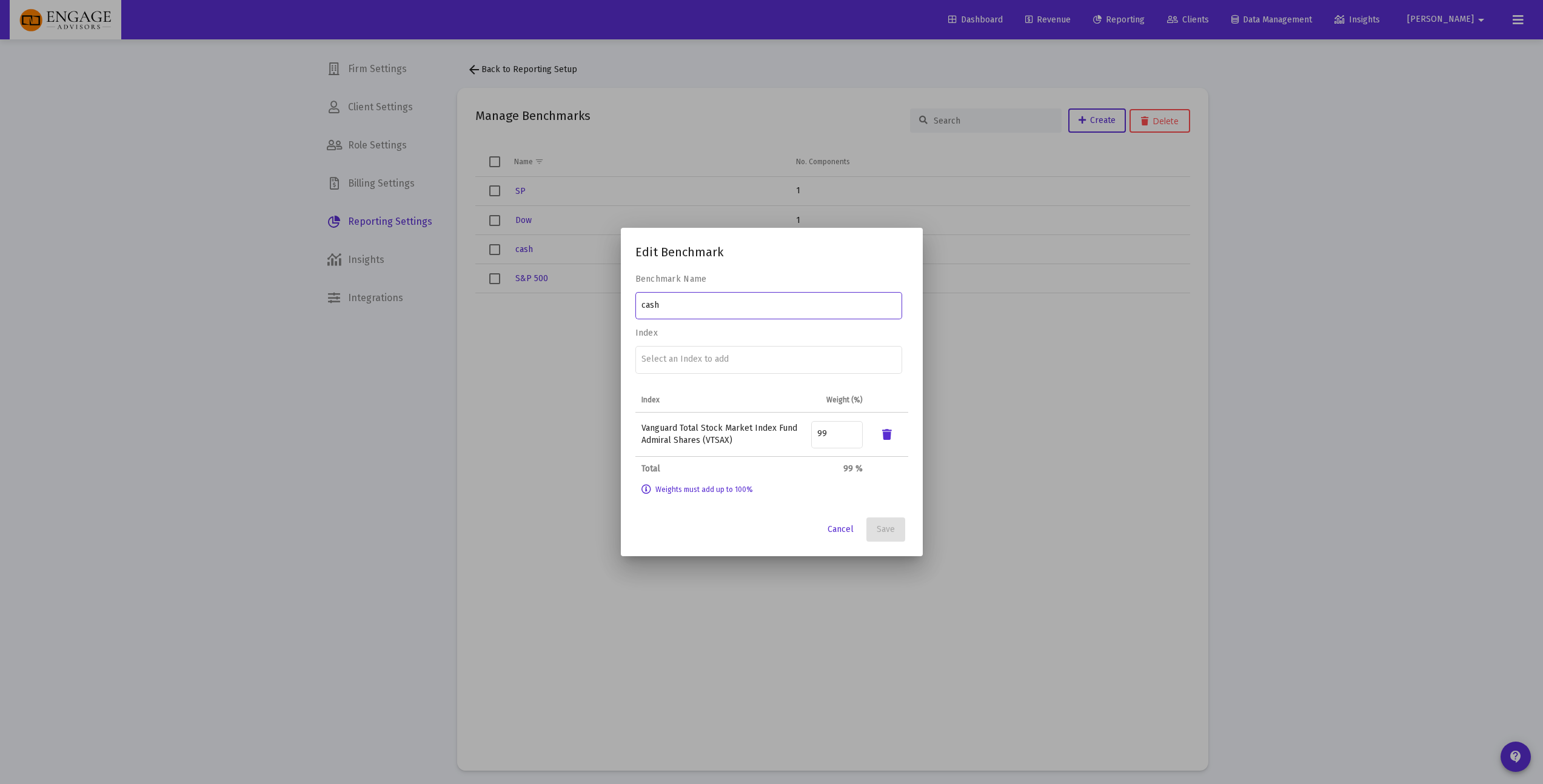
type input "cash"
type input "`"
click at [726, 539] on div "Cancel Save" at bounding box center [772, 529] width 273 height 24
click at [894, 432] on button at bounding box center [886, 434] width 24 height 24
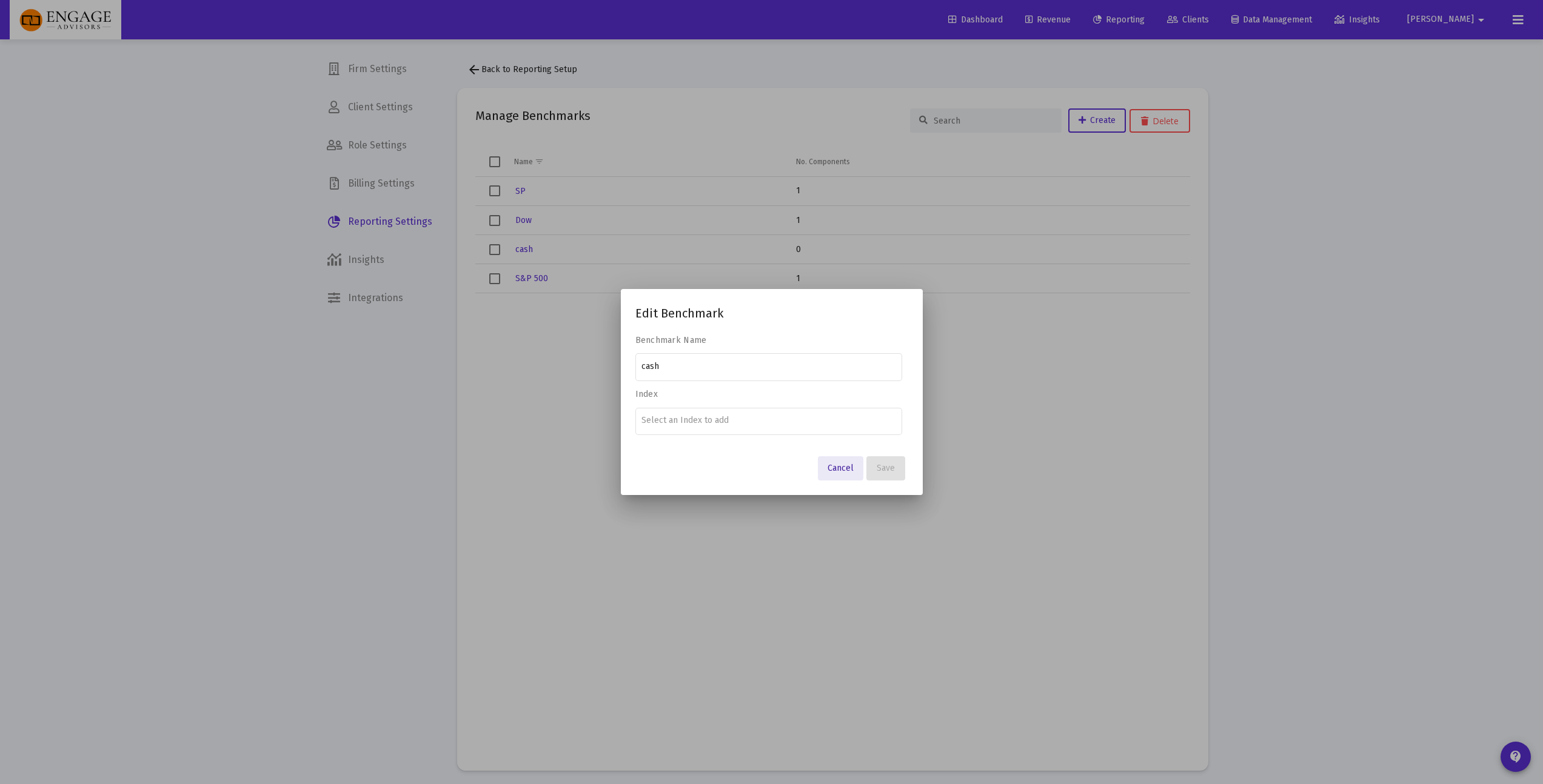
click at [833, 464] on span "Cancel" at bounding box center [840, 468] width 26 height 10
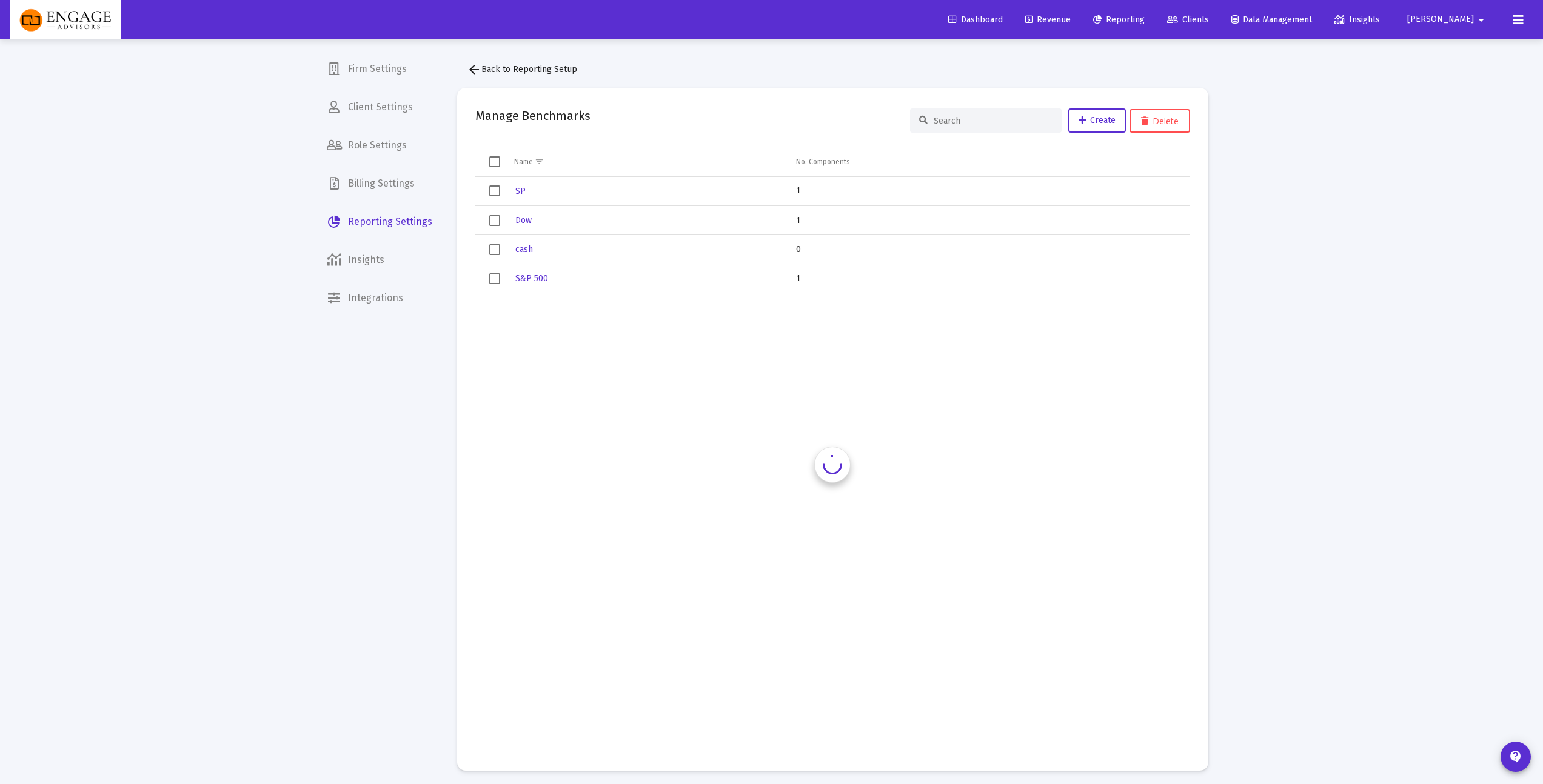
click at [672, 586] on td "Data grid" at bounding box center [647, 522] width 283 height 459
click at [558, 405] on td "Data grid" at bounding box center [647, 522] width 283 height 459
click at [1088, 114] on button "Create" at bounding box center [1096, 120] width 57 height 24
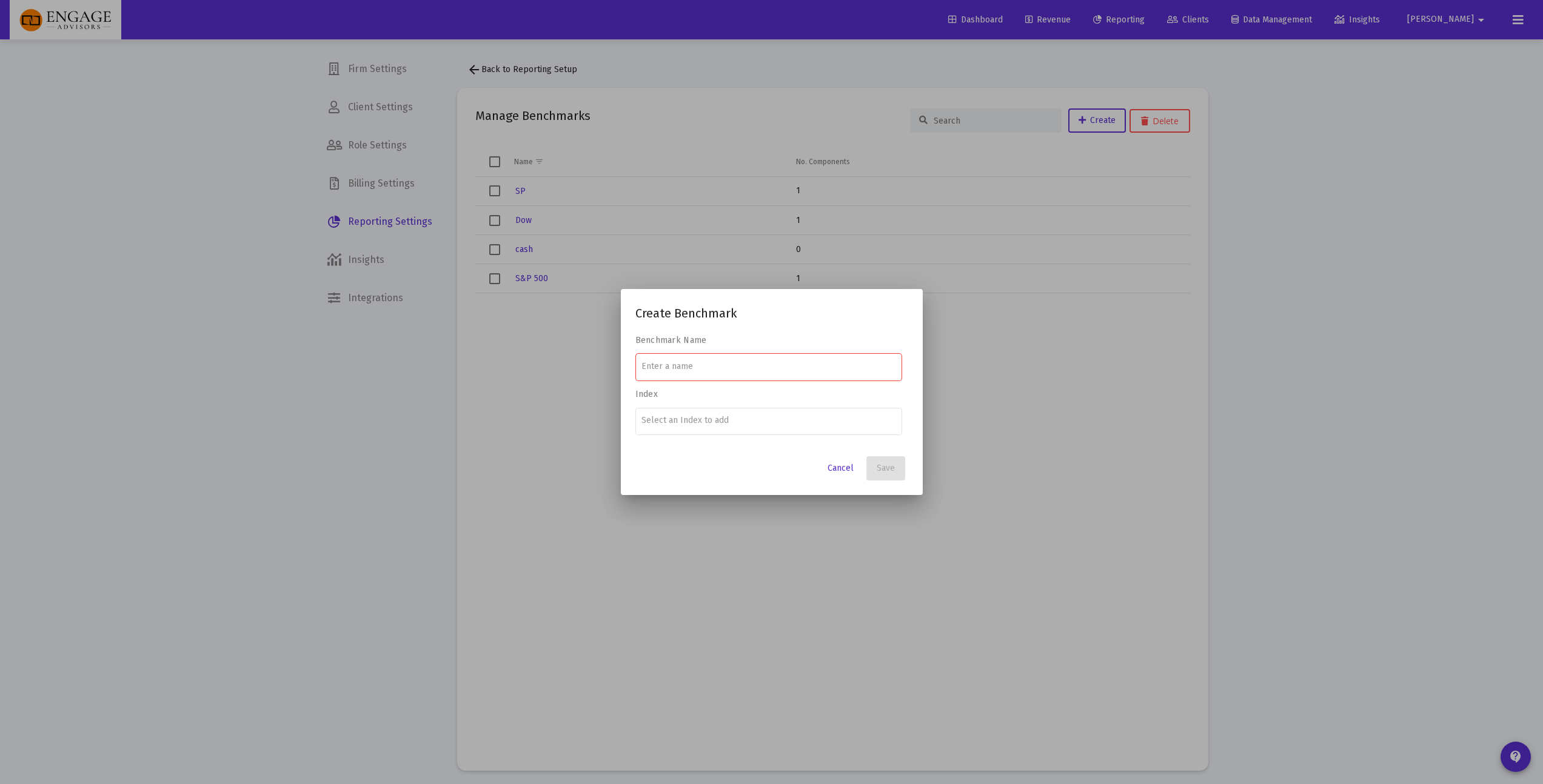
click at [697, 376] on div at bounding box center [768, 367] width 254 height 30
type input "v"
type input "VTSAX"
click at [839, 432] on div at bounding box center [768, 421] width 254 height 30
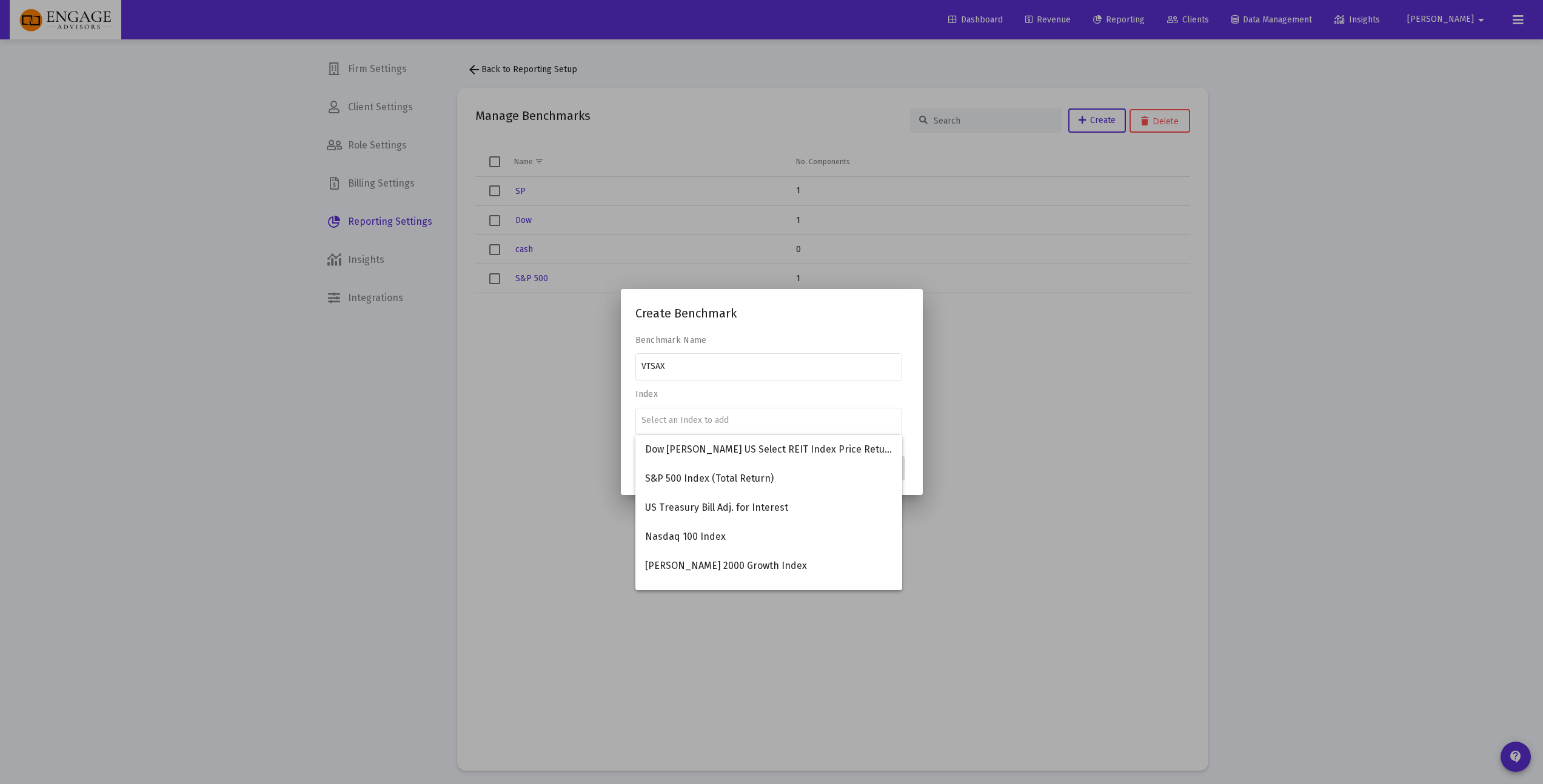
click at [761, 401] on div "Benchmark Name VTSAX Index" at bounding box center [772, 386] width 273 height 103
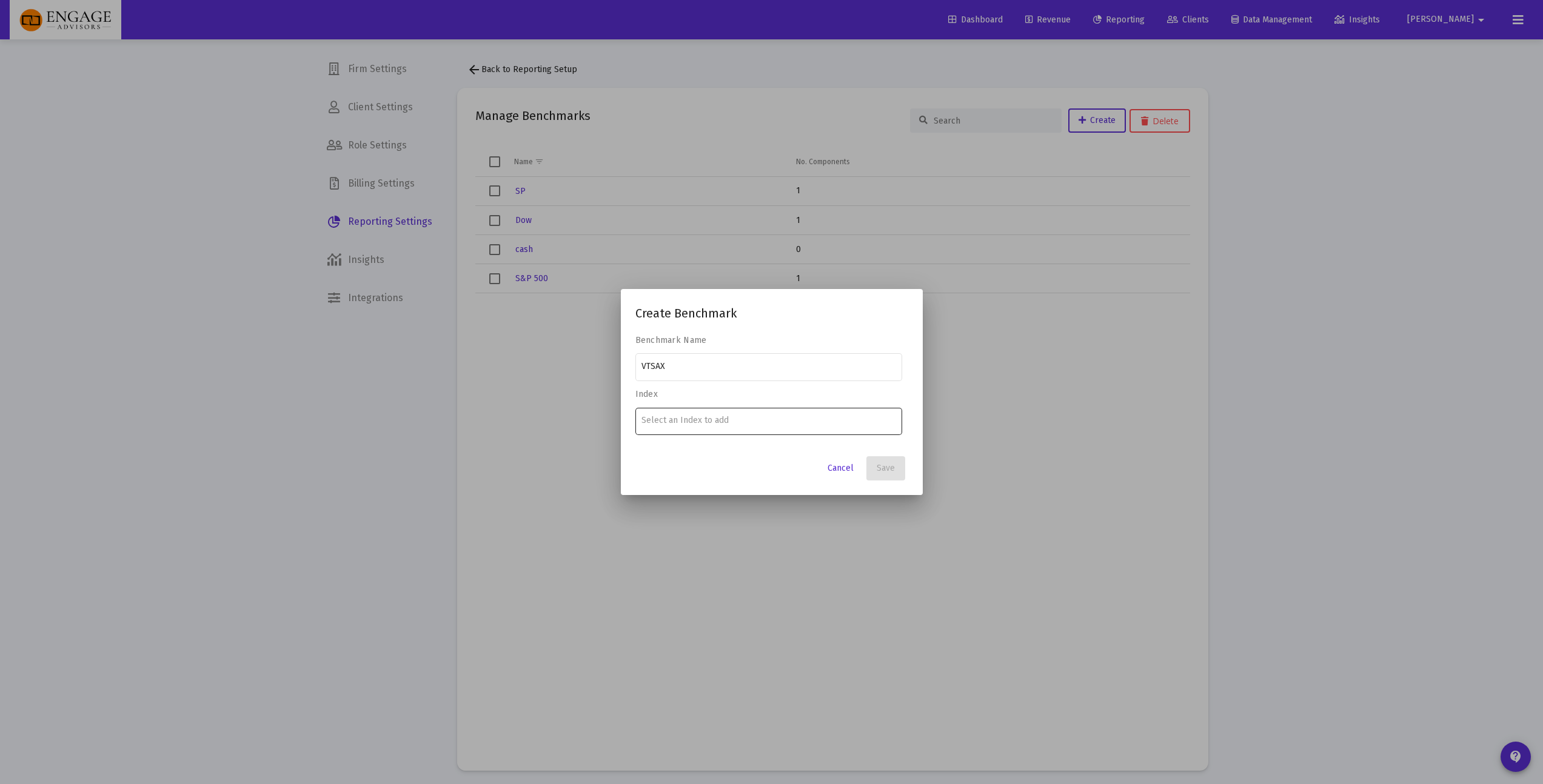
click at [753, 425] on input "Number" at bounding box center [768, 421] width 254 height 9
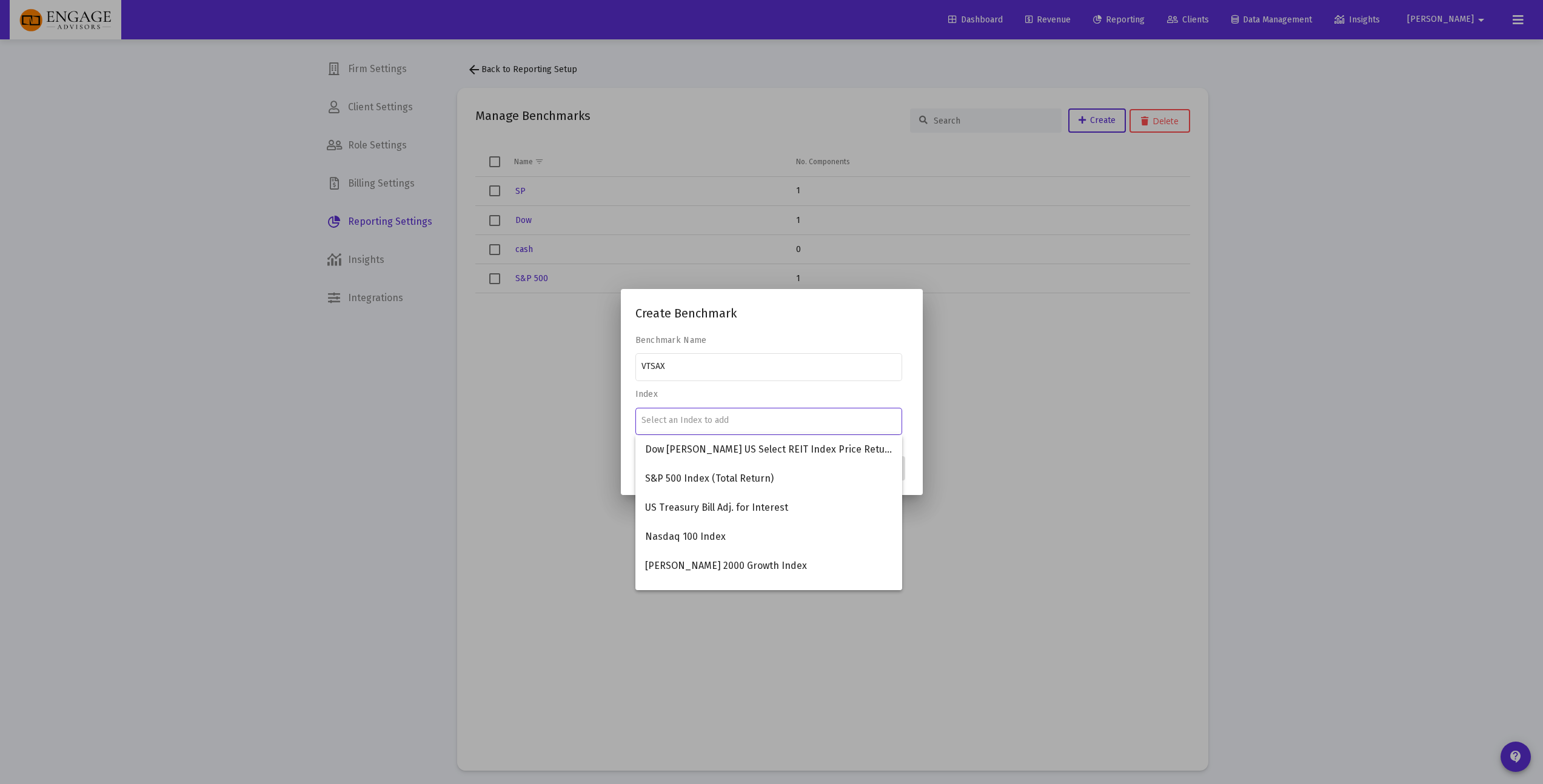
click at [817, 400] on div "Benchmark Name VTSAX Index" at bounding box center [772, 386] width 273 height 103
click at [748, 421] on input "Number" at bounding box center [768, 421] width 254 height 9
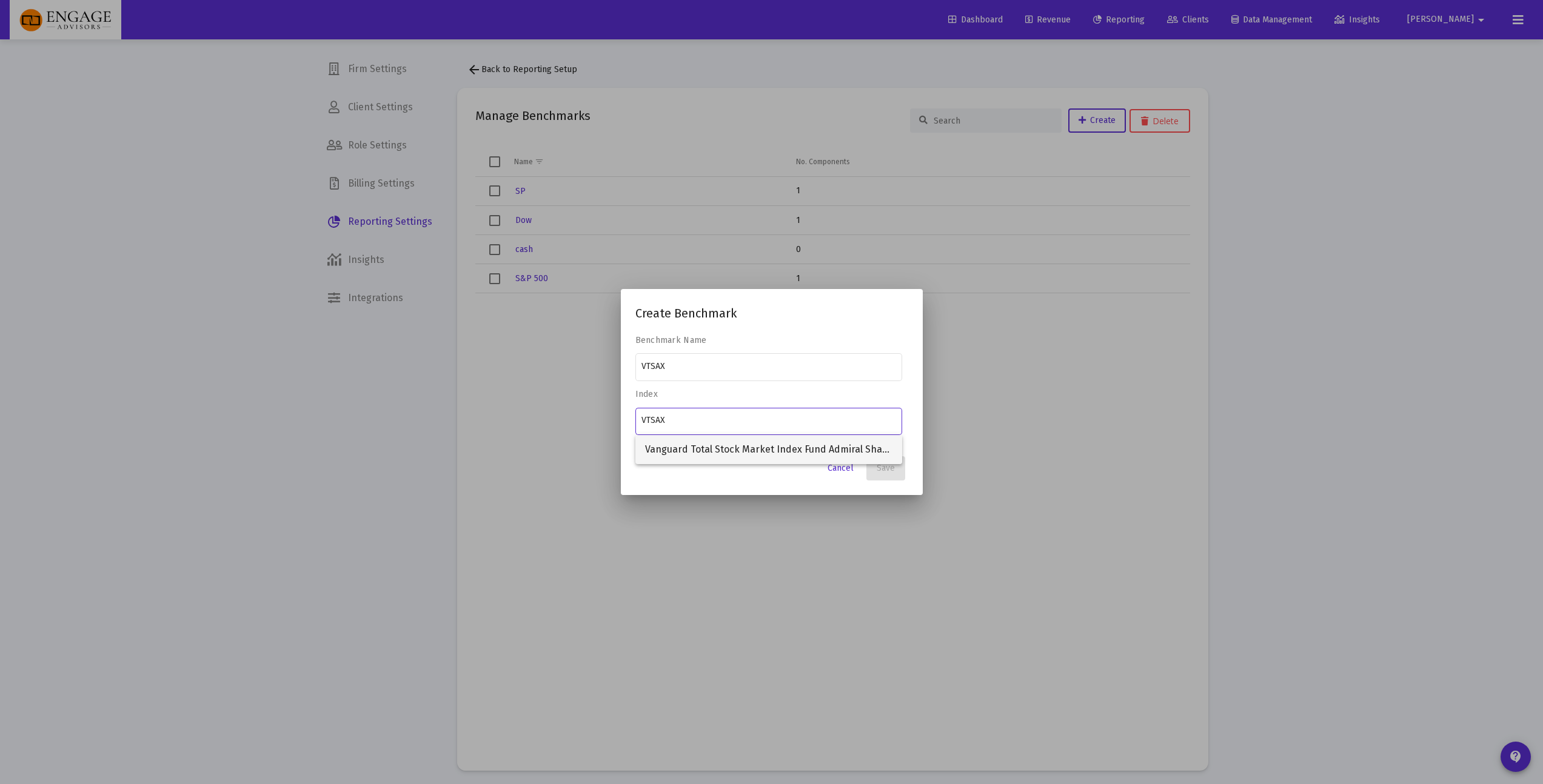
type input "VTSAX"
click at [834, 448] on span "Vanguard Total Stock Market Index Fund Admiral Shares (VTSAX)" at bounding box center [769, 449] width 248 height 29
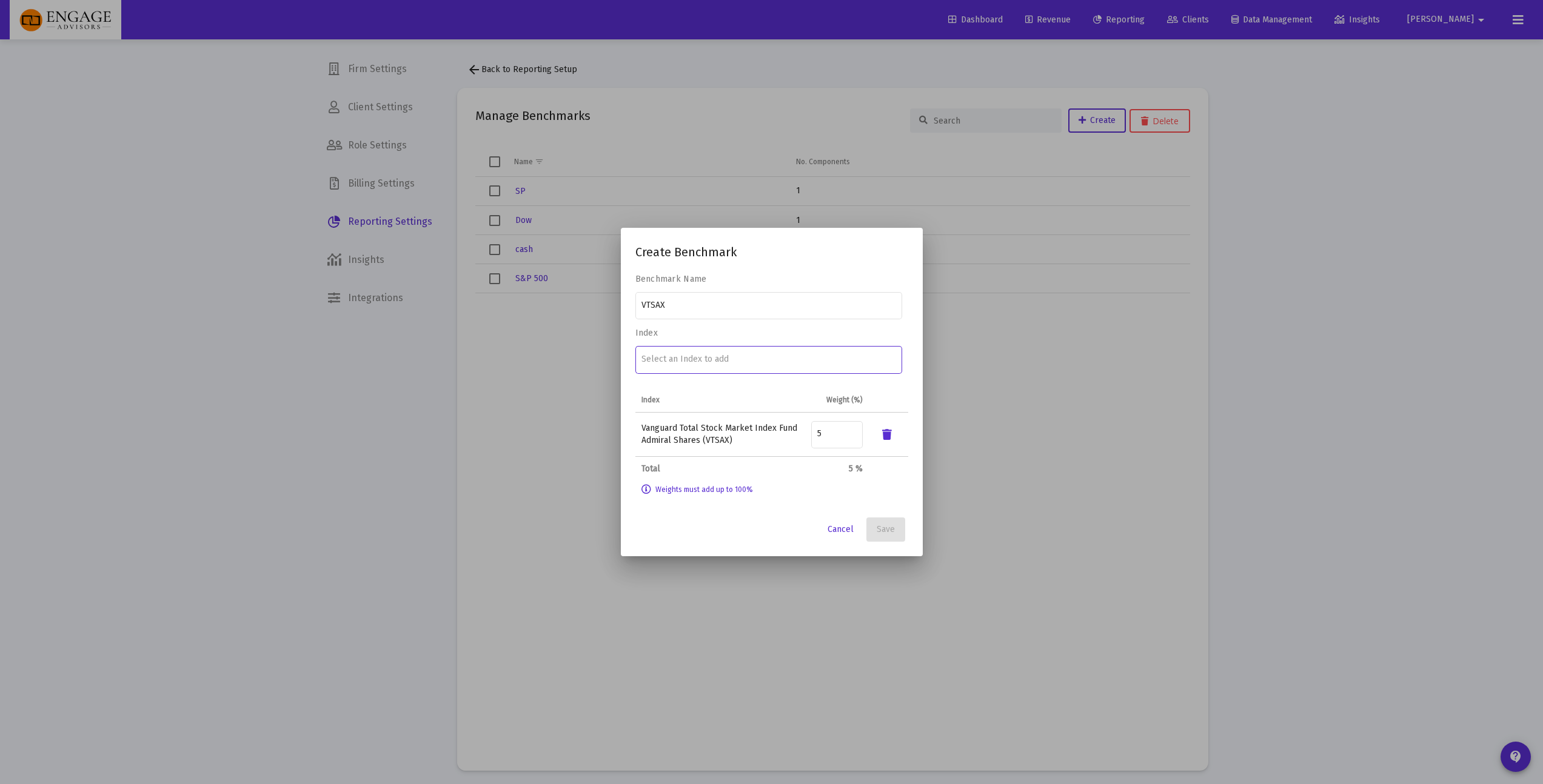
drag, startPoint x: 735, startPoint y: 537, endPoint x: 761, endPoint y: 513, distance: 35.4
click at [736, 537] on div "Cancel Save" at bounding box center [772, 529] width 273 height 24
click at [831, 444] on div "5" at bounding box center [837, 434] width 39 height 30
click at [845, 434] on input "5" at bounding box center [837, 434] width 39 height 9
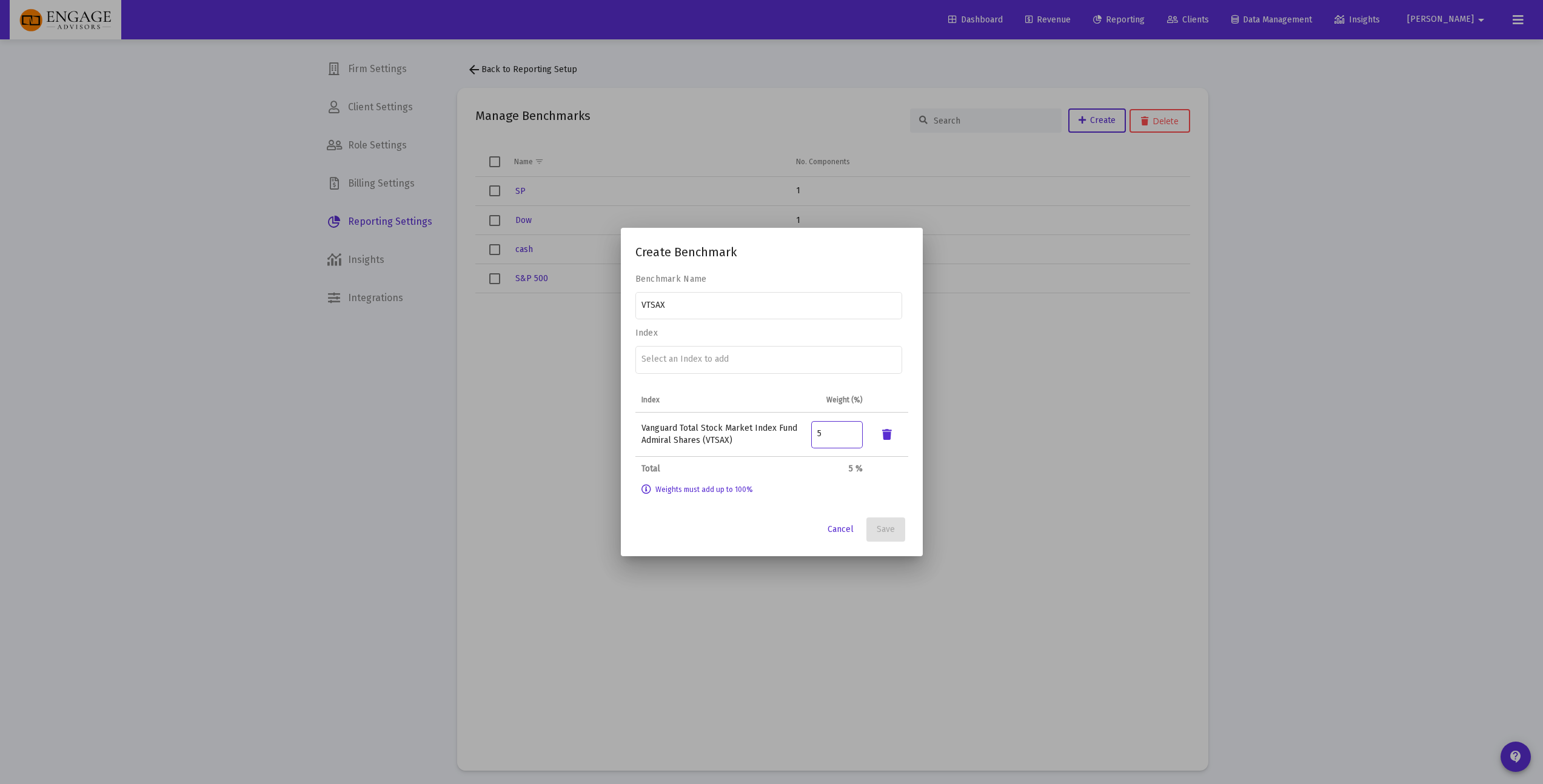
drag, startPoint x: 845, startPoint y: 434, endPoint x: 770, endPoint y: 430, distance: 75.1
click at [770, 430] on tr "Vanguard Total Stock Market Index Fund Admiral Shares (VTSAX) 5" at bounding box center [772, 435] width 273 height 44
type input "100"
click at [893, 535] on button "Save" at bounding box center [886, 529] width 39 height 24
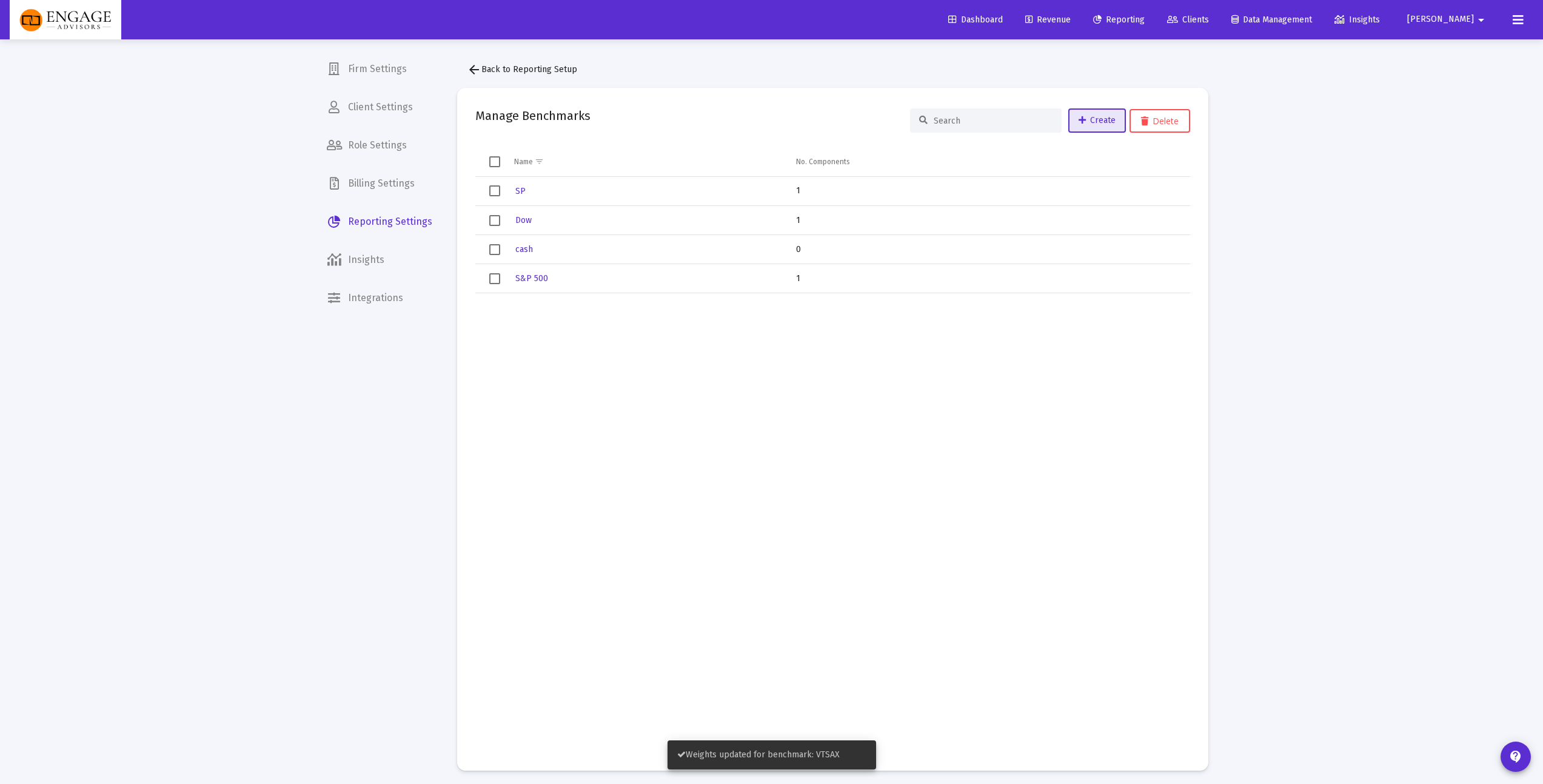
drag, startPoint x: 954, startPoint y: 549, endPoint x: 947, endPoint y: 544, distance: 8.6
click at [949, 547] on td "Data grid" at bounding box center [988, 522] width 402 height 459
click at [834, 416] on td "Data grid" at bounding box center [988, 522] width 402 height 459
drag, startPoint x: 1458, startPoint y: 247, endPoint x: 1417, endPoint y: 255, distance: 41.8
click at [1455, 251] on div "Loading... Firm Settings Client Settings Role Settings Billing Settings Reporti…" at bounding box center [771, 394] width 1543 height 789
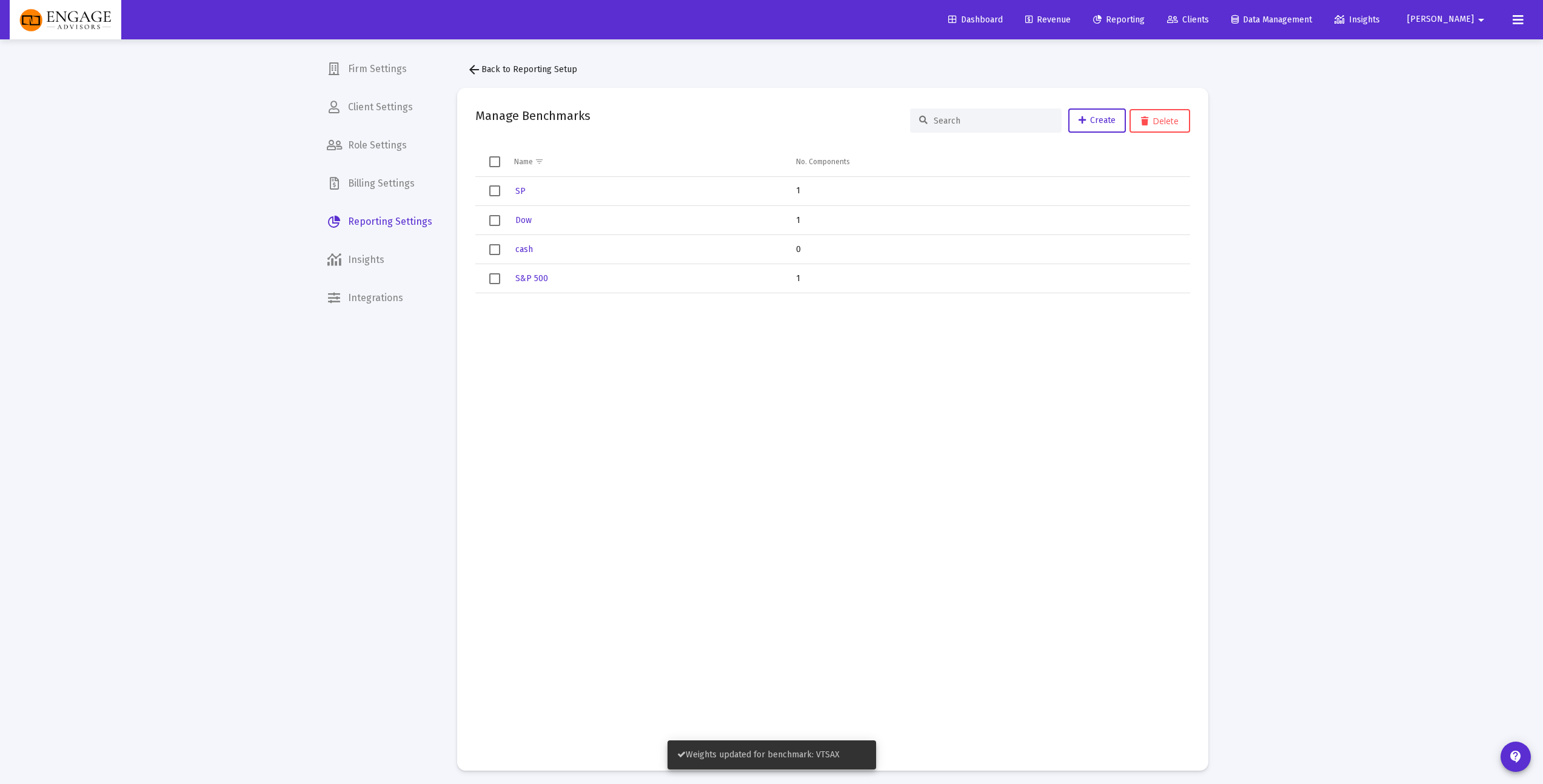
drag, startPoint x: 875, startPoint y: 429, endPoint x: 868, endPoint y: 435, distance: 9.2
click at [868, 435] on td "Data grid" at bounding box center [988, 522] width 402 height 459
click at [523, 253] on button "cash" at bounding box center [524, 249] width 20 height 17
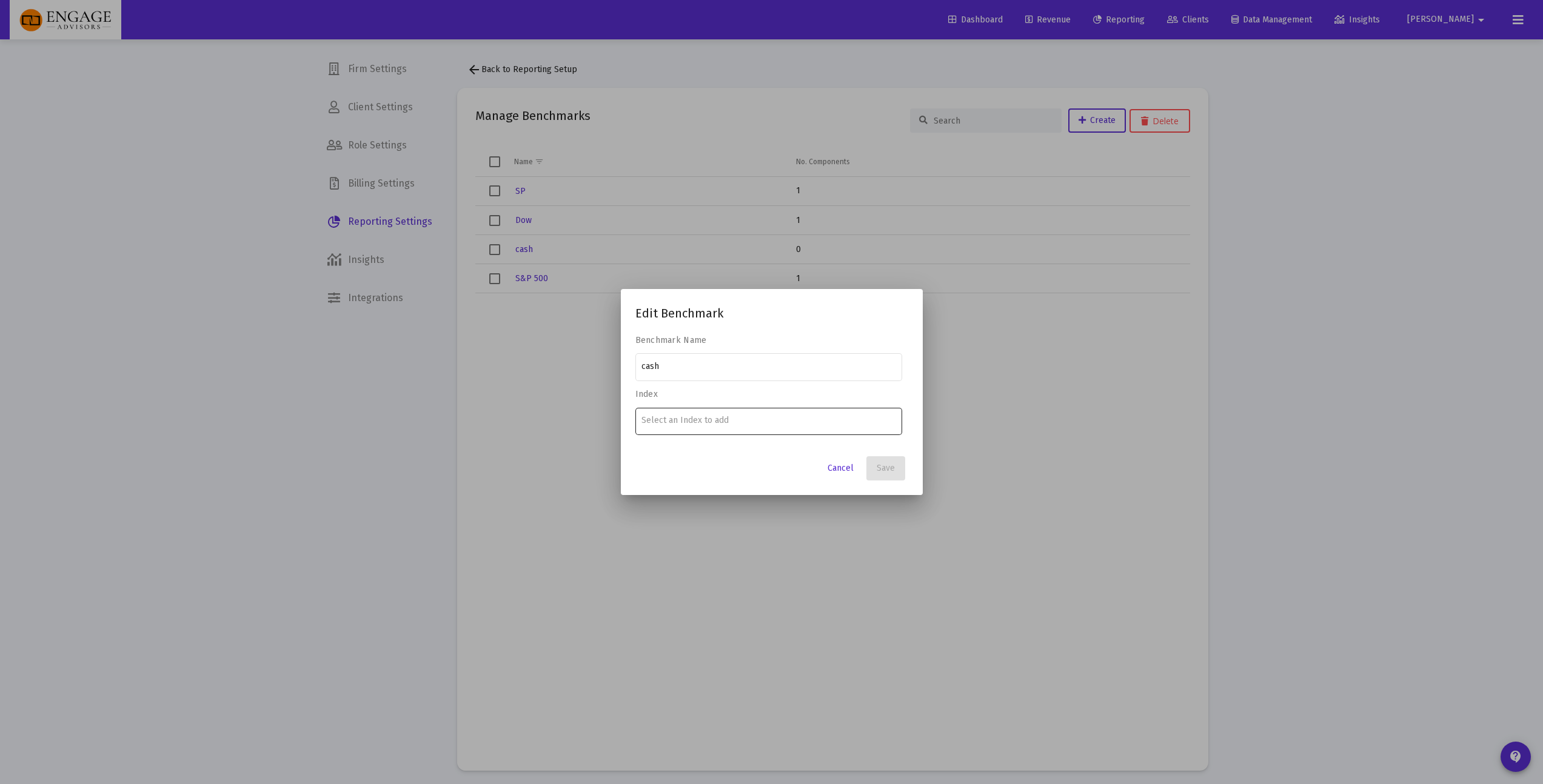
click at [795, 408] on div at bounding box center [768, 421] width 254 height 30
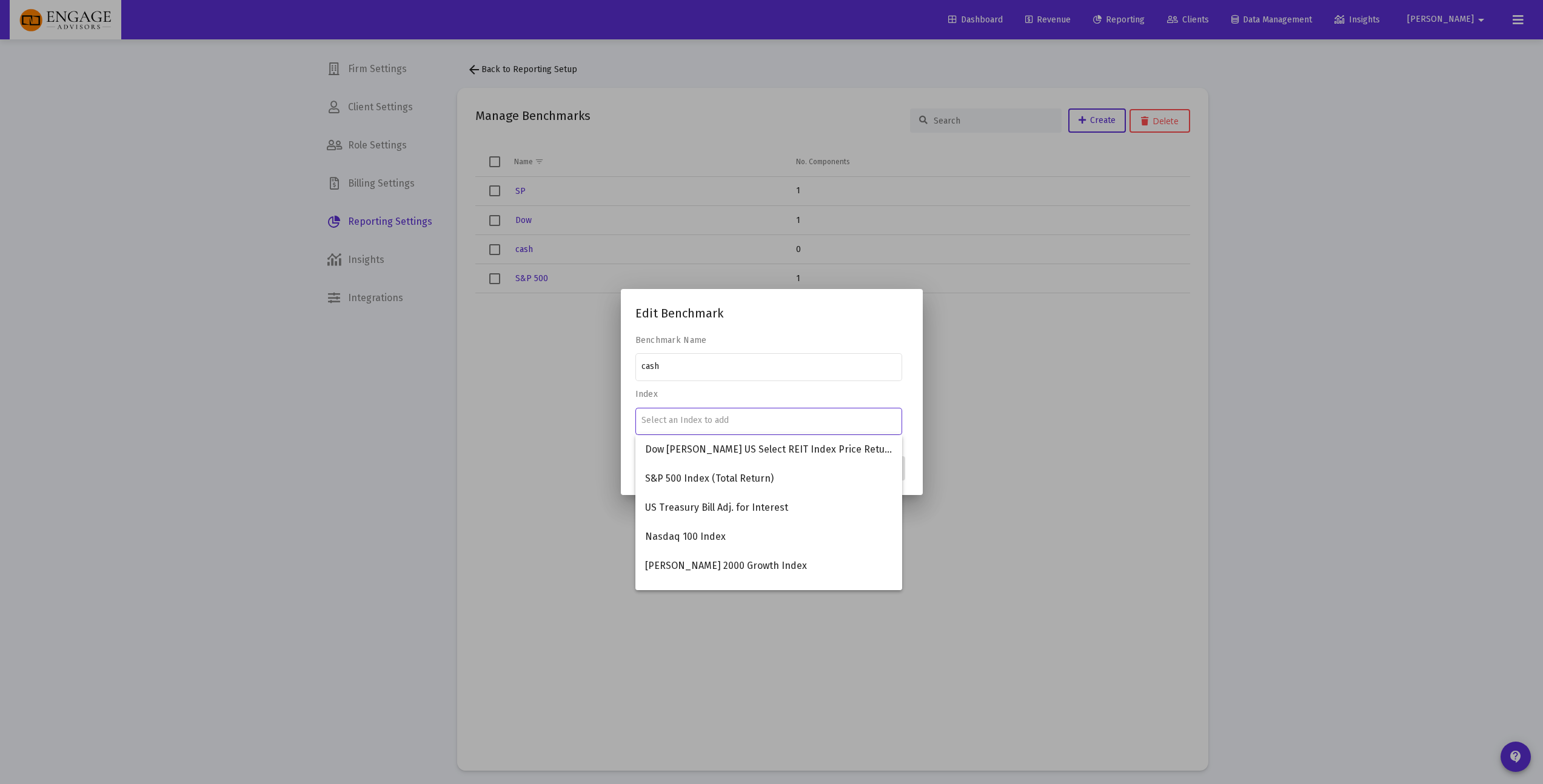
click at [806, 419] on input "Number" at bounding box center [768, 421] width 254 height 9
click at [1301, 536] on div at bounding box center [771, 392] width 1543 height 784
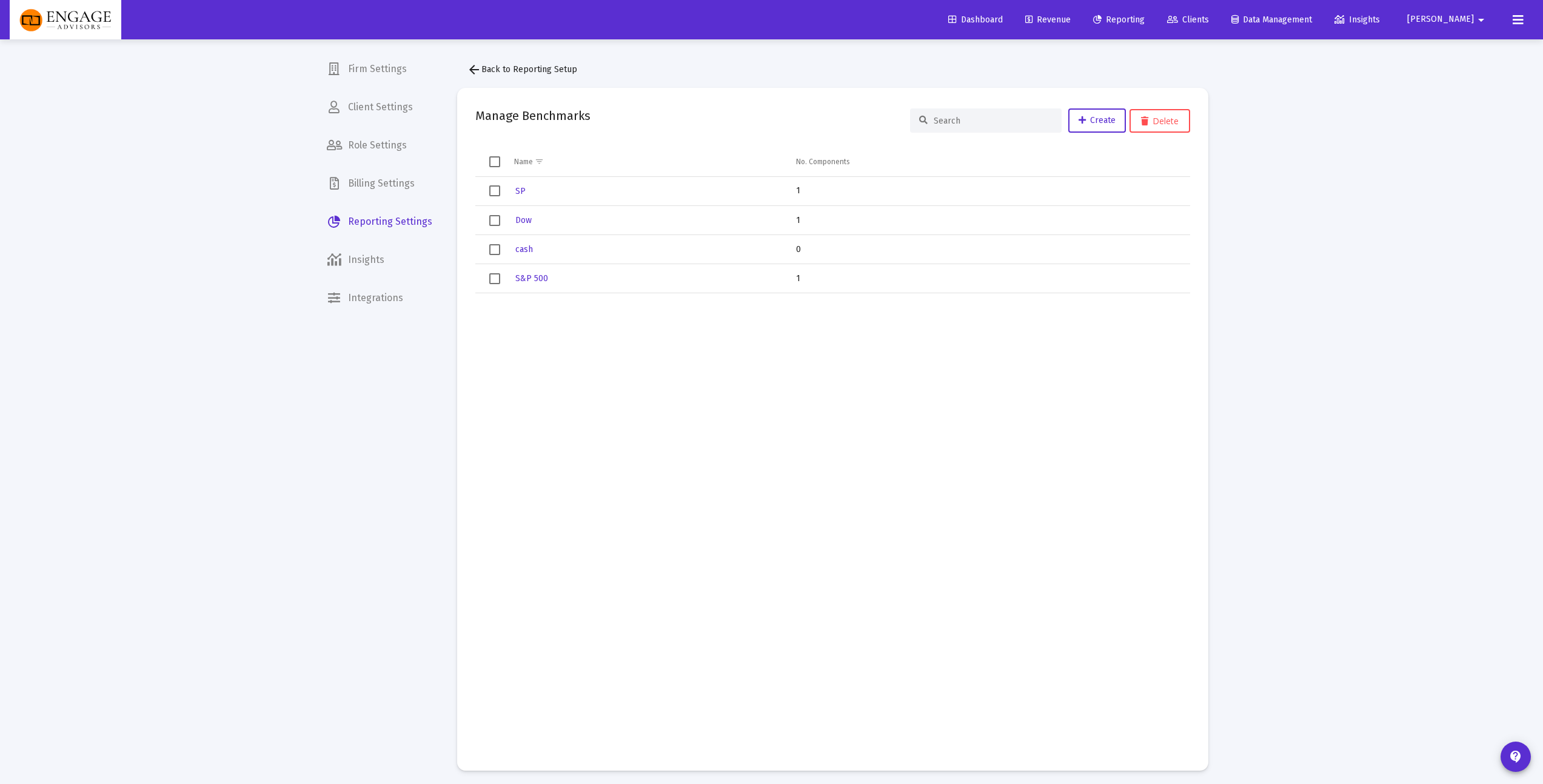
click at [793, 537] on td "Data grid" at bounding box center [988, 522] width 402 height 459
click at [390, 264] on span "Insights" at bounding box center [379, 259] width 125 height 29
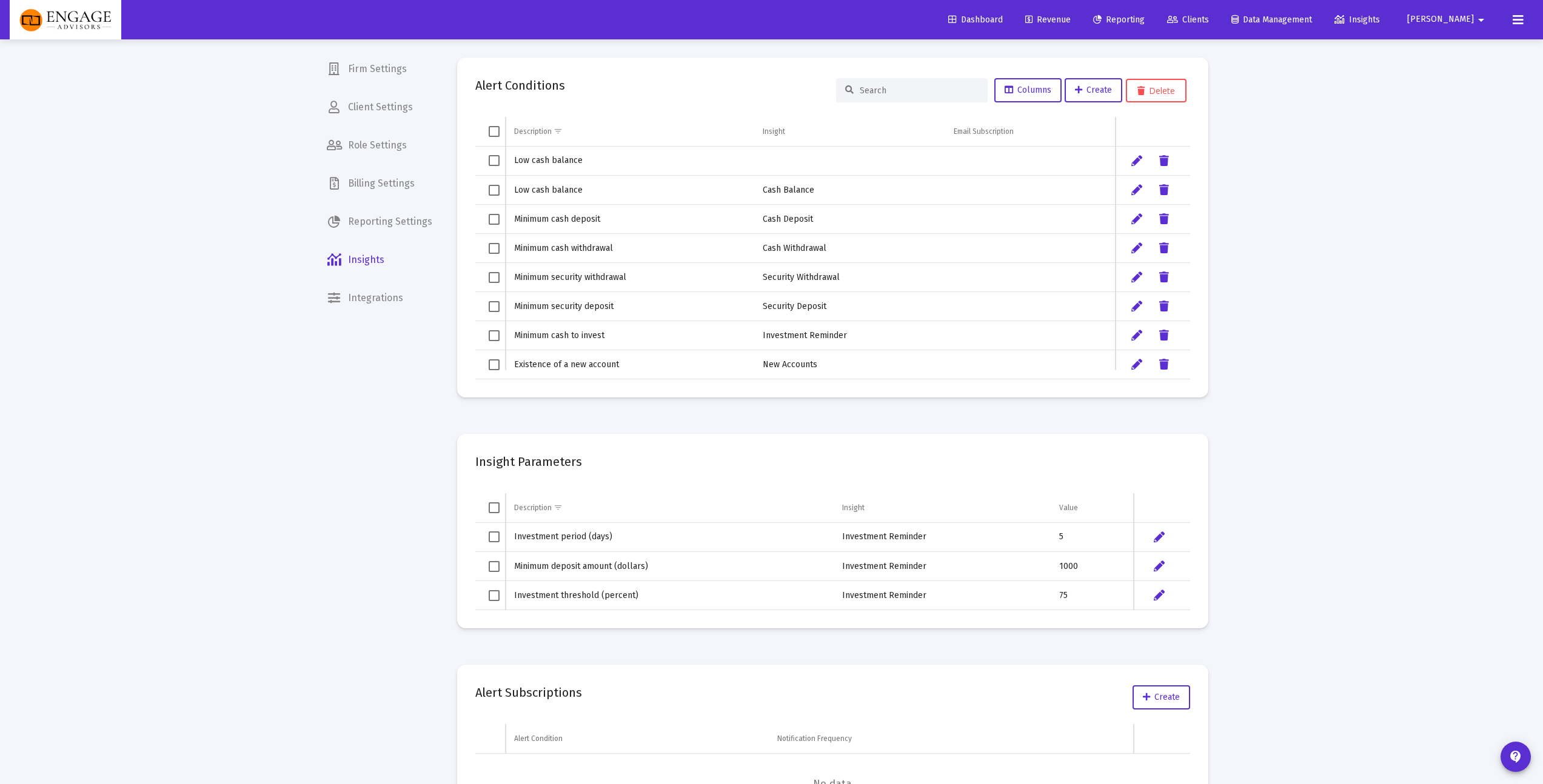
click at [394, 223] on span "Reporting Settings" at bounding box center [379, 222] width 125 height 29
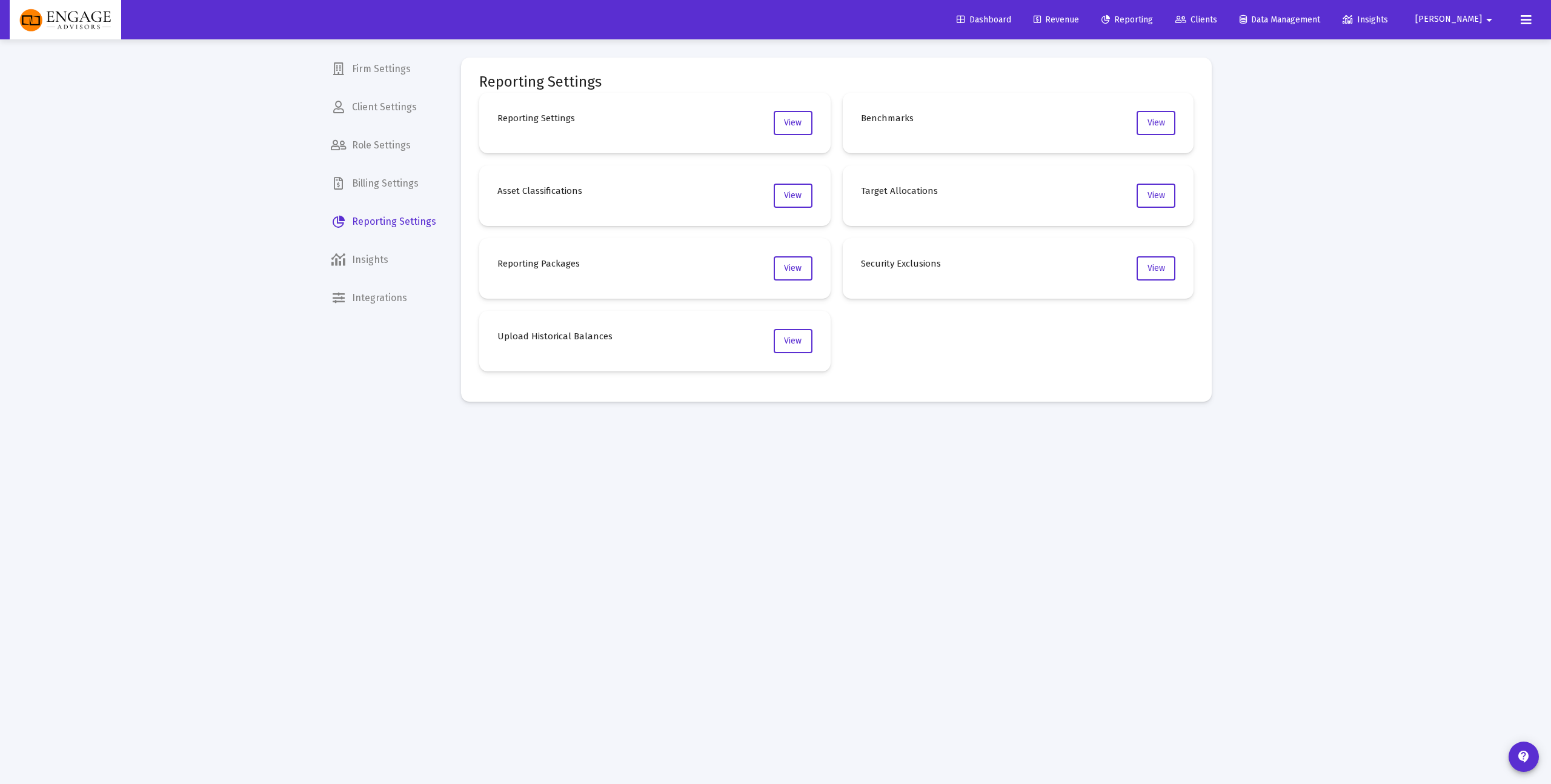
click at [960, 328] on div "Reporting Settings View Benchmarks View Asset Classifications View Target Alloc…" at bounding box center [837, 232] width 714 height 279
click at [1160, 121] on span "View" at bounding box center [1156, 122] width 17 height 10
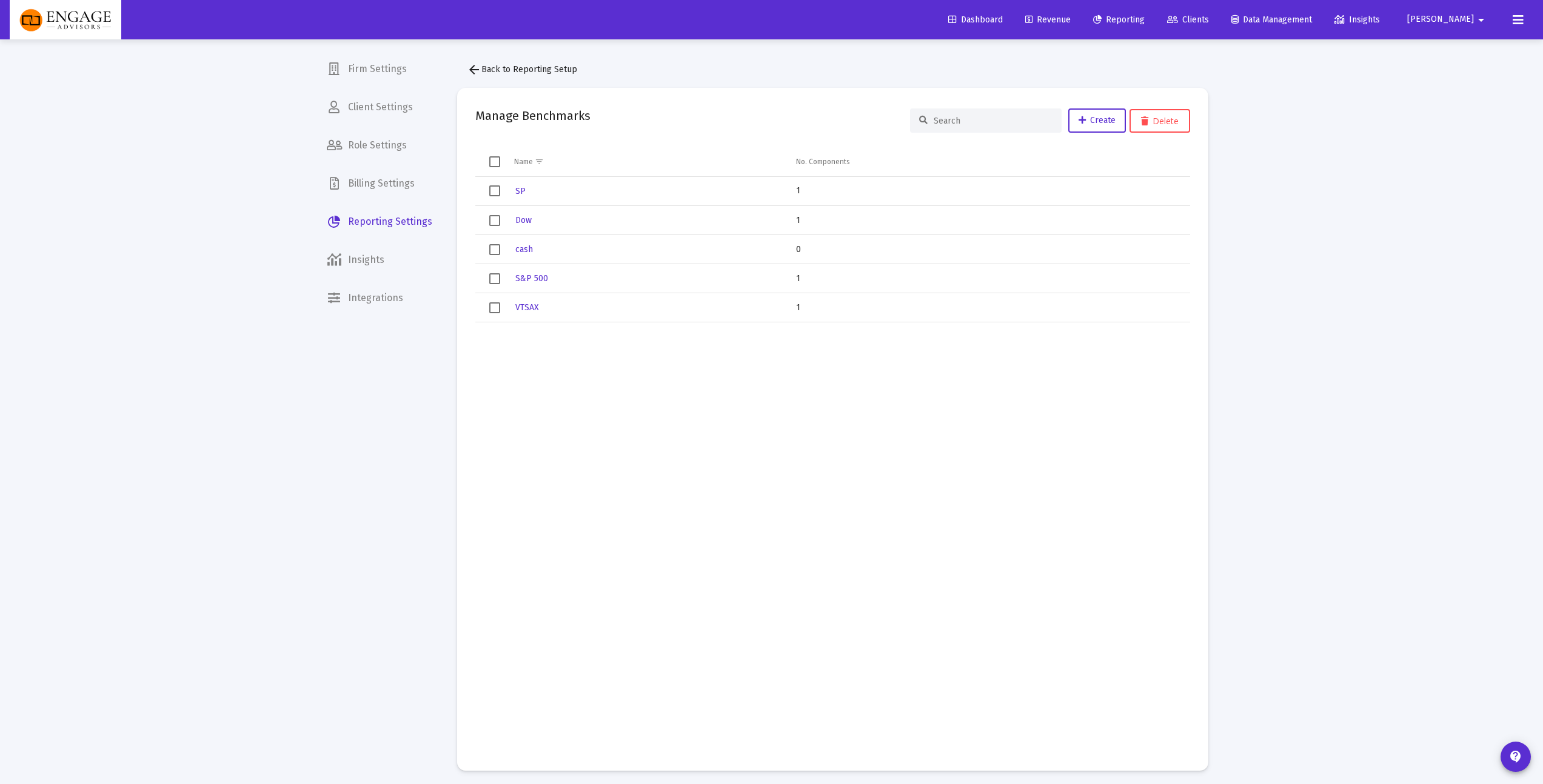
drag, startPoint x: 607, startPoint y: 439, endPoint x: 541, endPoint y: 322, distance: 134.3
click at [607, 438] on td "Data grid" at bounding box center [647, 537] width 283 height 430
click at [534, 312] on span "VTSAX" at bounding box center [527, 307] width 24 height 10
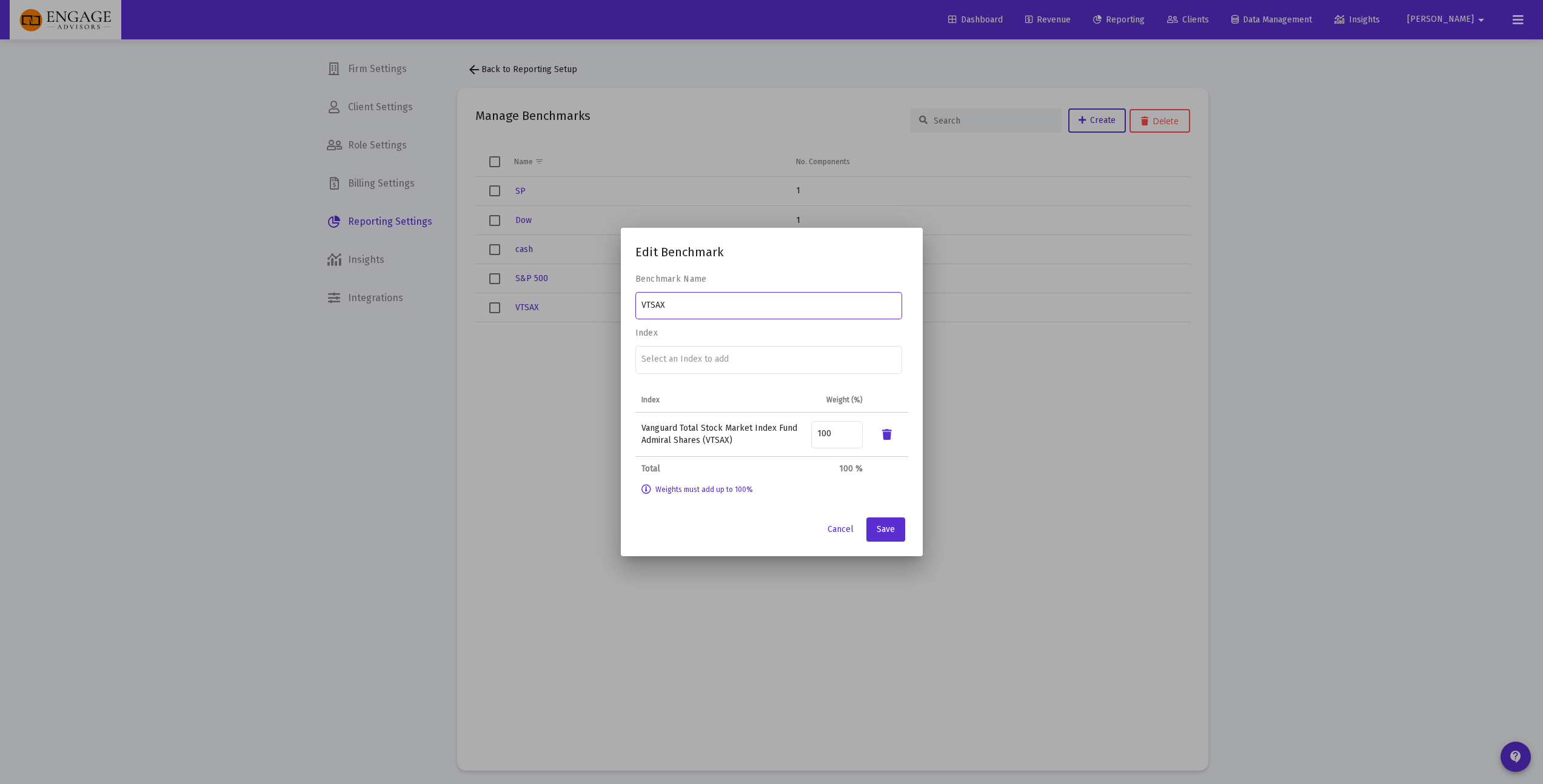
click at [1135, 621] on div at bounding box center [771, 392] width 1543 height 784
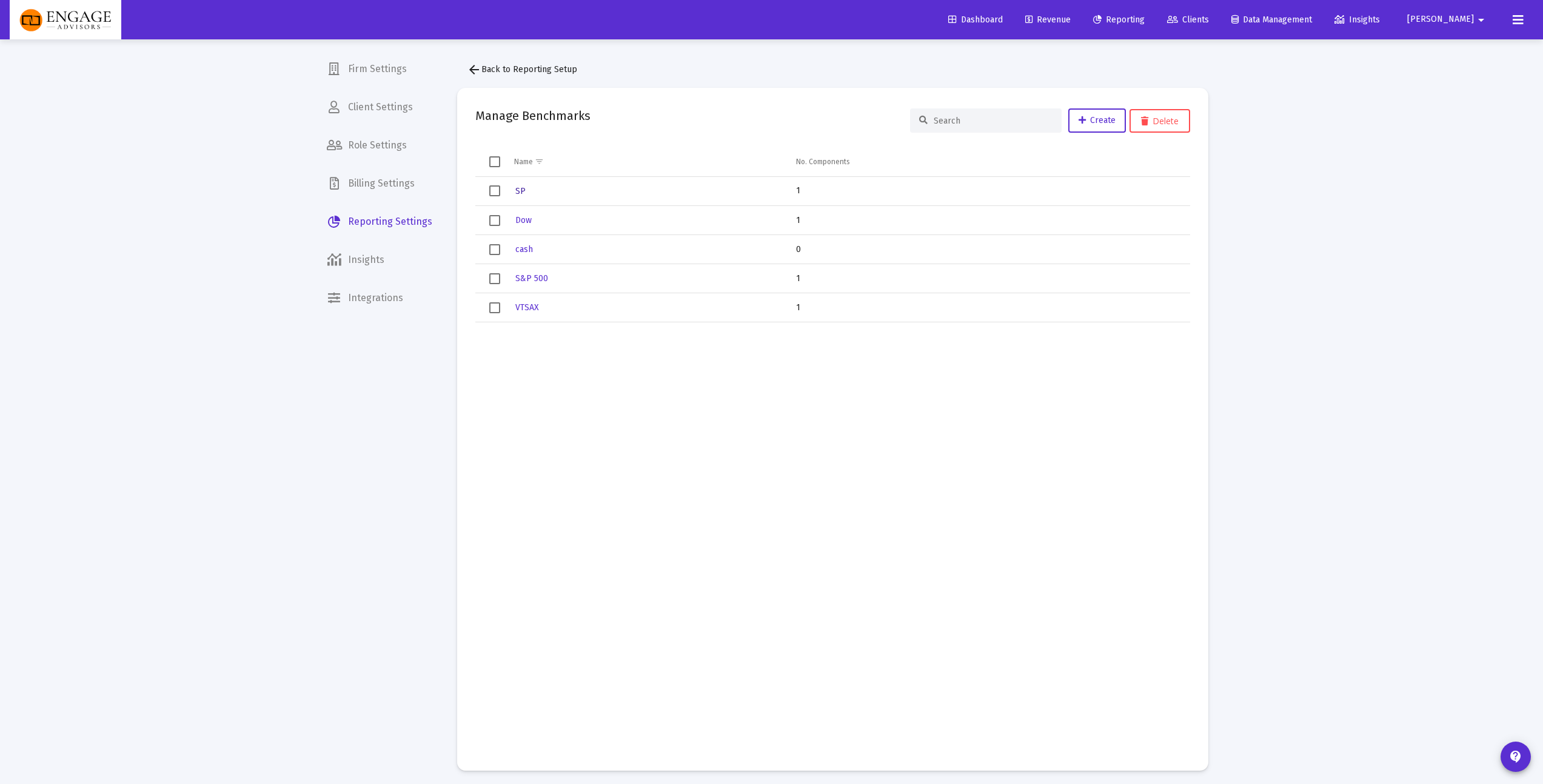
click at [516, 187] on span "SP" at bounding box center [520, 190] width 10 height 10
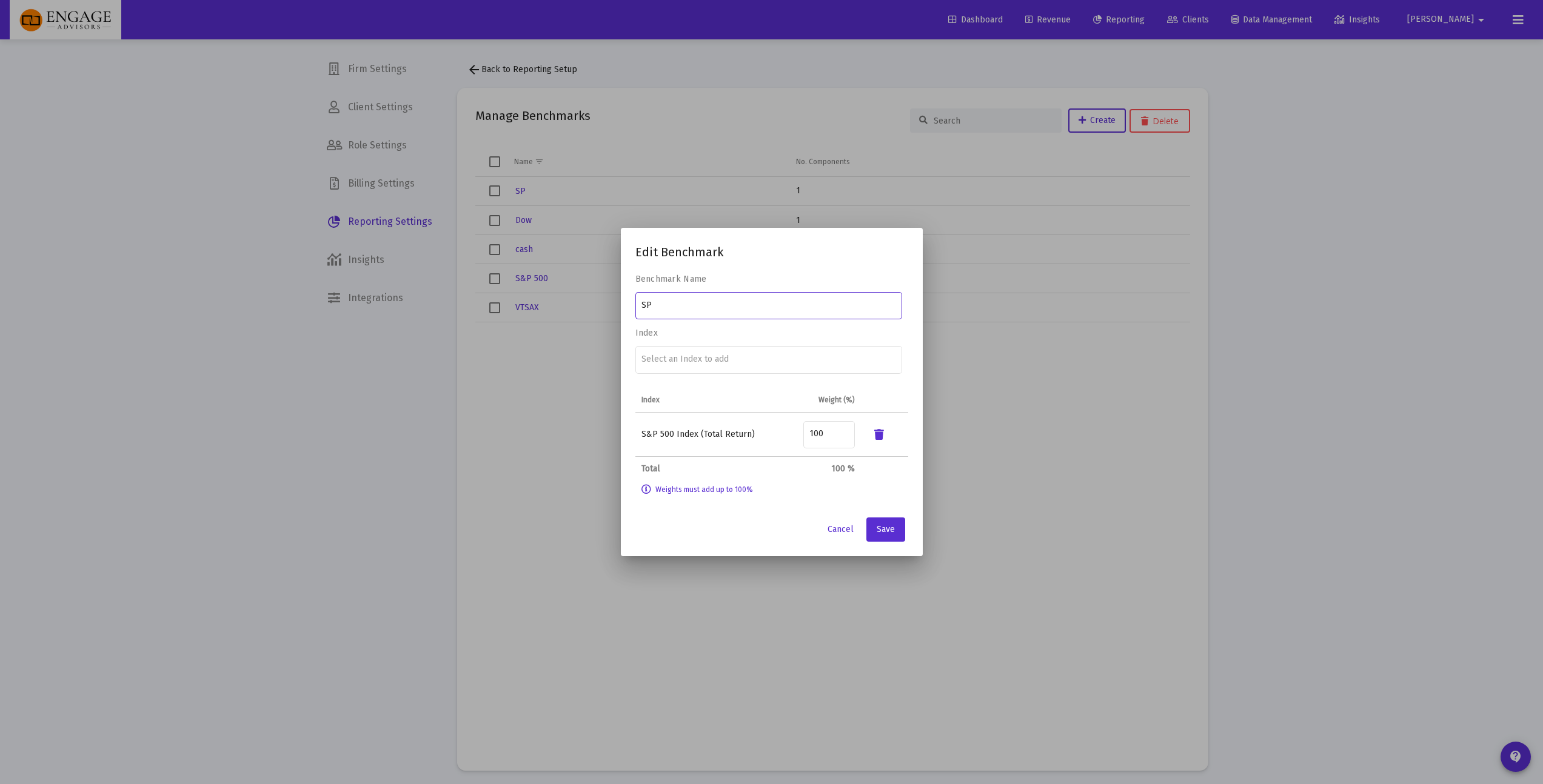
click at [1093, 597] on div at bounding box center [771, 392] width 1543 height 784
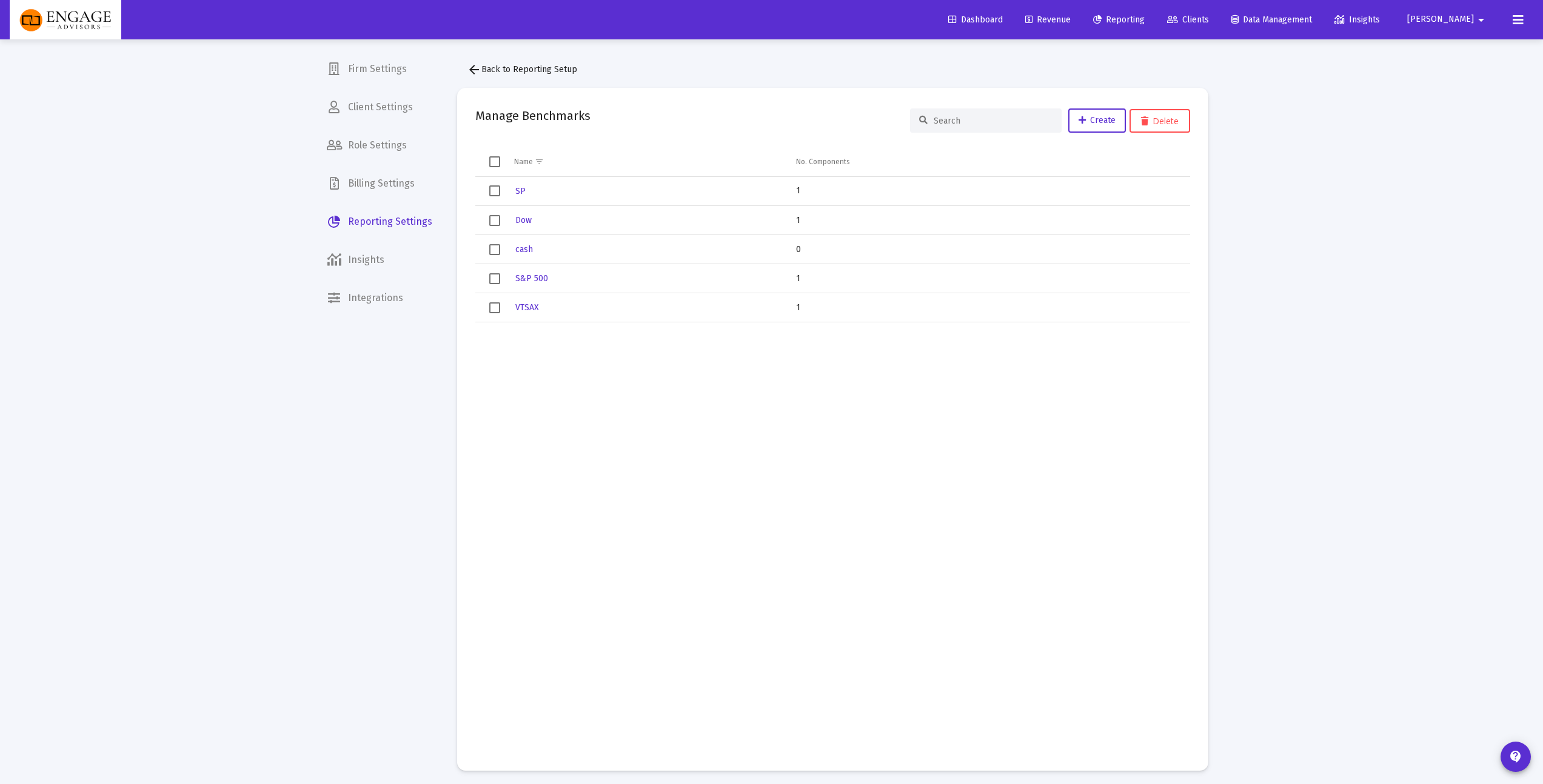
click at [1045, 540] on td "Data grid" at bounding box center [988, 537] width 402 height 430
click at [673, 451] on td "Data grid" at bounding box center [647, 537] width 283 height 430
drag, startPoint x: 894, startPoint y: 435, endPoint x: 930, endPoint y: 194, distance: 243.7
click at [895, 434] on td "Data grid" at bounding box center [988, 537] width 402 height 430
click at [1012, 25] on link "Dashboard" at bounding box center [976, 20] width 74 height 24
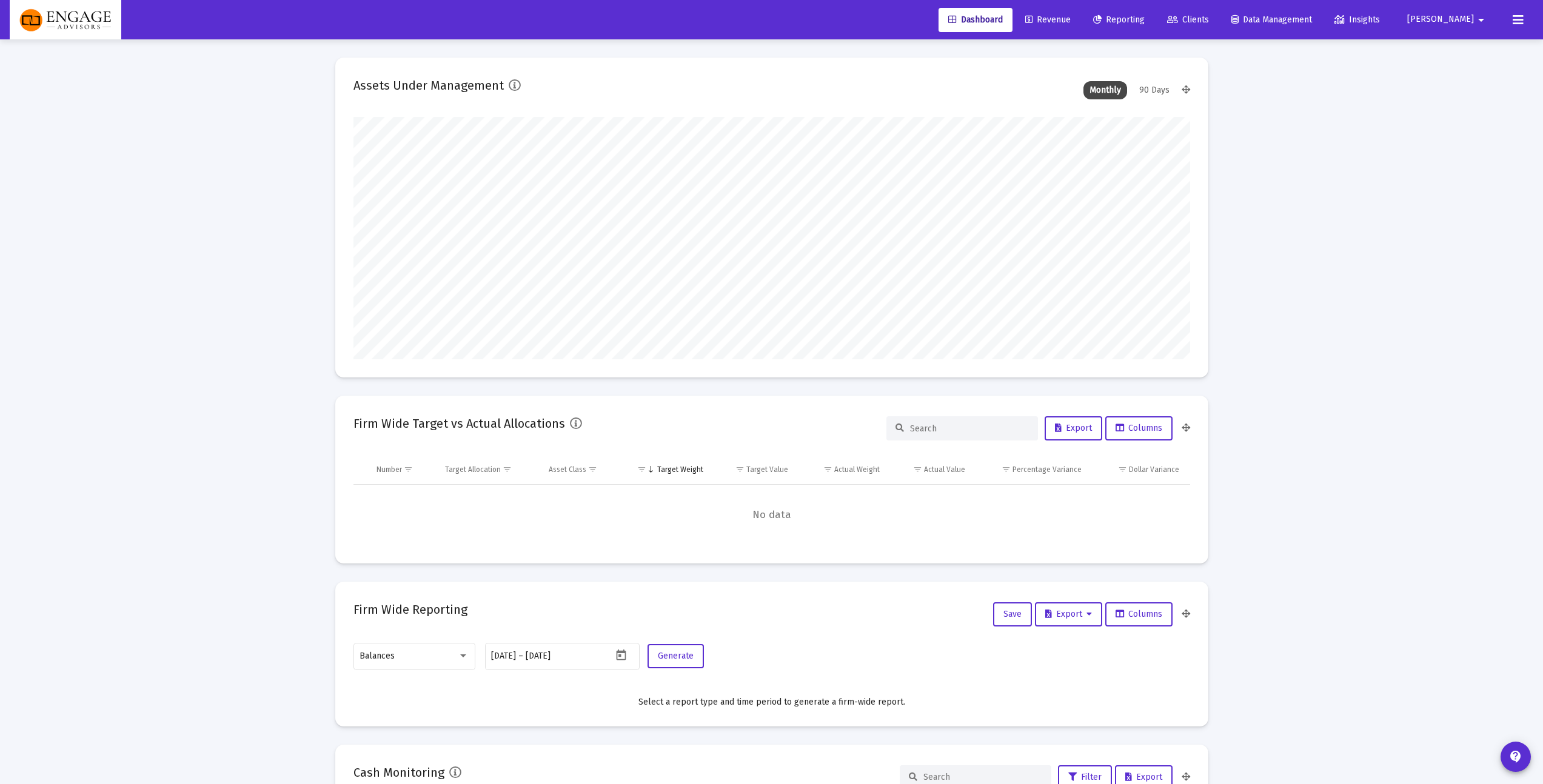
scroll to position [242, 391]
click at [1209, 17] on span "Clients" at bounding box center [1187, 20] width 42 height 10
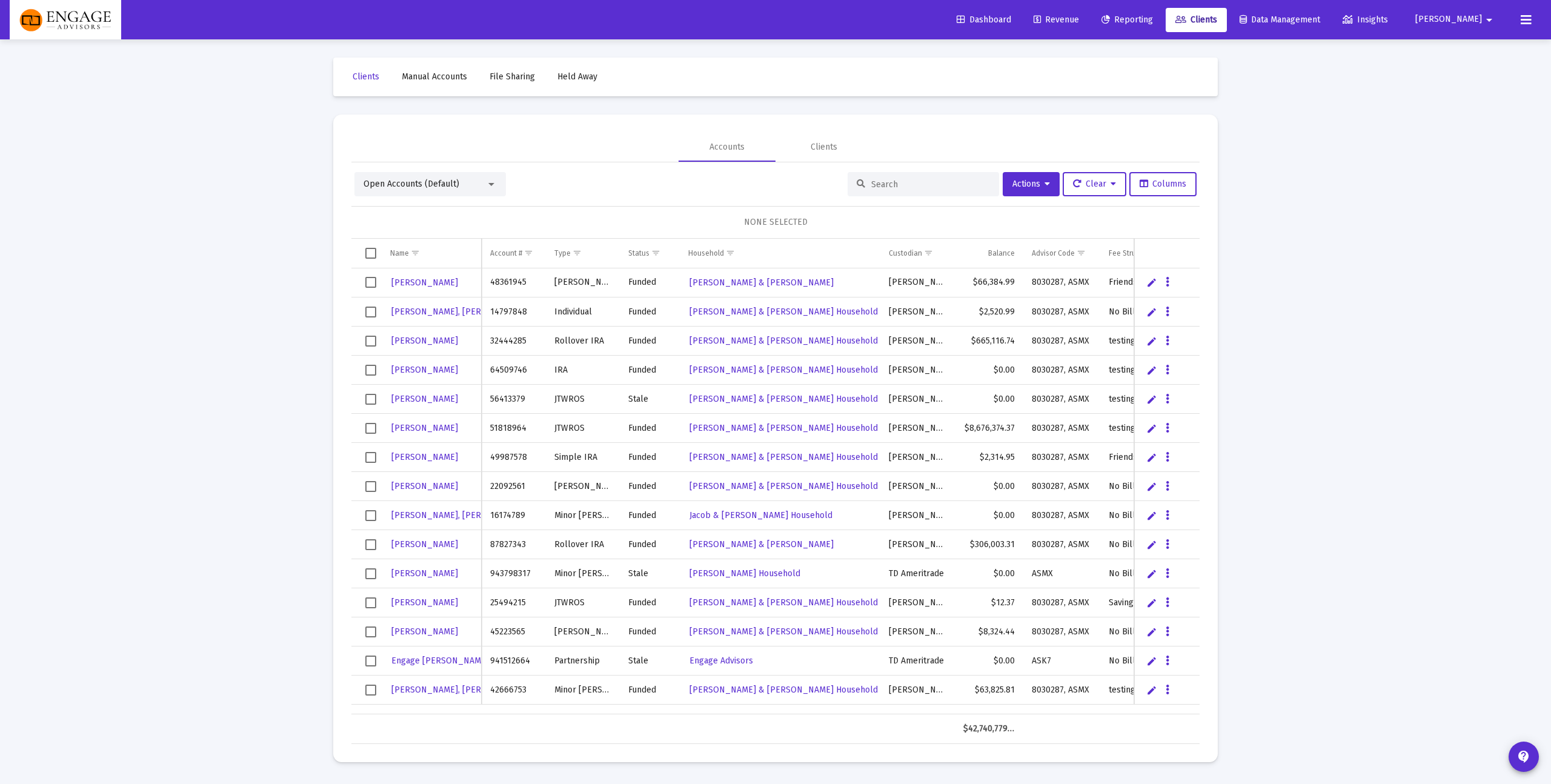
click at [876, 181] on input at bounding box center [931, 184] width 119 height 10
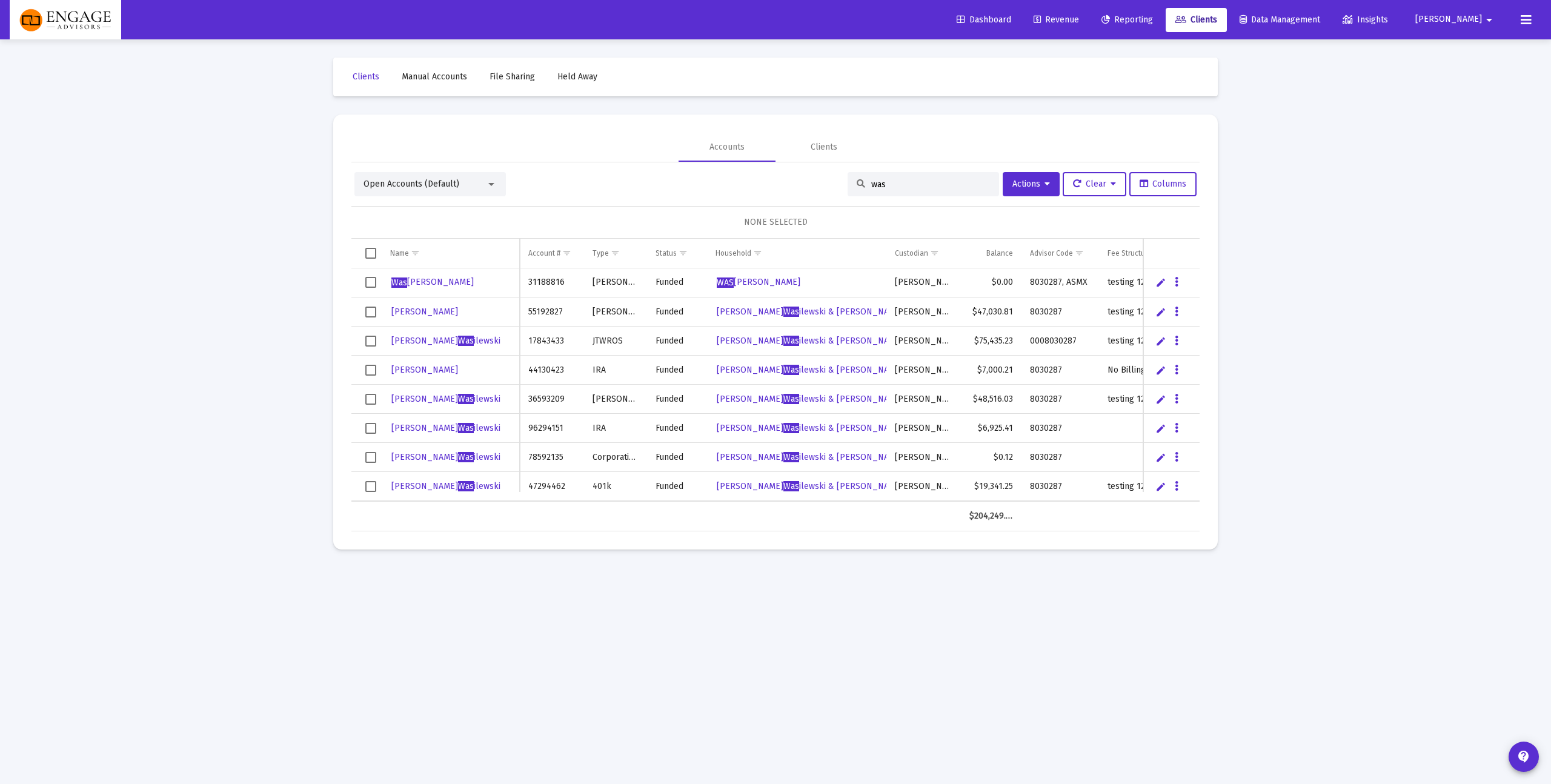
type input "was"
click at [833, 336] on span "[PERSON_NAME] [PERSON_NAME] & [PERSON_NAME] Household" at bounding box center [832, 341] width 231 height 10
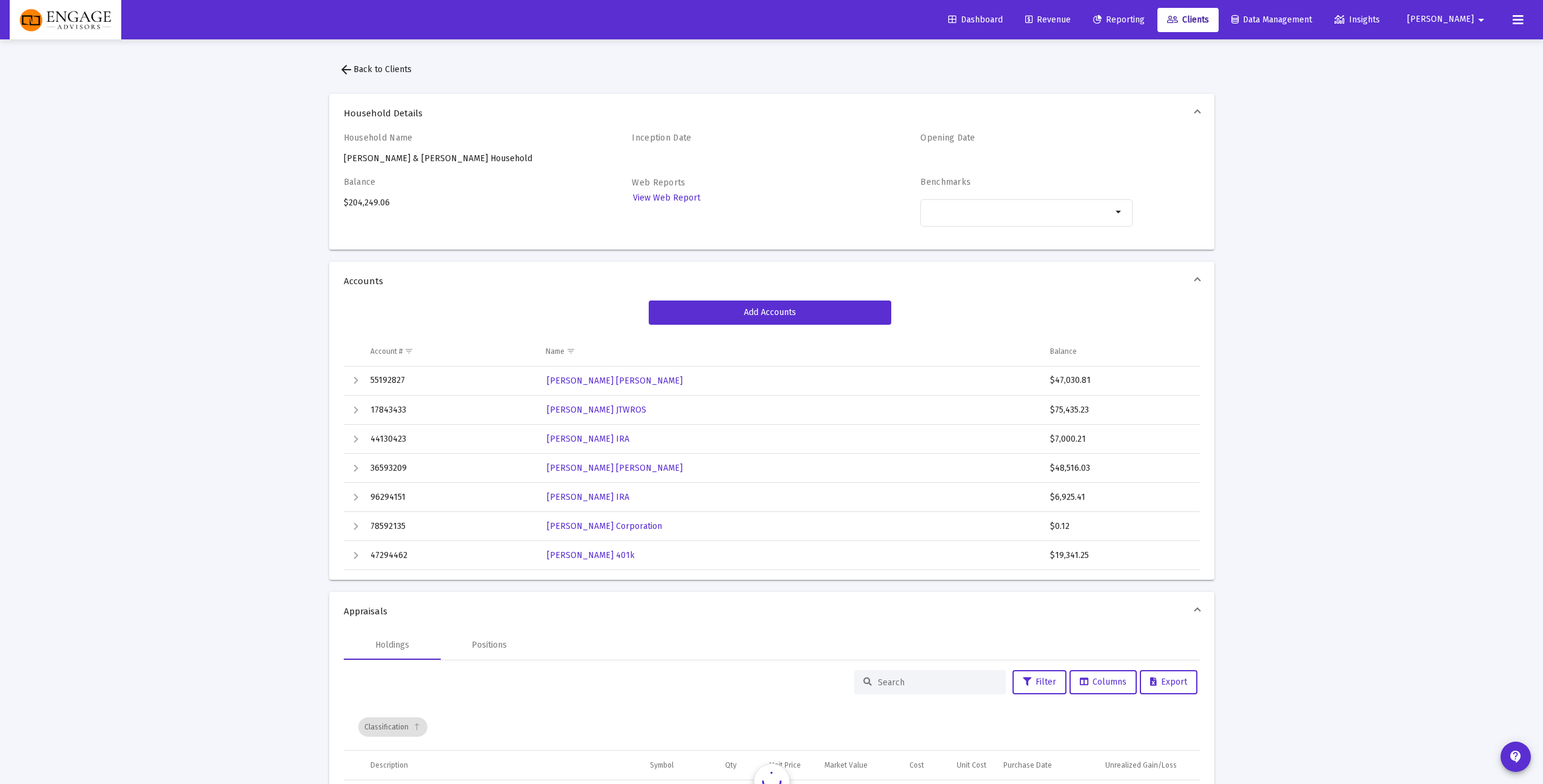
click at [391, 77] on button "arrow_back Back to Clients" at bounding box center [375, 69] width 92 height 24
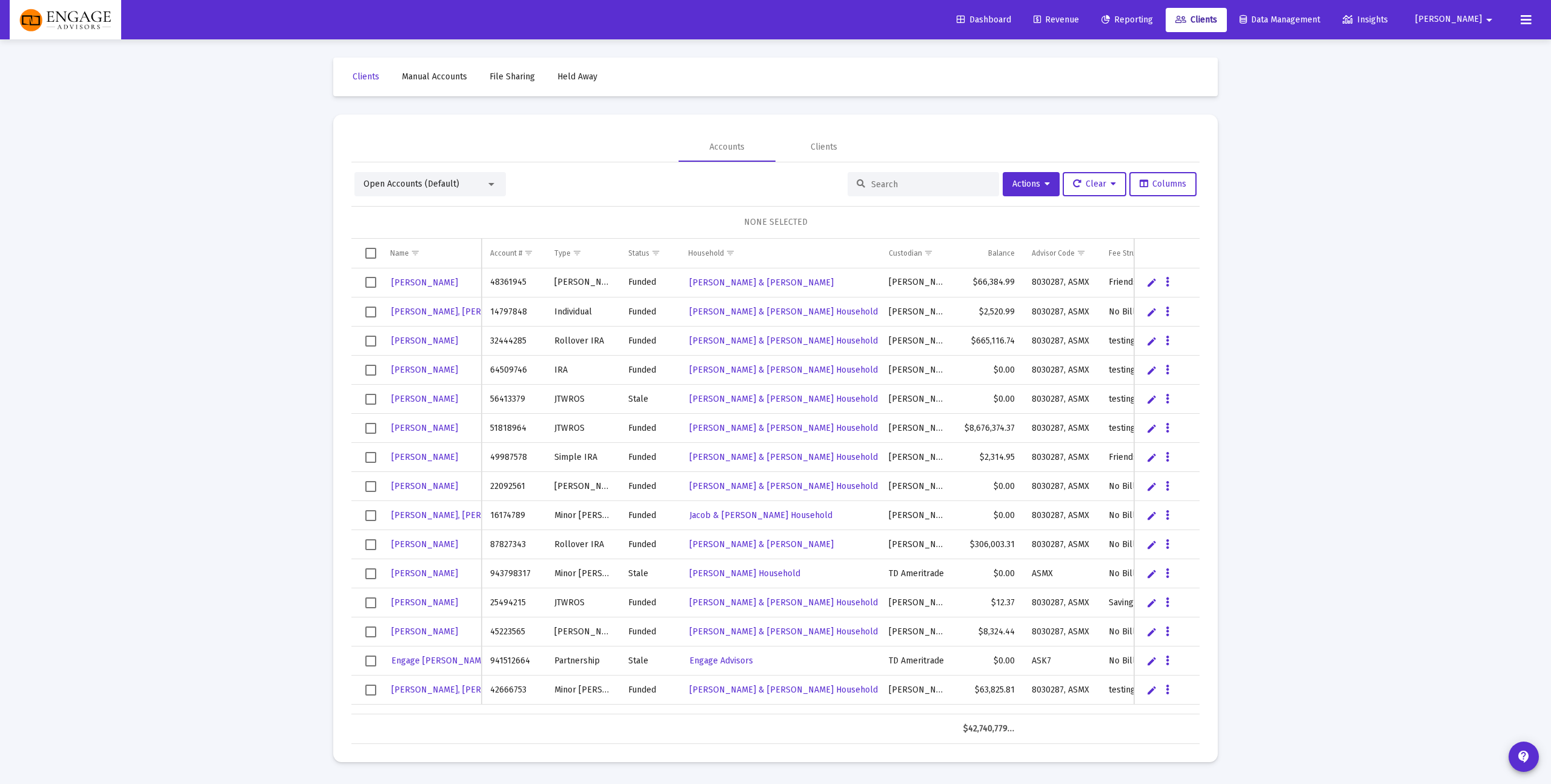
click at [918, 183] on input at bounding box center [931, 184] width 119 height 10
type input "was"
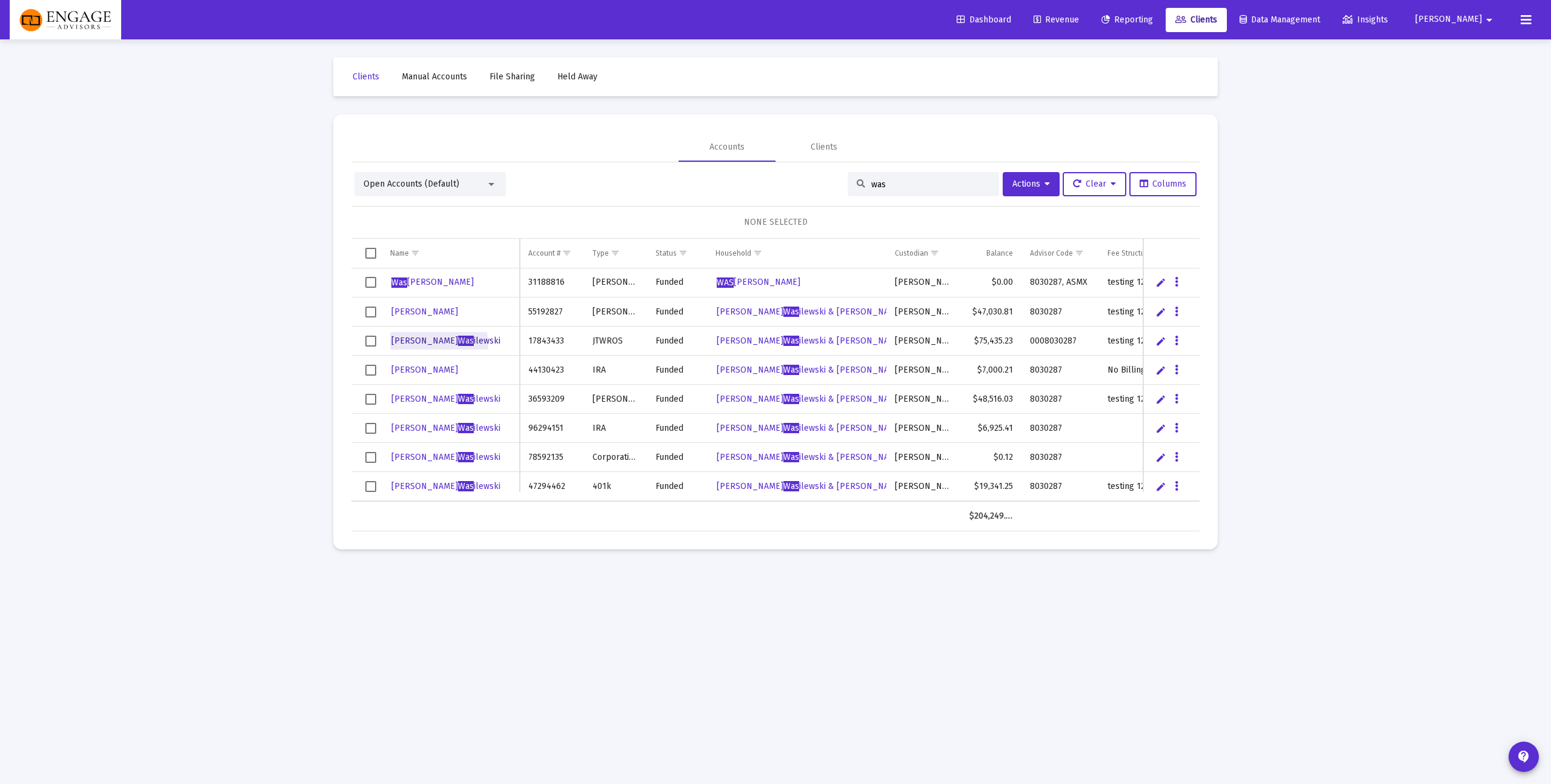
click at [458, 344] on span "Was" at bounding box center [466, 341] width 16 height 10
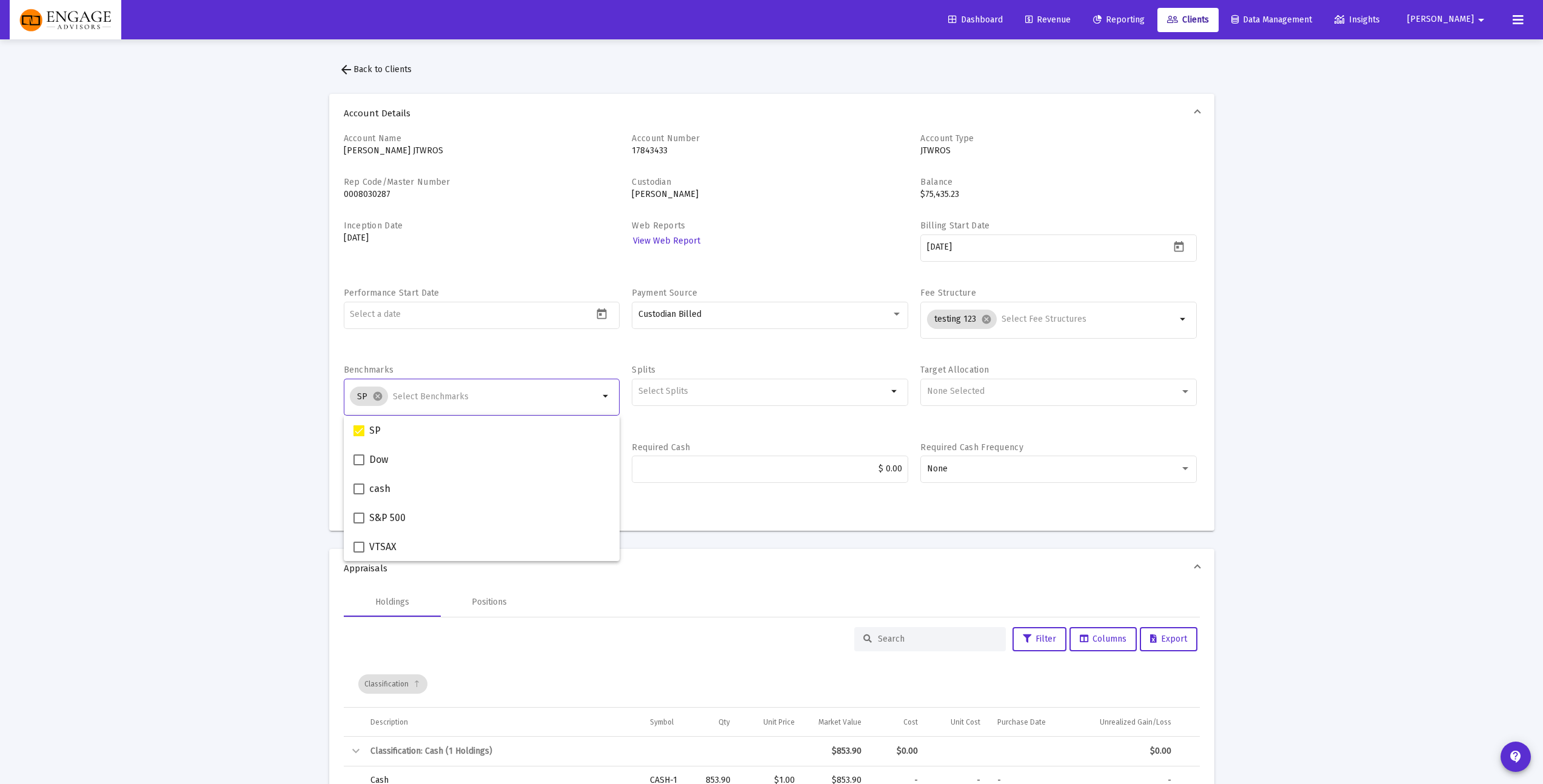
click at [481, 392] on input "Selection" at bounding box center [495, 397] width 206 height 9
click at [359, 457] on span at bounding box center [359, 460] width 11 height 11
click at [359, 465] on input "Dow" at bounding box center [358, 465] width 1 height 1
checkbox input "true"
click at [362, 433] on span at bounding box center [359, 431] width 11 height 11
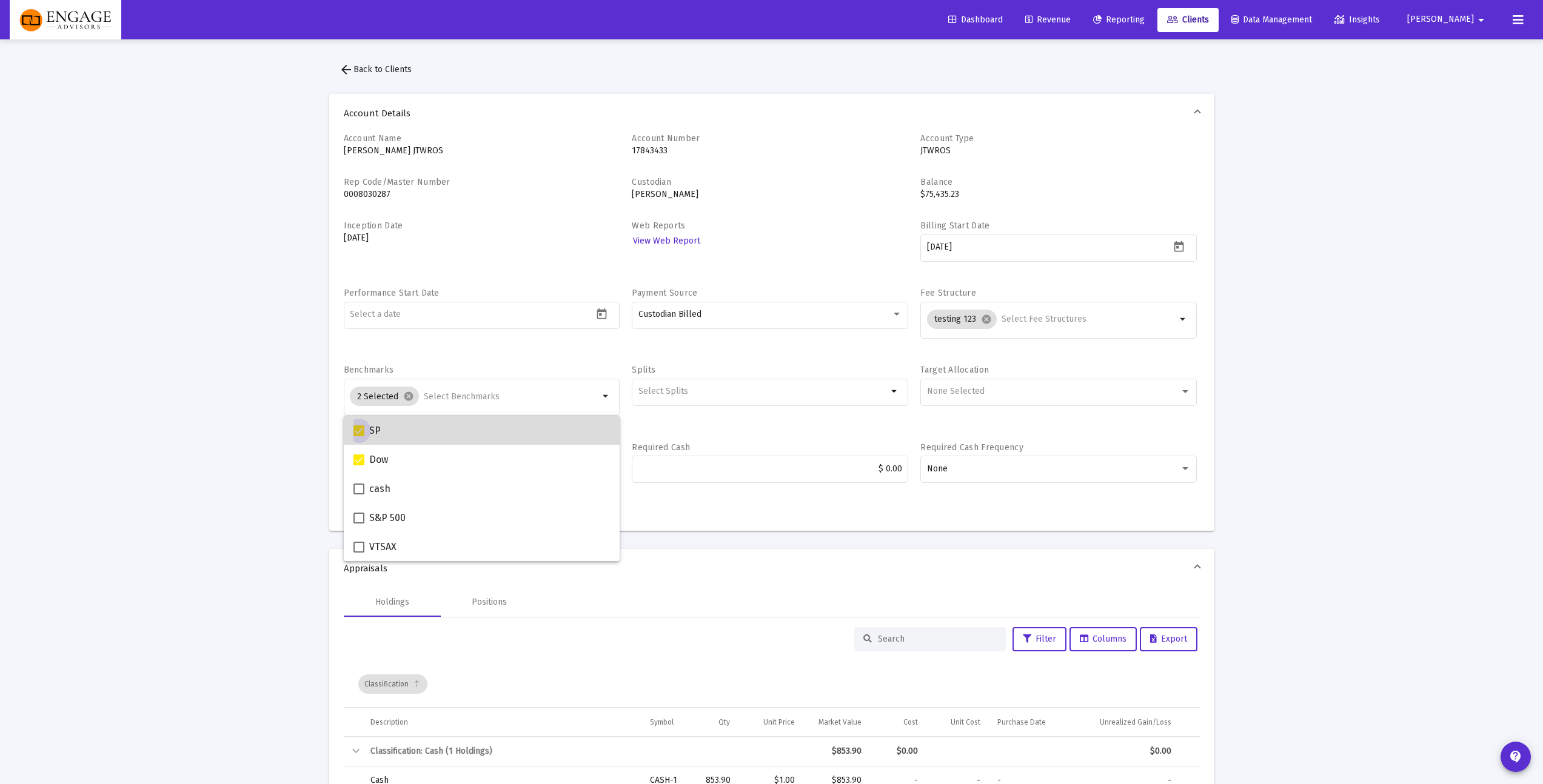
click at [359, 436] on input "SP" at bounding box center [358, 436] width 1 height 1
checkbox input "false"
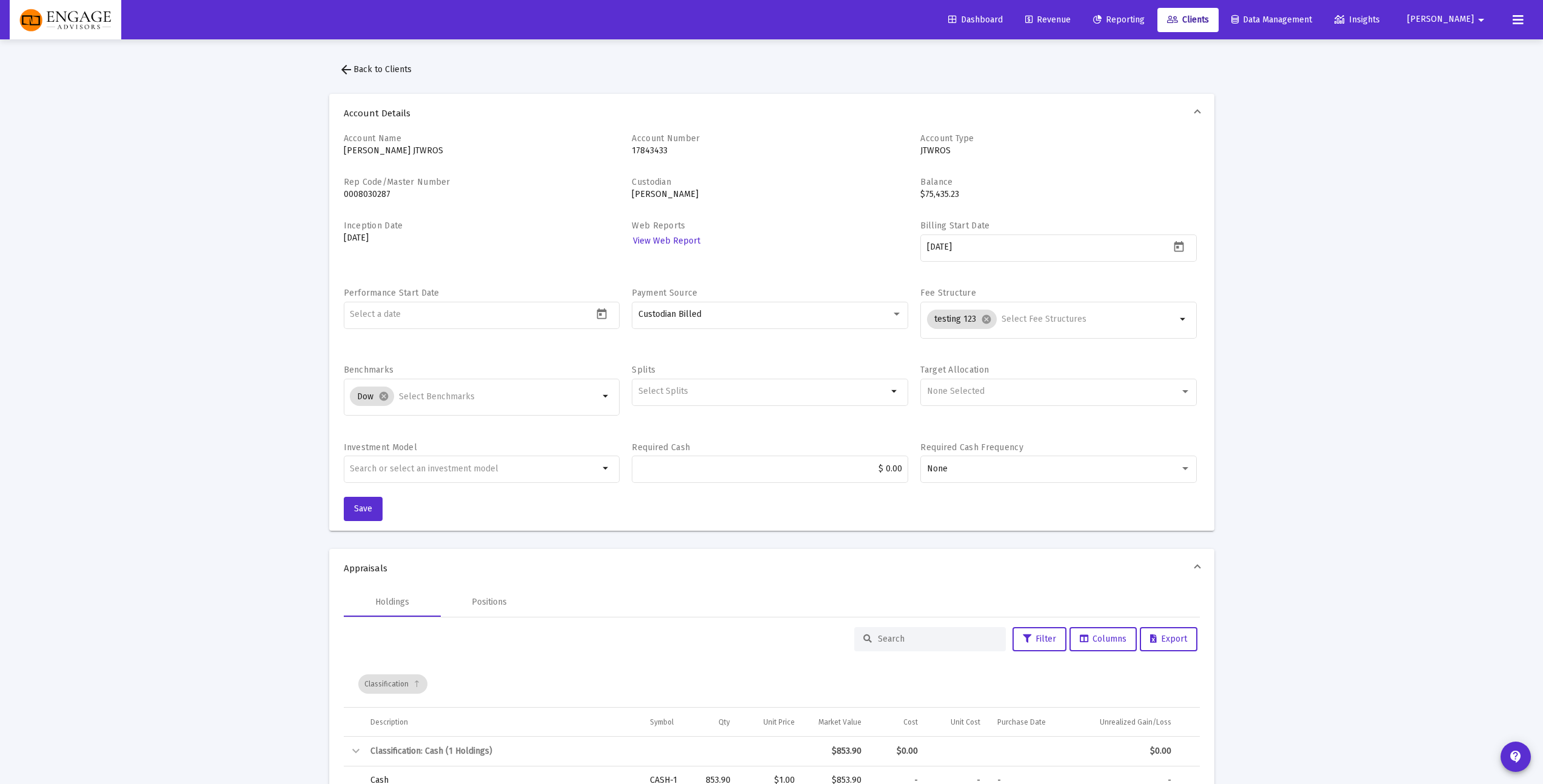
click at [363, 512] on span "Save" at bounding box center [363, 508] width 18 height 10
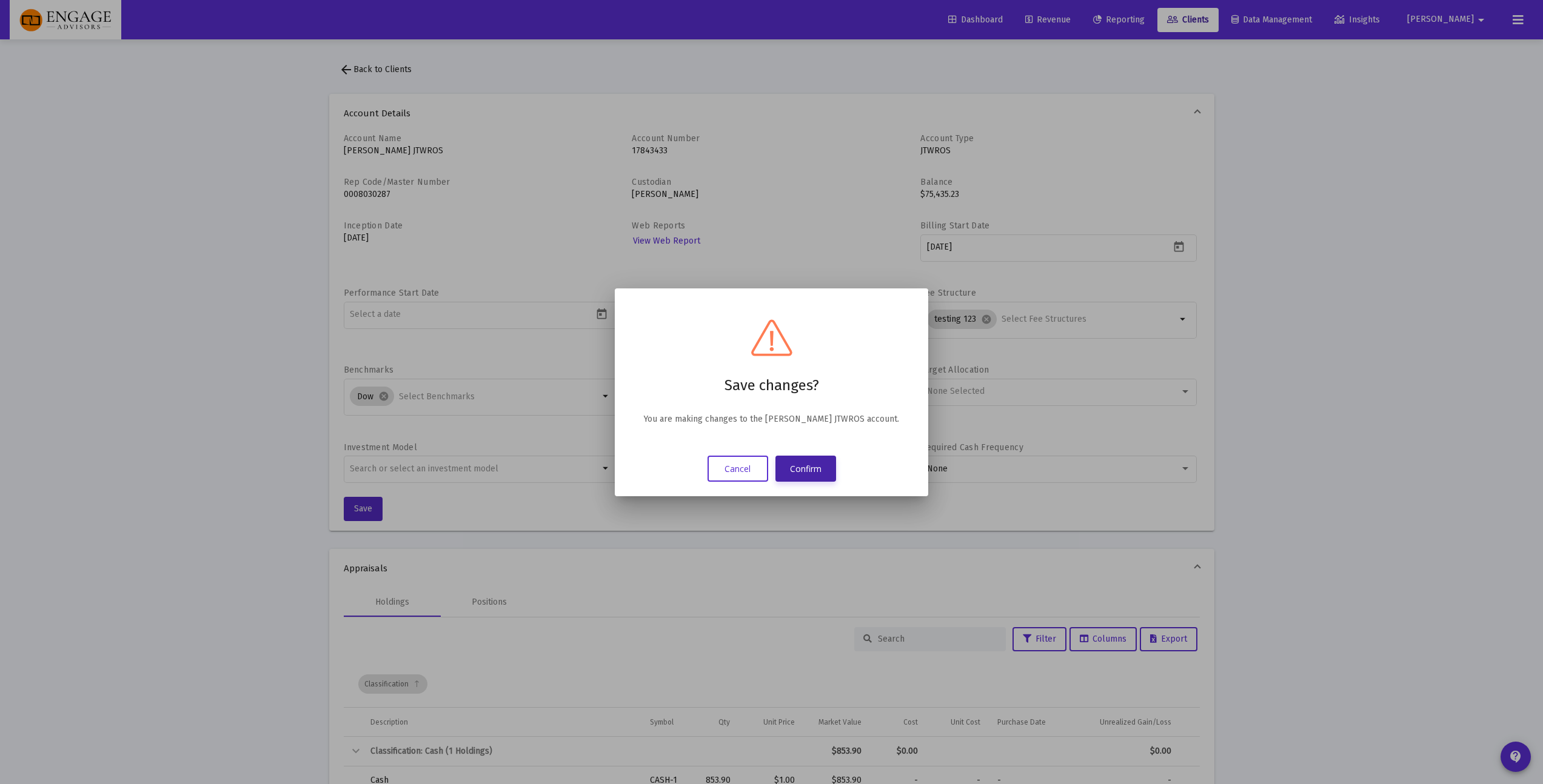
click at [825, 461] on button "Confirm" at bounding box center [805, 468] width 60 height 26
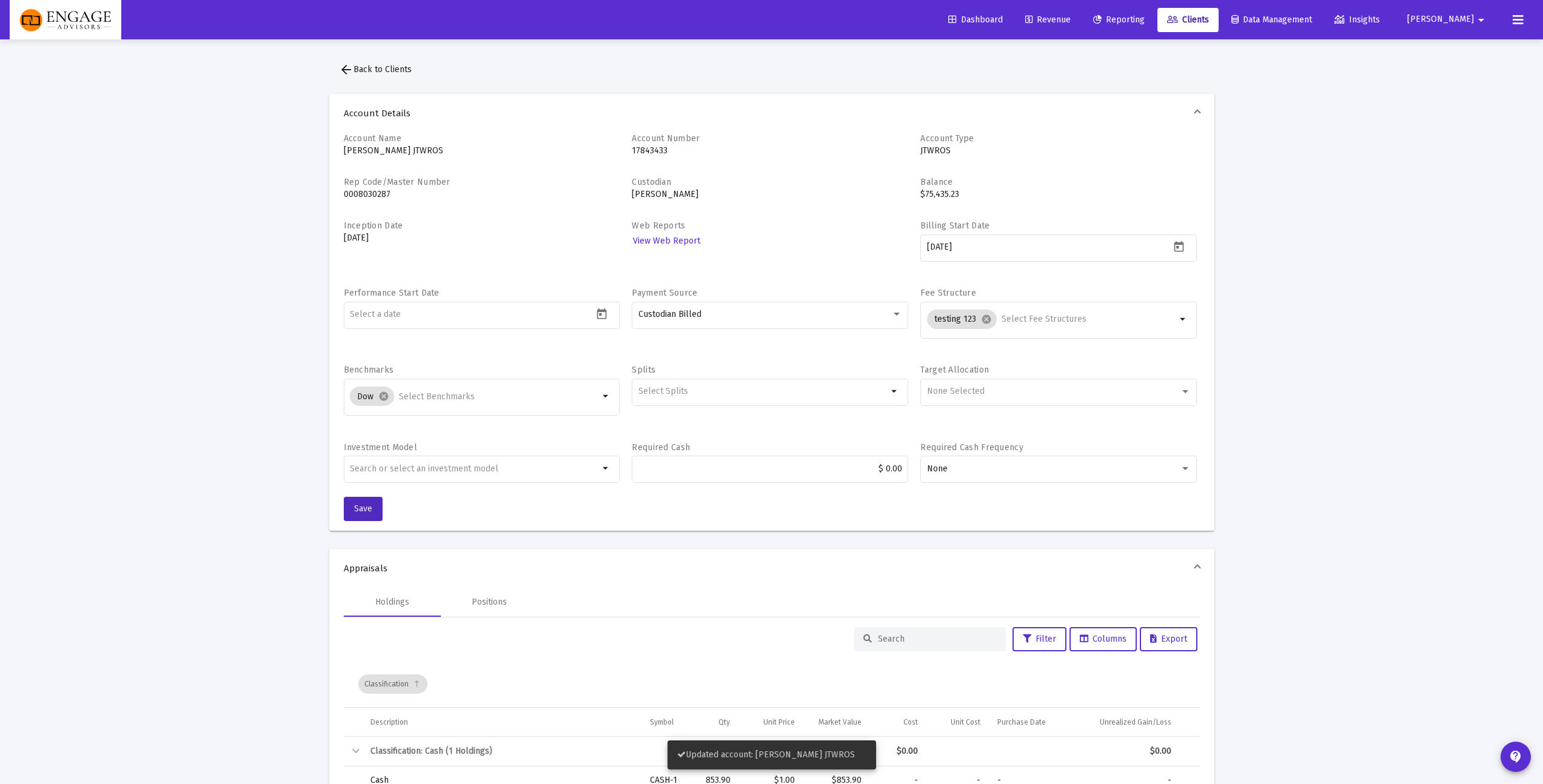
click at [1154, 29] on link "Reporting" at bounding box center [1118, 20] width 71 height 24
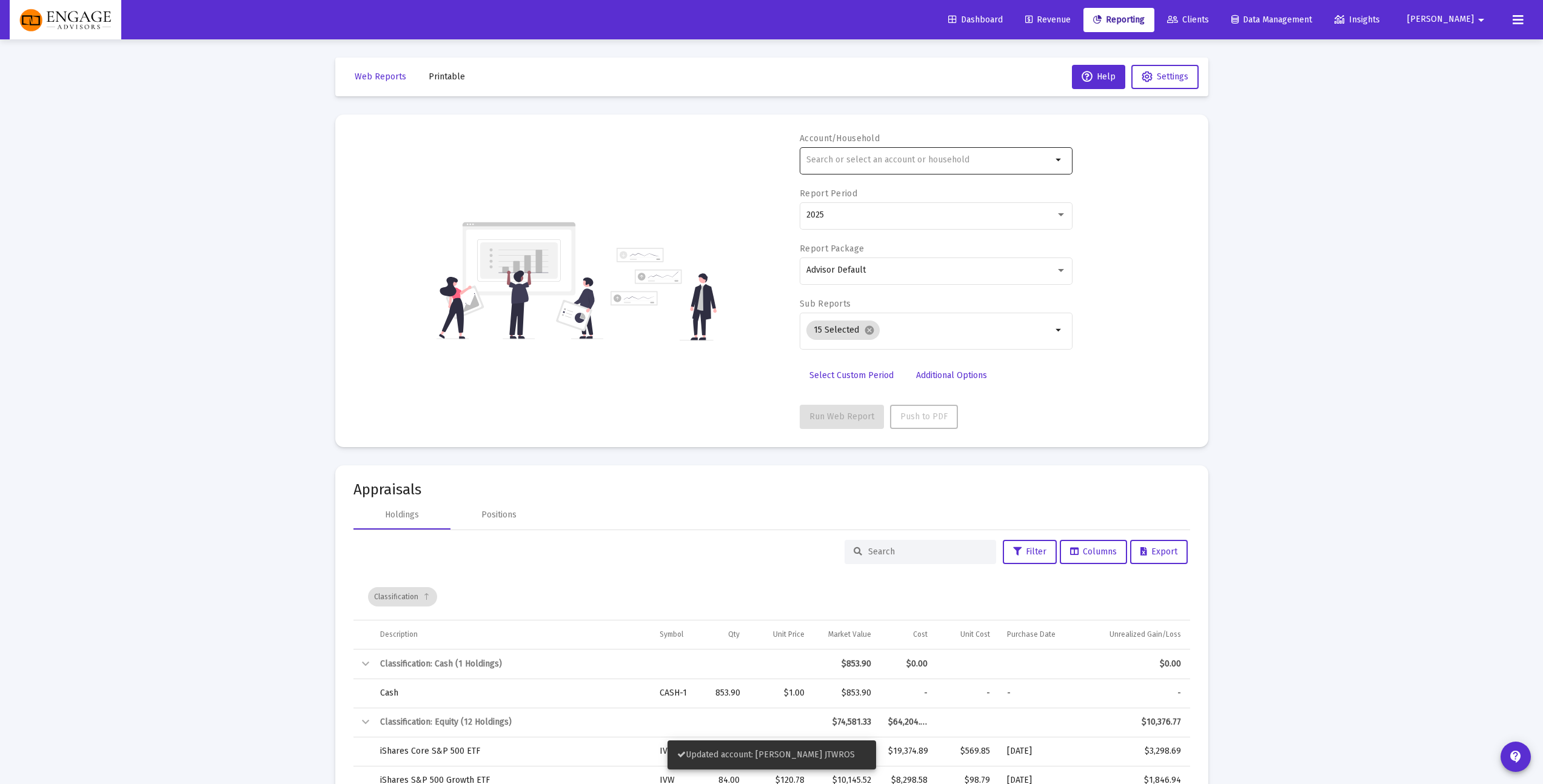
click at [922, 168] on div at bounding box center [929, 160] width 245 height 30
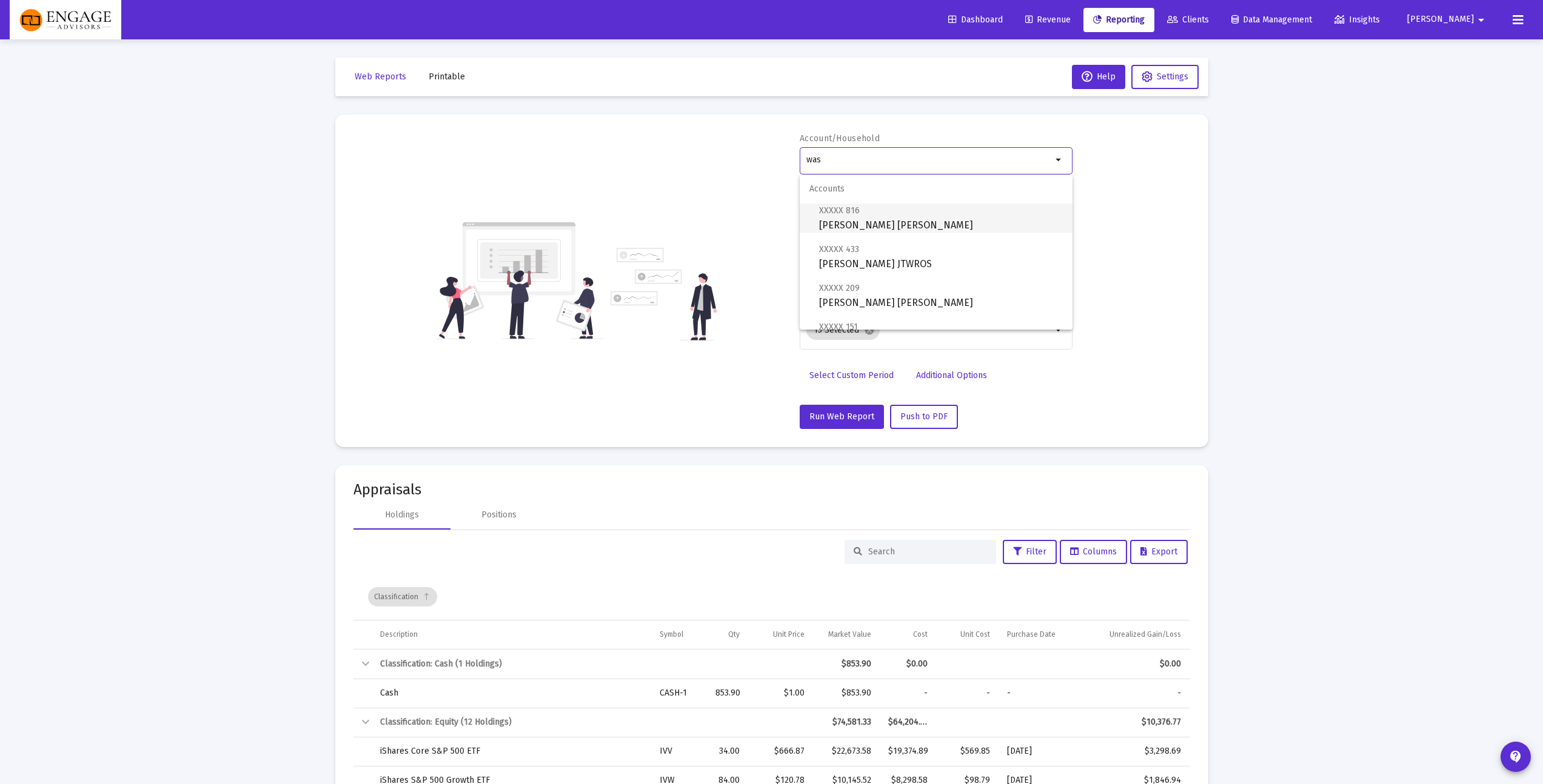
scroll to position [77, 0]
click at [938, 183] on span "XXXXX 433 [PERSON_NAME] JTWROS" at bounding box center [940, 179] width 244 height 30
type input "[PERSON_NAME] JTWROS"
click at [819, 407] on button "Run Web Report" at bounding box center [842, 417] width 85 height 24
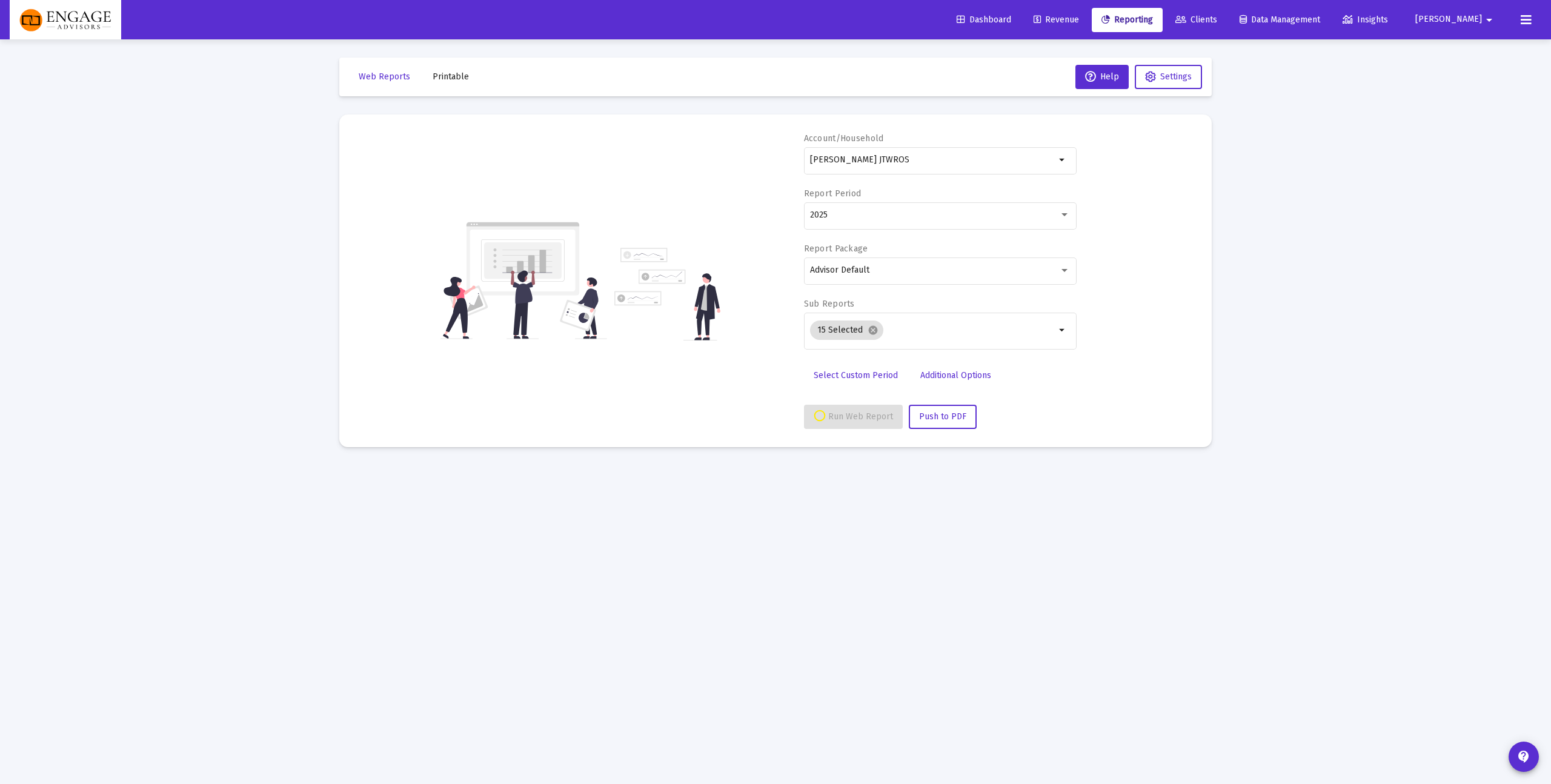
select select "View all"
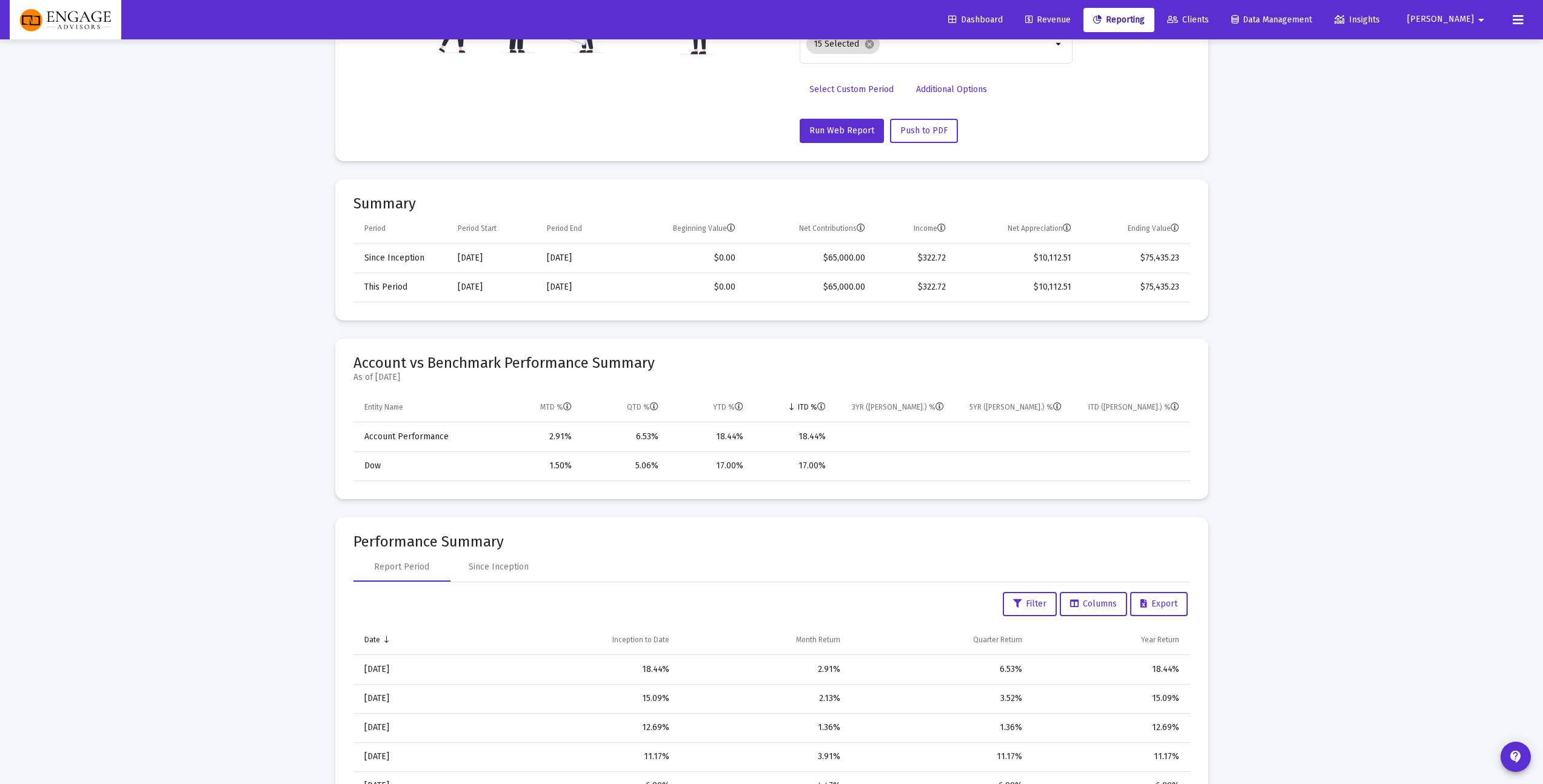
scroll to position [294, 0]
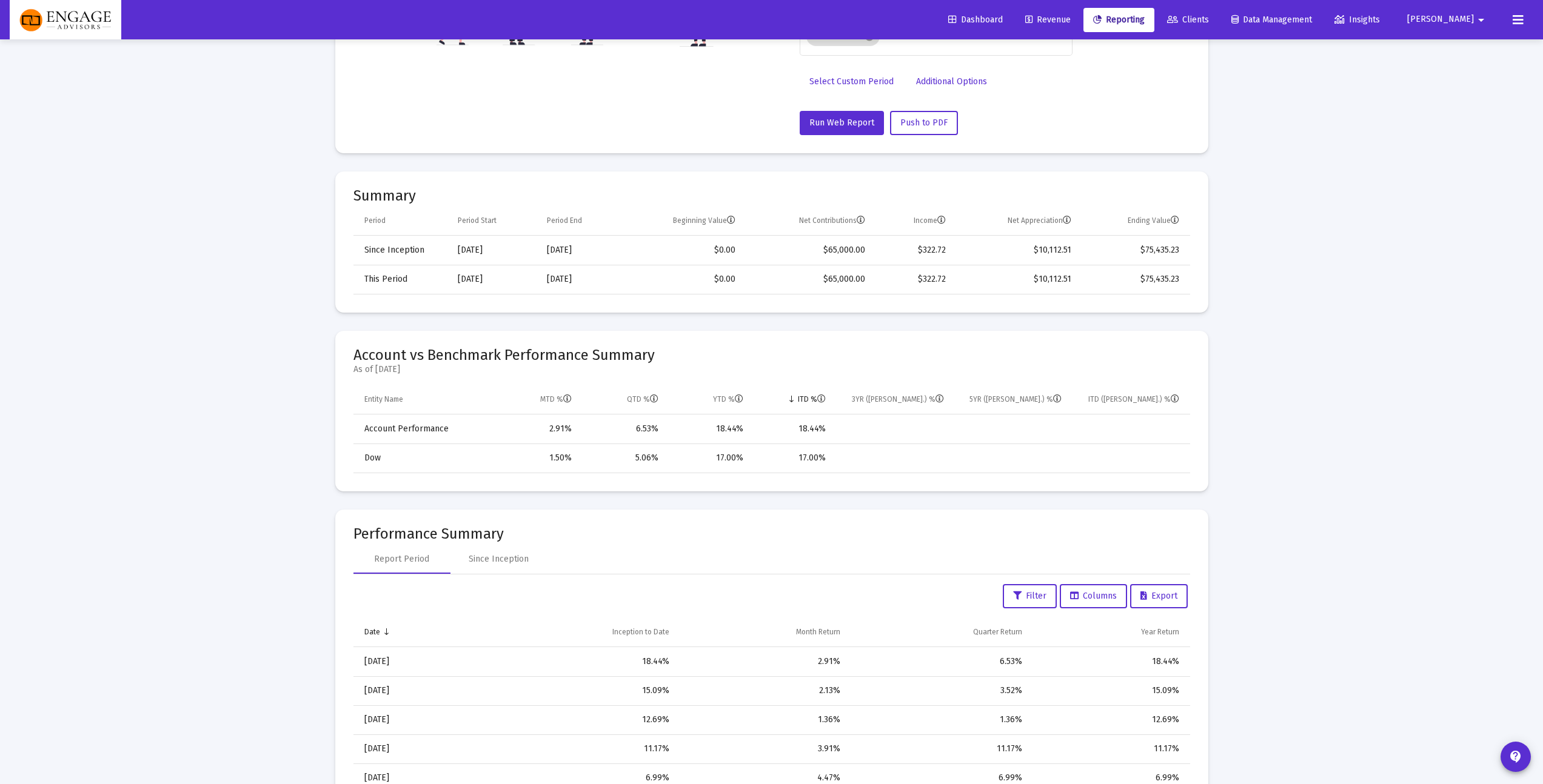
drag, startPoint x: 752, startPoint y: 457, endPoint x: 885, endPoint y: 458, distance: 133.0
click at [885, 458] on tr "Dow 1.50% 5.06% 17.00% 17.00%" at bounding box center [772, 457] width 837 height 29
click at [885, 458] on td "Data grid" at bounding box center [893, 457] width 118 height 29
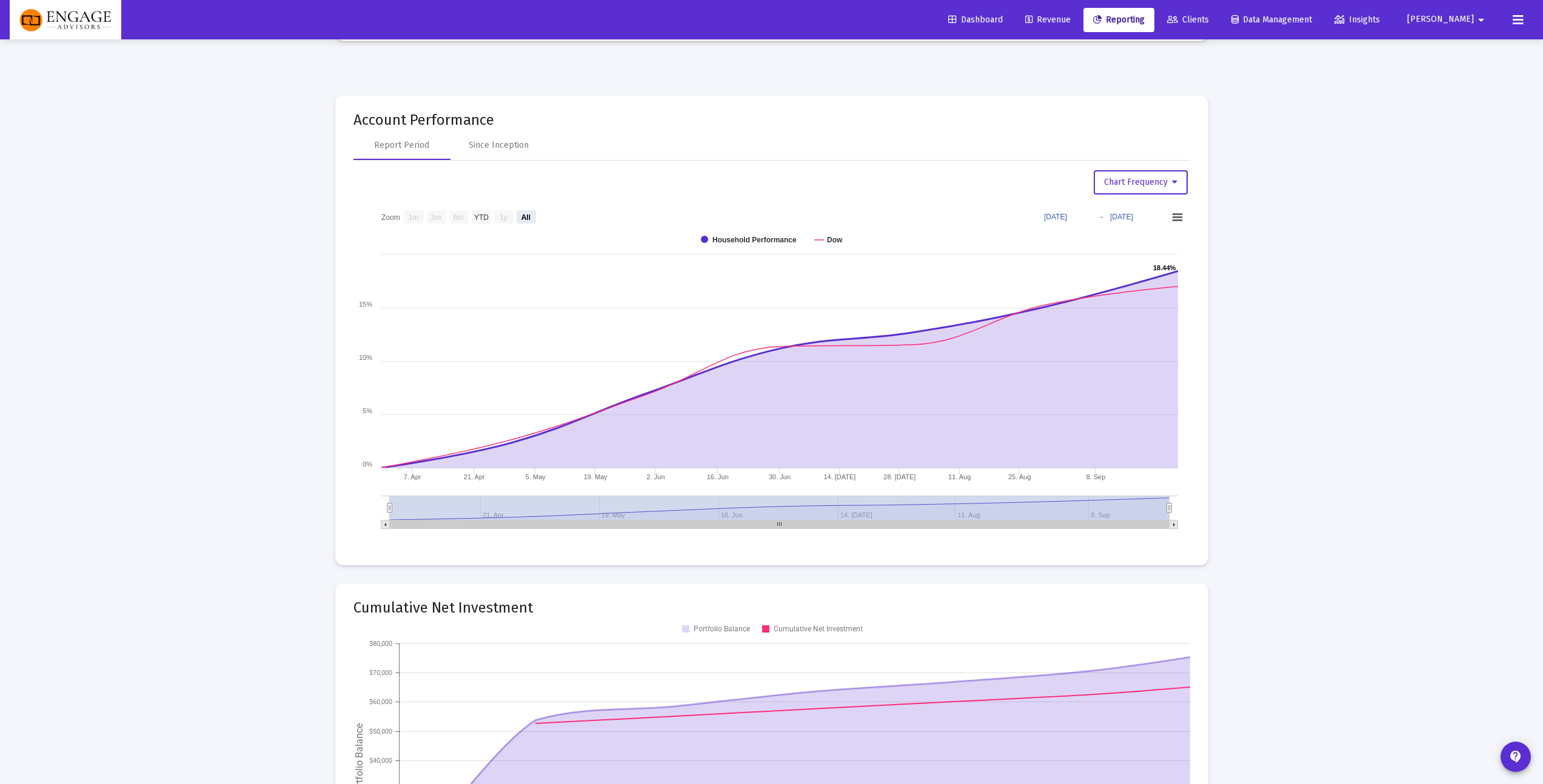
scroll to position [1369, 0]
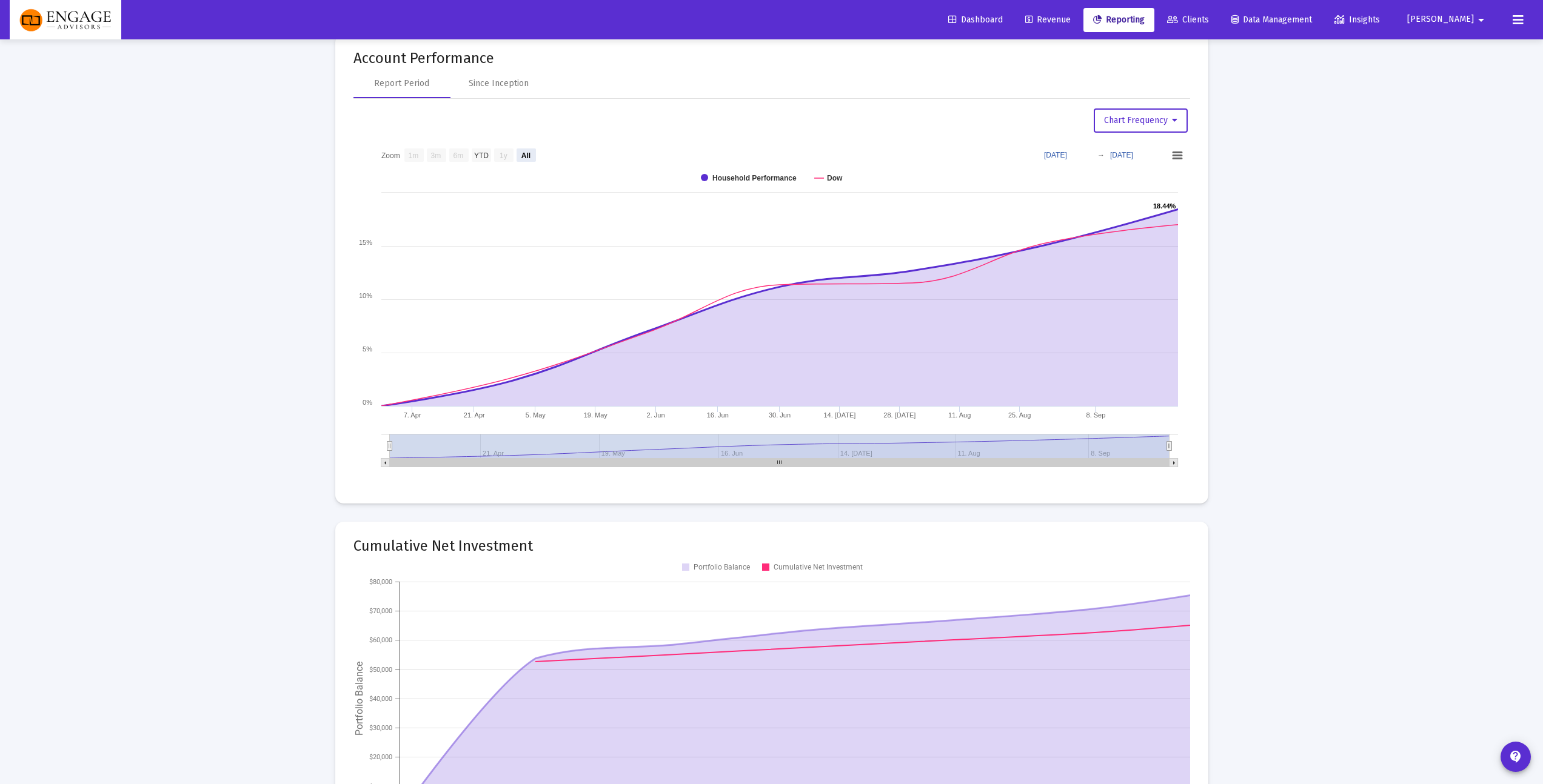
click at [972, 140] on app-performance-chart "Chart Frequency Zoom View 1 month View 3 months View 6 months View year to date…" at bounding box center [772, 291] width 837 height 367
click at [1180, 126] on button "Chart Frequency" at bounding box center [1141, 120] width 94 height 24
click at [1150, 209] on button "Daily Frequency" at bounding box center [1143, 210] width 103 height 29
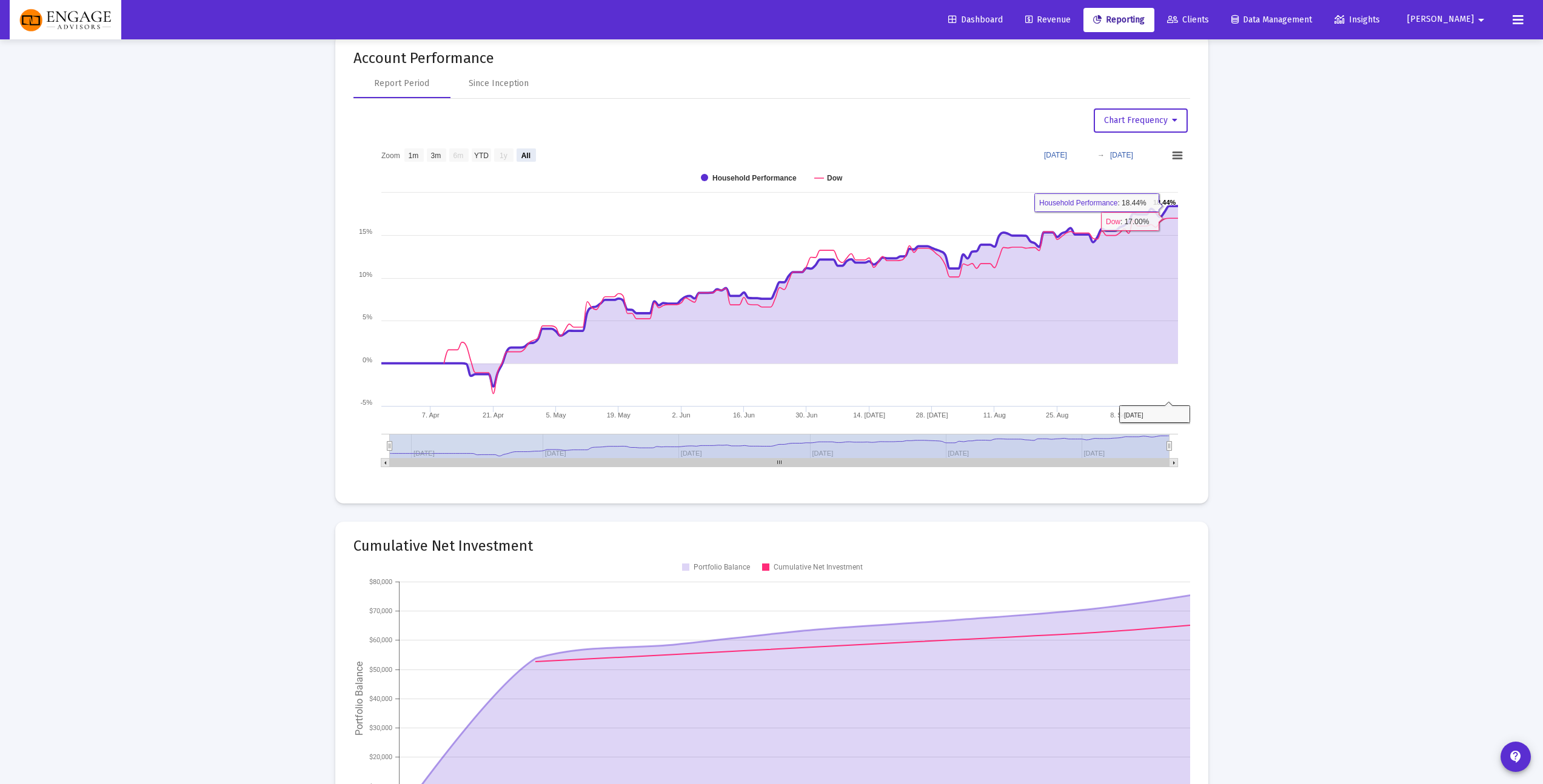
click at [417, 156] on text "1m" at bounding box center [413, 155] width 10 height 9
select select "View 1 month"
type input "[DATE]"
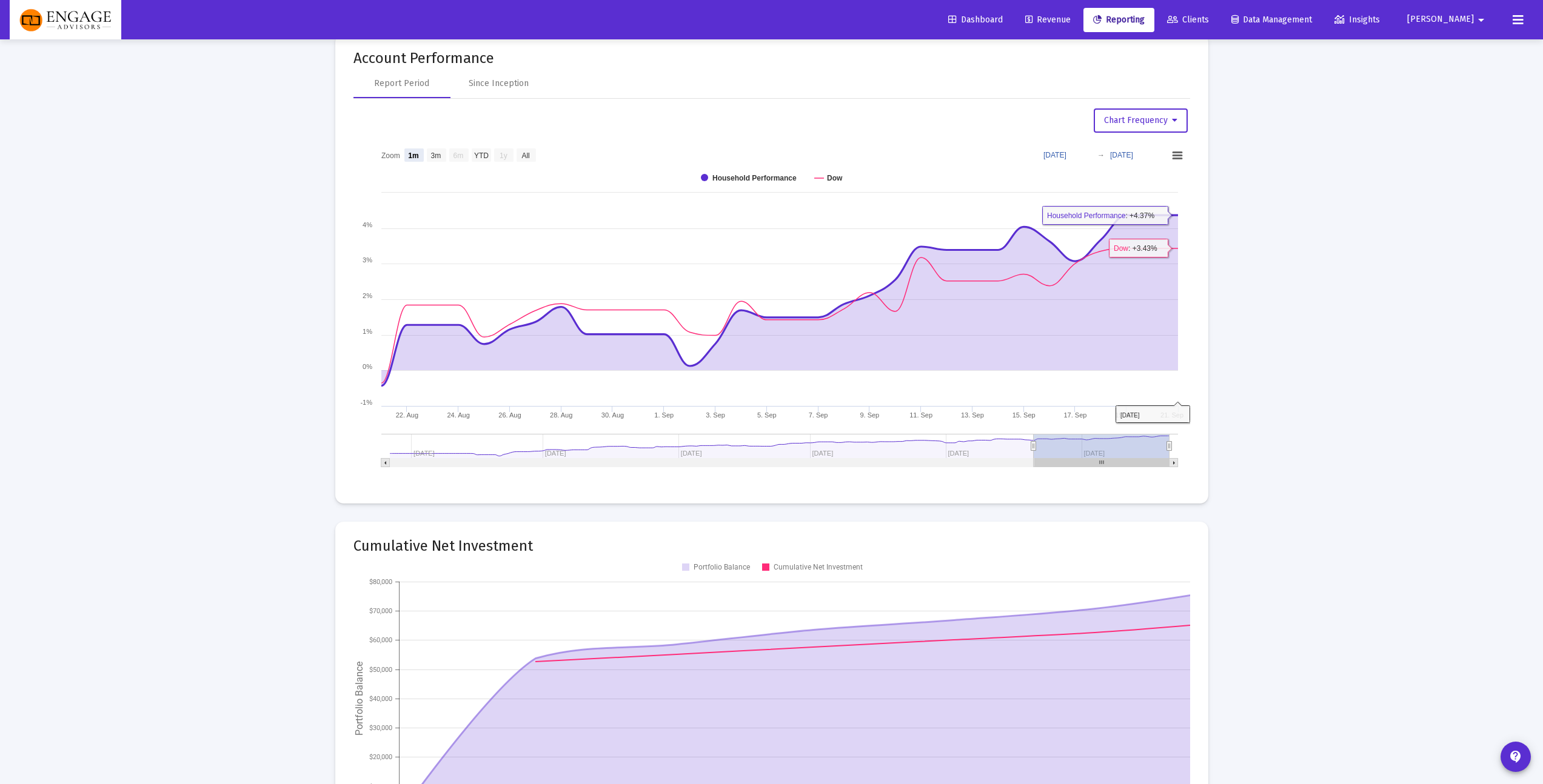
click at [482, 154] on text "YTD" at bounding box center [480, 155] width 15 height 9
select select "View year to date"
type input "[DATE]"
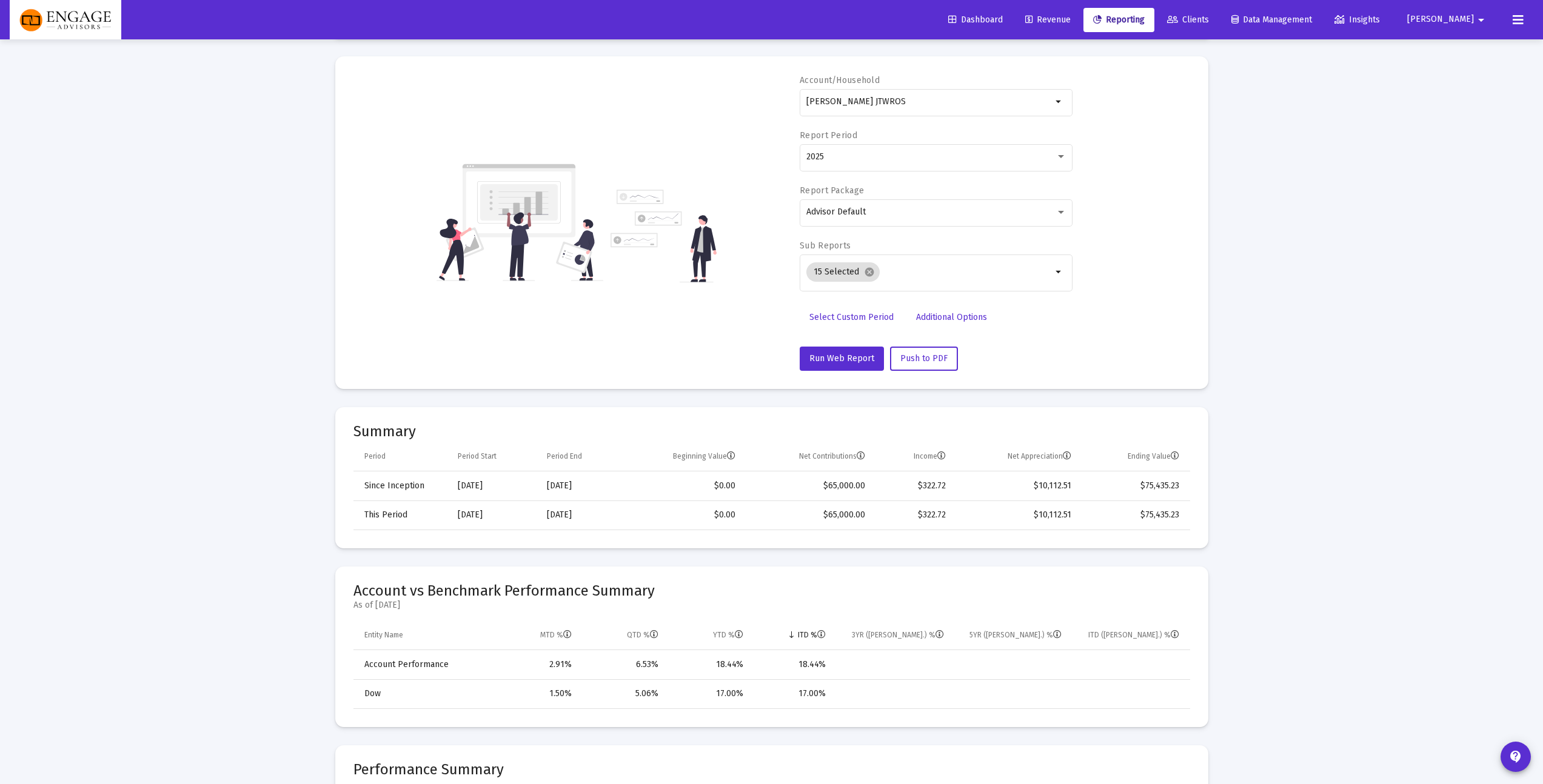
scroll to position [0, 0]
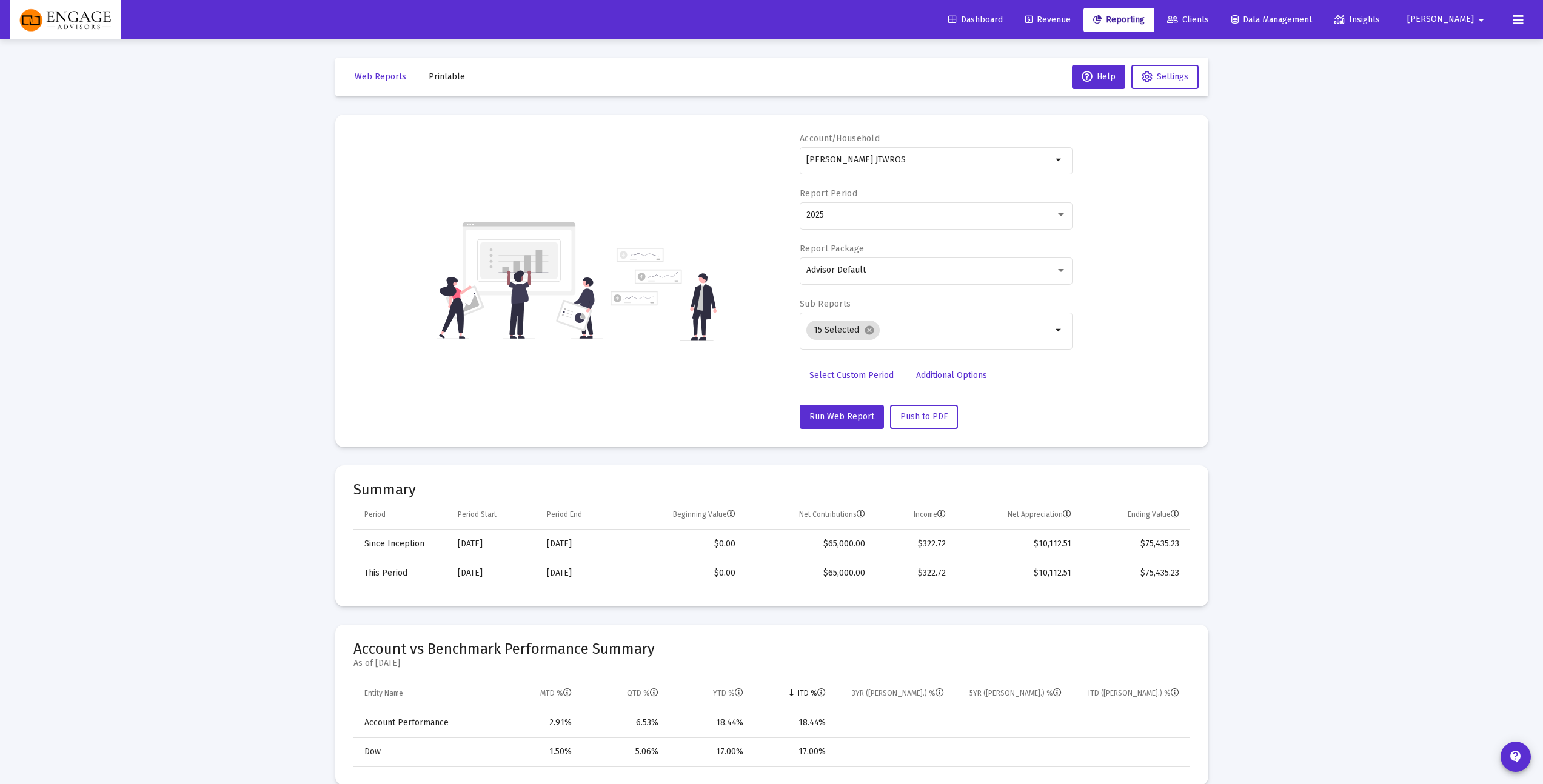
click at [865, 331] on mat-icon "cancel" at bounding box center [869, 331] width 11 height 11
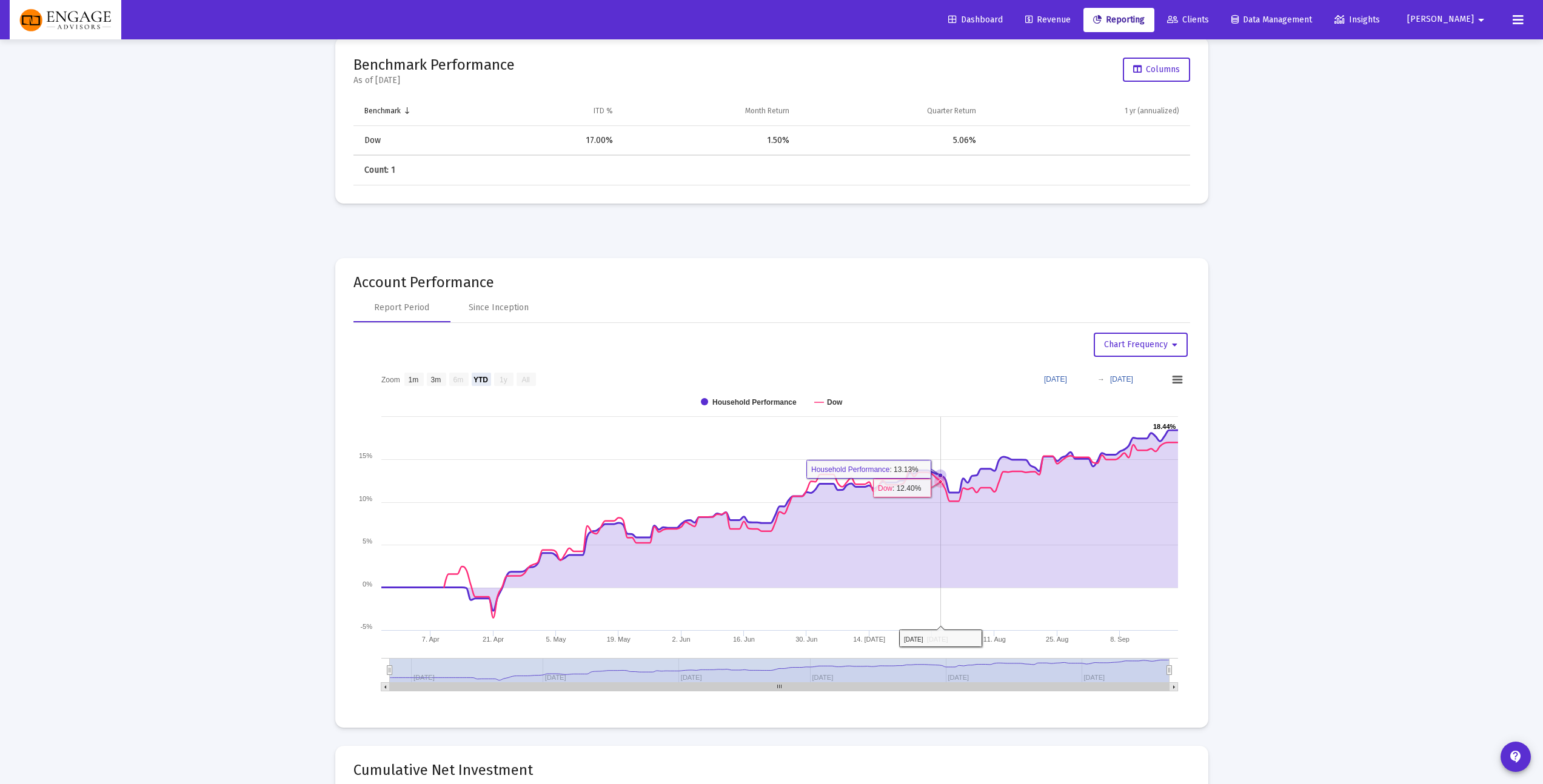
scroll to position [1127, 0]
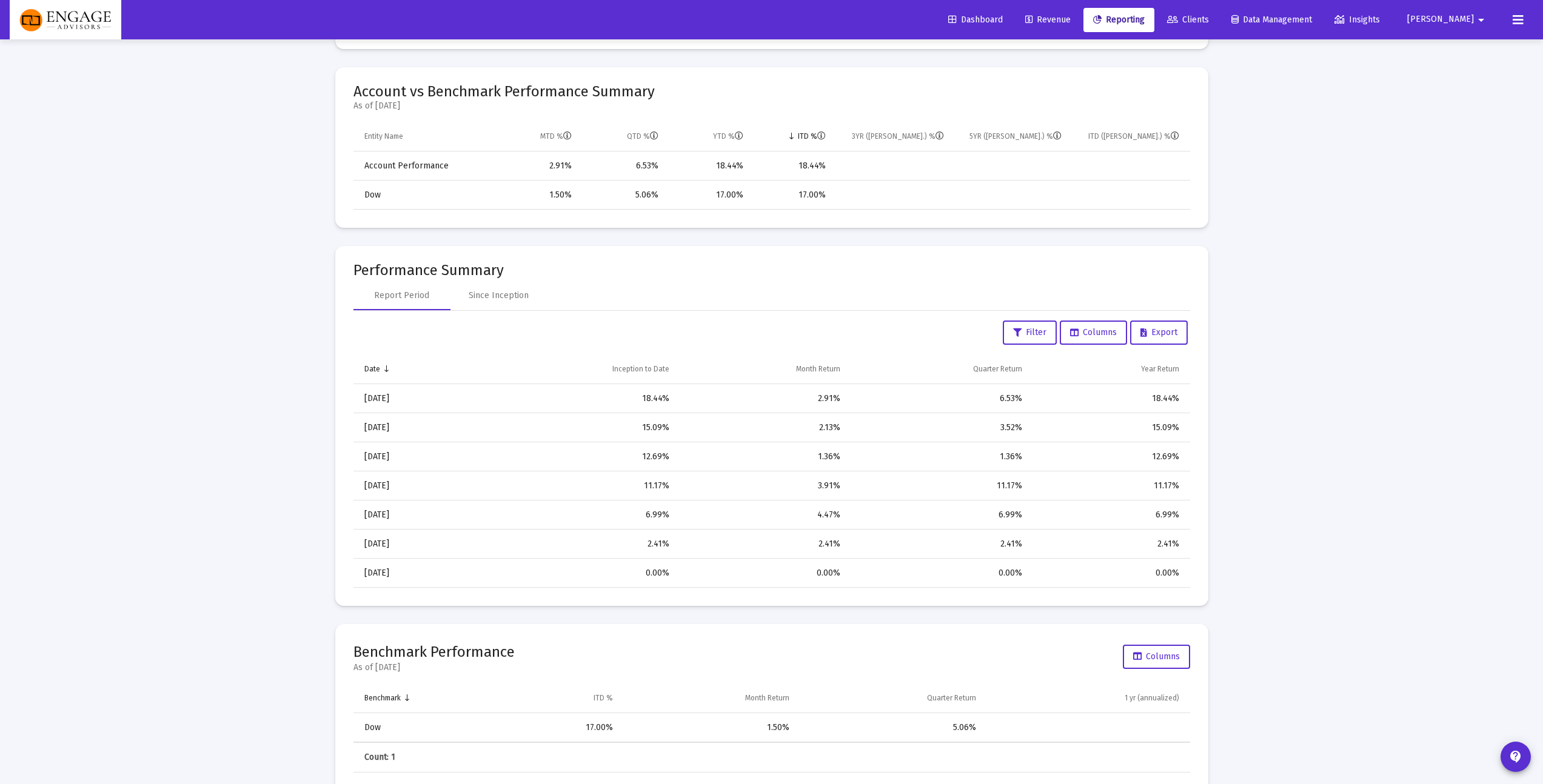
scroll to position [0, 0]
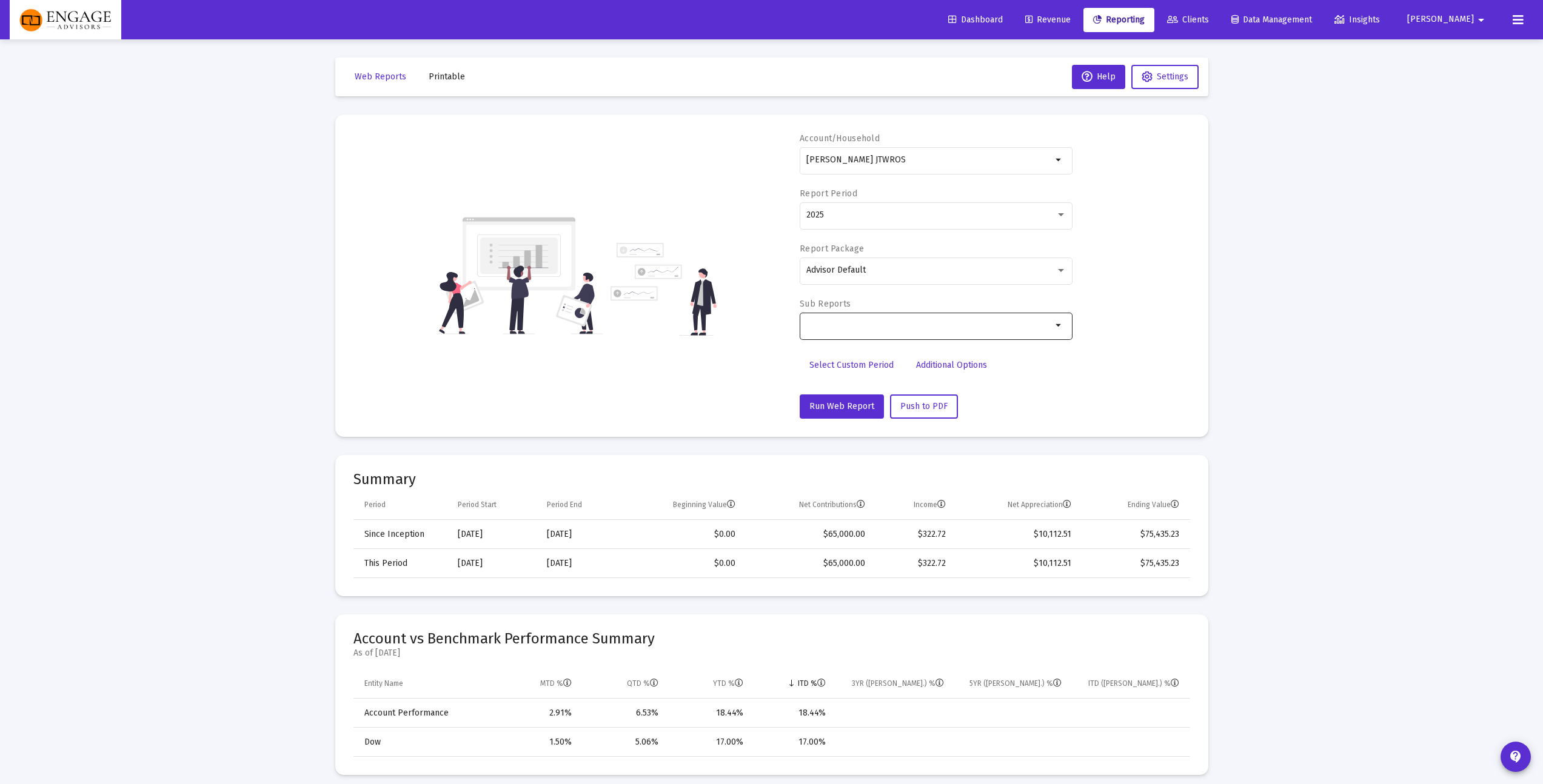
click at [1219, 24] on link "Clients" at bounding box center [1188, 20] width 61 height 24
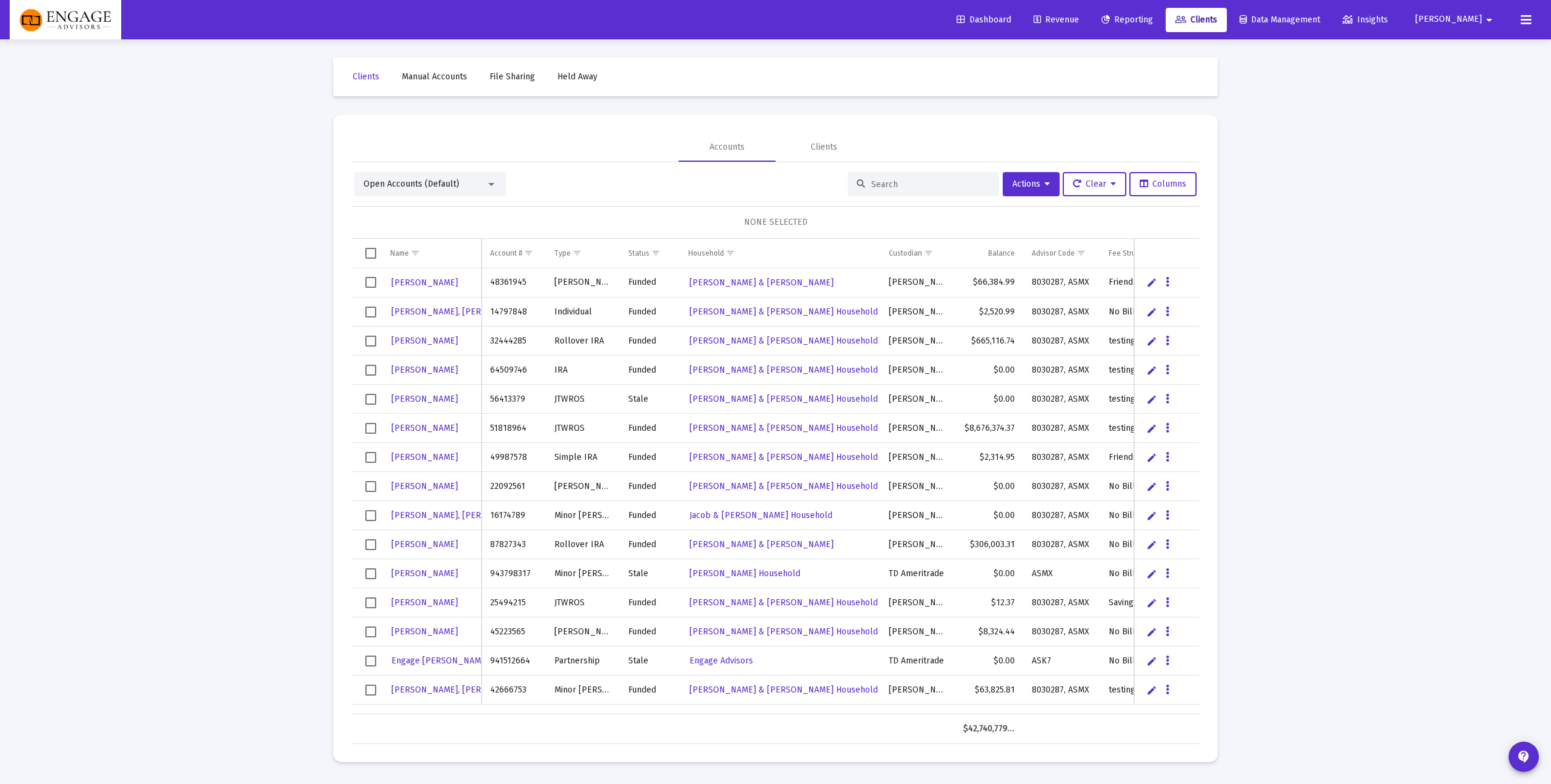
click at [949, 186] on input at bounding box center [931, 184] width 119 height 10
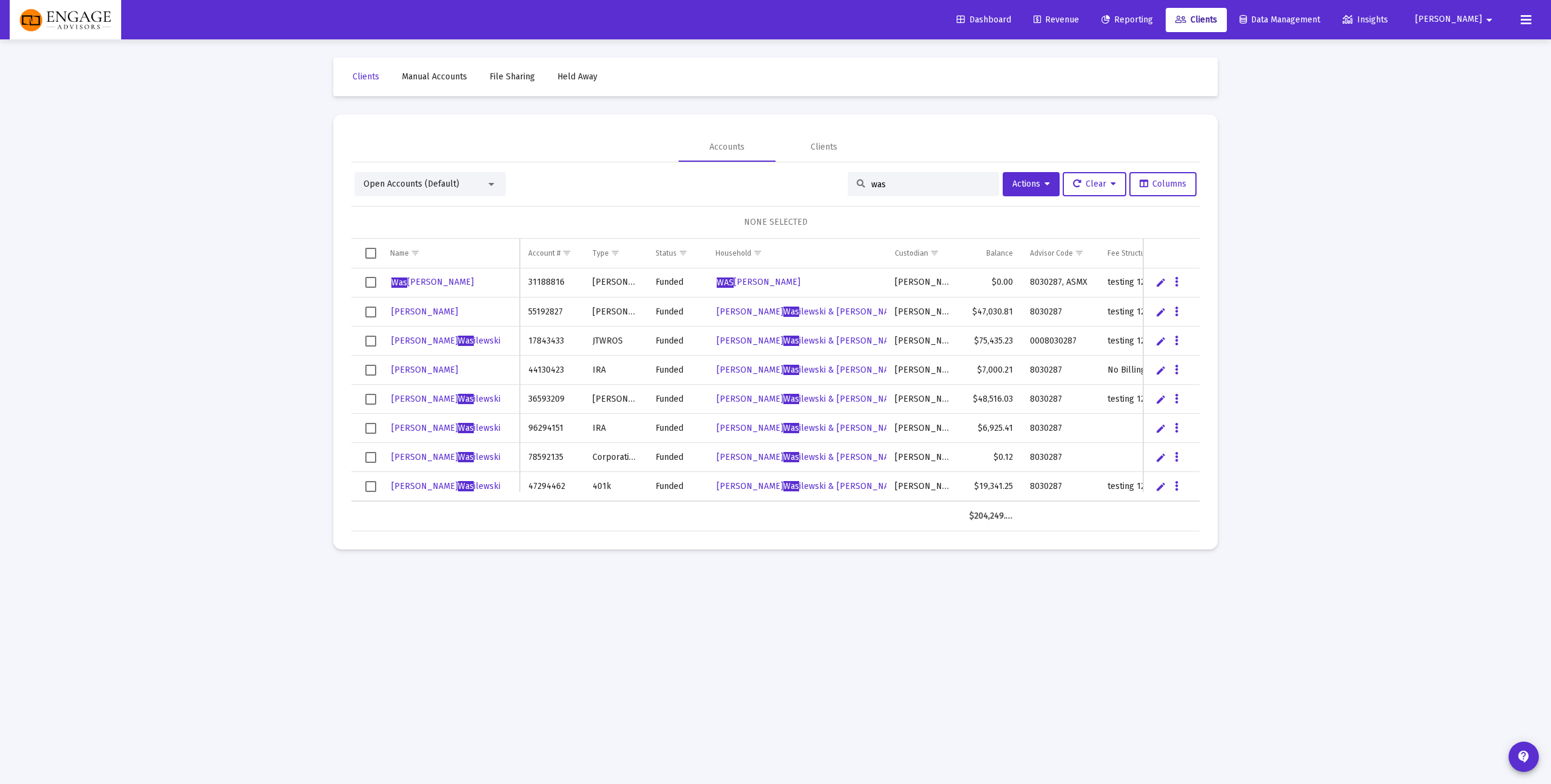
type input "was"
click at [368, 337] on span "Select row" at bounding box center [371, 341] width 11 height 11
click at [1023, 177] on button "Actions" at bounding box center [1031, 184] width 57 height 24
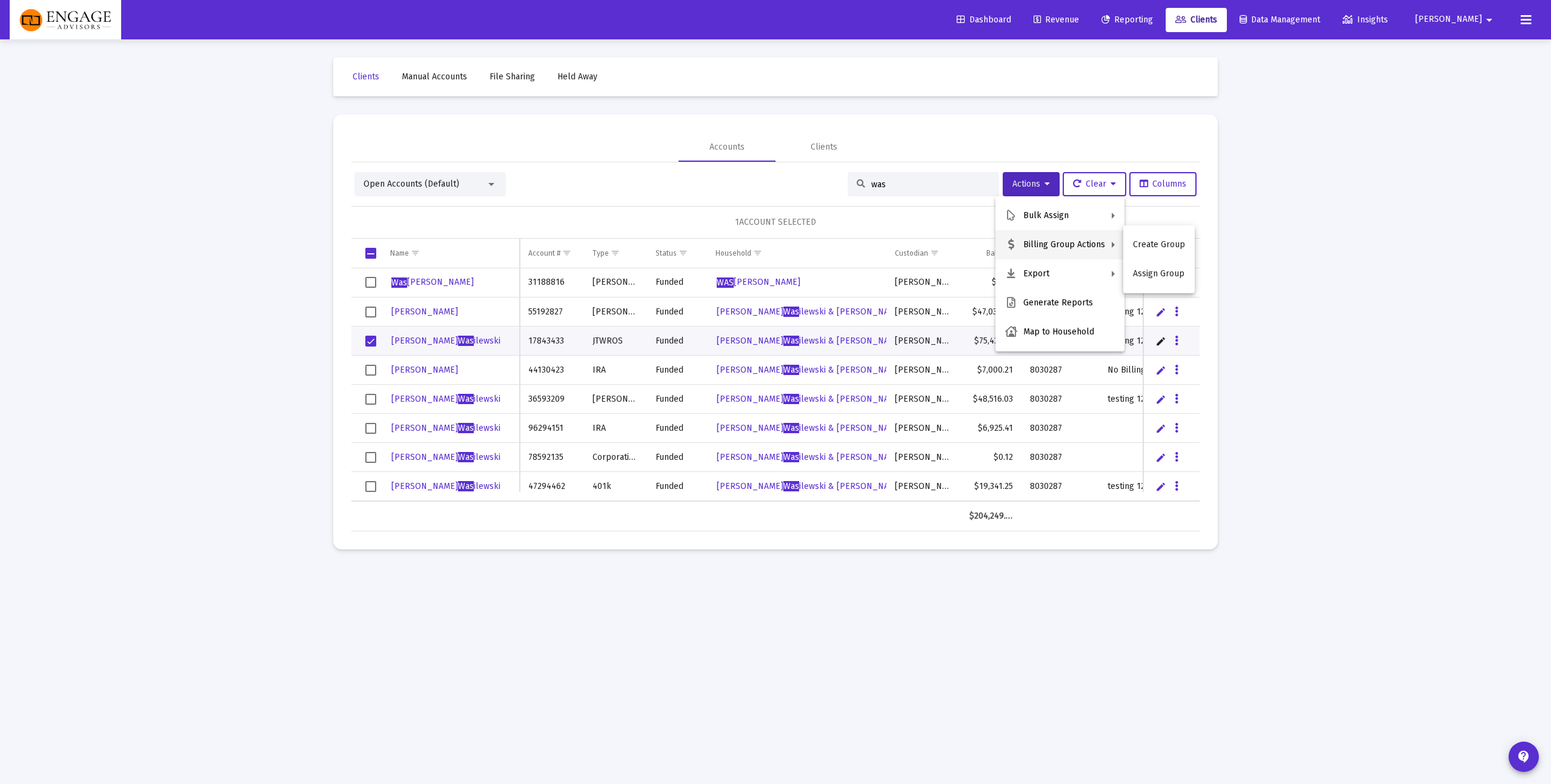
click at [228, 436] on div at bounding box center [776, 392] width 1551 height 784
click at [457, 344] on span "[PERSON_NAME]" at bounding box center [446, 341] width 109 height 10
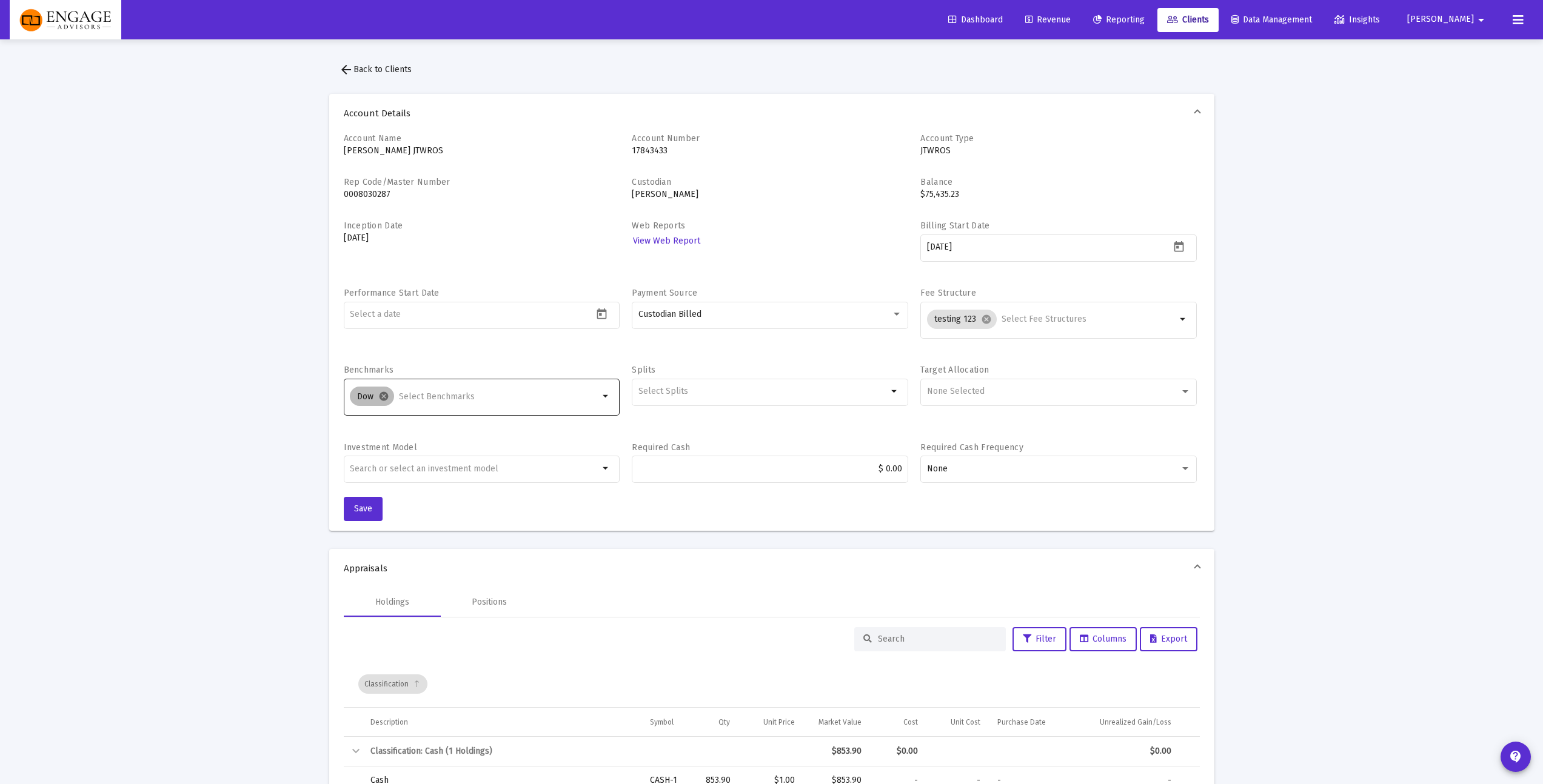
click at [387, 396] on mat-icon "cancel" at bounding box center [384, 396] width 11 height 11
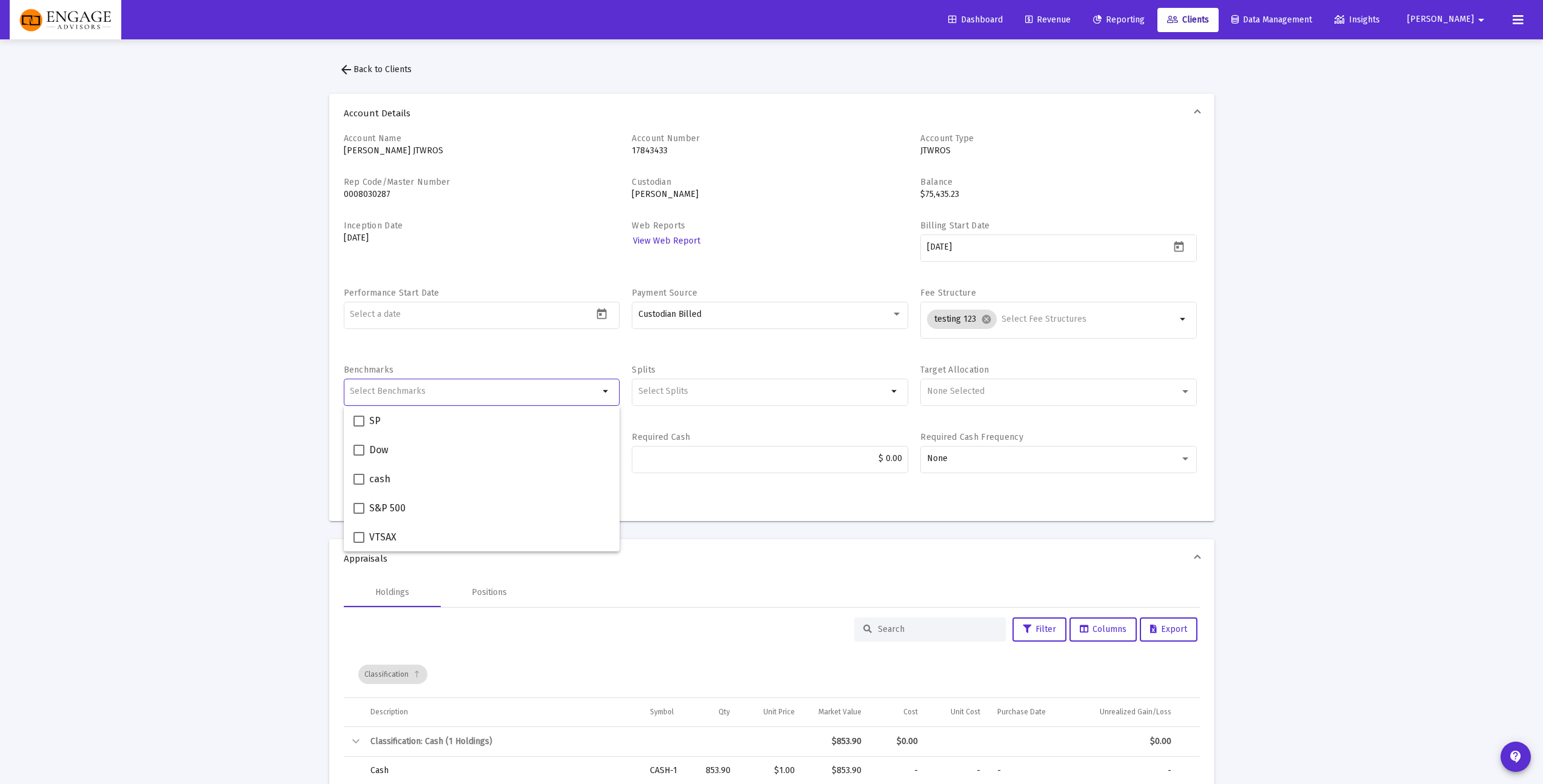
drag, startPoint x: 1232, startPoint y: 325, endPoint x: 1244, endPoint y: 324, distance: 12.0
drag, startPoint x: 1384, startPoint y: 358, endPoint x: 1370, endPoint y: 384, distance: 29.5
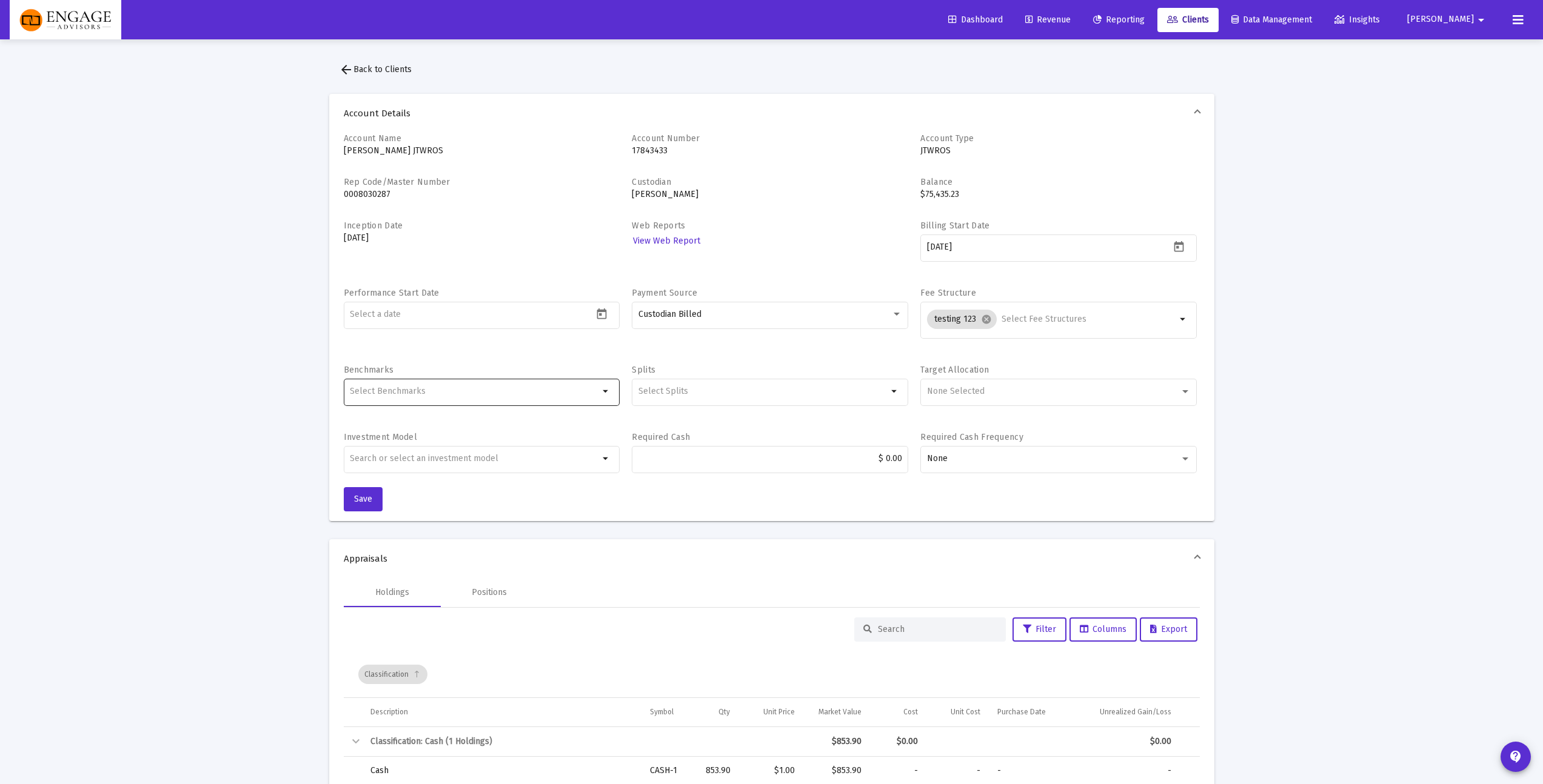
click at [353, 504] on button "Save" at bounding box center [364, 499] width 39 height 24
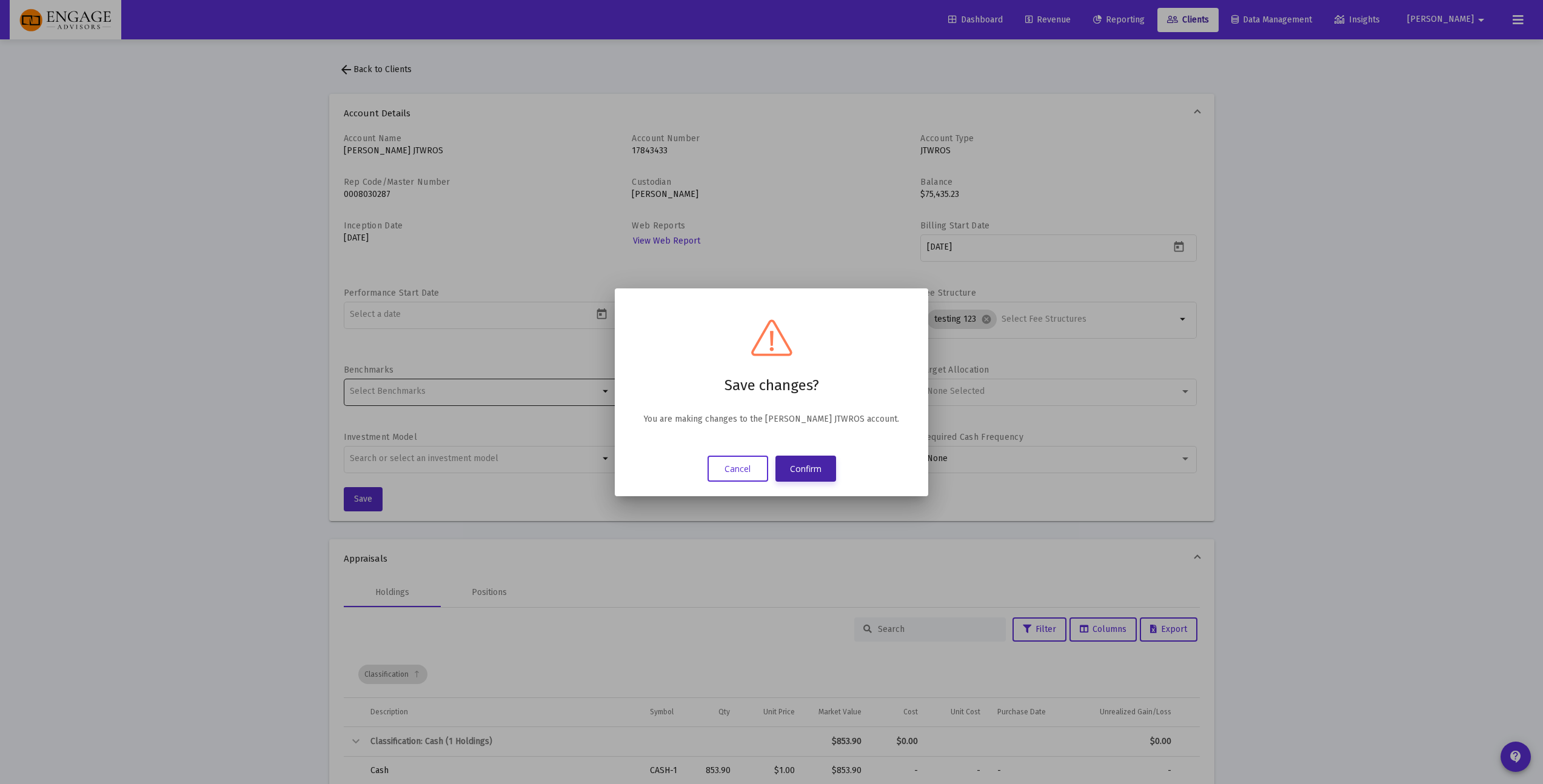
click at [800, 464] on button "Confirm" at bounding box center [805, 468] width 60 height 26
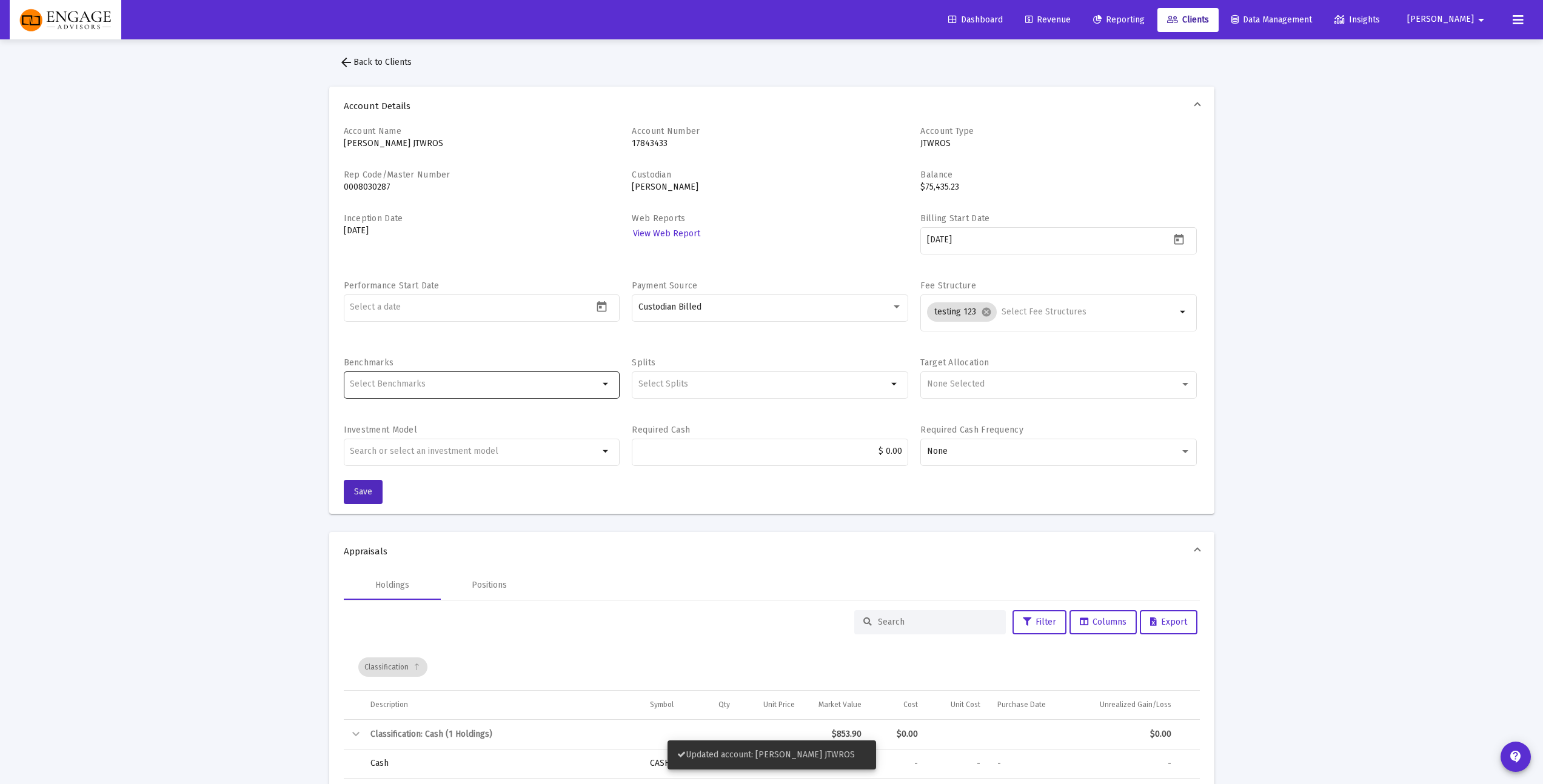
click at [1479, 365] on div "Loading... arrow_back Back to Clients Account Details Account Name [PERSON_NAME…" at bounding box center [771, 793] width 1543 height 1602
drag, startPoint x: 226, startPoint y: 281, endPoint x: 234, endPoint y: 235, distance: 46.7
click at [227, 280] on div "Loading... arrow_back Back to Clients Account Details Account Name [PERSON_NAME…" at bounding box center [771, 793] width 1543 height 1602
click at [1266, 241] on div "Loading... arrow_back Back to Clients Account Details Account Name [PERSON_NAME…" at bounding box center [771, 793] width 1543 height 1602
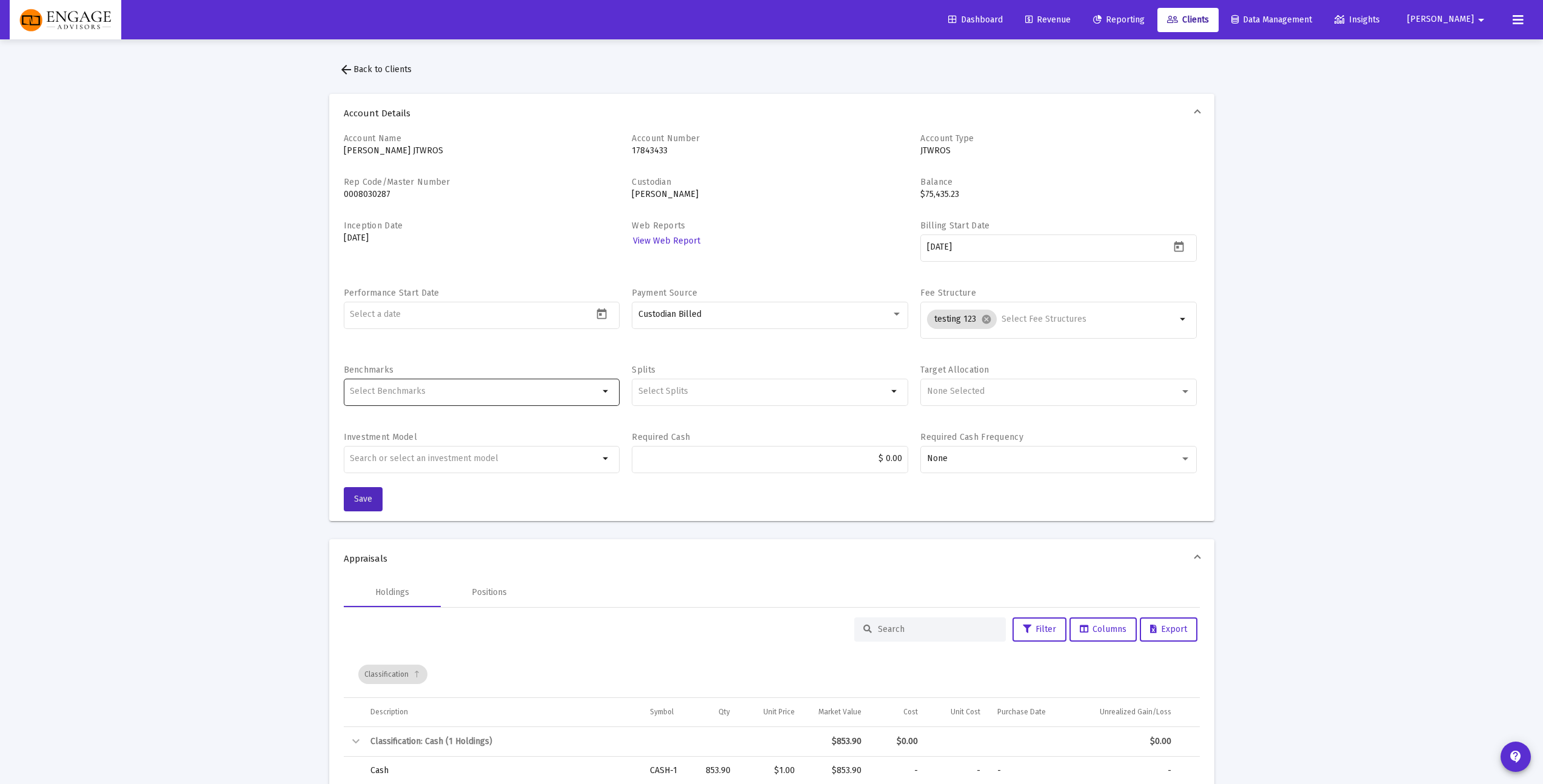
drag, startPoint x: 175, startPoint y: 197, endPoint x: 285, endPoint y: 10, distance: 217.0
